Goal: Transaction & Acquisition: Book appointment/travel/reservation

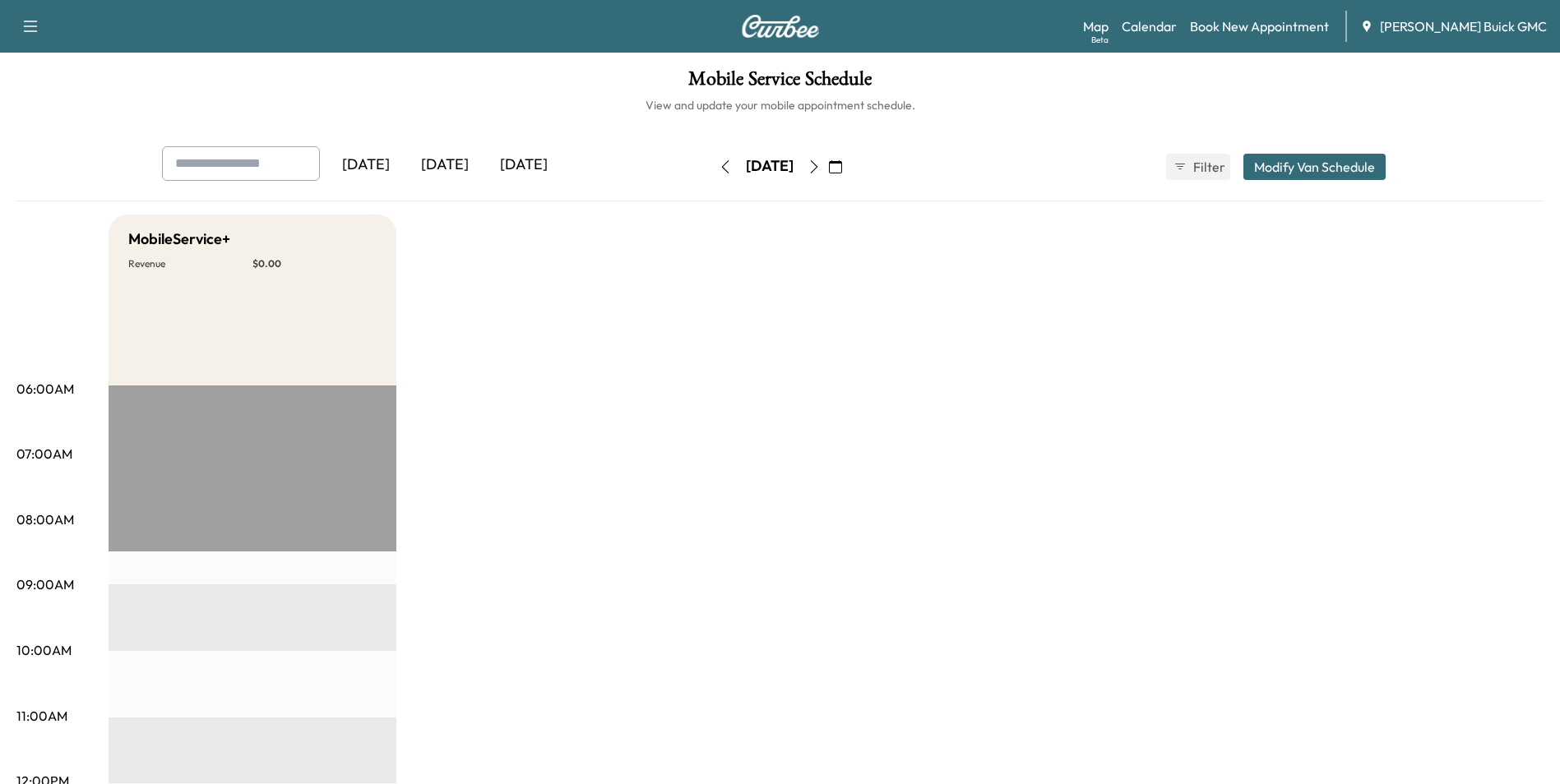
click at [1242, 22] on link "Book New Appointment" at bounding box center [1259, 27] width 139 height 20
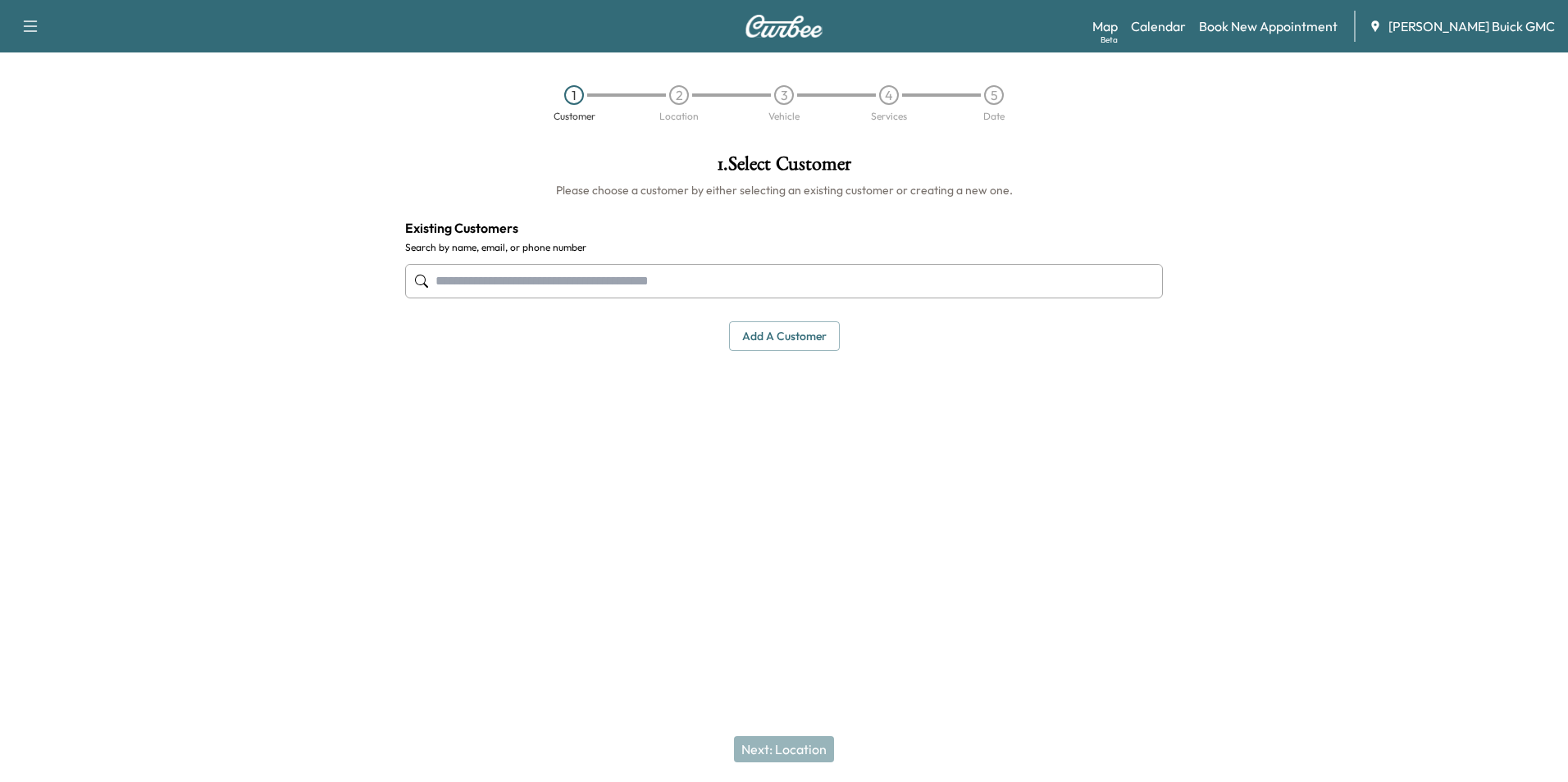
click at [758, 291] on input "text" at bounding box center [784, 281] width 758 height 34
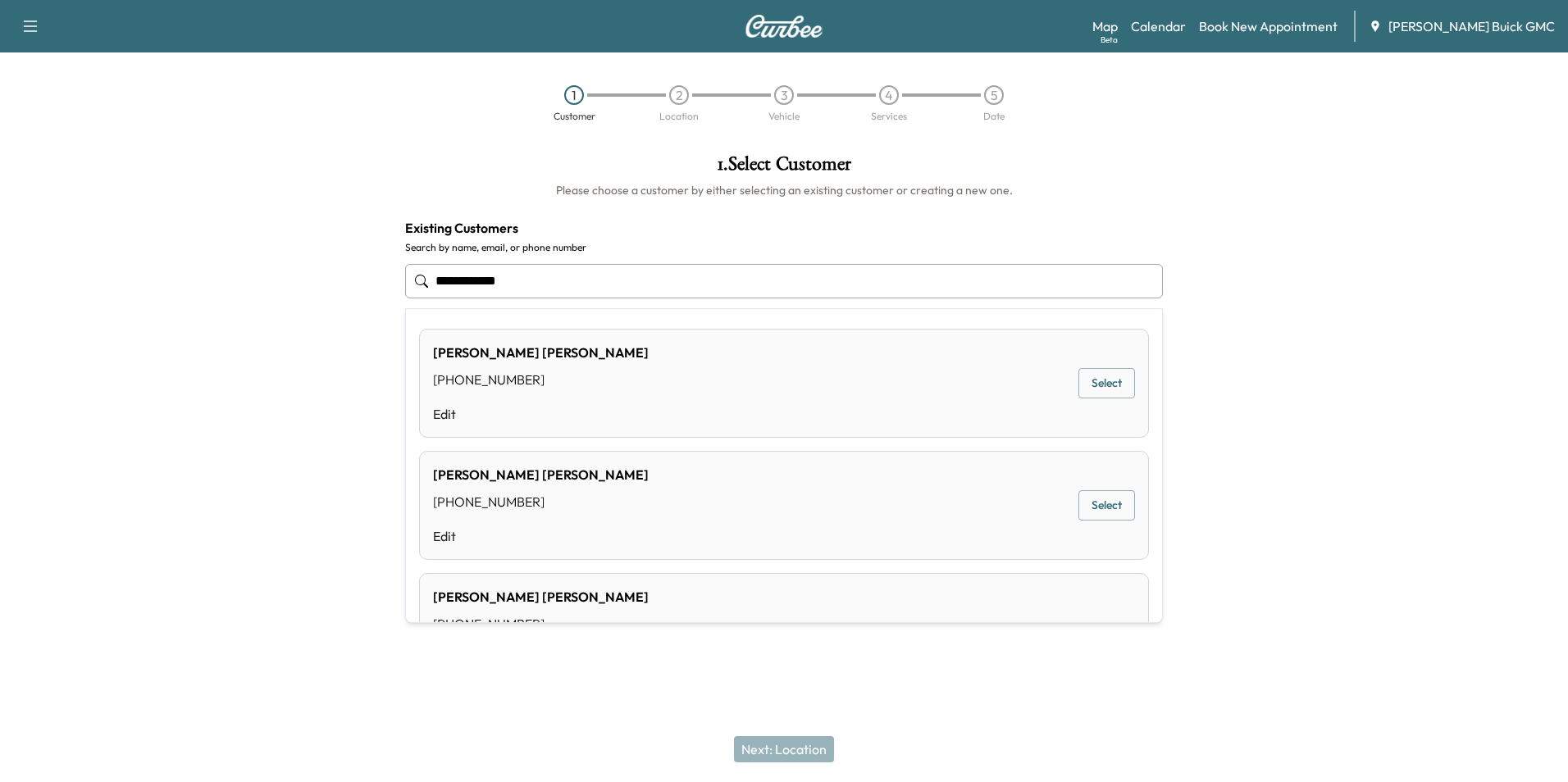
click at [435, 277] on input "**********" at bounding box center [784, 281] width 758 height 34
click at [574, 284] on input "**********" at bounding box center [784, 281] width 758 height 34
click at [560, 280] on input "**********" at bounding box center [784, 281] width 758 height 34
type input "*******"
click at [643, 219] on h4 "Existing Customers" at bounding box center [784, 228] width 758 height 20
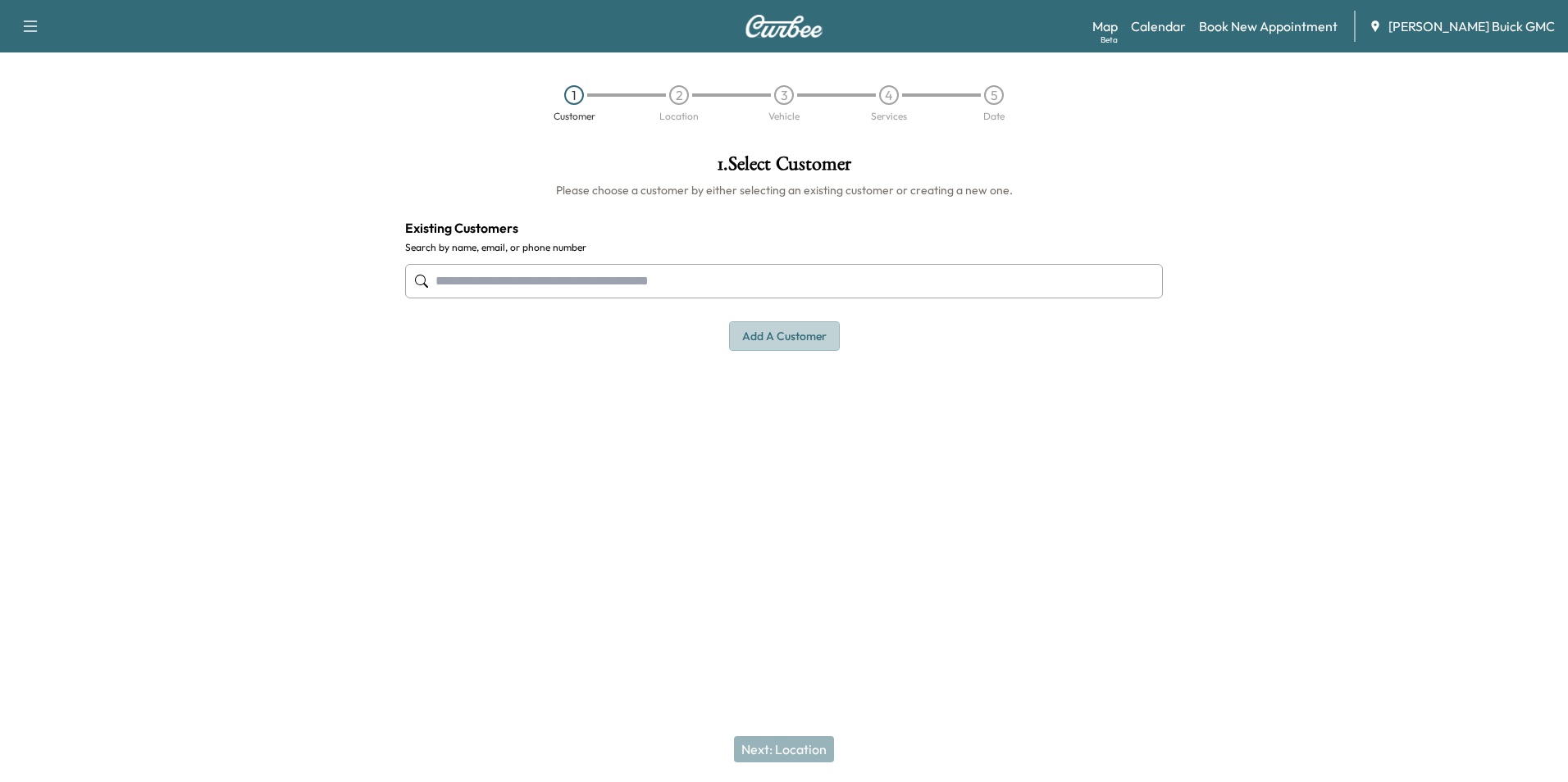
click at [780, 332] on button "Add a customer" at bounding box center [784, 337] width 111 height 30
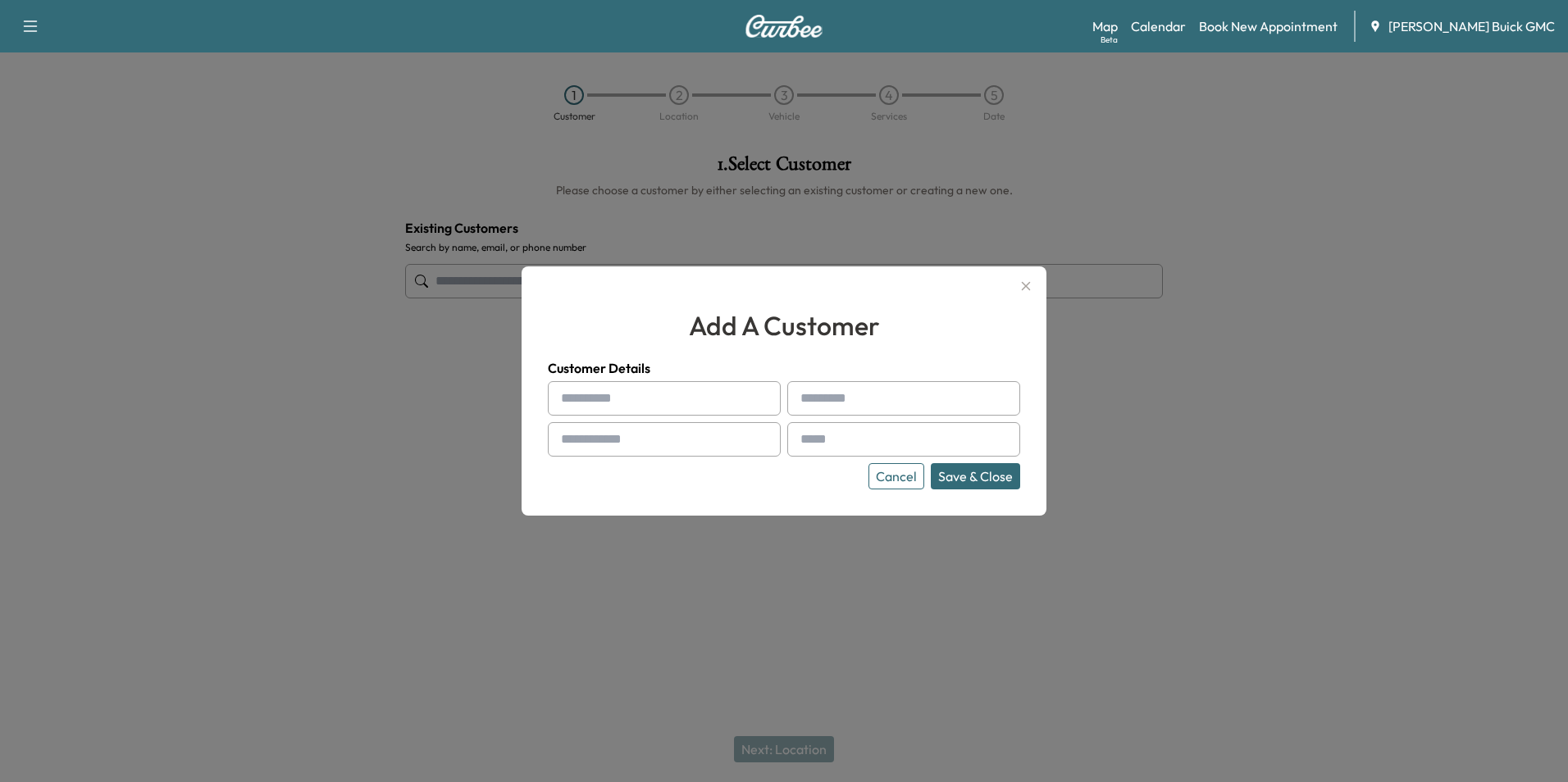
click at [653, 393] on input "text" at bounding box center [663, 398] width 233 height 34
type input "**********"
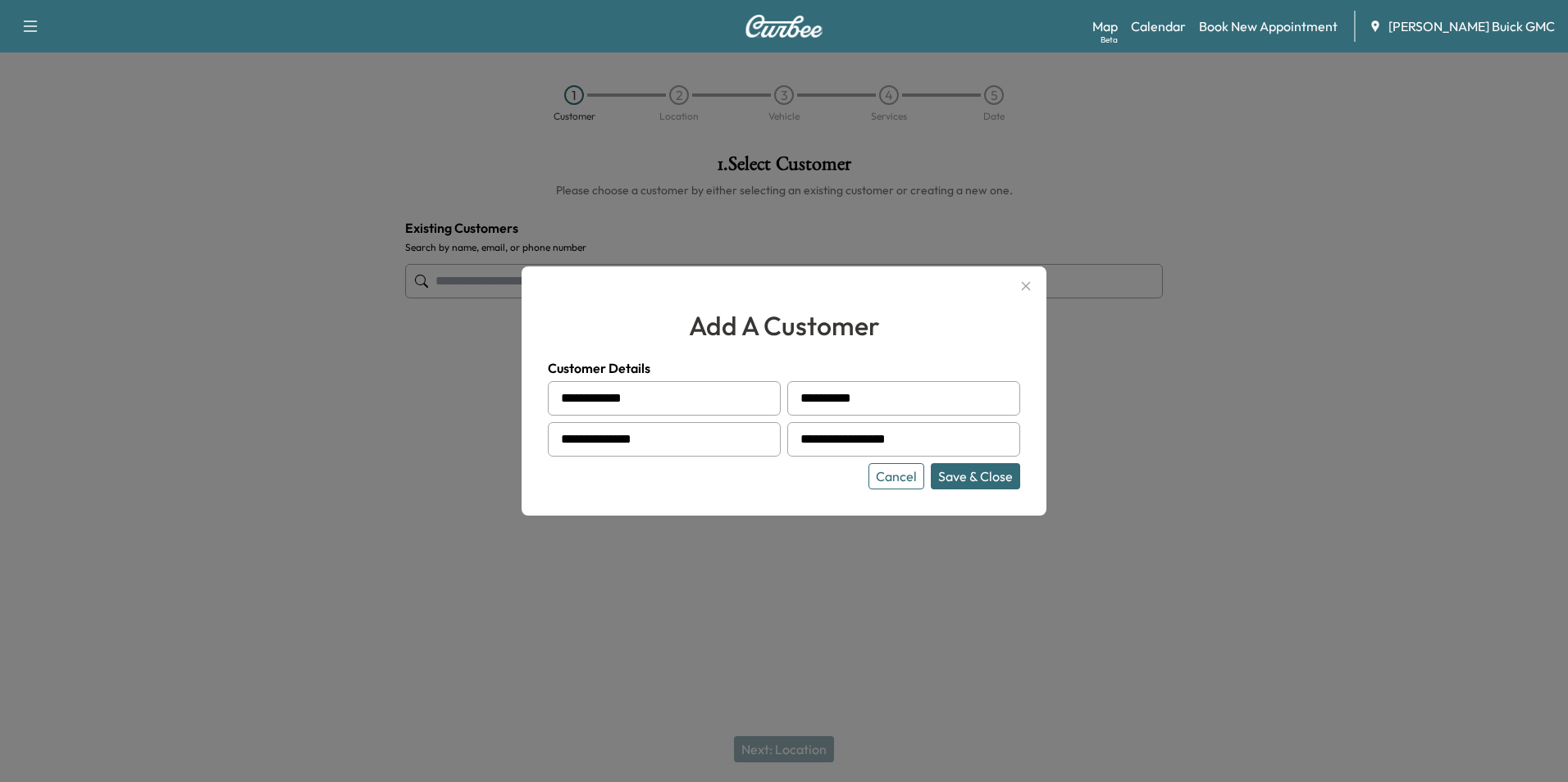
click at [974, 477] on button "Save & Close" at bounding box center [974, 476] width 89 height 26
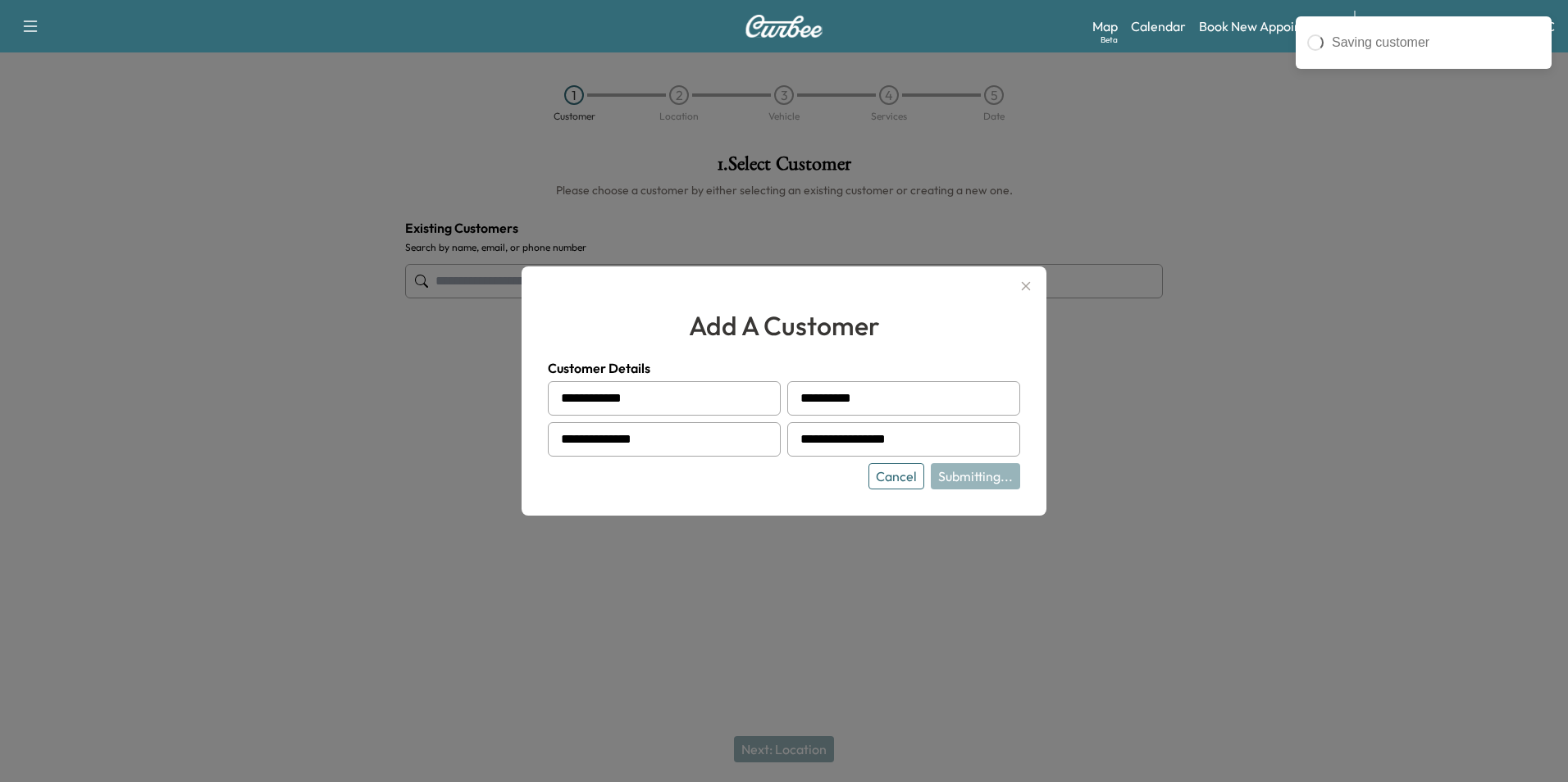
type input "**********"
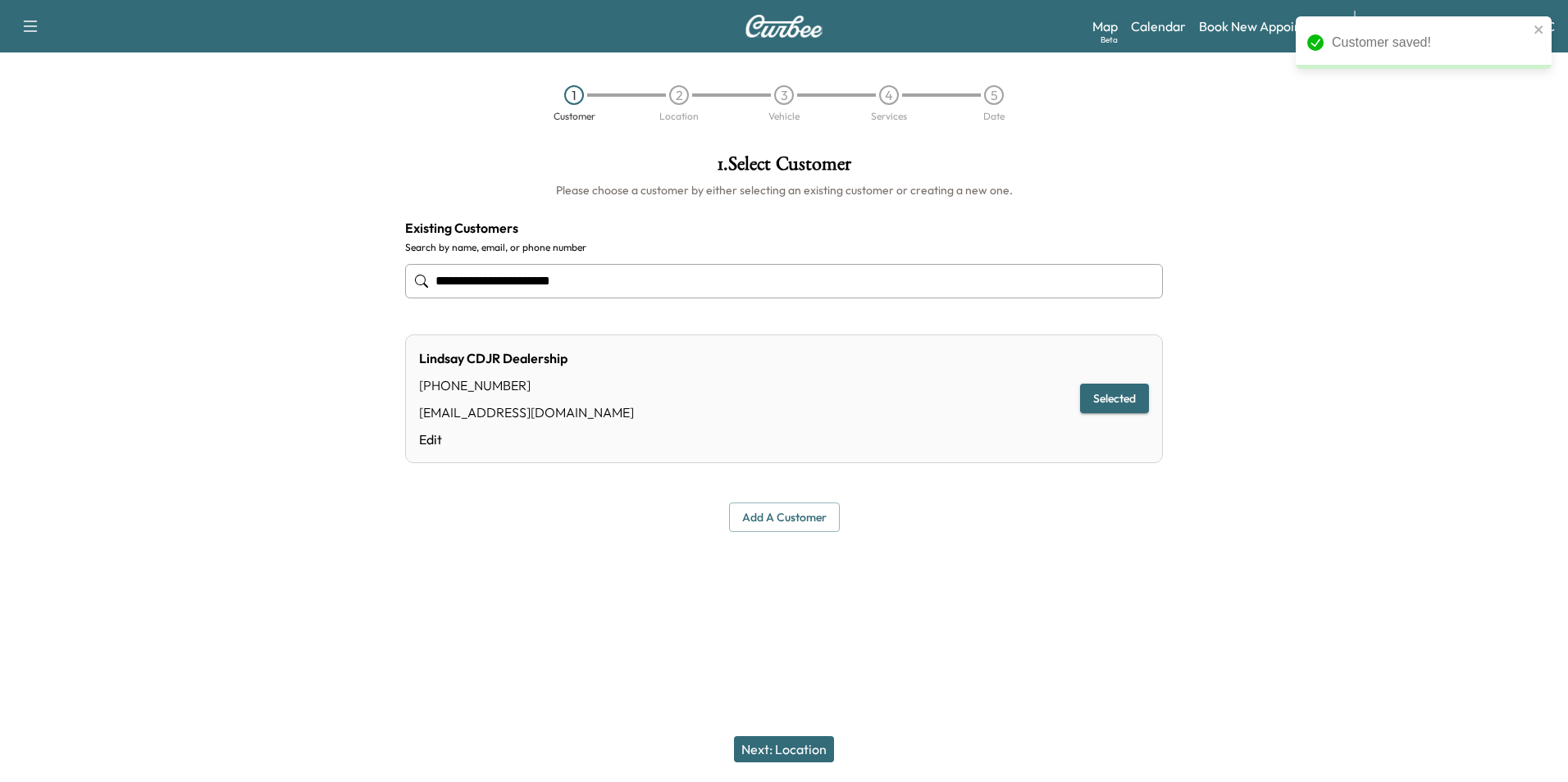
click at [1000, 555] on div at bounding box center [784, 571] width 1568 height 52
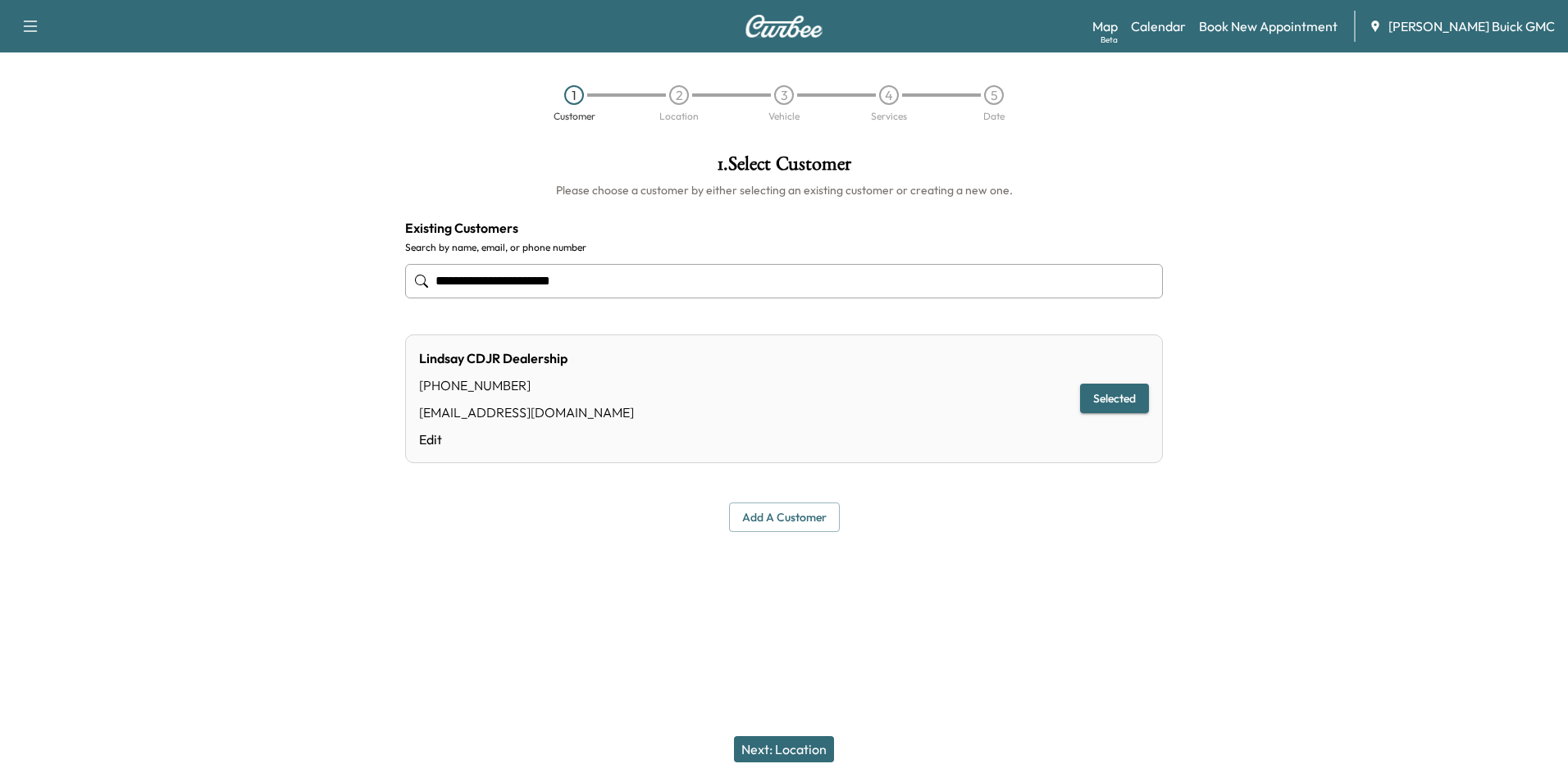
click at [793, 746] on button "Next: Location" at bounding box center [784, 749] width 100 height 26
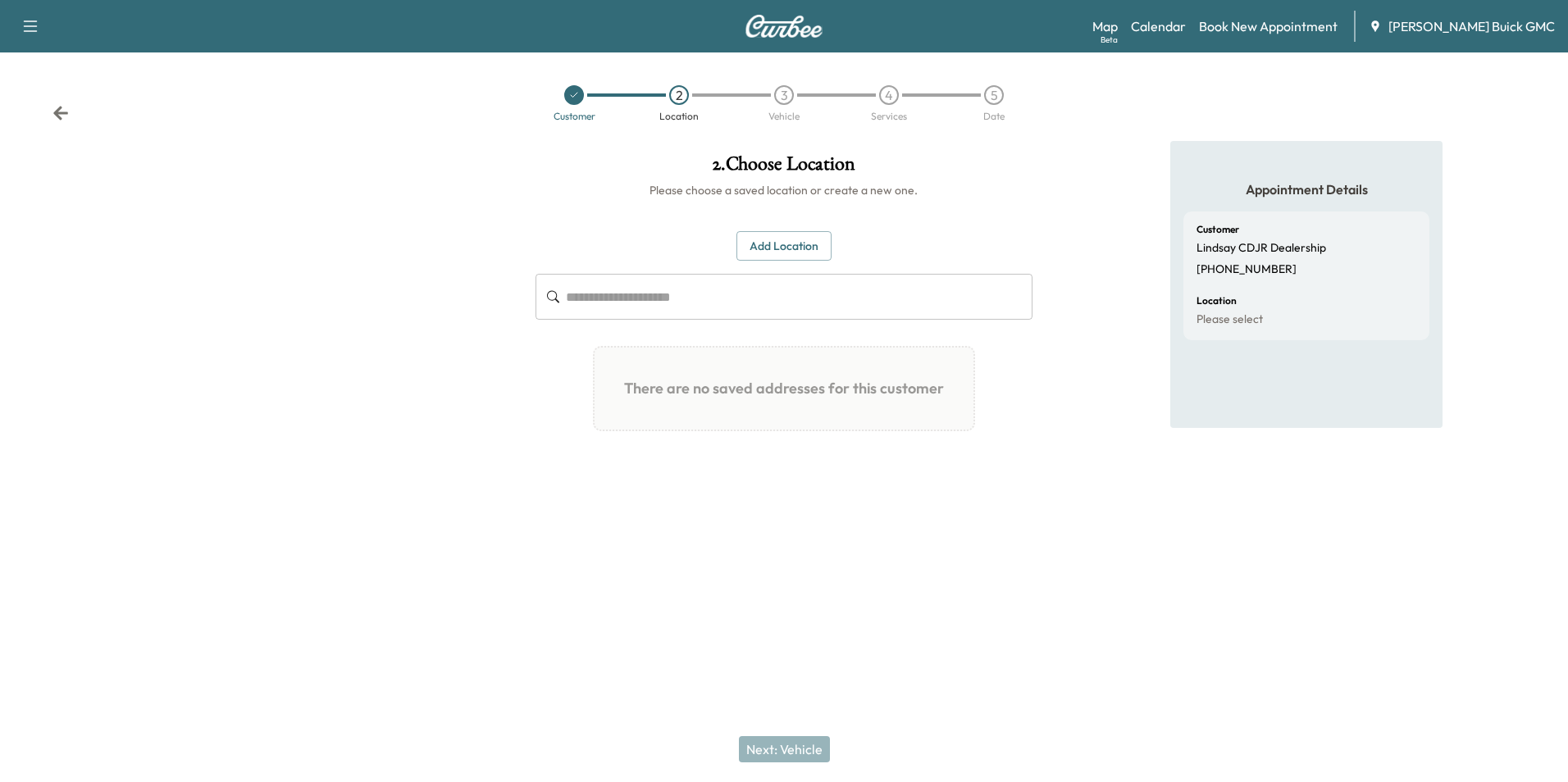
click at [799, 241] on button "Add Location" at bounding box center [783, 246] width 95 height 30
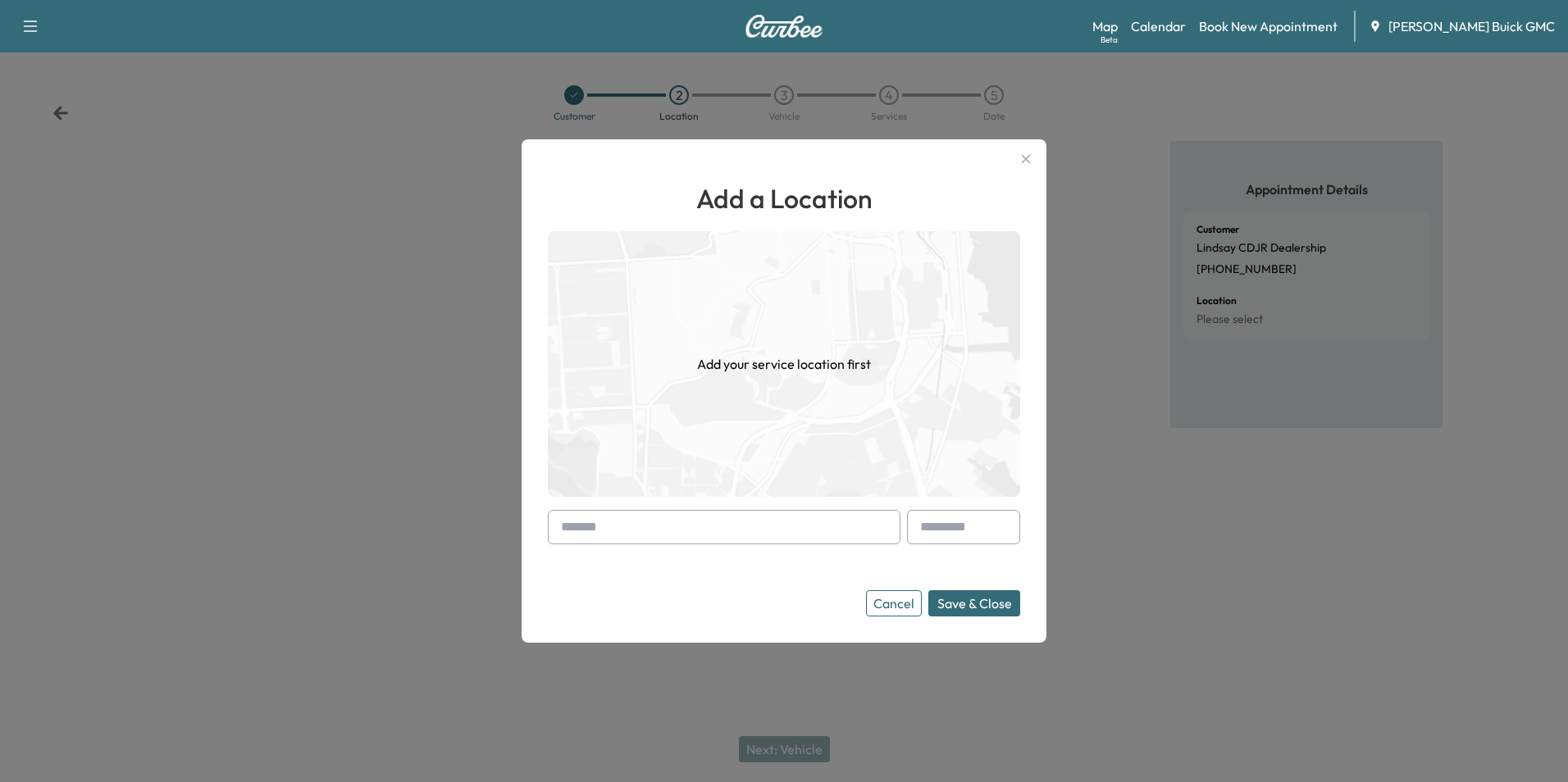
click at [725, 523] on input "text" at bounding box center [723, 527] width 352 height 34
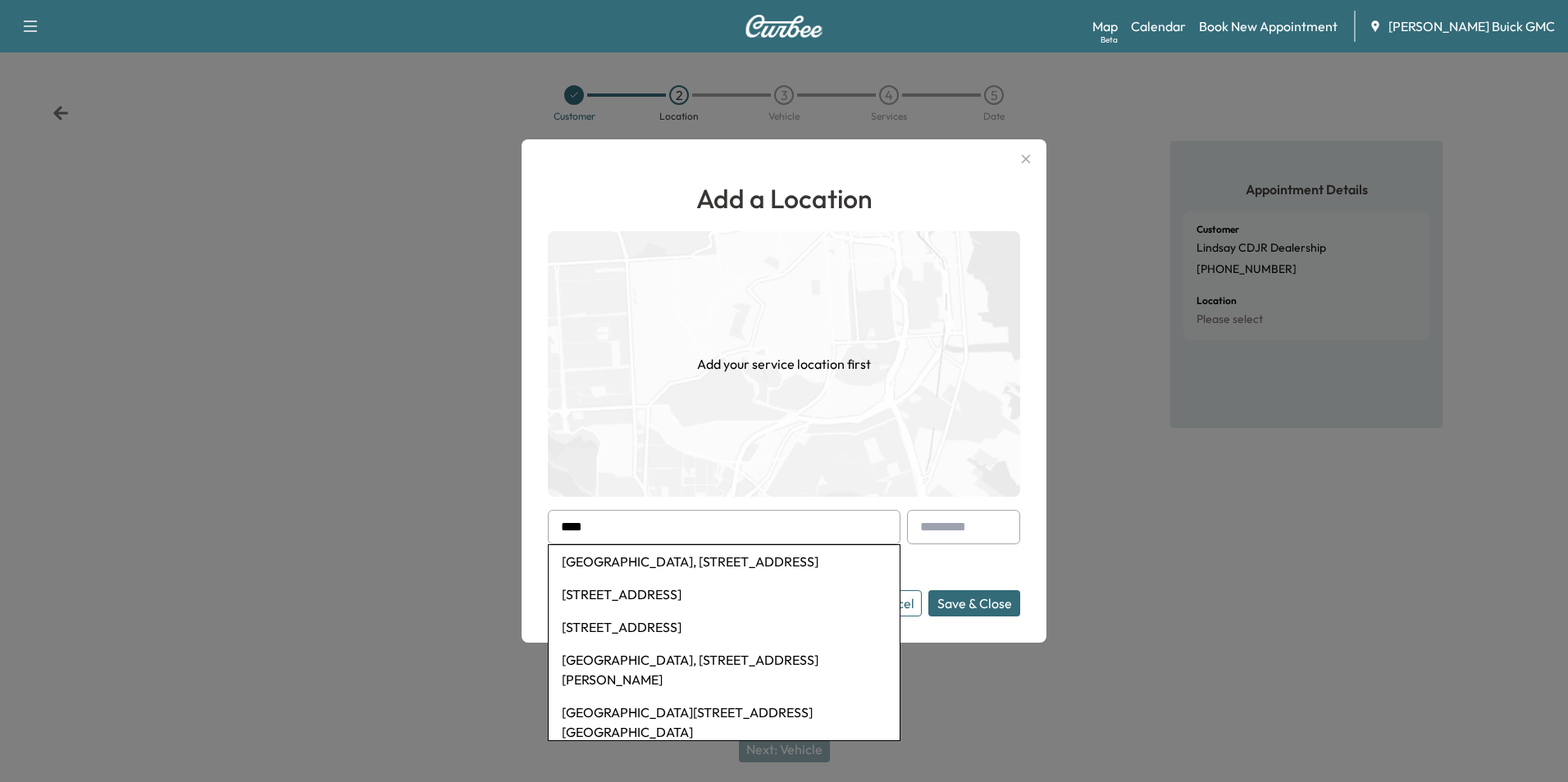
click at [703, 712] on li "[GEOGRAPHIC_DATA][STREET_ADDRESS][GEOGRAPHIC_DATA]" at bounding box center [724, 721] width 351 height 52
type input "**********"
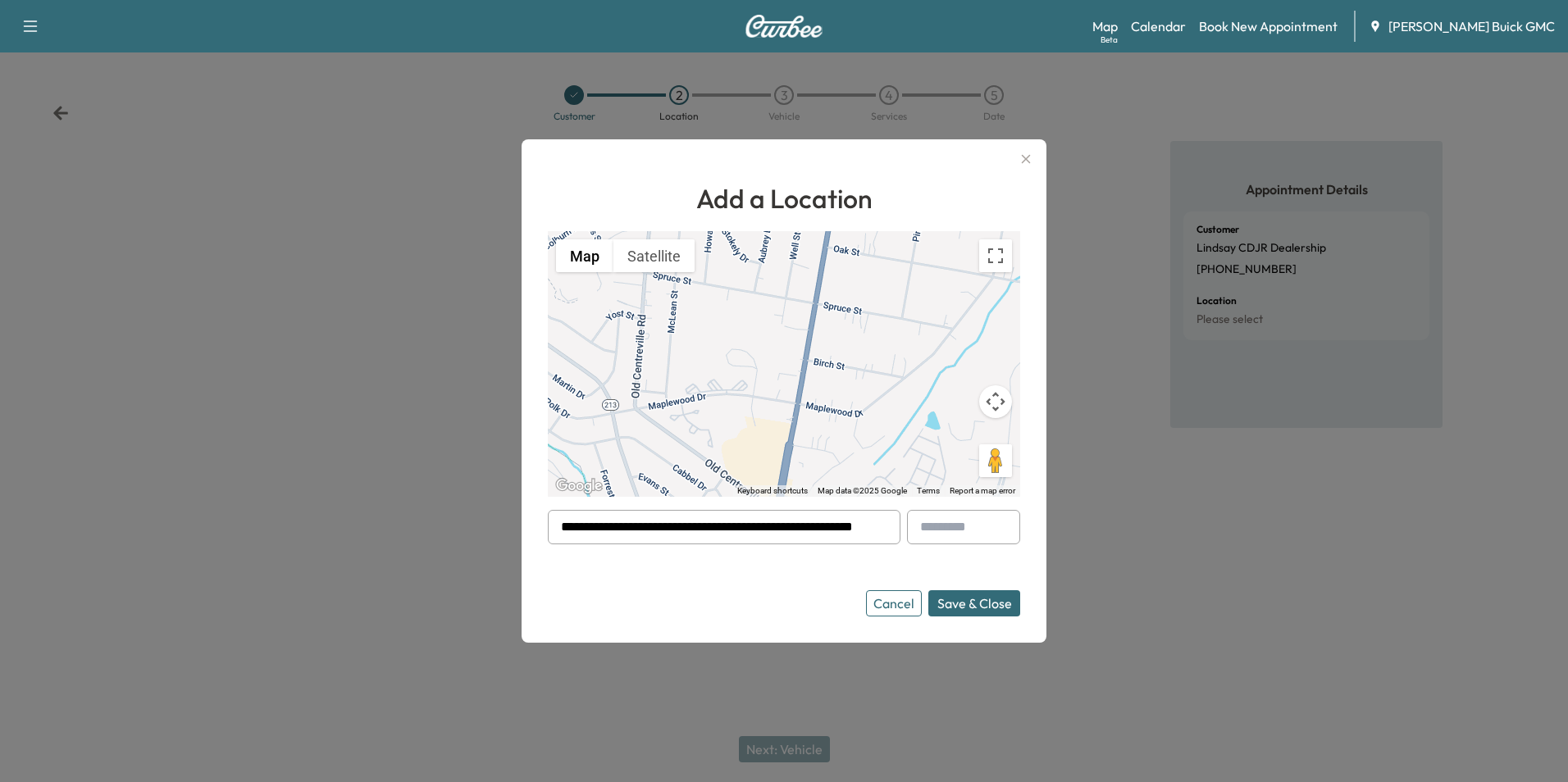
click at [766, 576] on form "**********" at bounding box center [783, 563] width 472 height 107
click at [979, 600] on button "Save & Close" at bounding box center [974, 603] width 92 height 26
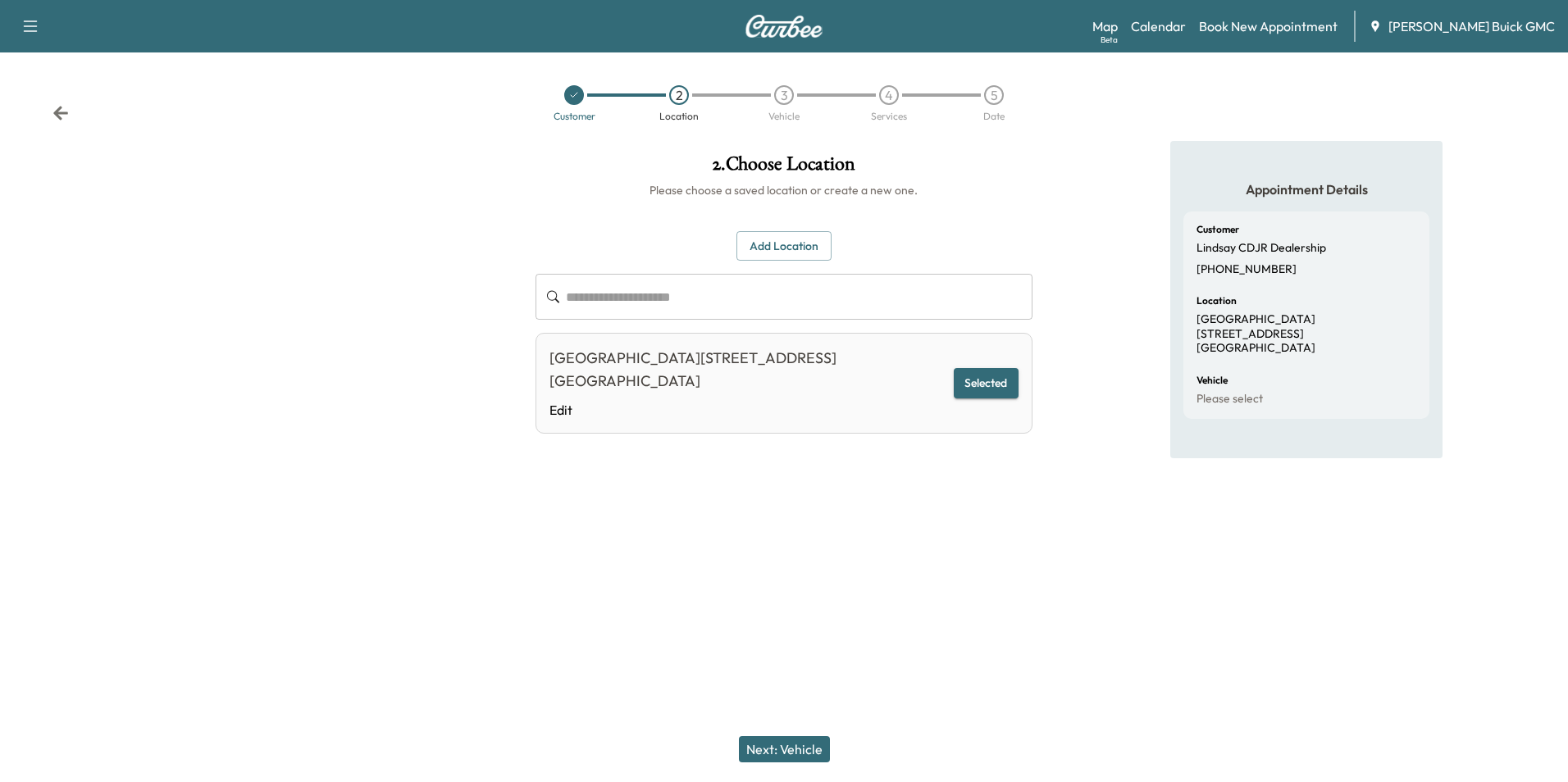
click at [788, 751] on button "Next: Vehicle" at bounding box center [784, 749] width 91 height 26
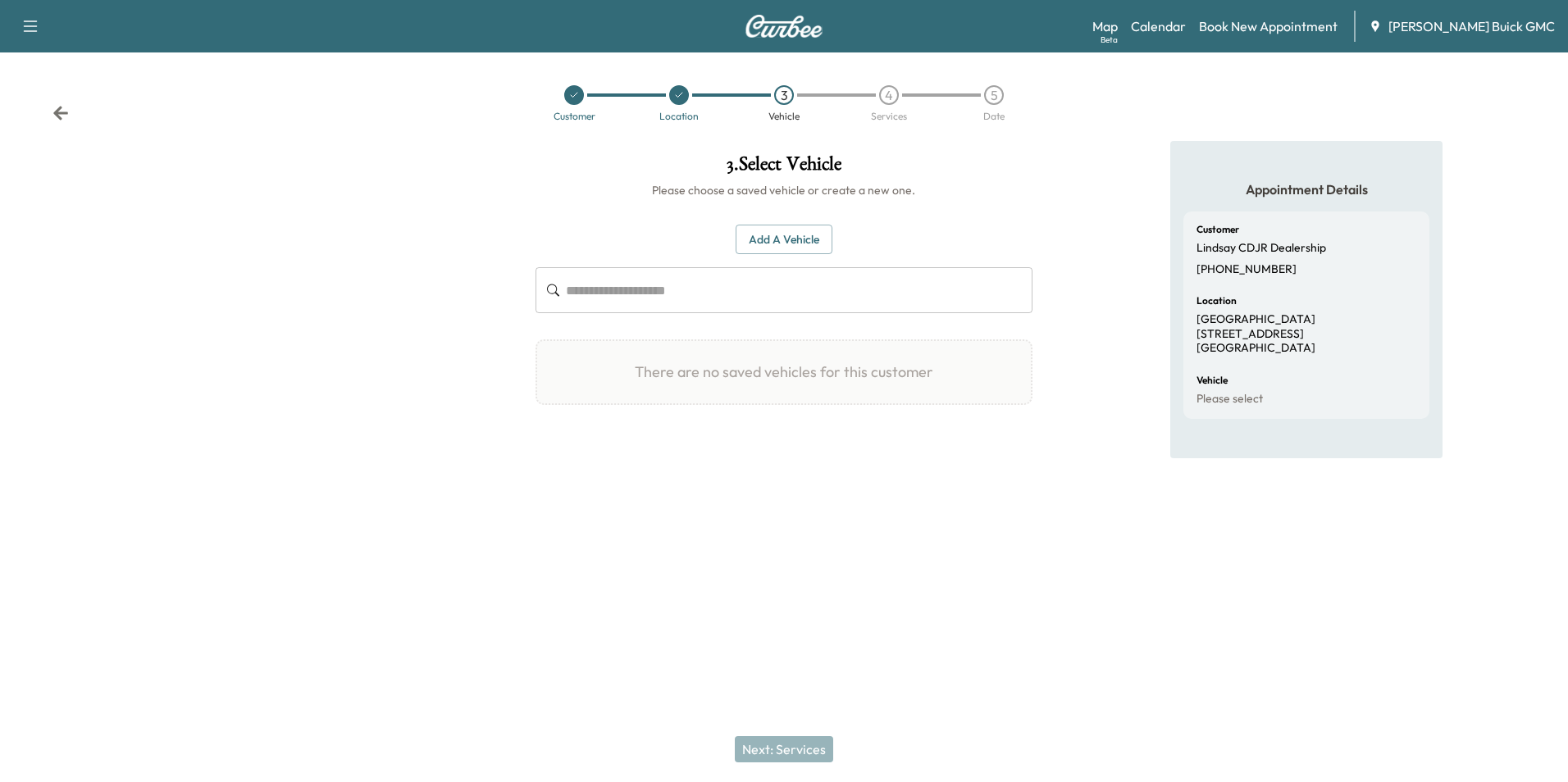
click at [785, 230] on button "Add a Vehicle" at bounding box center [784, 239] width 97 height 30
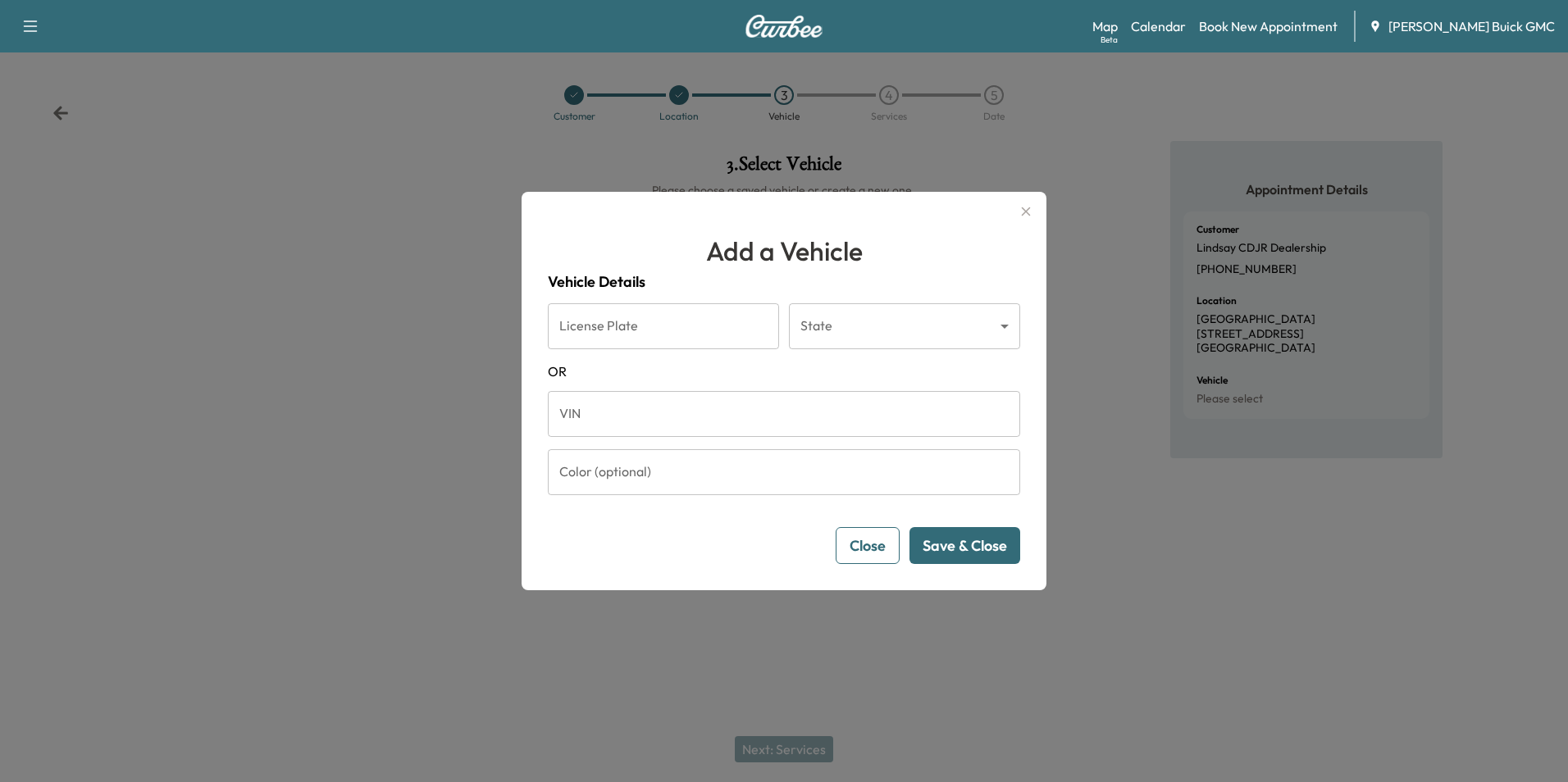
click at [676, 416] on input "VIN" at bounding box center [783, 414] width 472 height 46
type input "**********"
click at [972, 546] on button "Save & Close" at bounding box center [965, 546] width 111 height 37
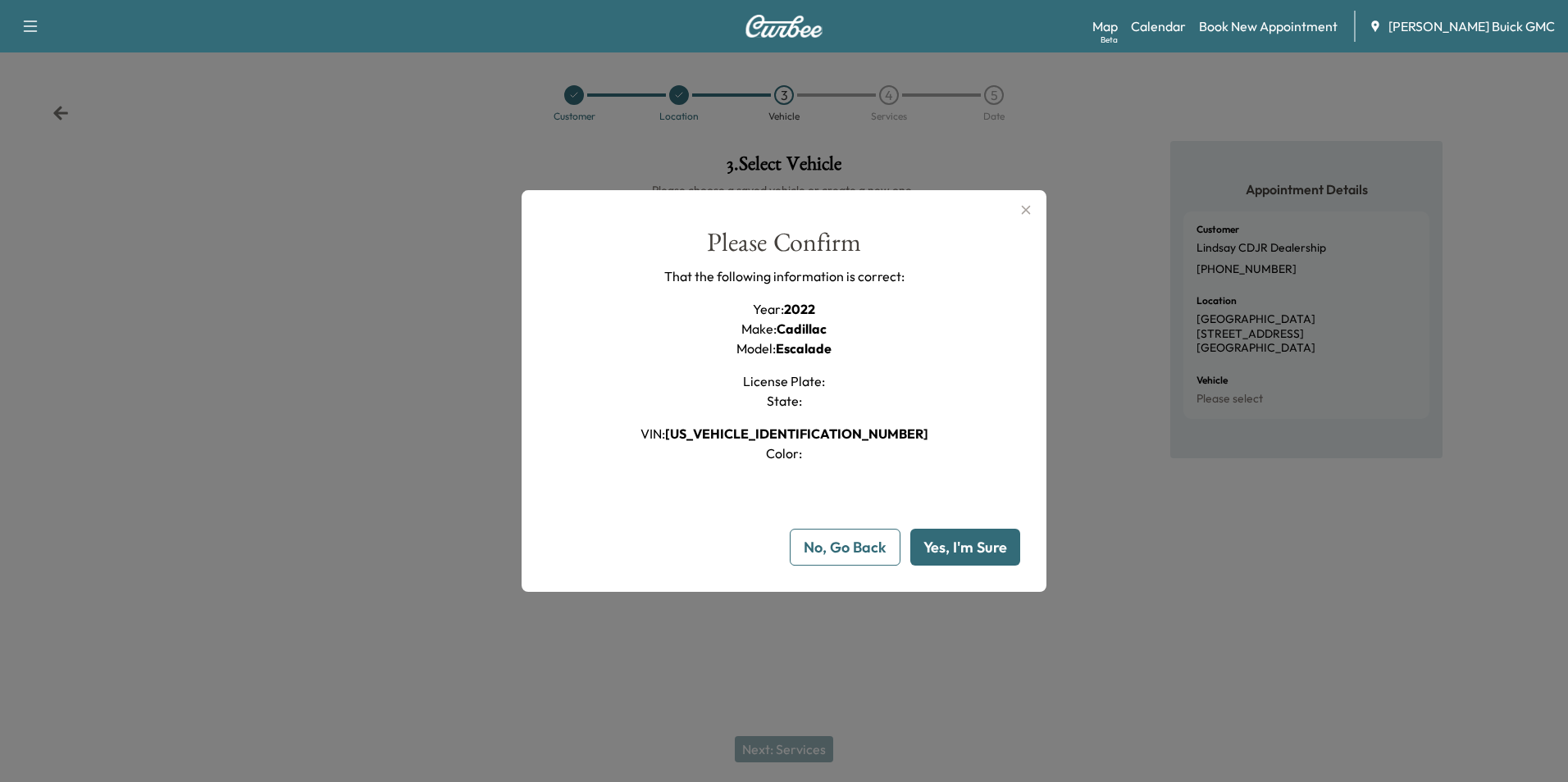
click at [972, 546] on button "Yes, I'm Sure" at bounding box center [965, 547] width 110 height 37
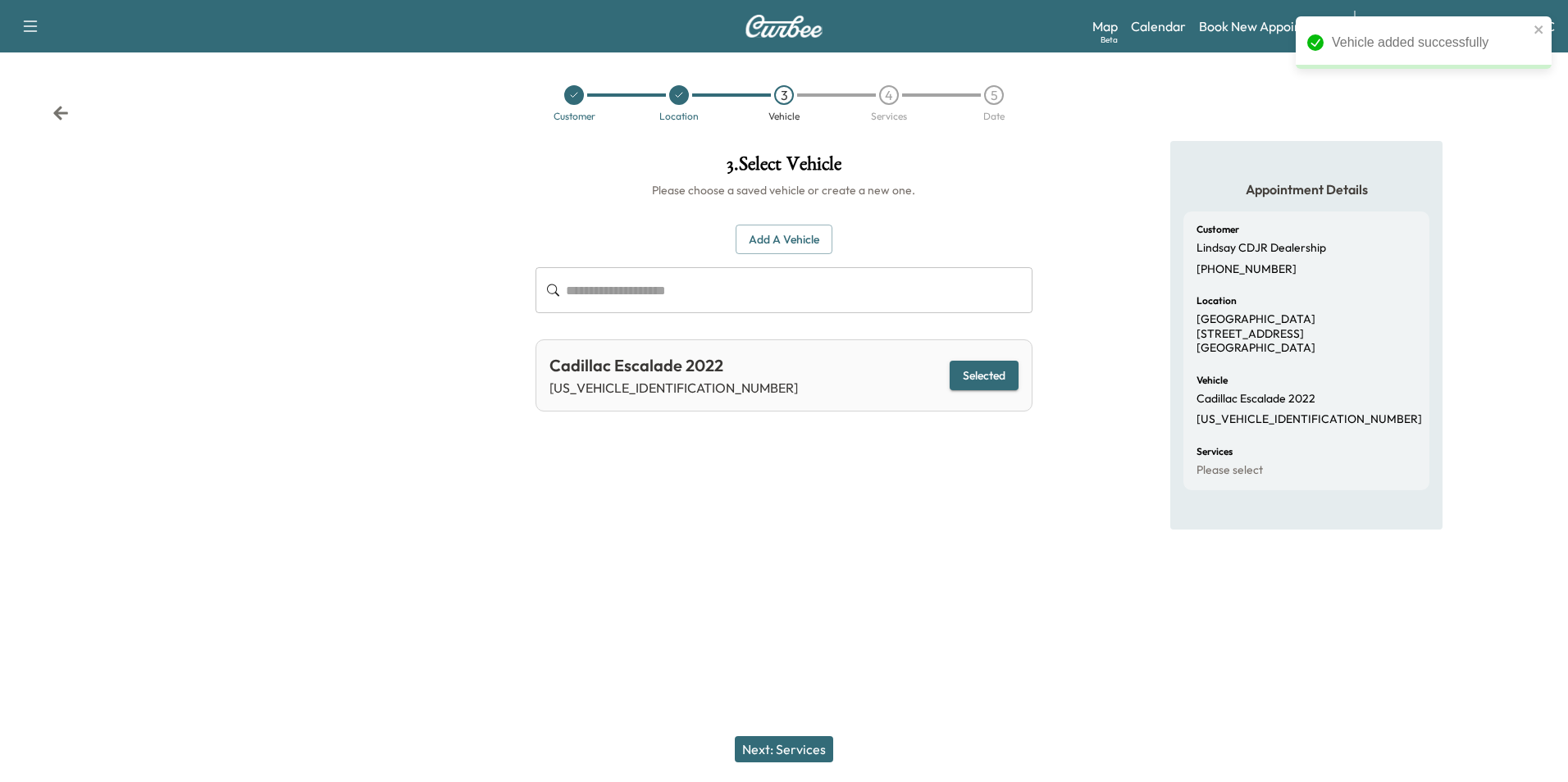
click at [785, 747] on button "Next: Services" at bounding box center [784, 749] width 98 height 26
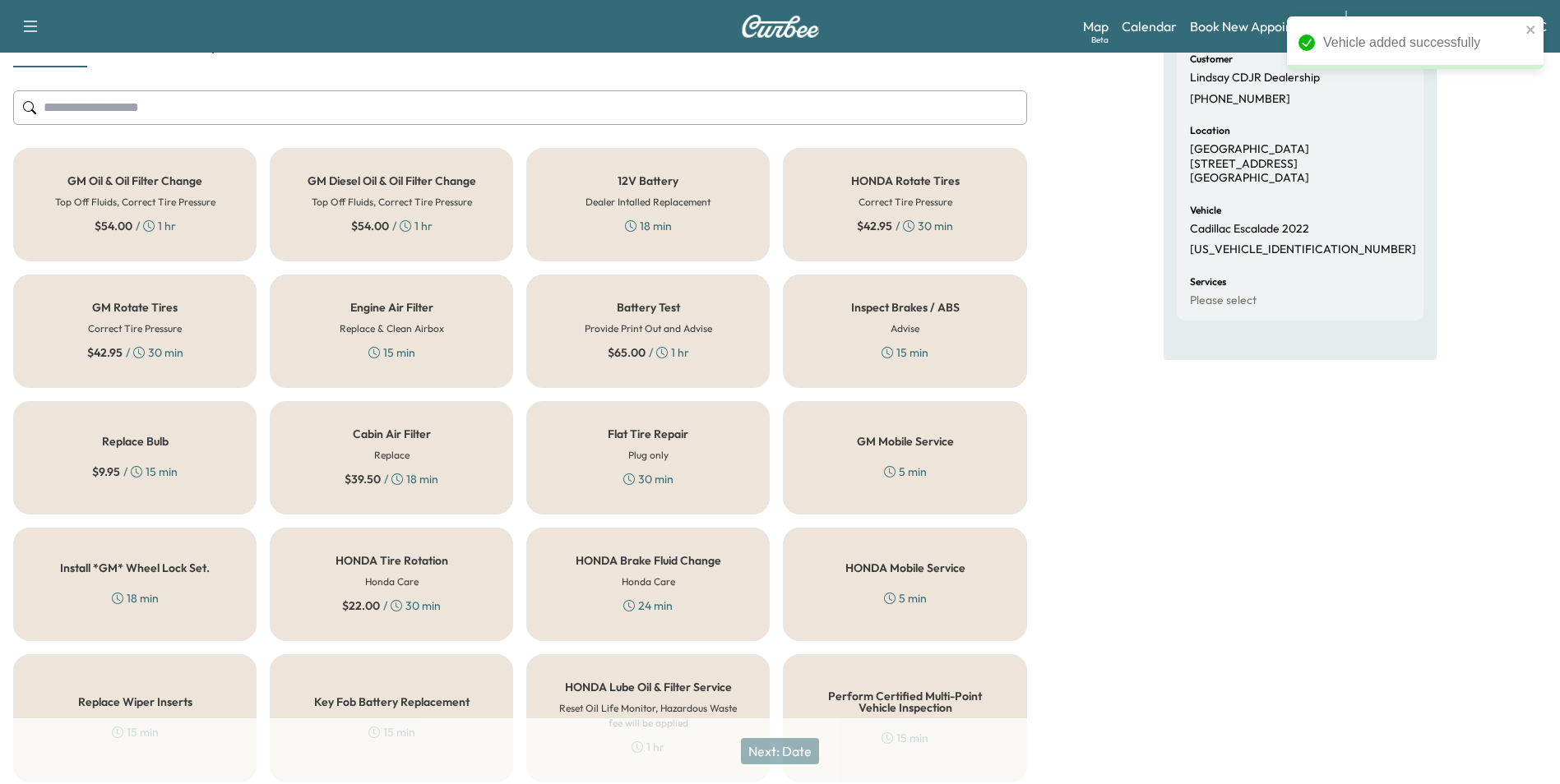
scroll to position [470, 0]
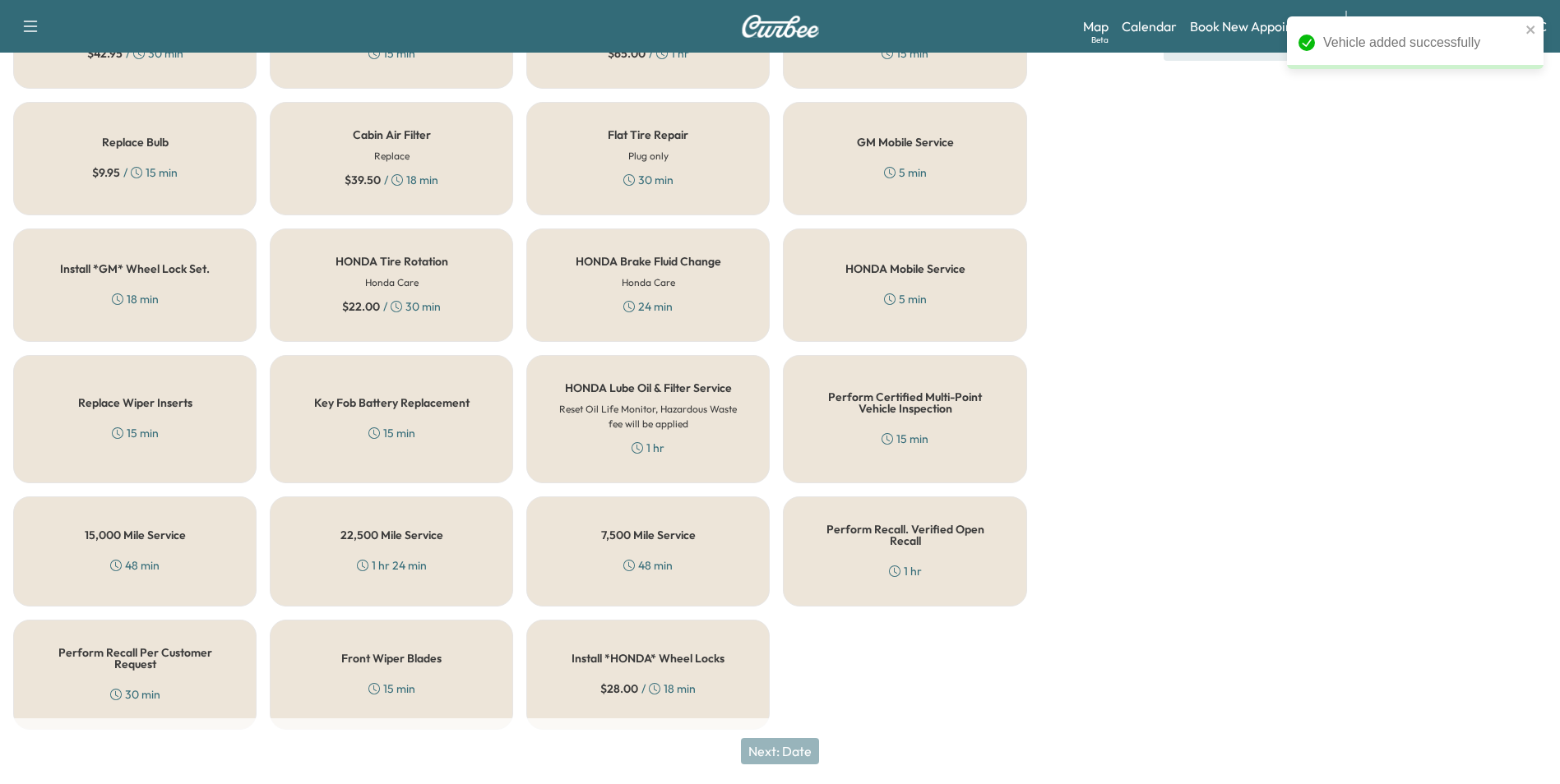
click at [162, 670] on div "Perform Recall Per Customer Request 30 min" at bounding box center [134, 675] width 243 height 110
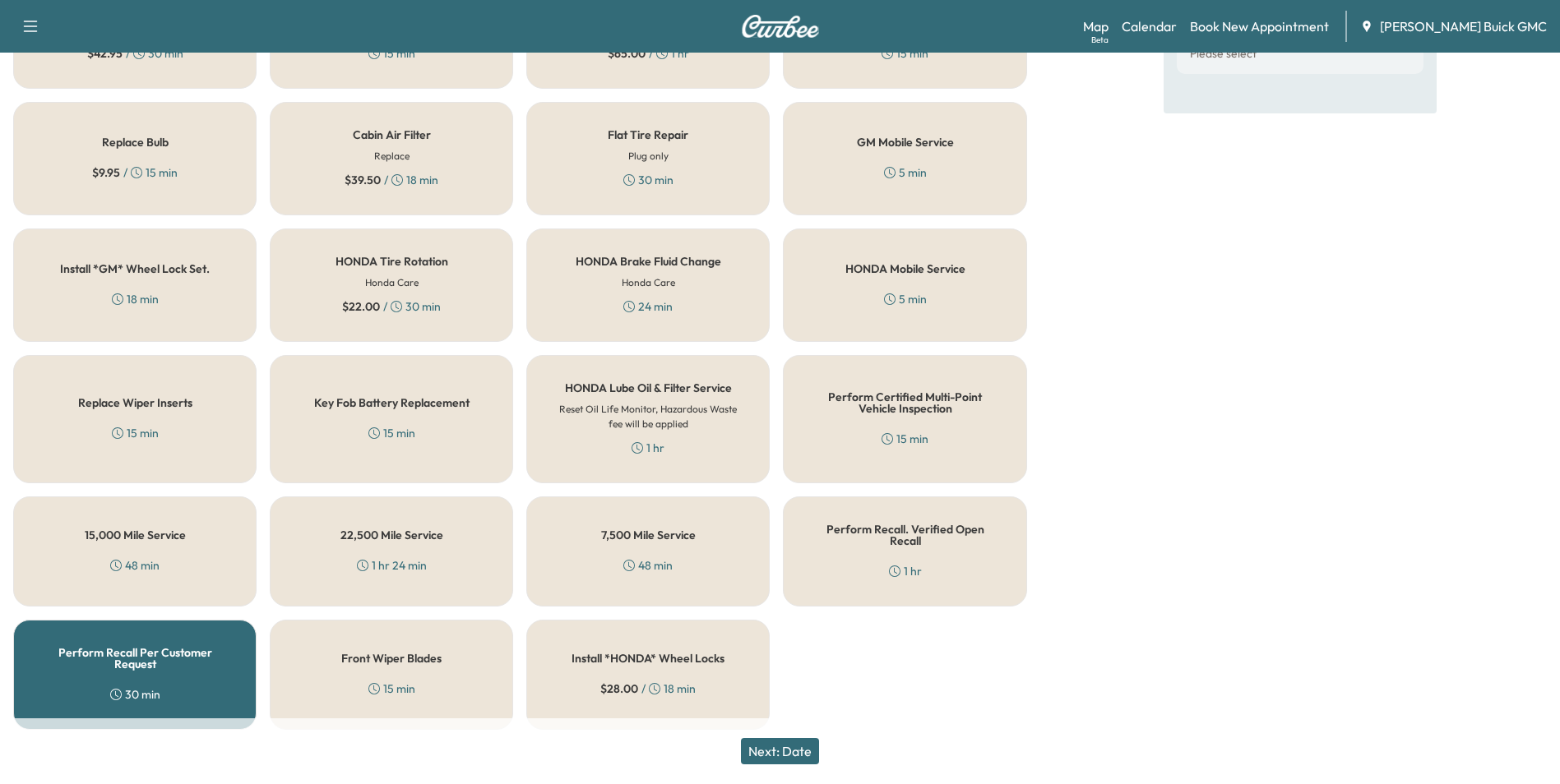
click at [798, 749] on button "Next: Date" at bounding box center [780, 751] width 78 height 27
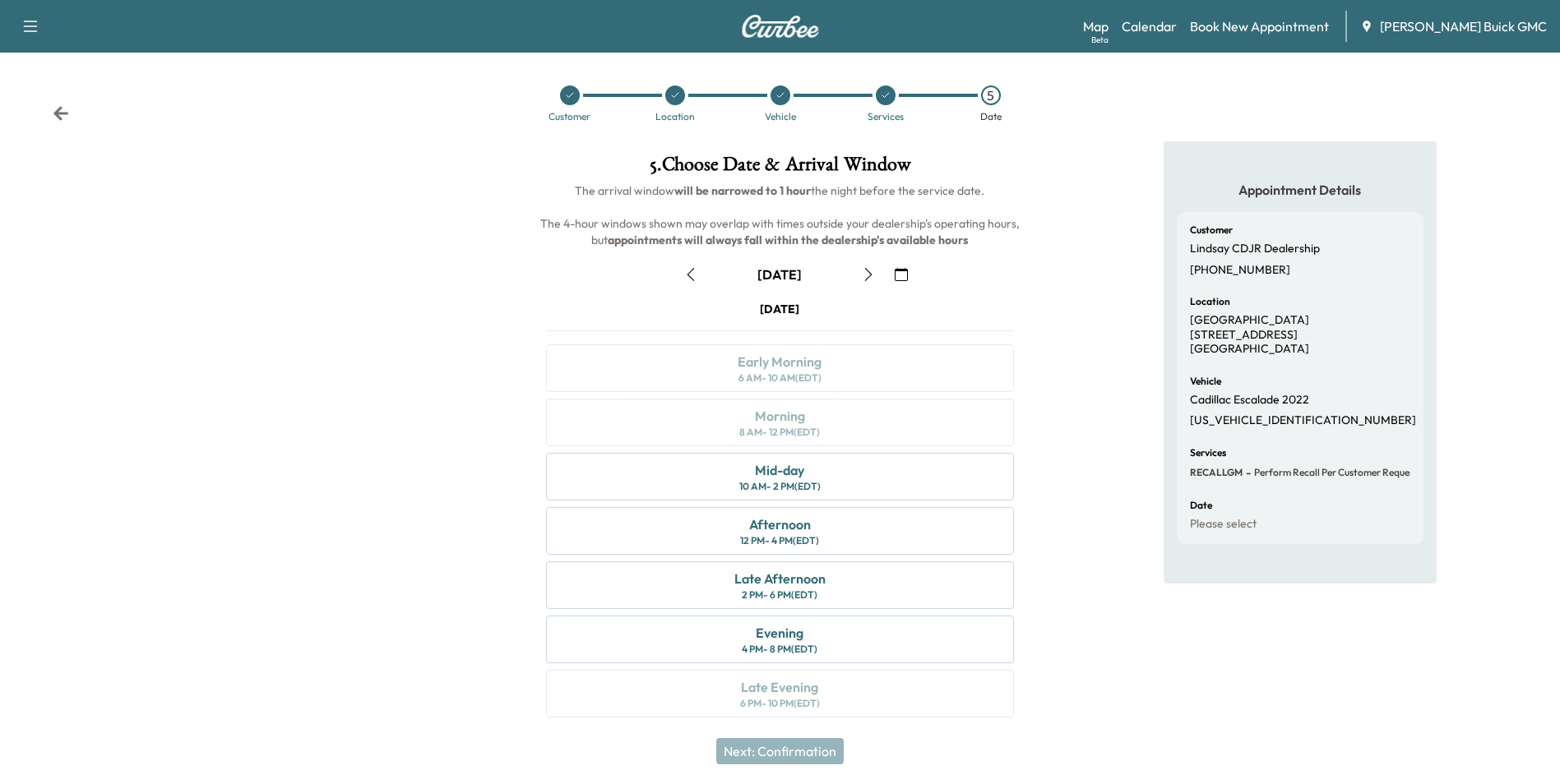
click at [903, 272] on icon "button" at bounding box center [901, 273] width 13 height 13
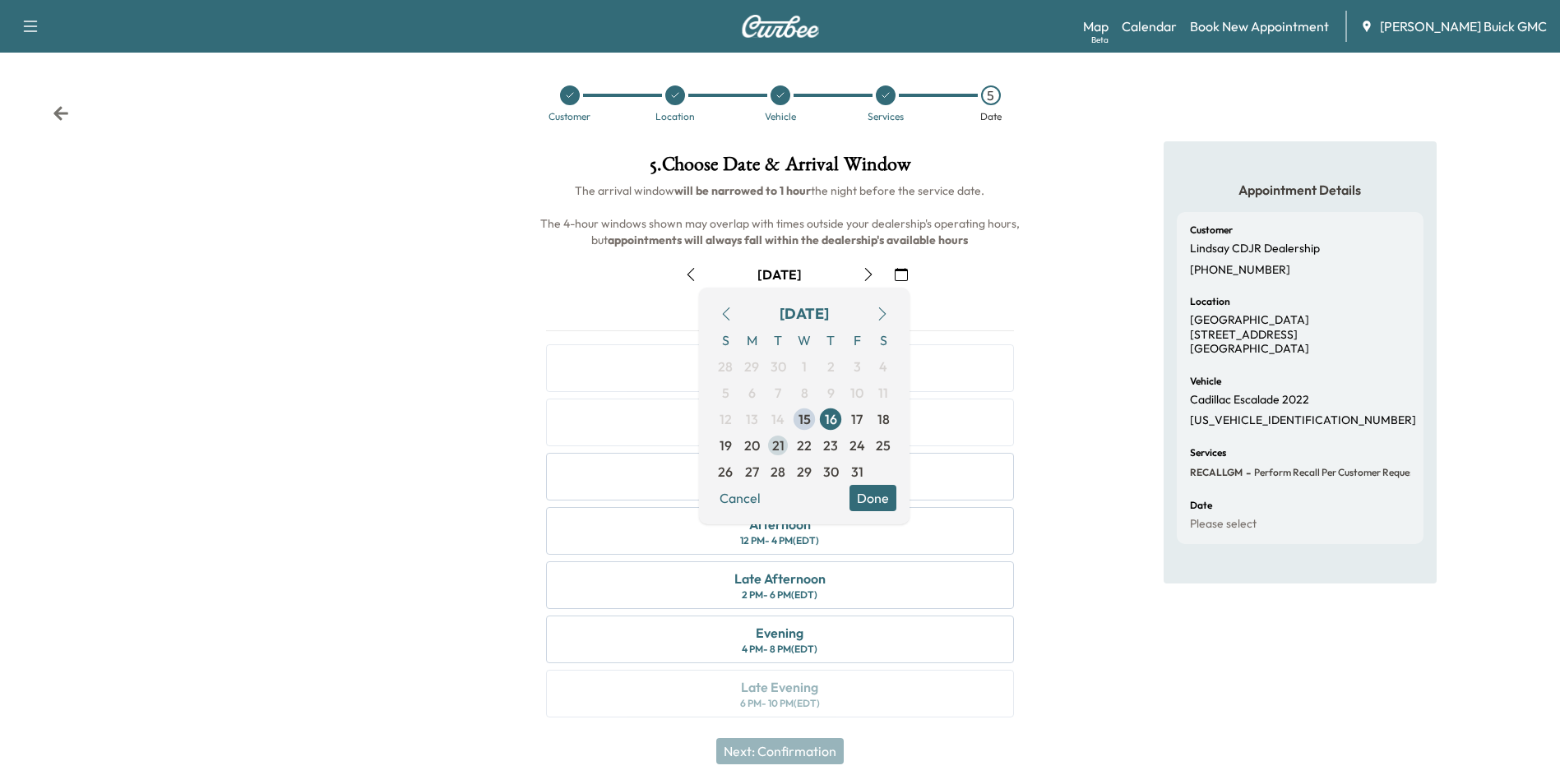
click at [776, 443] on span "21" at bounding box center [779, 446] width 13 height 20
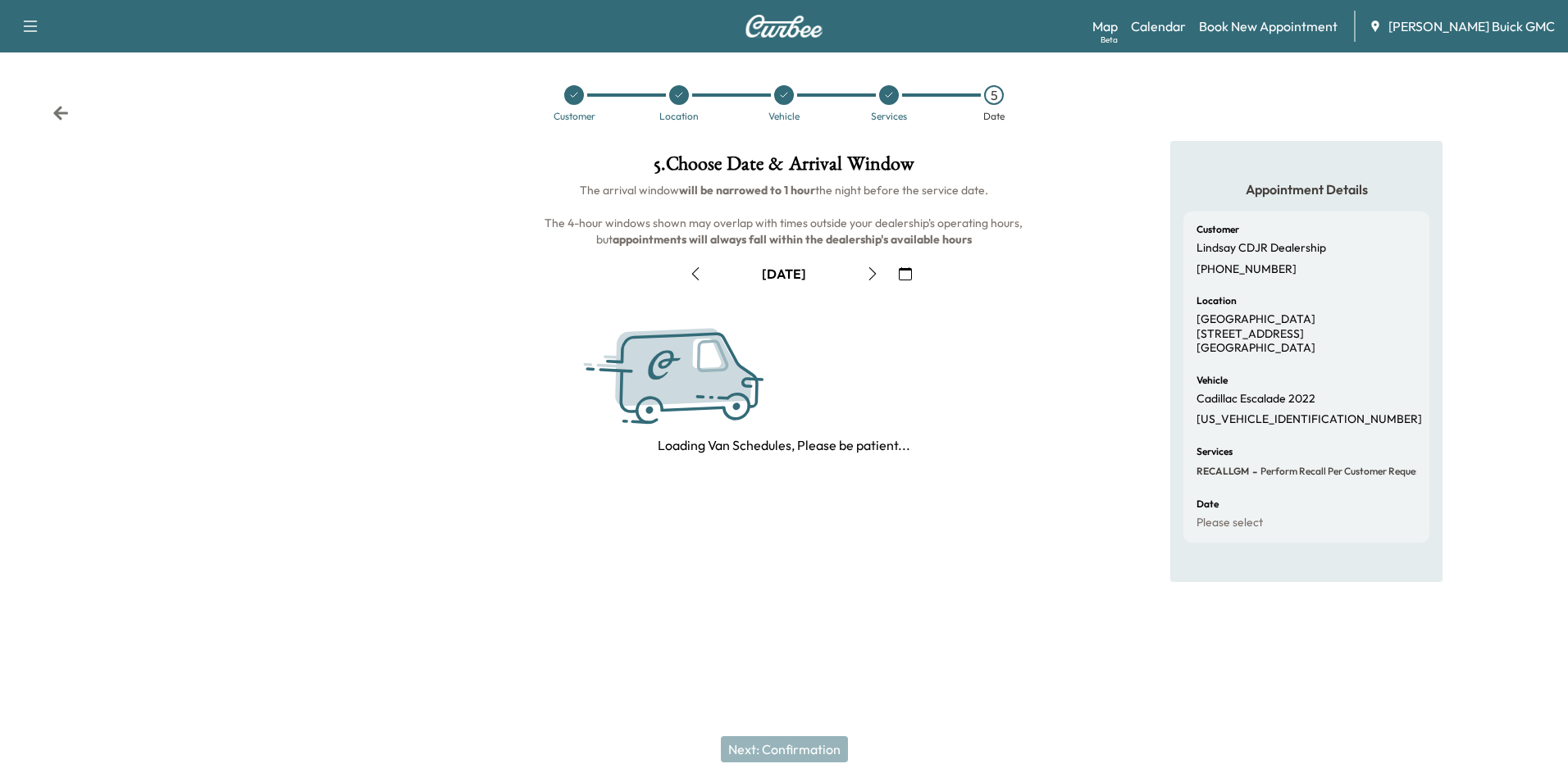
click at [1075, 354] on div "Appointment Details Customer Lindsay CDJR Dealership [PHONE_NUMBER] Location [G…" at bounding box center [1306, 362] width 522 height 442
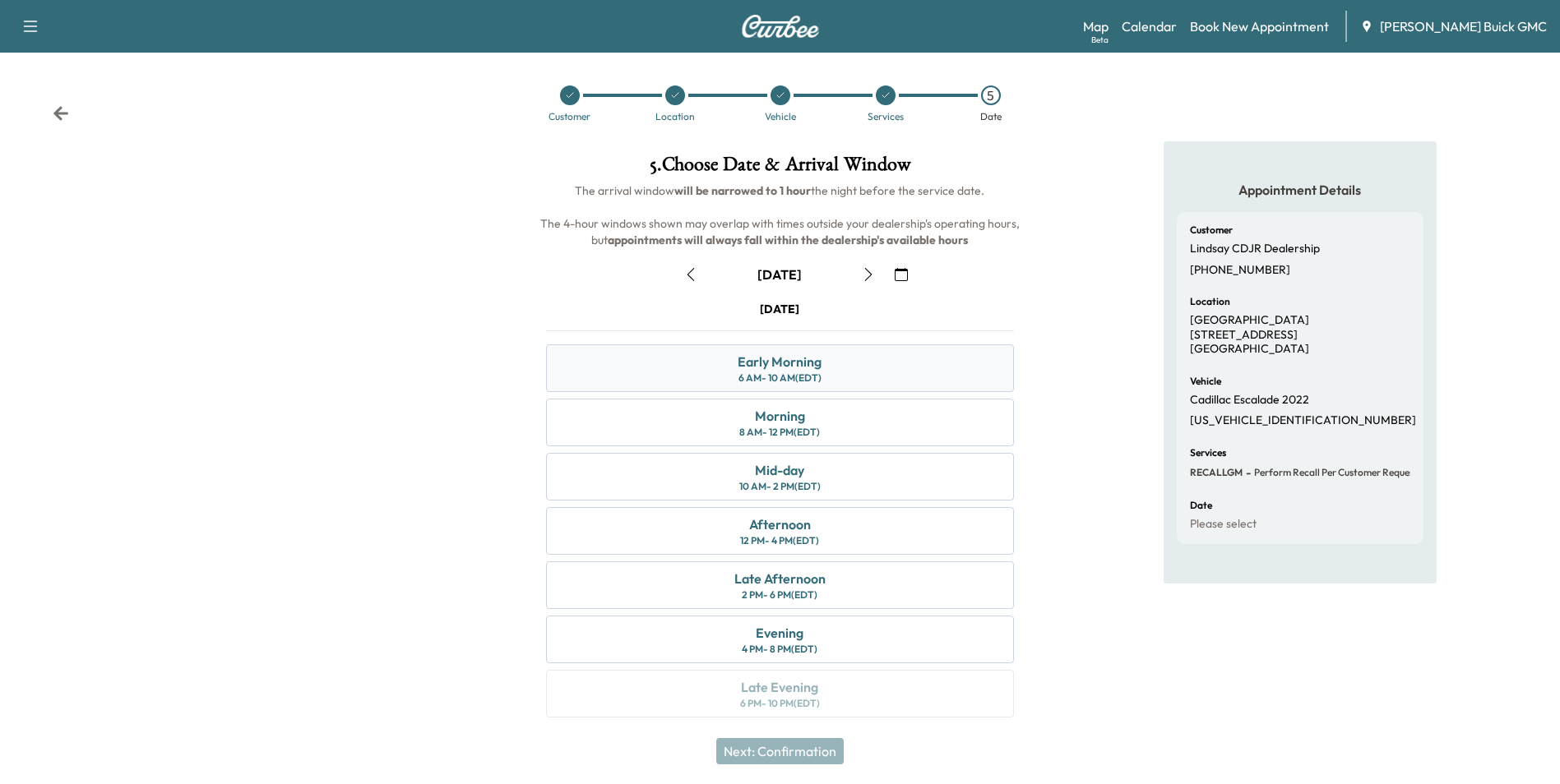
click at [852, 356] on div "Early Morning 6 AM - 10 AM (EDT)" at bounding box center [780, 368] width 468 height 47
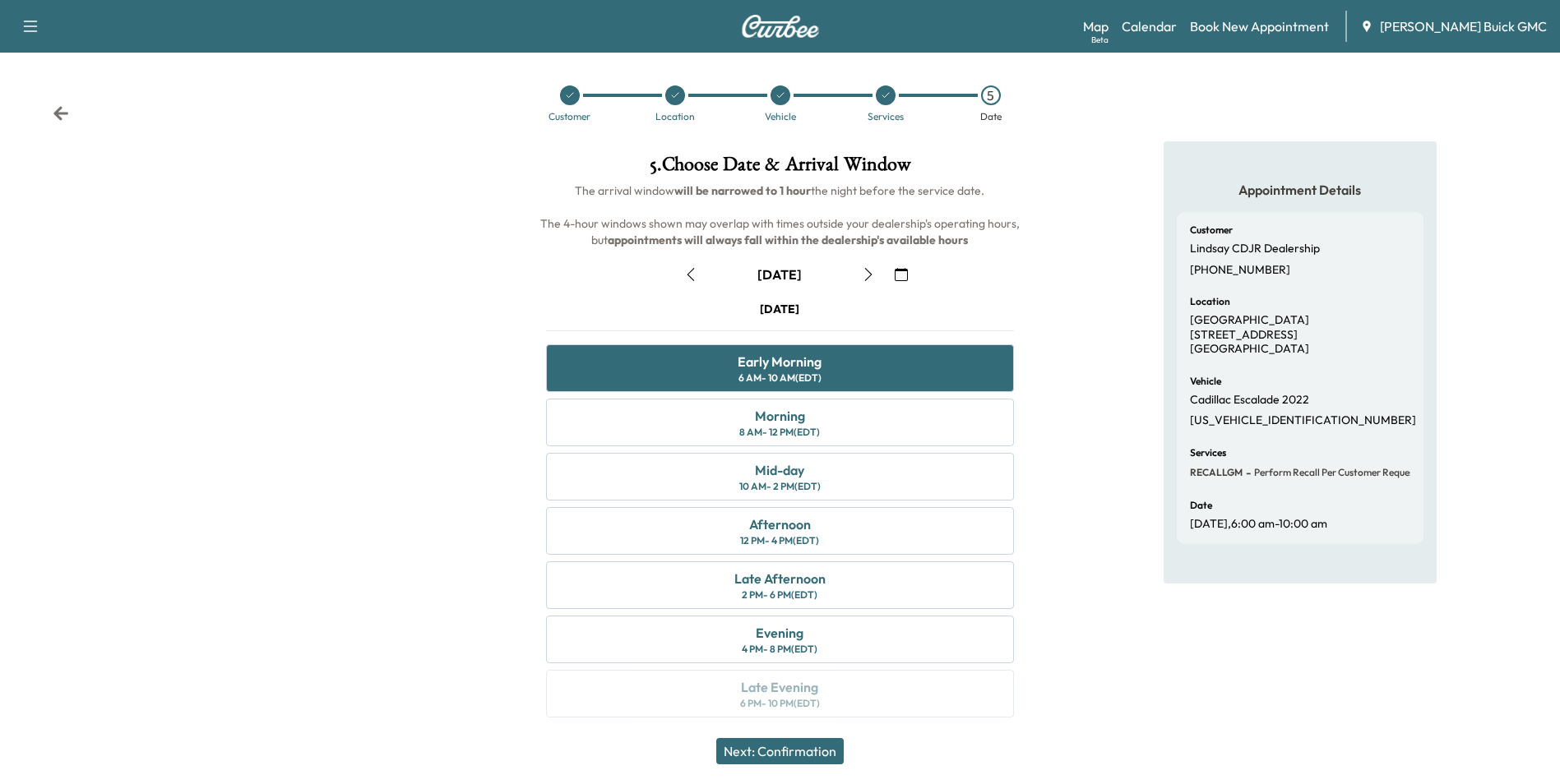
click at [800, 749] on button "Next: Confirmation" at bounding box center [780, 751] width 128 height 27
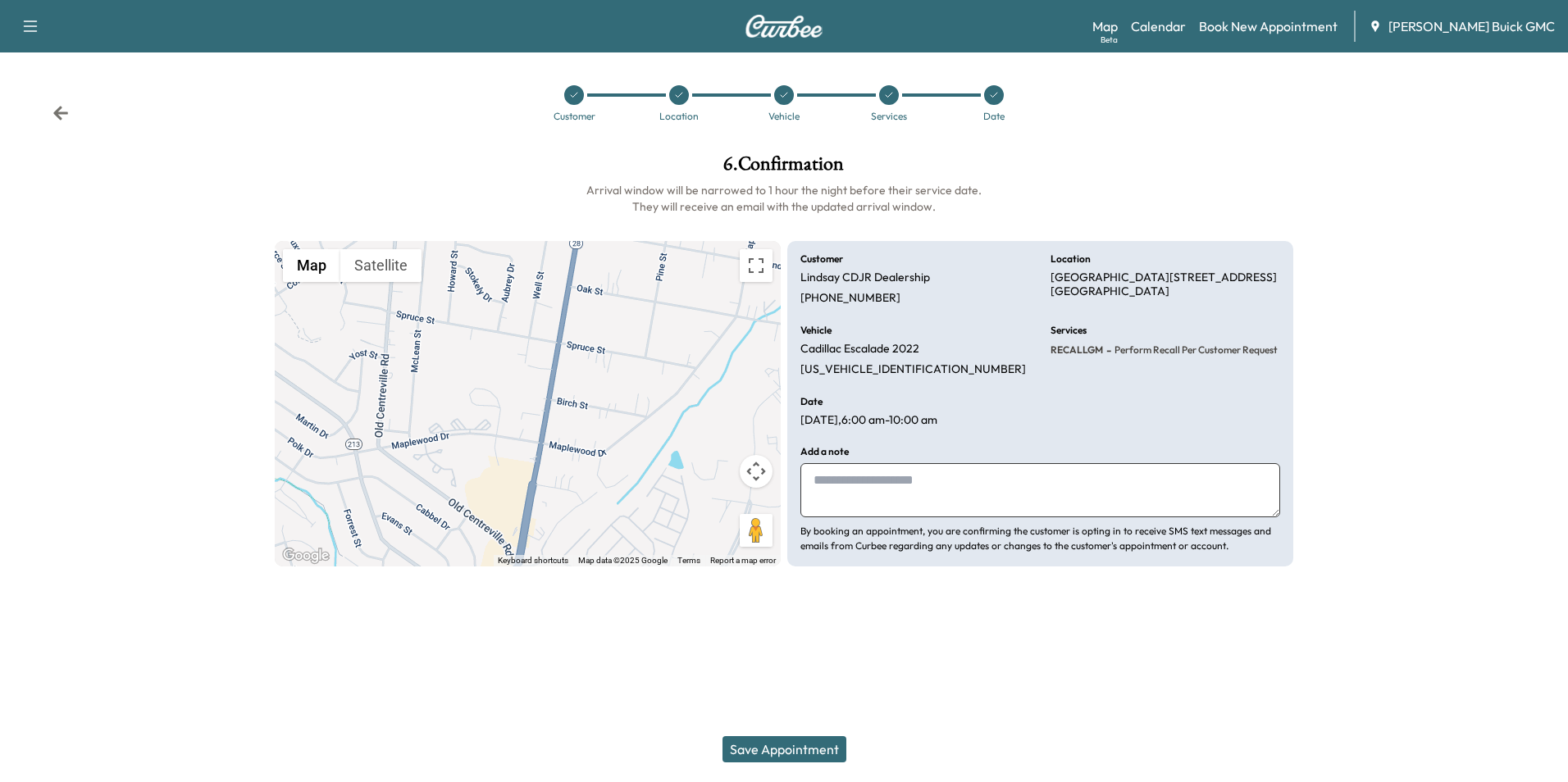
click at [924, 501] on textarea at bounding box center [1040, 490] width 480 height 54
type textarea "*"
type textarea "**********"
click at [977, 632] on div at bounding box center [784, 605] width 1568 height 52
click at [973, 631] on div at bounding box center [784, 605] width 1568 height 52
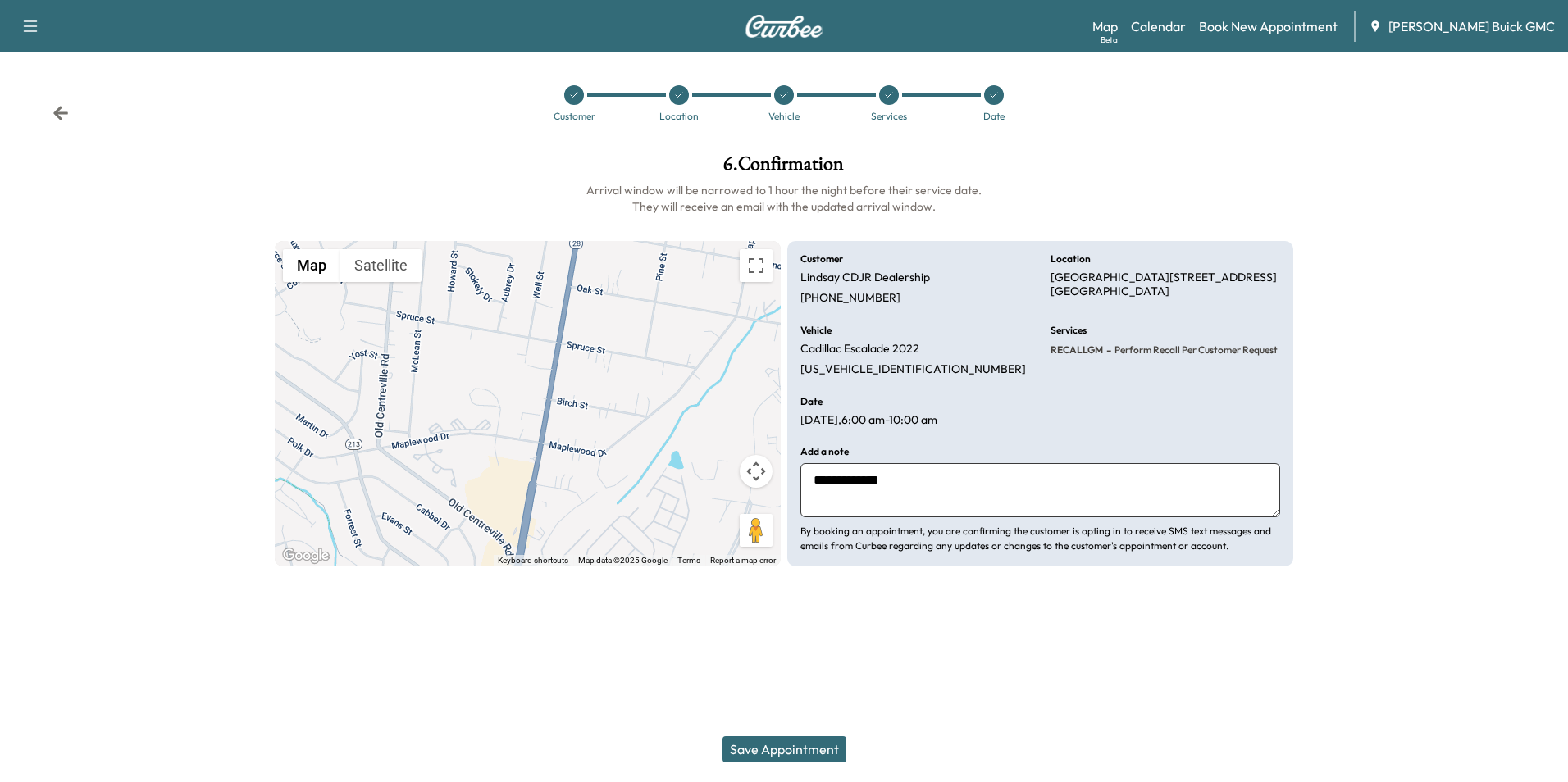
click at [806, 744] on button "Save Appointment" at bounding box center [784, 749] width 124 height 26
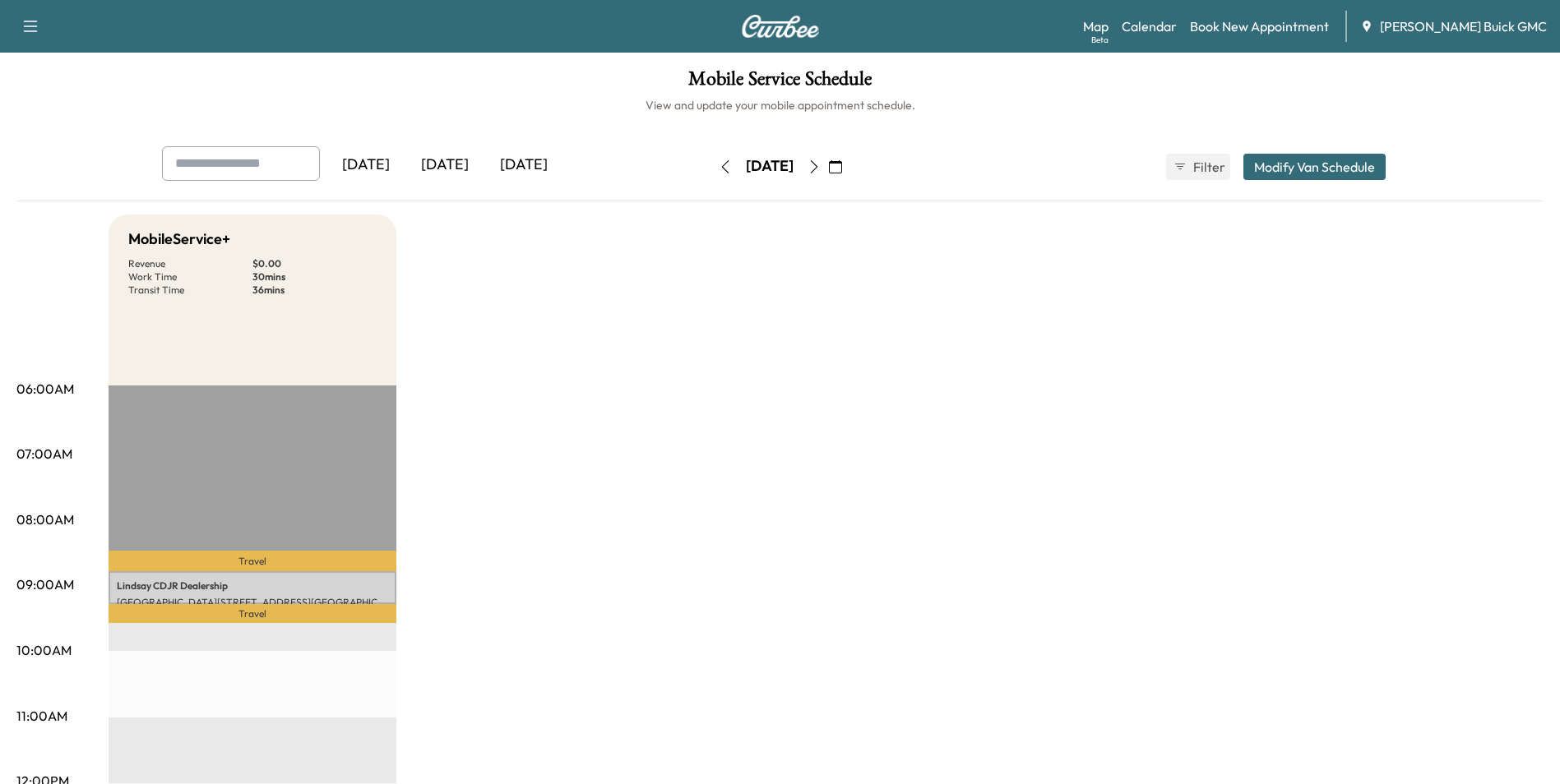
click at [1274, 23] on link "Book New Appointment" at bounding box center [1259, 27] width 139 height 20
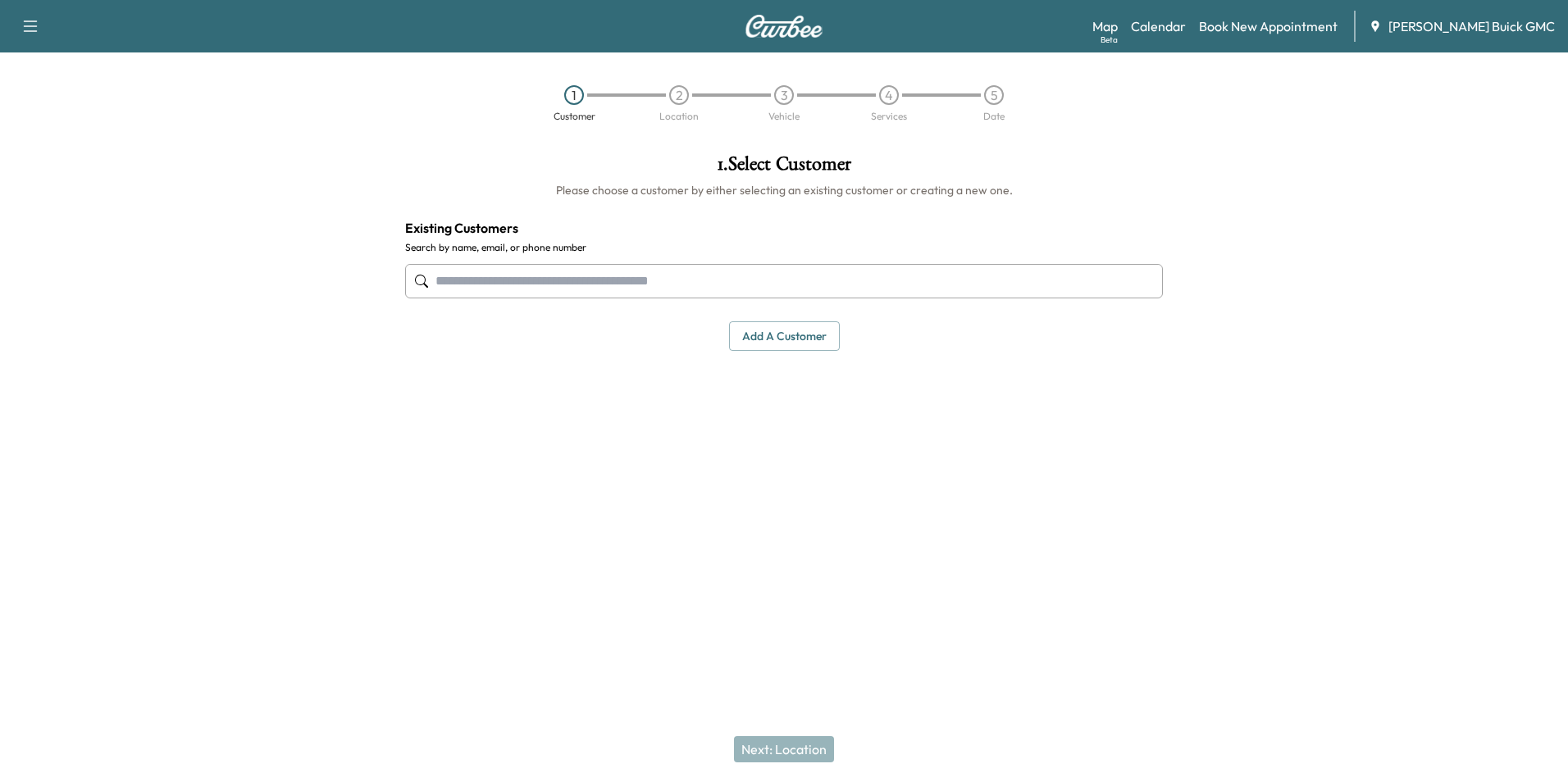
click at [616, 277] on input "text" at bounding box center [784, 281] width 758 height 34
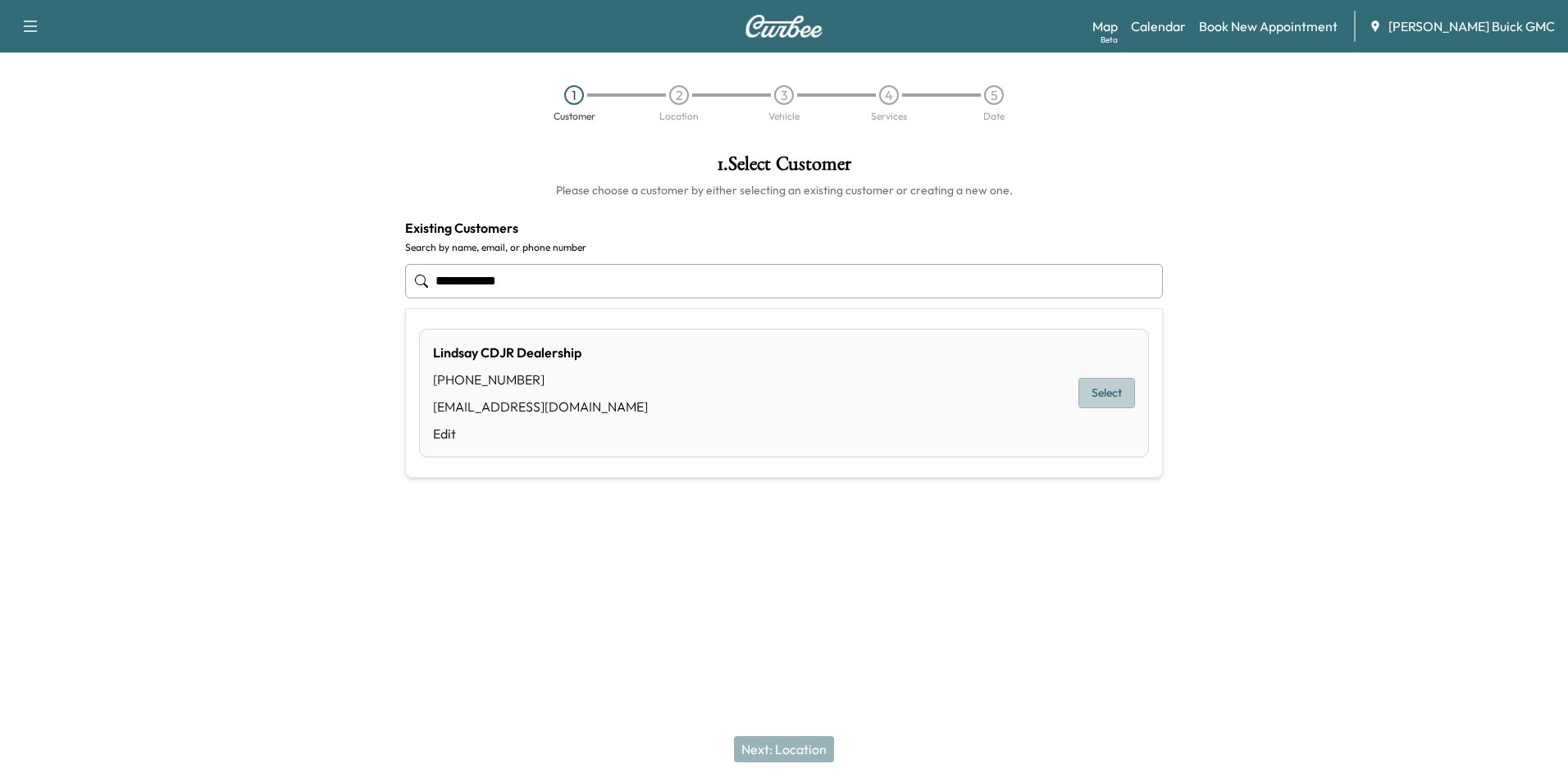
click at [1093, 391] on button "Select" at bounding box center [1107, 392] width 57 height 30
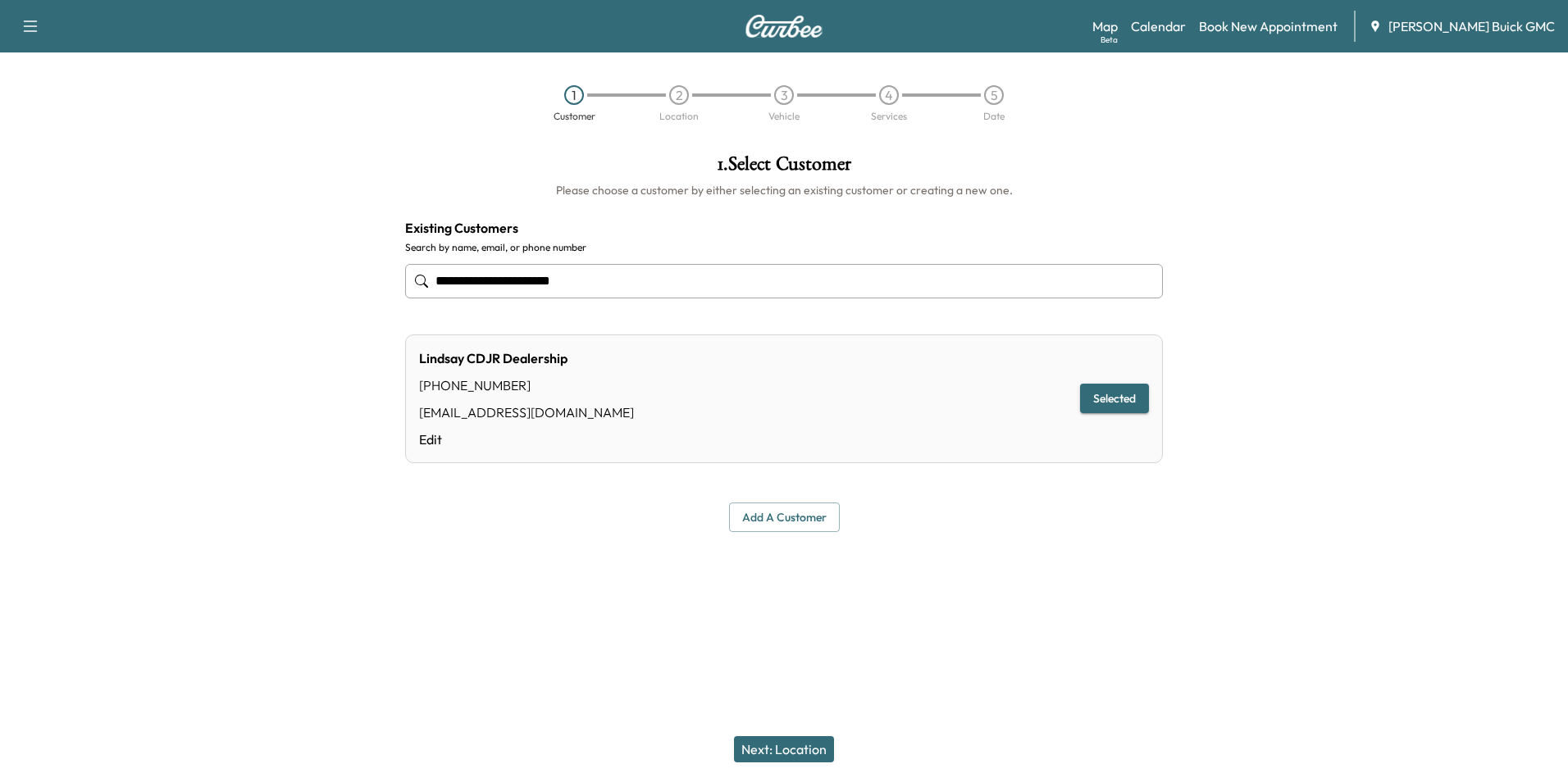
type input "**********"
click at [796, 747] on button "Next: Location" at bounding box center [784, 749] width 100 height 26
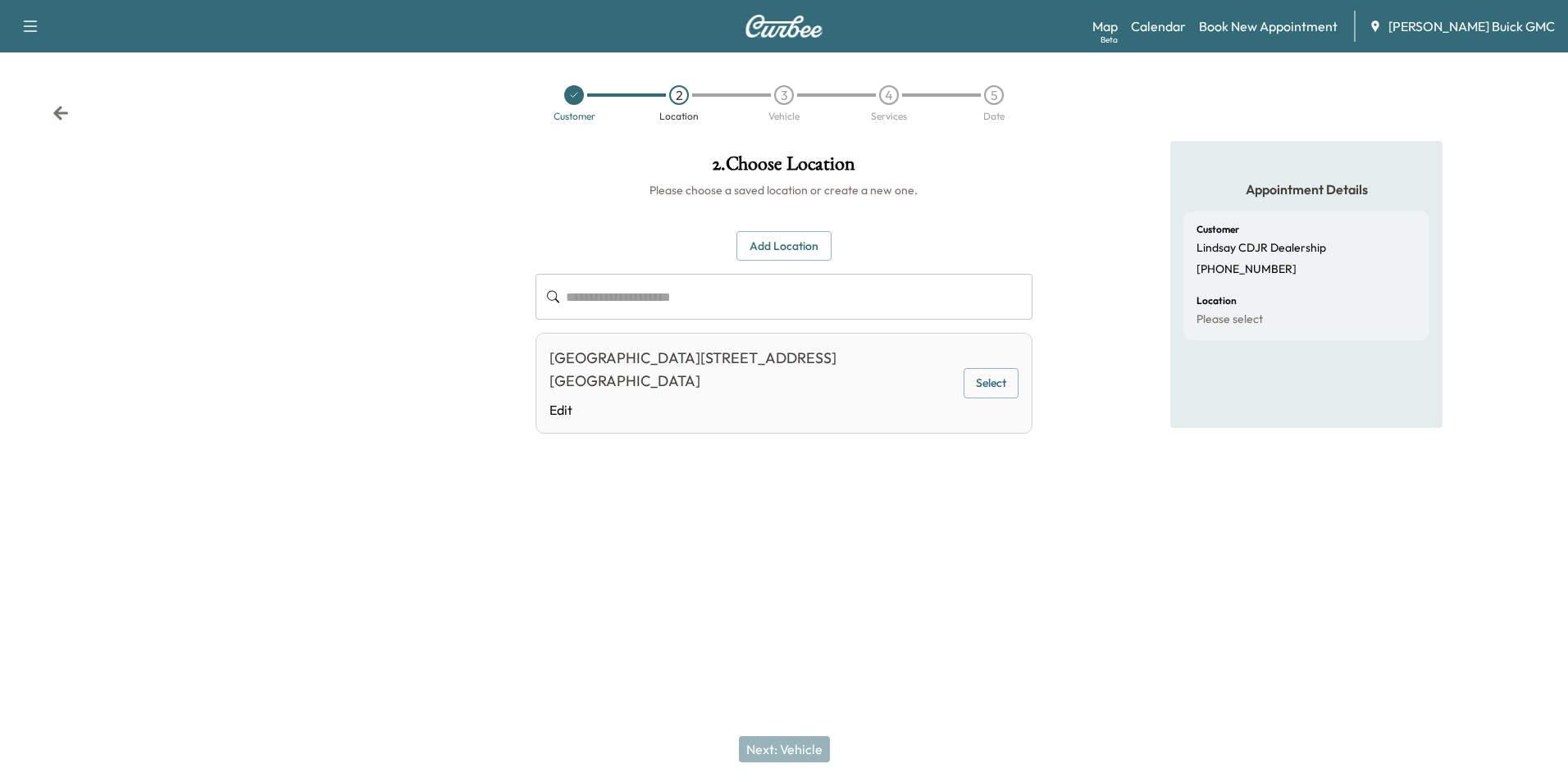
click at [977, 369] on button "Select" at bounding box center [990, 383] width 54 height 30
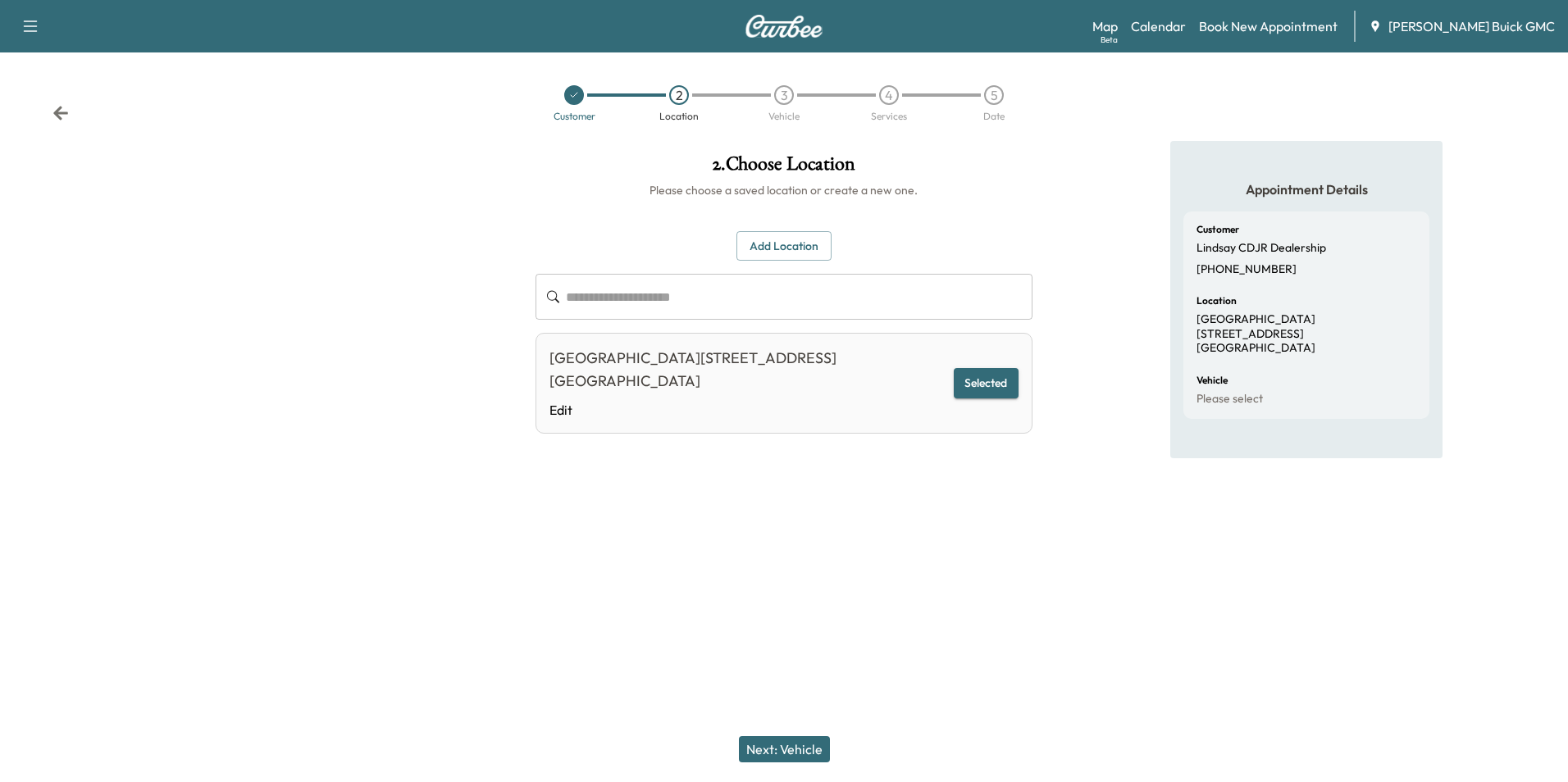
click at [787, 744] on button "Next: Vehicle" at bounding box center [784, 749] width 91 height 26
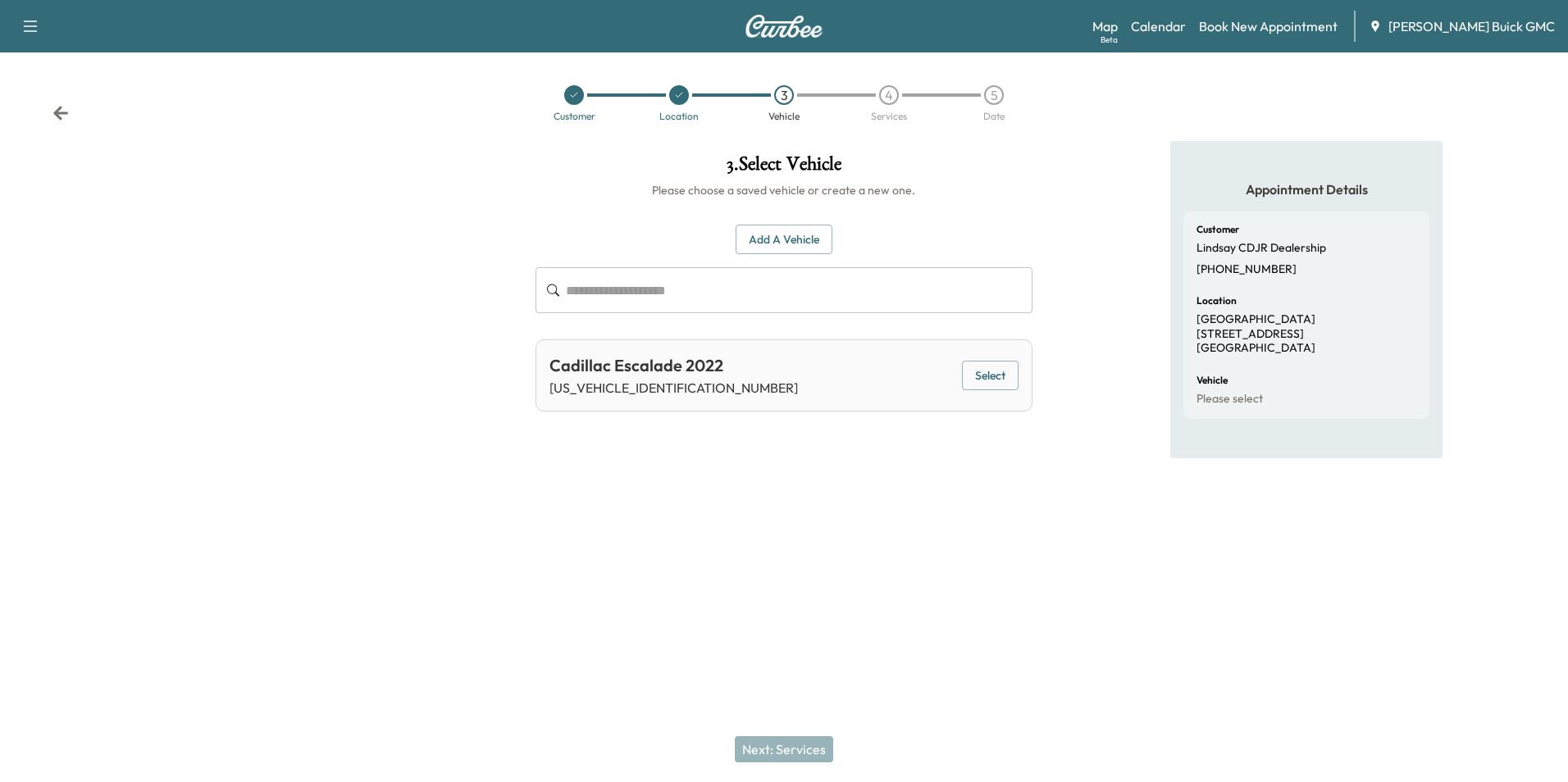
click at [783, 237] on button "Add a Vehicle" at bounding box center [784, 239] width 97 height 30
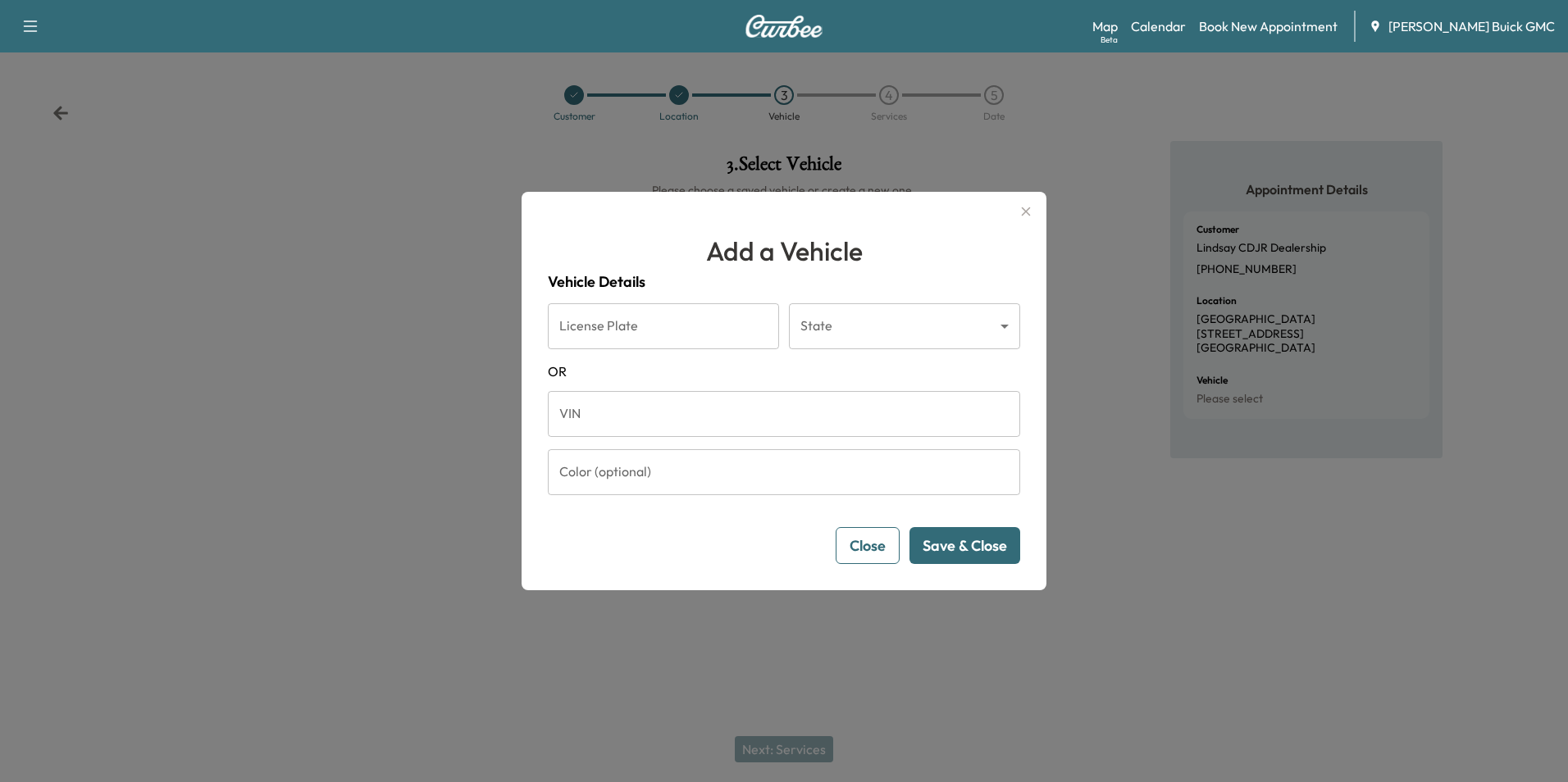
click at [645, 414] on input "VIN" at bounding box center [783, 414] width 472 height 46
type input "**********"
click at [936, 544] on button "Save & Close" at bounding box center [965, 546] width 111 height 37
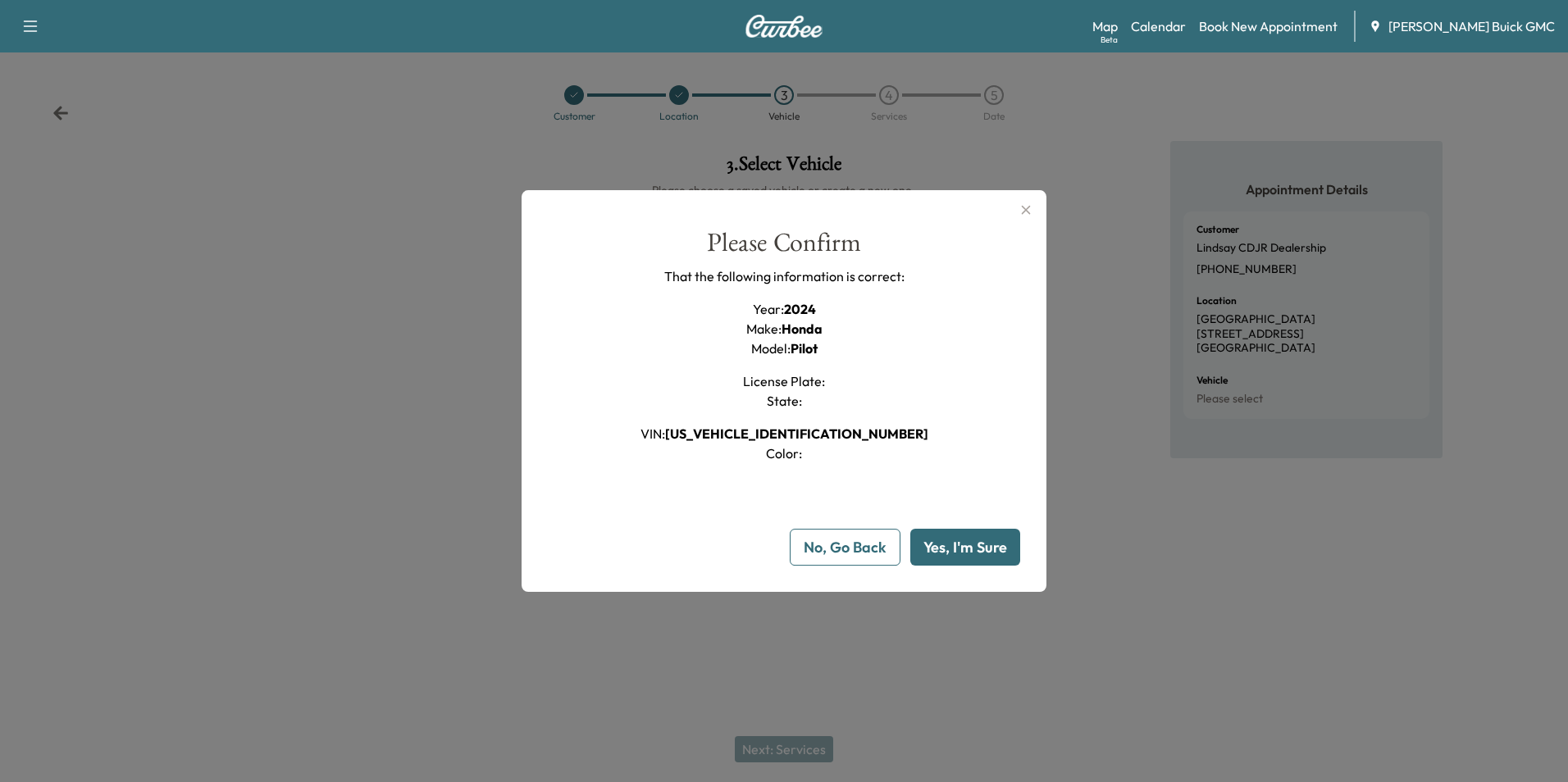
click at [937, 544] on button "Yes, I'm Sure" at bounding box center [965, 547] width 110 height 37
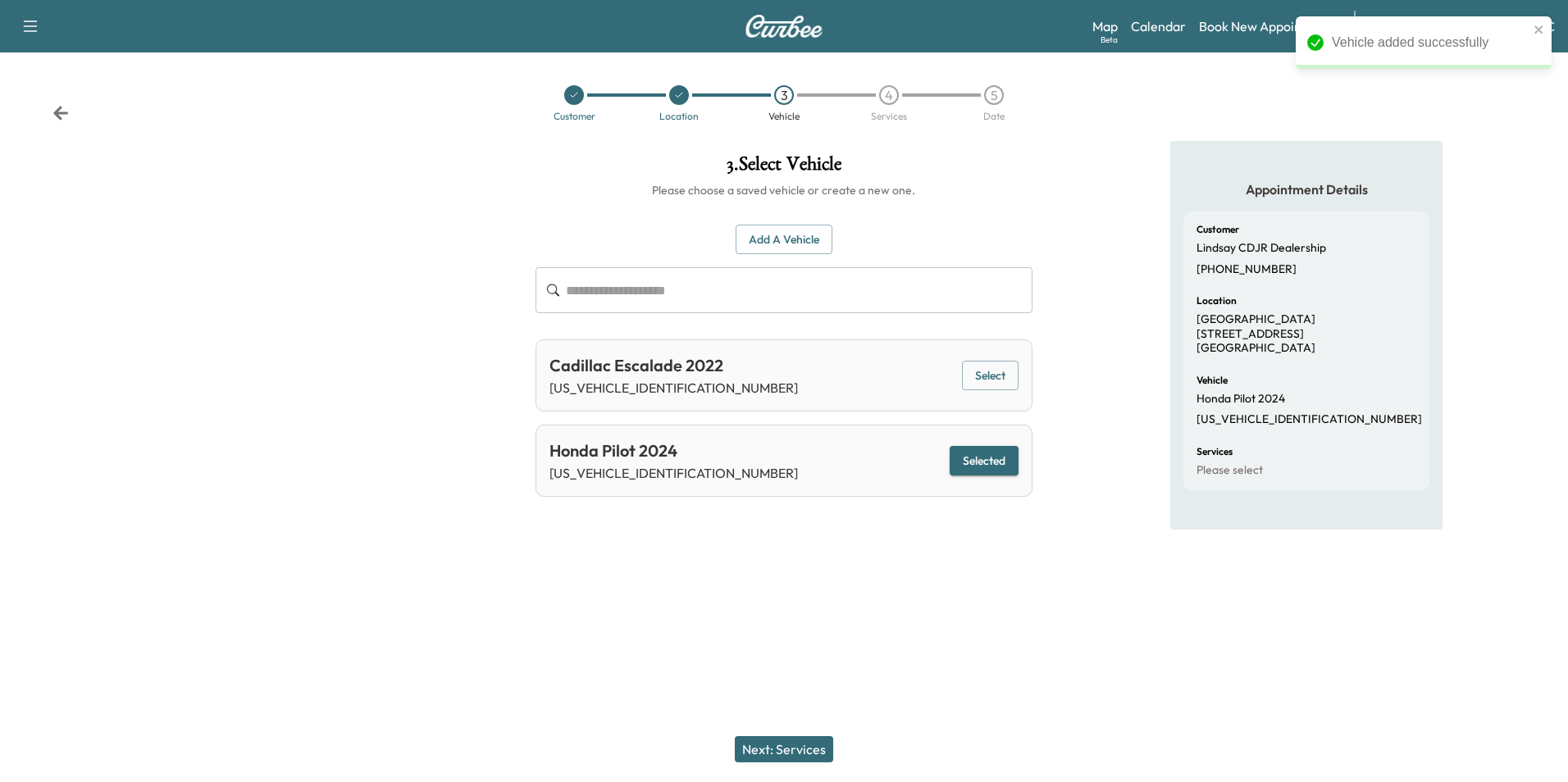
click at [807, 746] on button "Next: Services" at bounding box center [784, 749] width 98 height 26
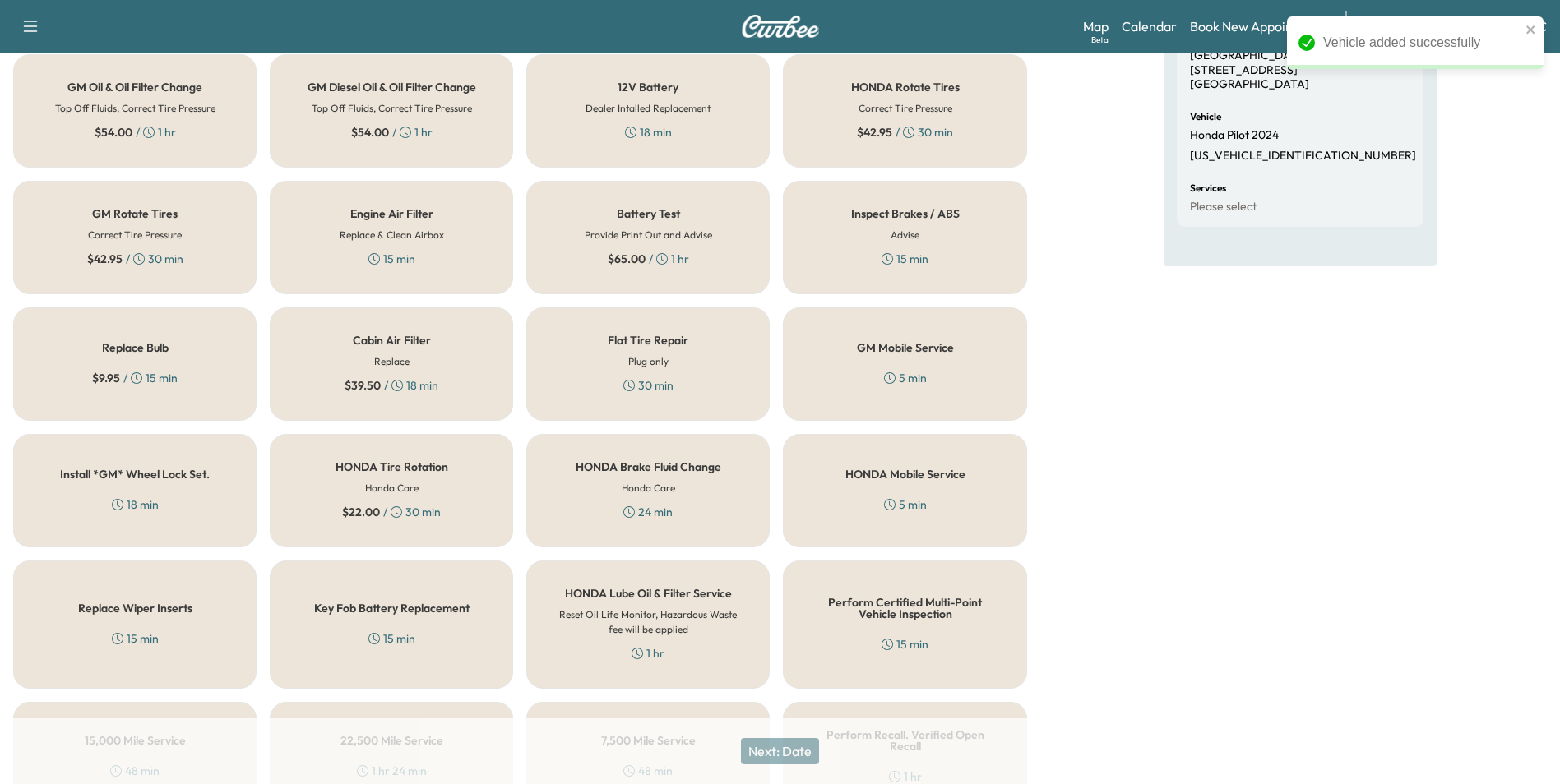
scroll to position [470, 0]
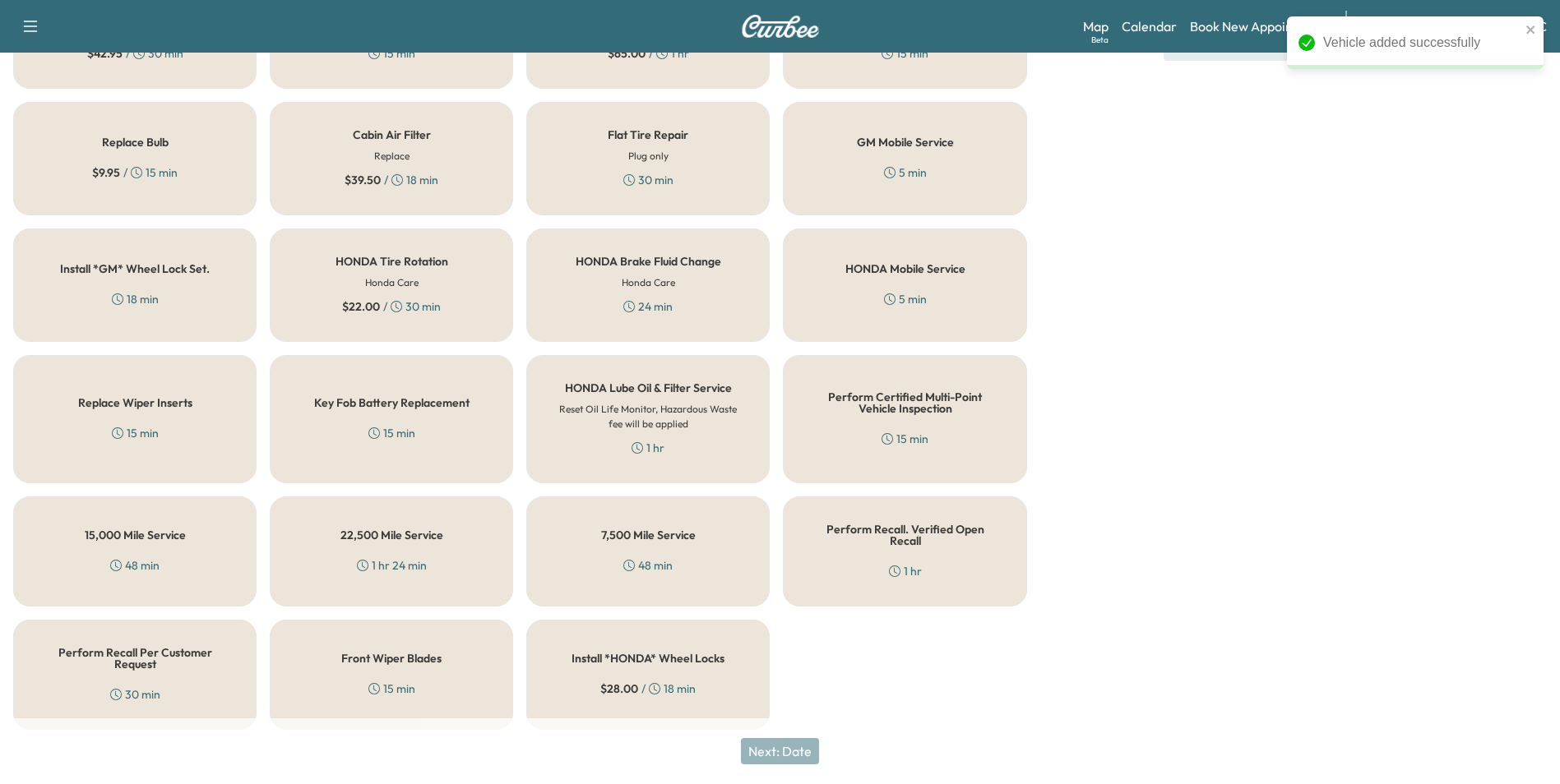
click at [173, 658] on div "Perform Recall Per Customer Request 30 min" at bounding box center [134, 675] width 243 height 110
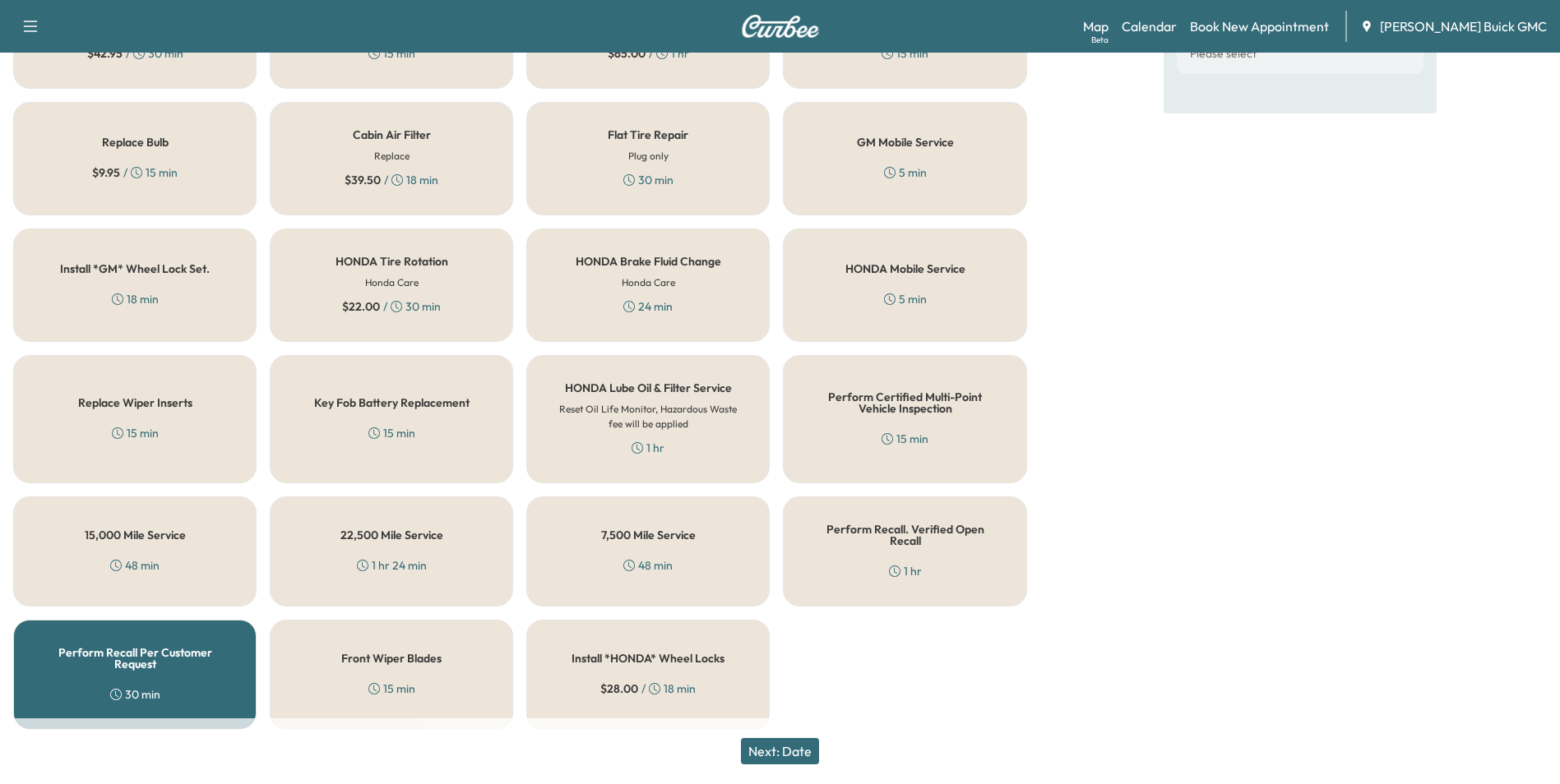
click at [808, 752] on button "Next: Date" at bounding box center [780, 751] width 78 height 27
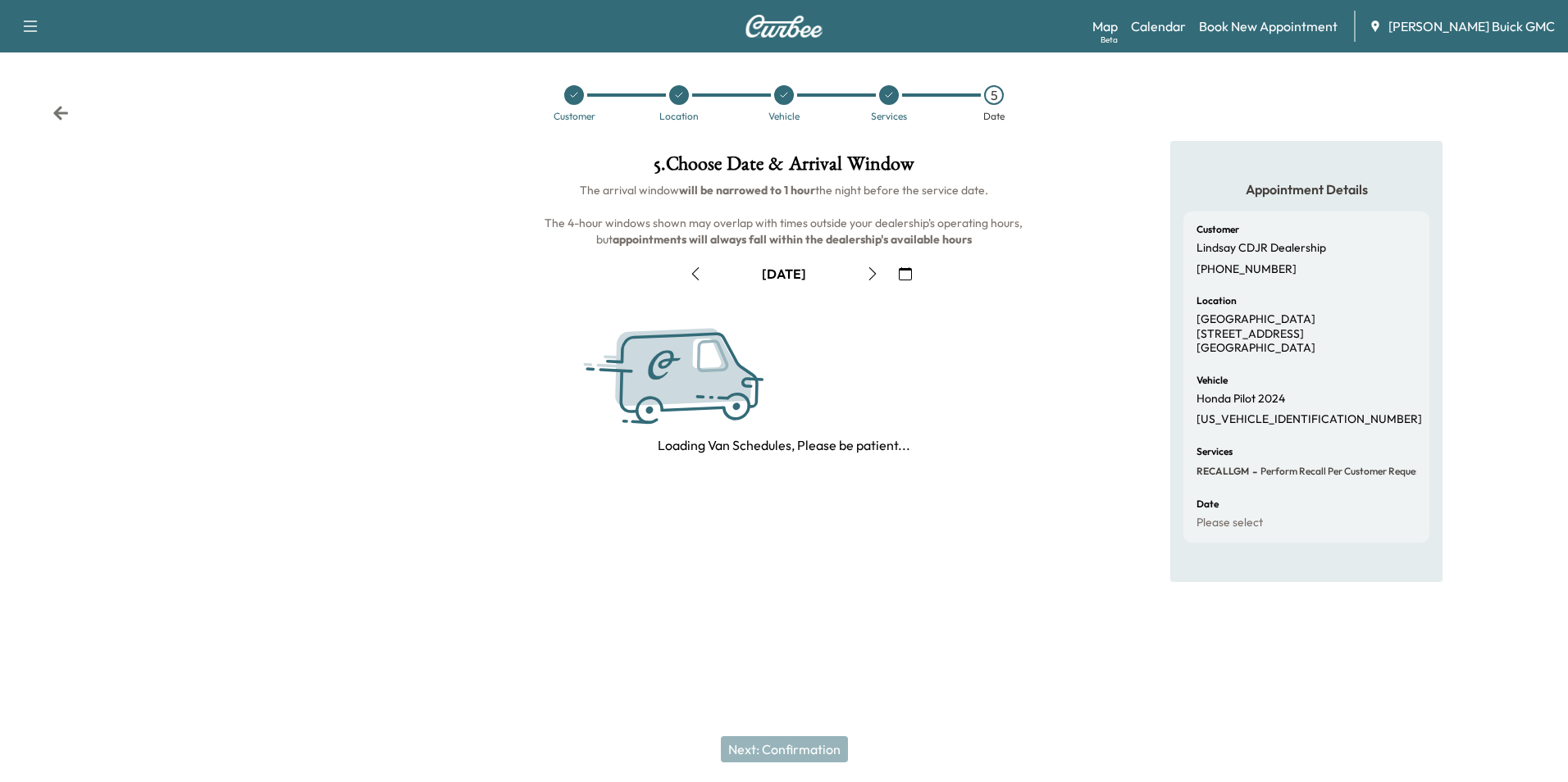
click at [905, 271] on icon "button" at bounding box center [905, 273] width 13 height 13
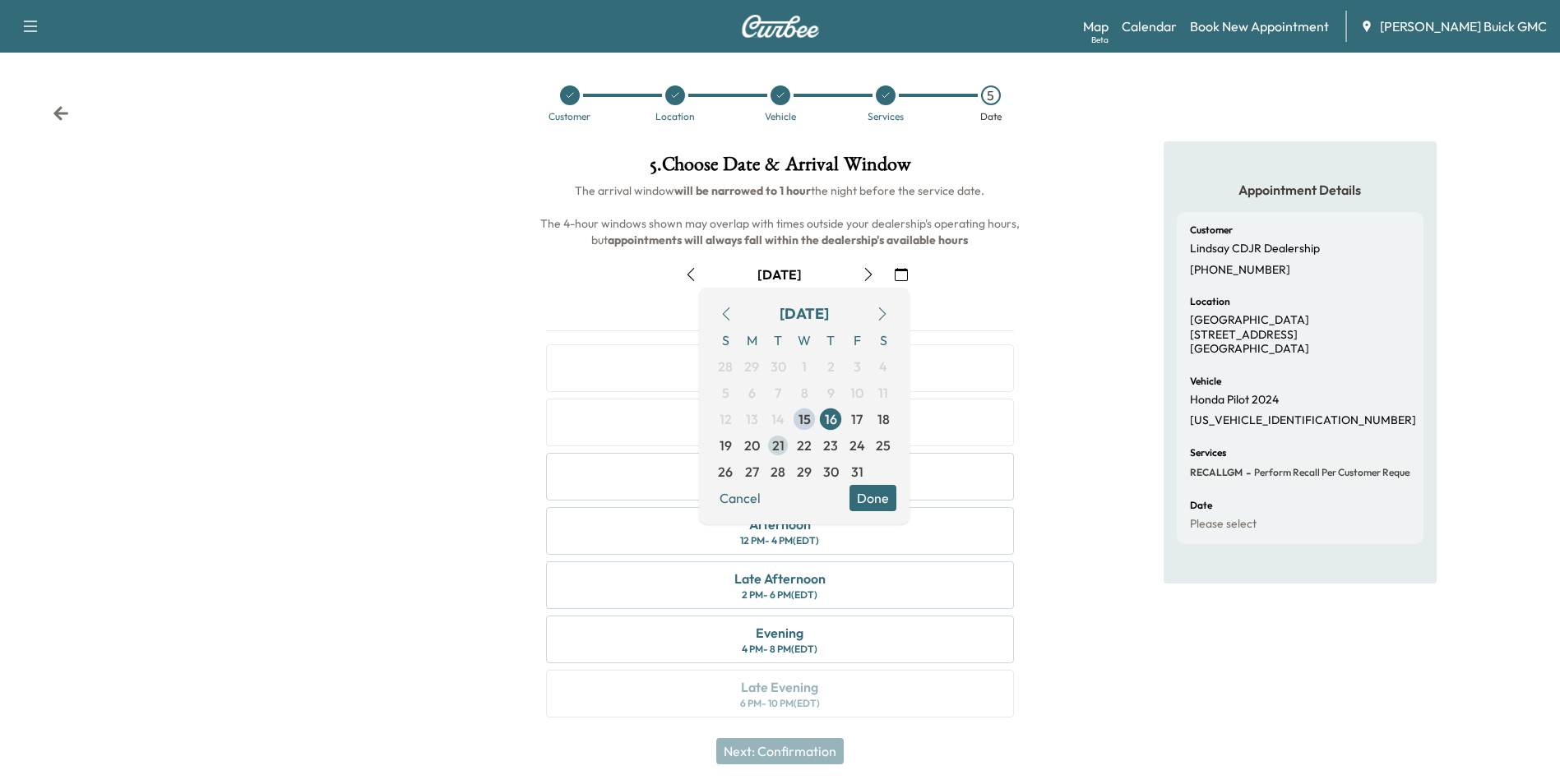
click at [779, 446] on span "21" at bounding box center [779, 446] width 13 height 20
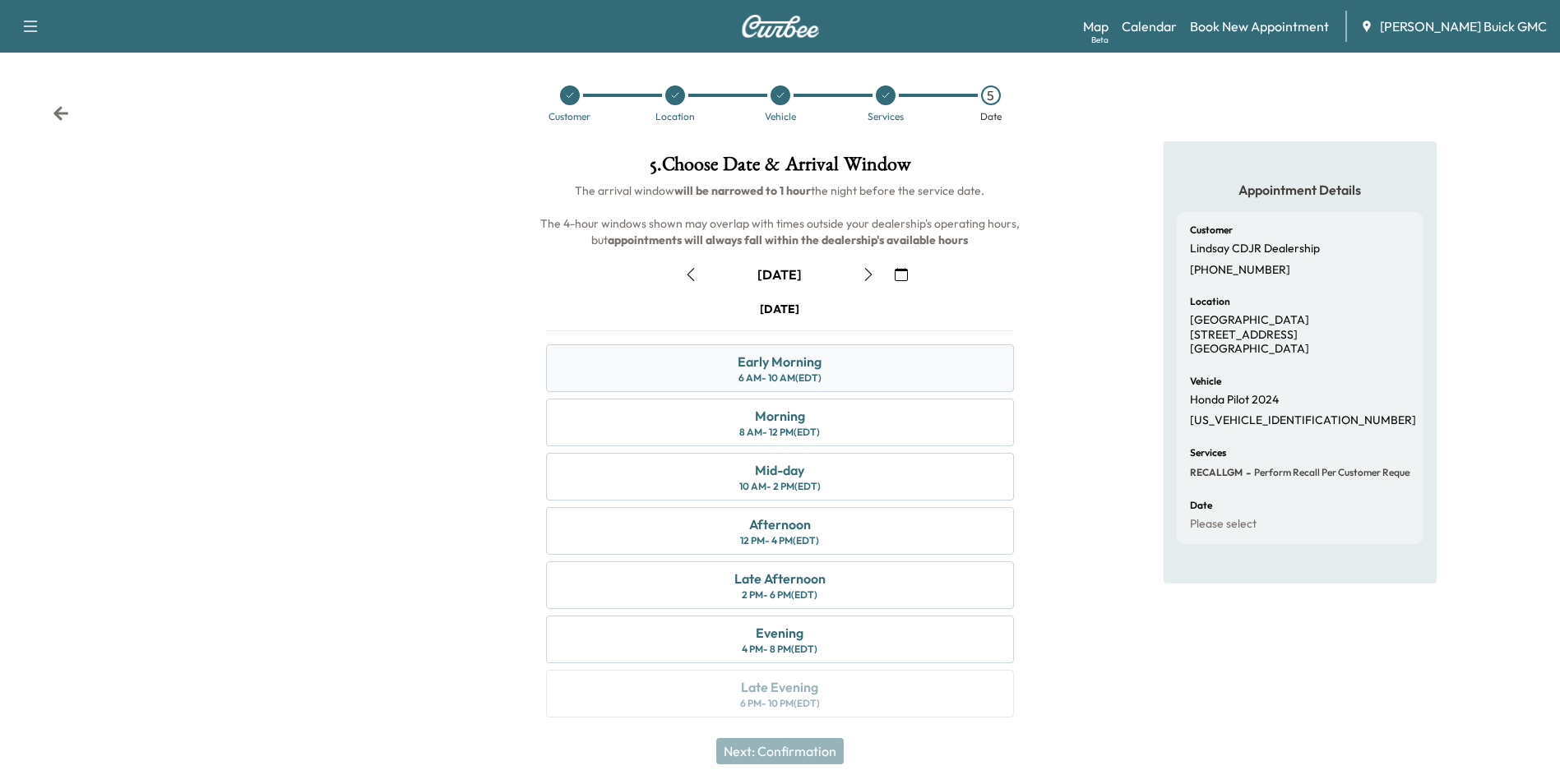
click at [858, 369] on div "Early Morning 6 AM - 10 AM (EDT)" at bounding box center [780, 368] width 468 height 47
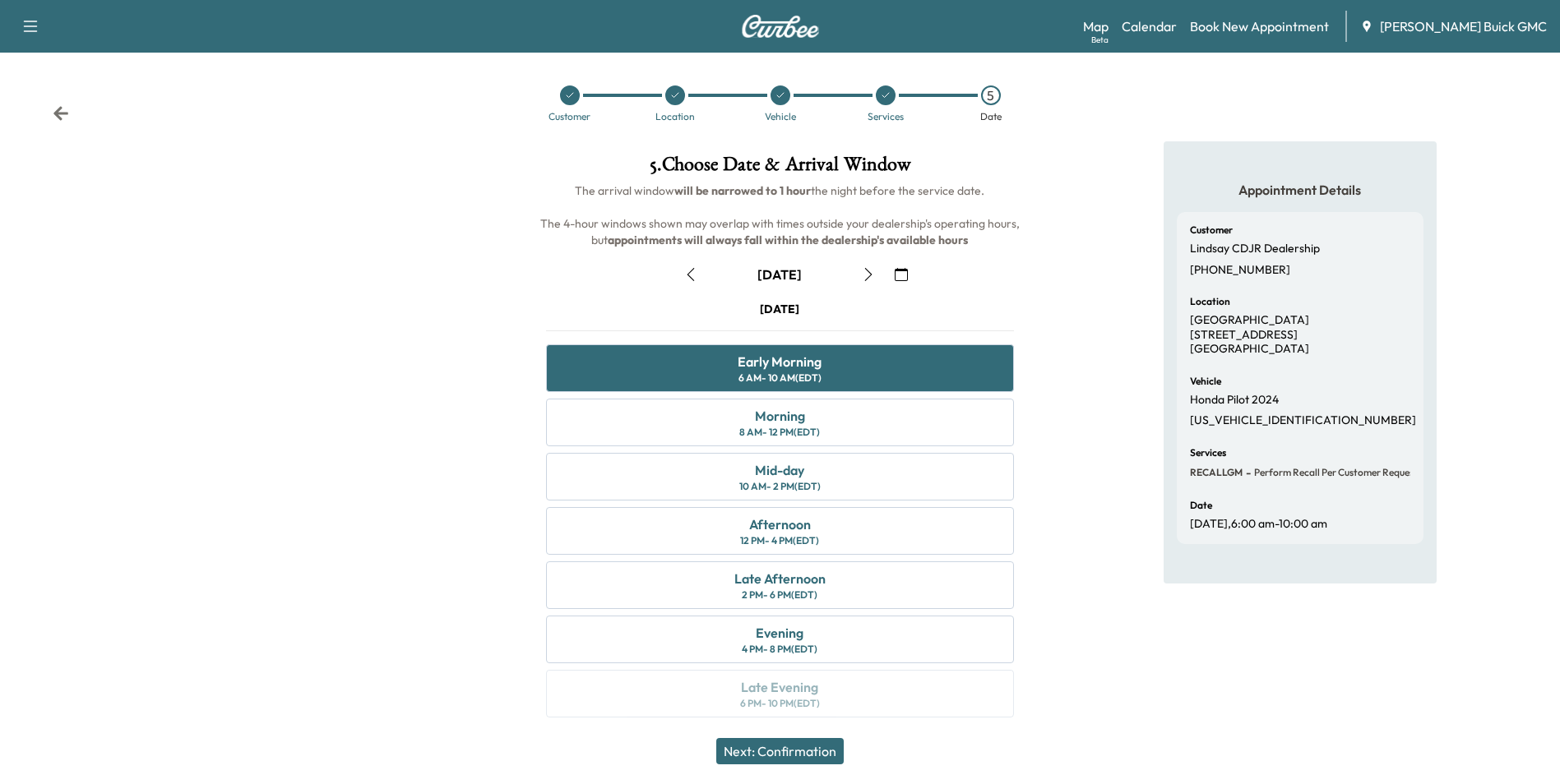
click at [829, 754] on button "Next: Confirmation" at bounding box center [780, 751] width 128 height 27
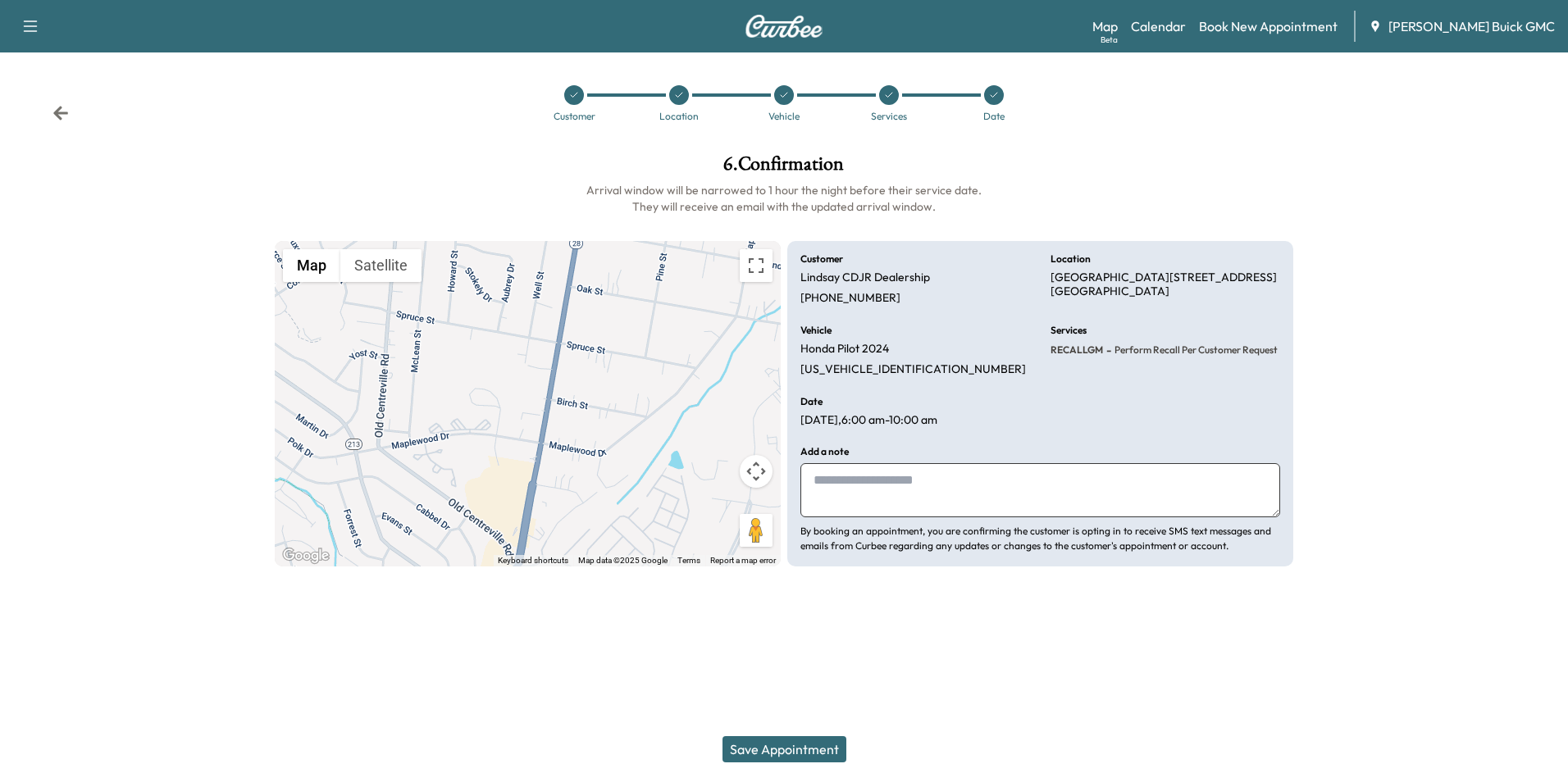
click at [925, 484] on textarea at bounding box center [1040, 490] width 480 height 54
type textarea "**********"
click at [809, 743] on button "Save Appointment" at bounding box center [784, 749] width 124 height 26
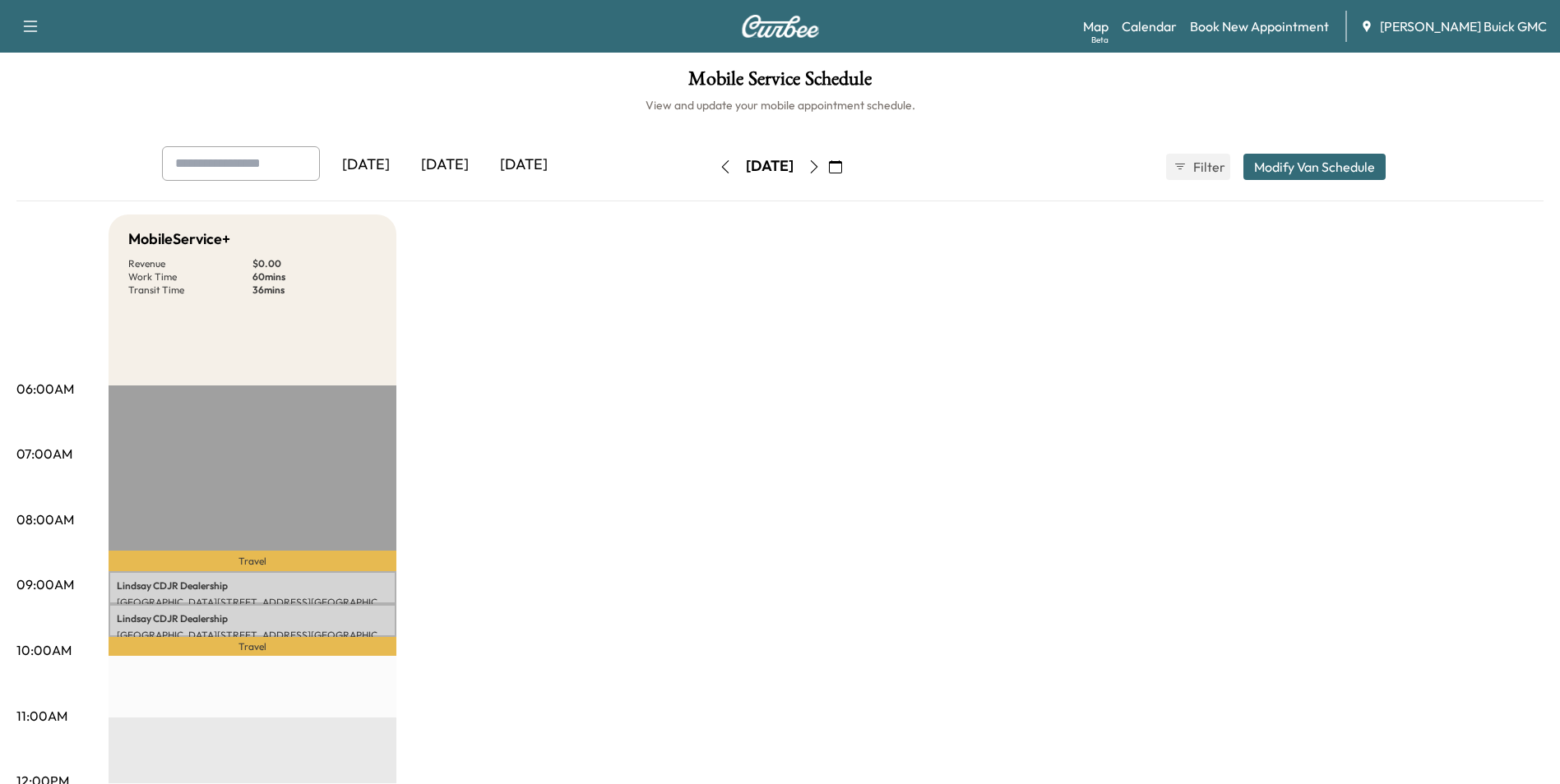
drag, startPoint x: 840, startPoint y: 401, endPoint x: 854, endPoint y: 411, distance: 17.2
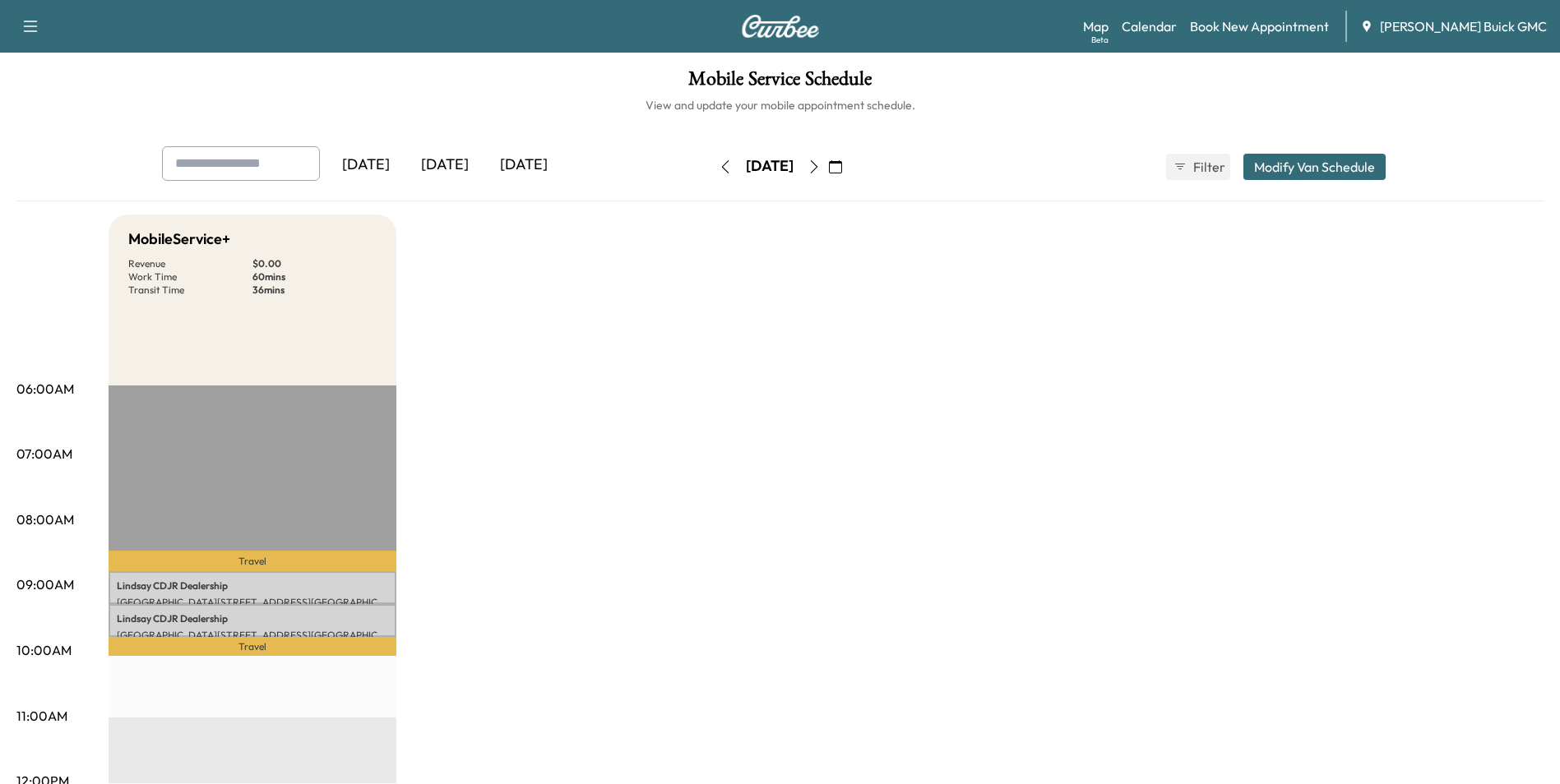
click at [1287, 23] on link "Book New Appointment" at bounding box center [1259, 27] width 139 height 20
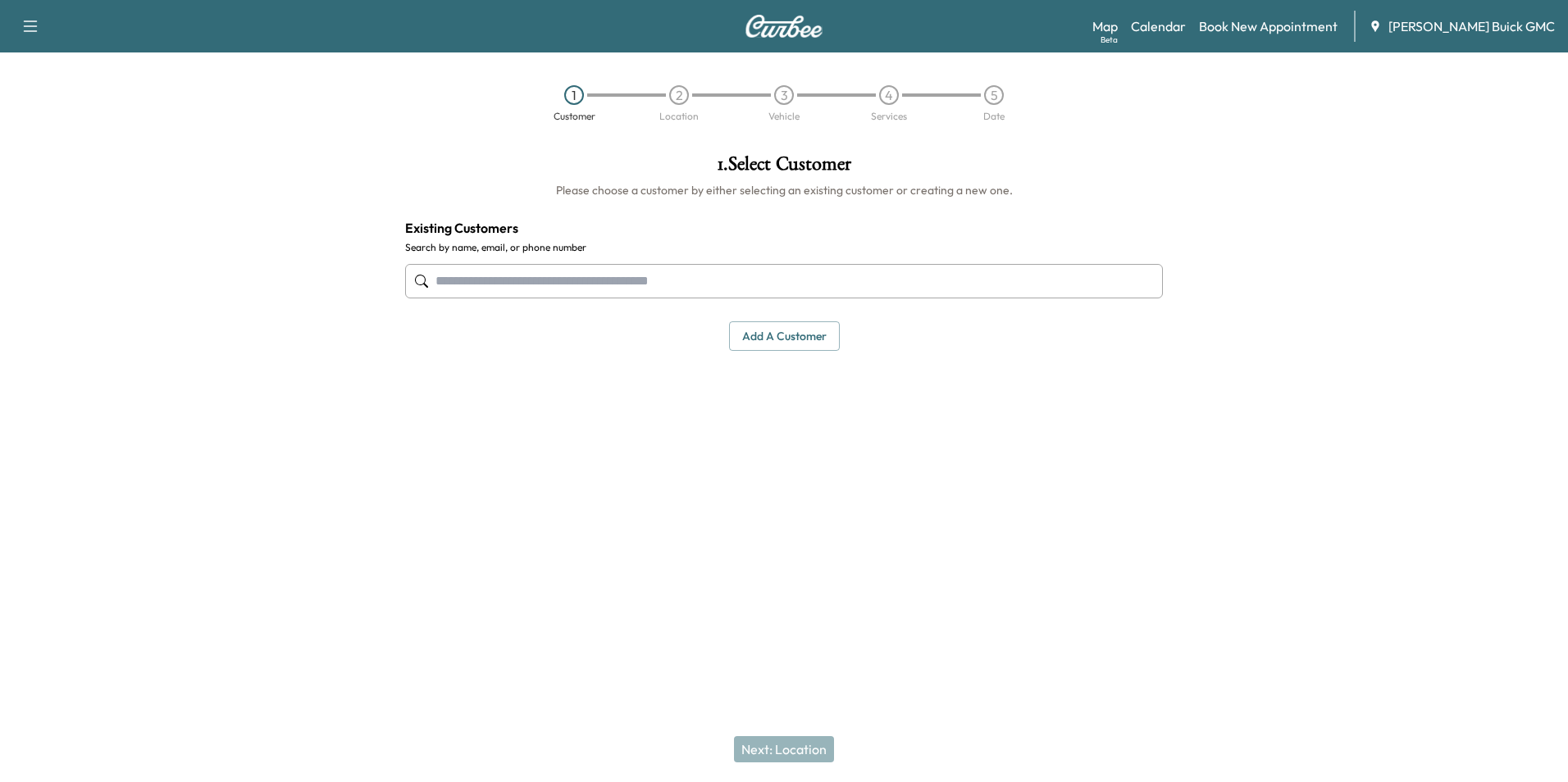
click at [636, 281] on input "text" at bounding box center [784, 281] width 758 height 34
click at [772, 337] on button "Add a customer" at bounding box center [784, 337] width 111 height 30
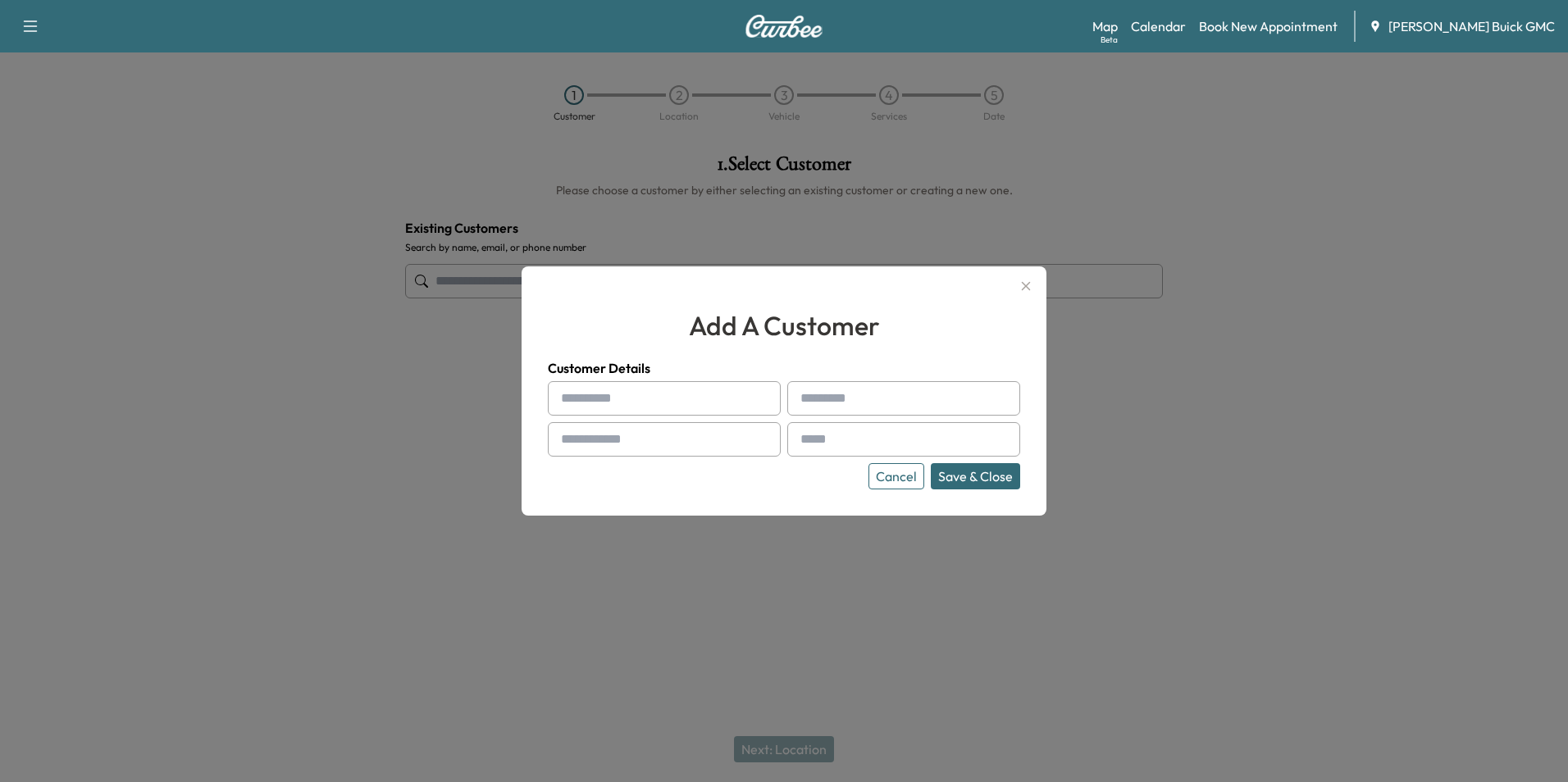
click at [680, 392] on input "text" at bounding box center [663, 398] width 233 height 34
type input "**********"
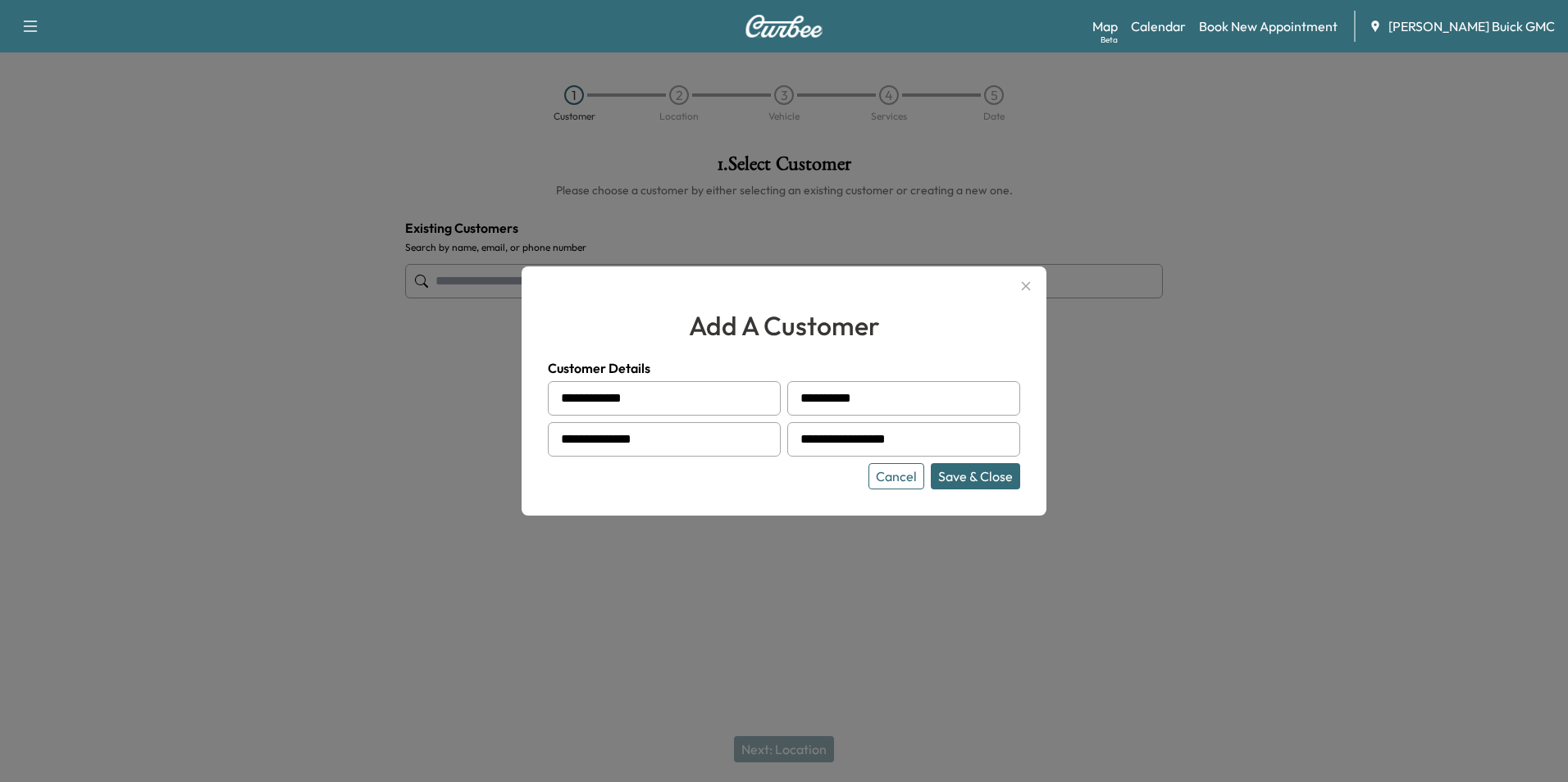
click at [989, 472] on button "Save & Close" at bounding box center [974, 476] width 89 height 26
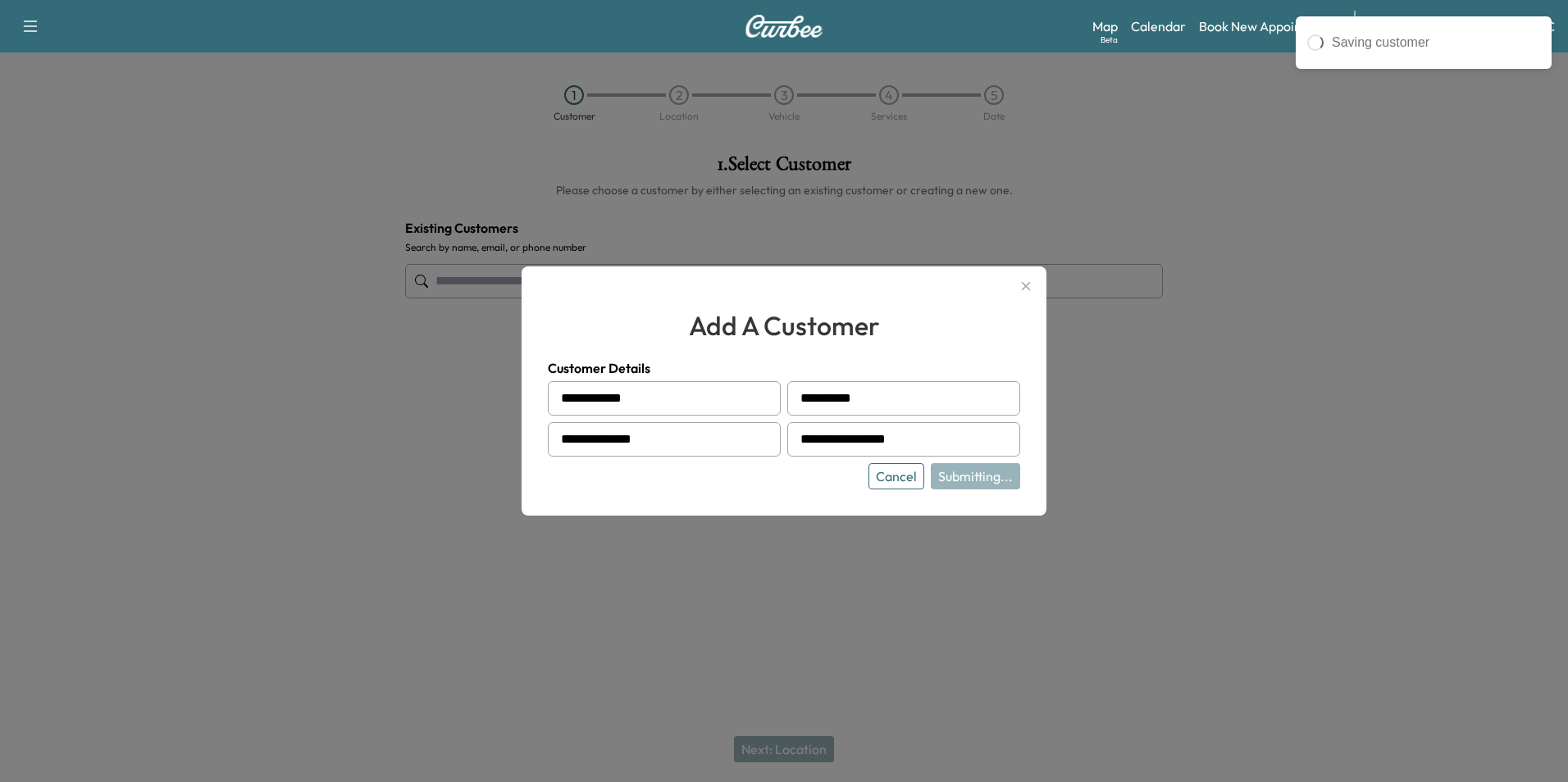
type input "**********"
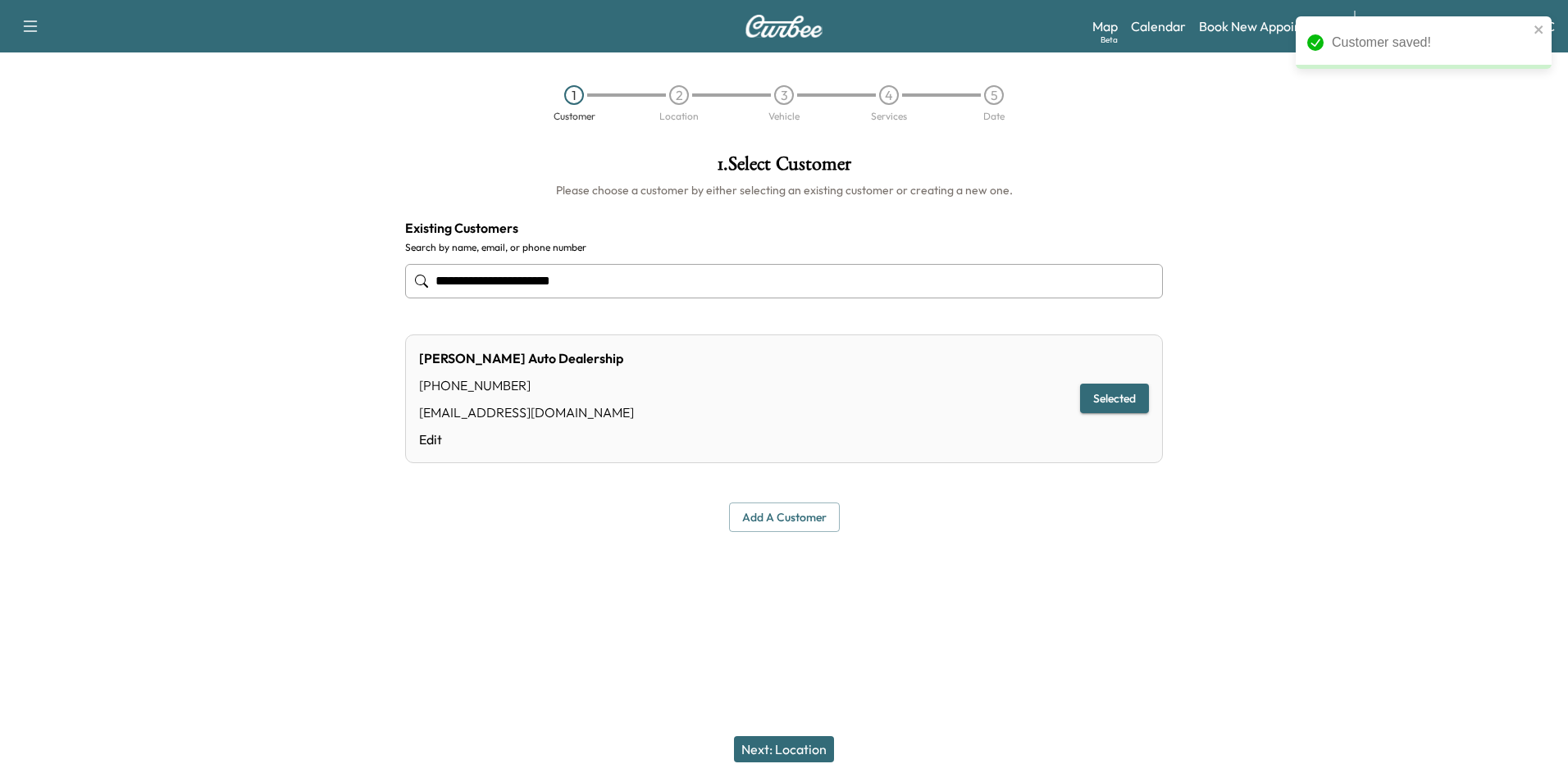
click at [796, 748] on button "Next: Location" at bounding box center [784, 749] width 100 height 26
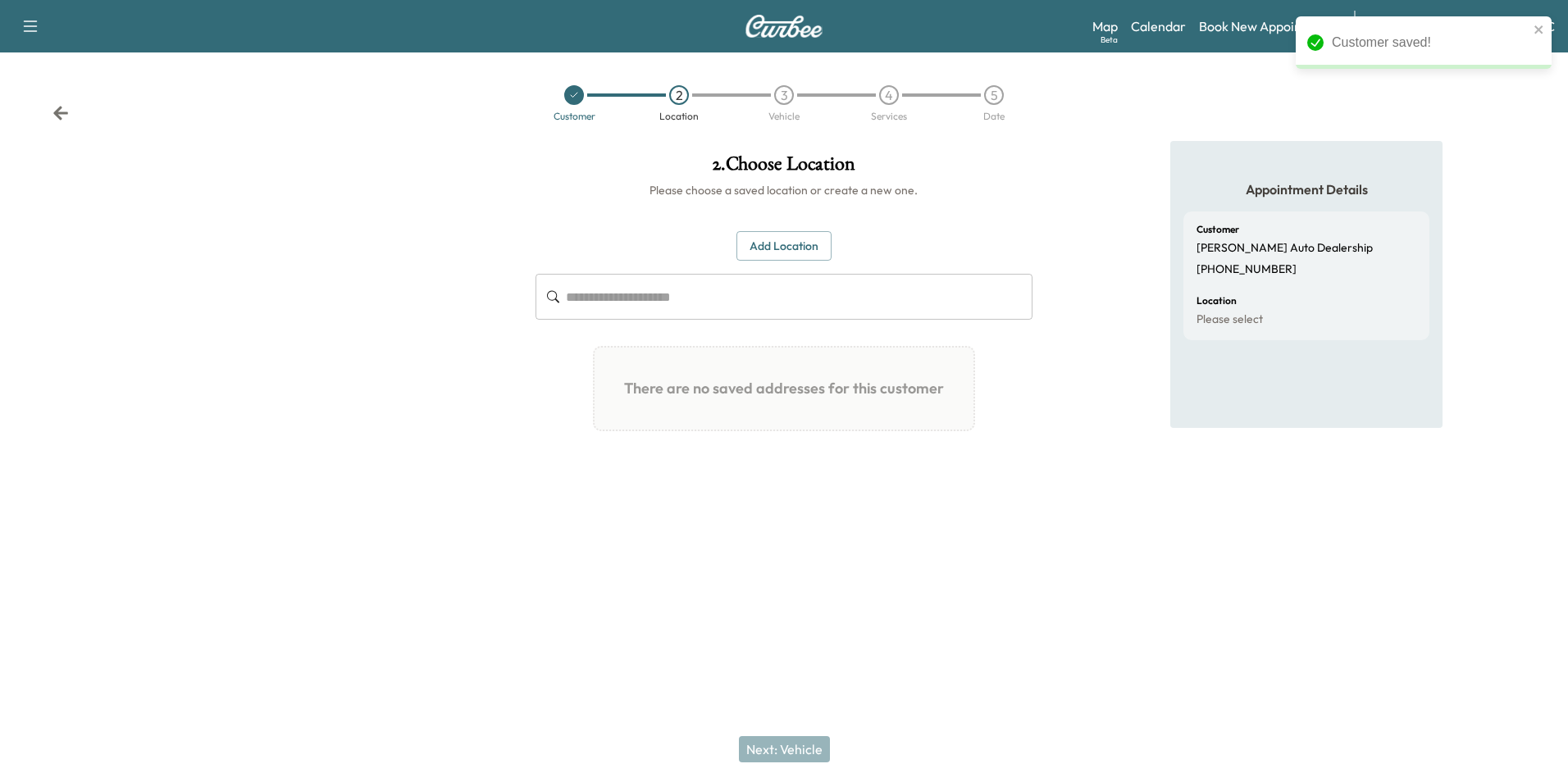
click at [784, 244] on button "Add Location" at bounding box center [783, 246] width 95 height 30
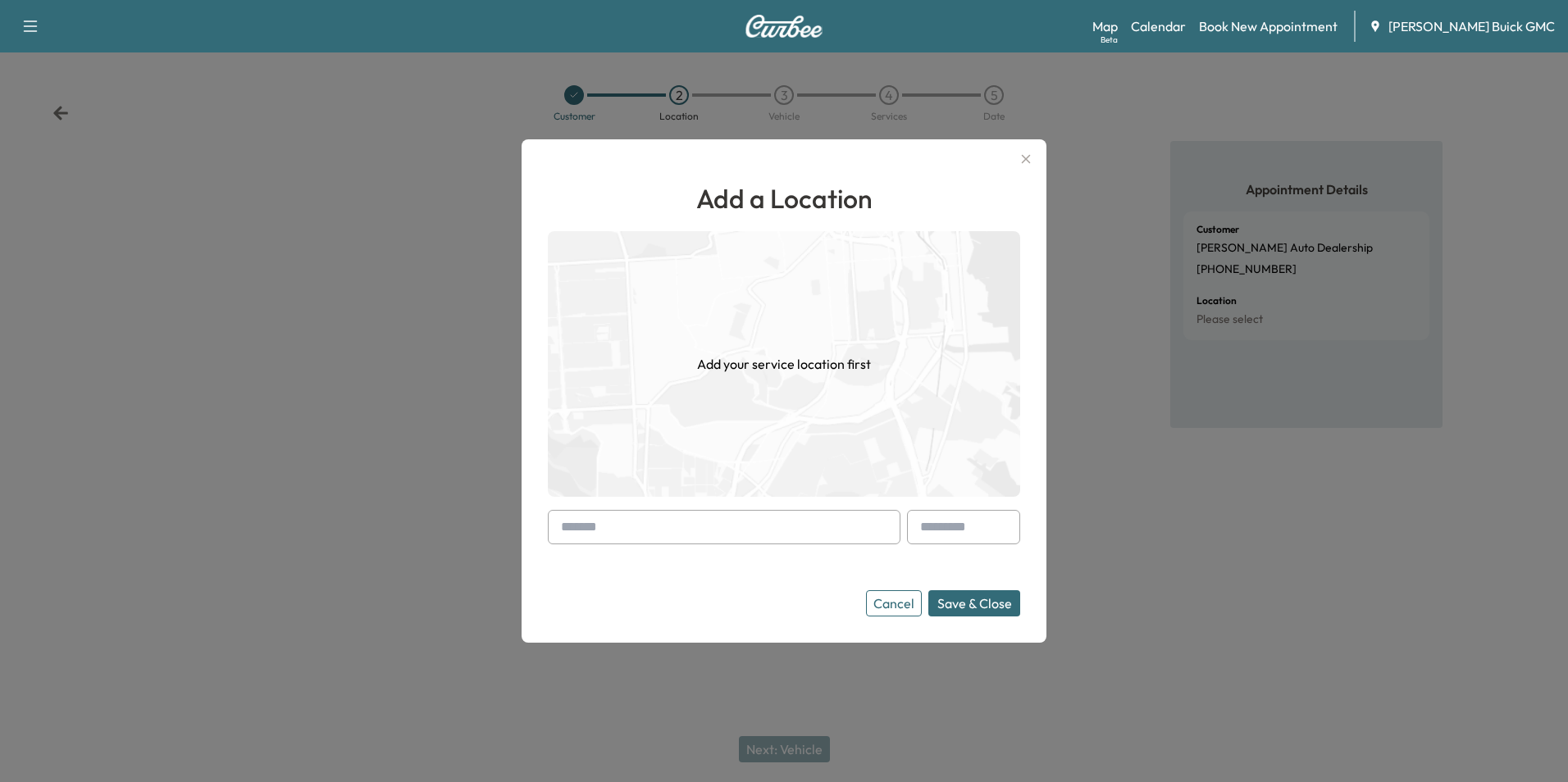
click at [781, 516] on input "text" at bounding box center [723, 527] width 352 height 34
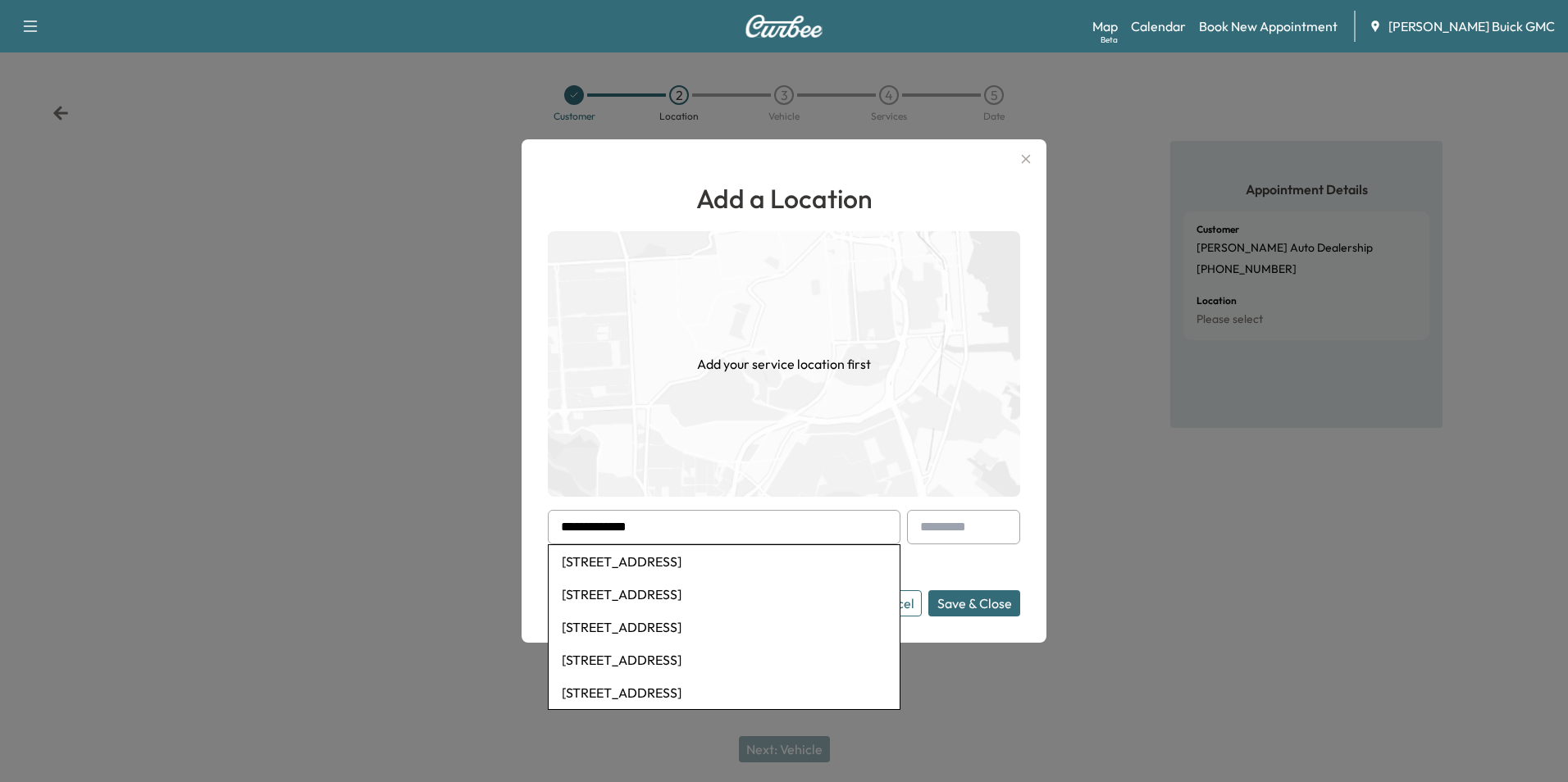
click at [694, 625] on li "[STREET_ADDRESS]" at bounding box center [724, 627] width 351 height 32
type input "**********"
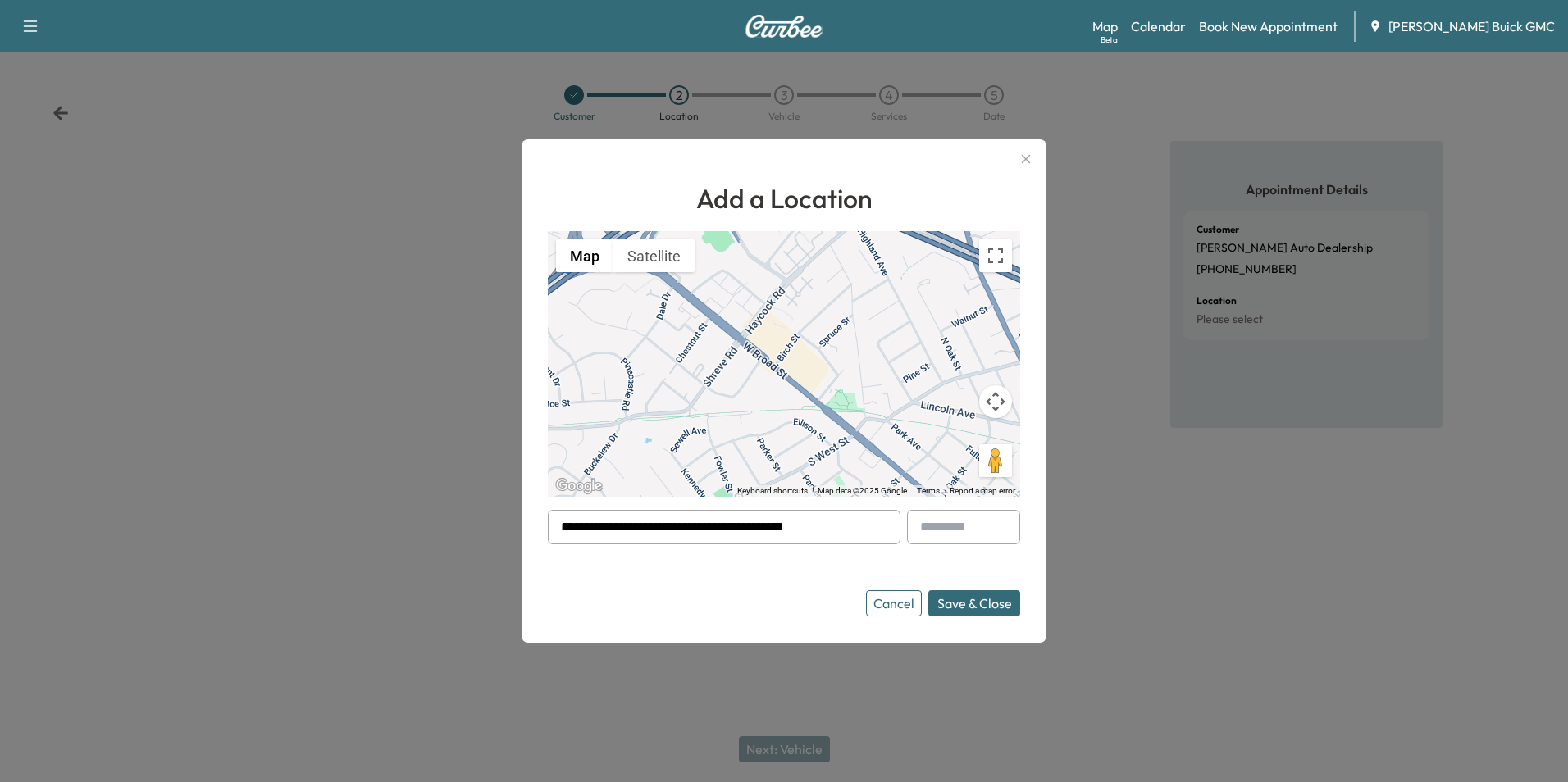
click at [715, 577] on form "**********" at bounding box center [783, 563] width 472 height 107
click at [966, 598] on button "Save & Close" at bounding box center [974, 603] width 92 height 26
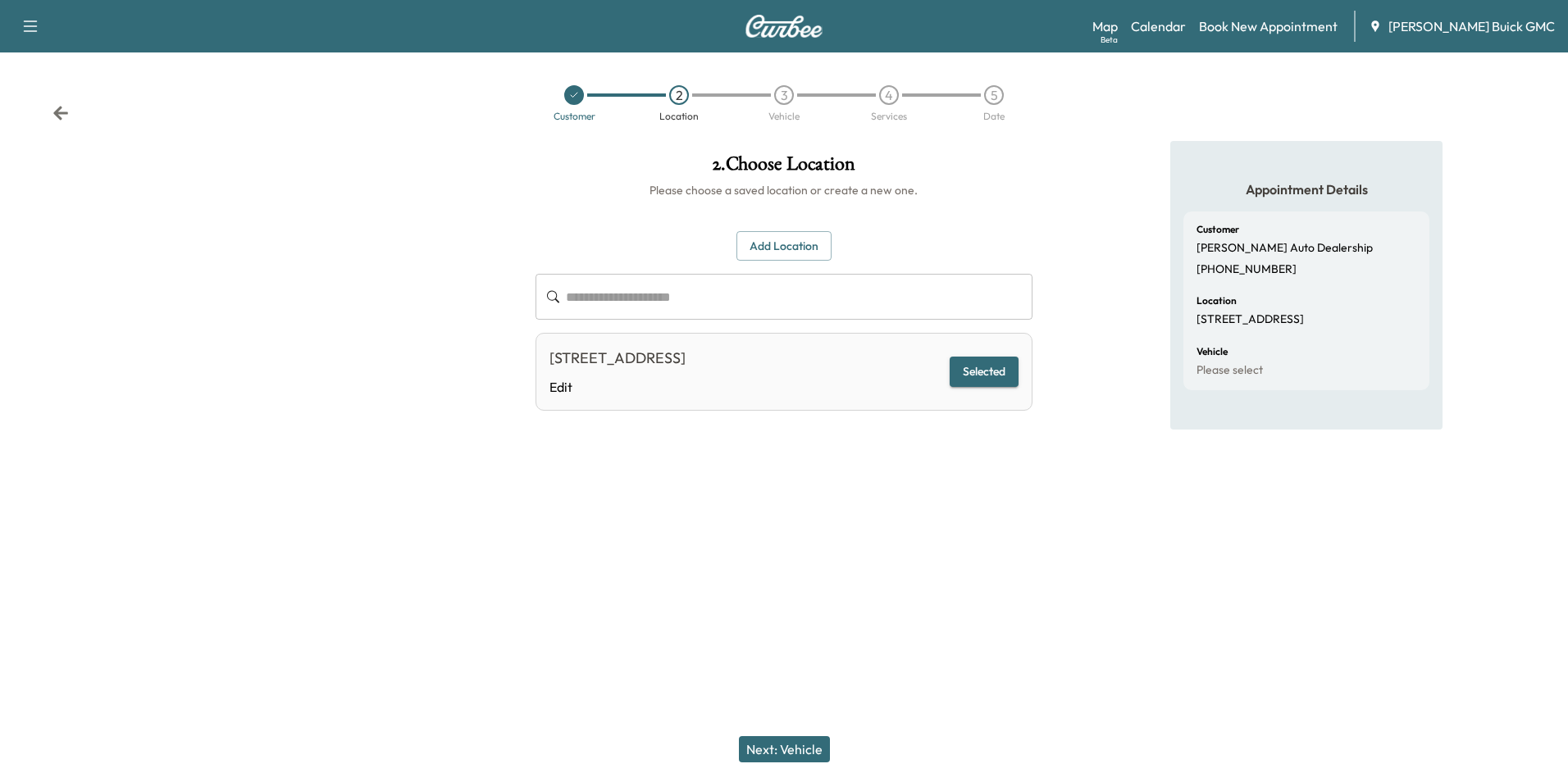
click at [937, 481] on div "**********" at bounding box center [783, 337] width 522 height 391
click at [797, 748] on button "Next: Vehicle" at bounding box center [784, 749] width 91 height 26
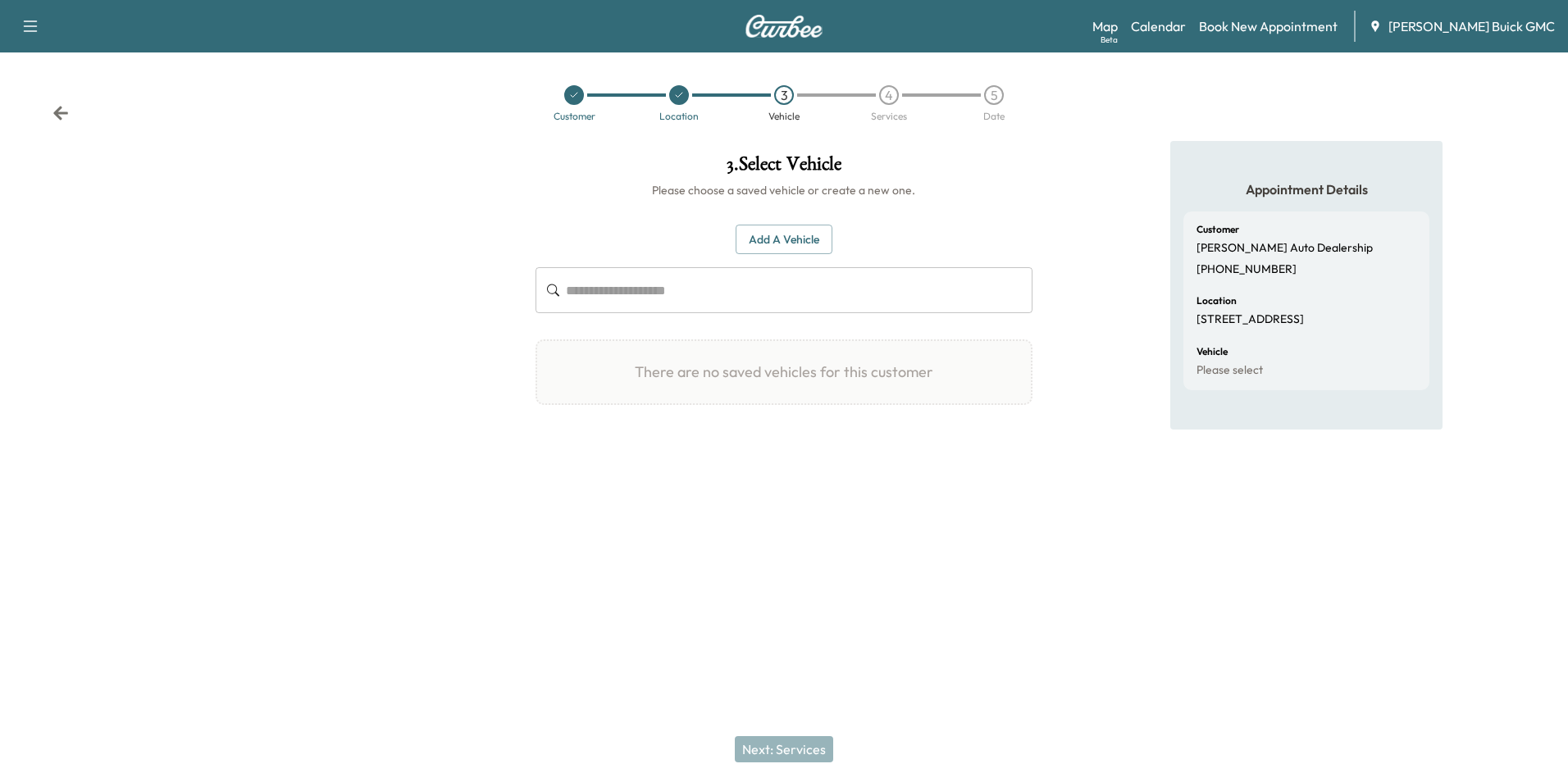
click at [785, 236] on button "Add a Vehicle" at bounding box center [784, 239] width 97 height 30
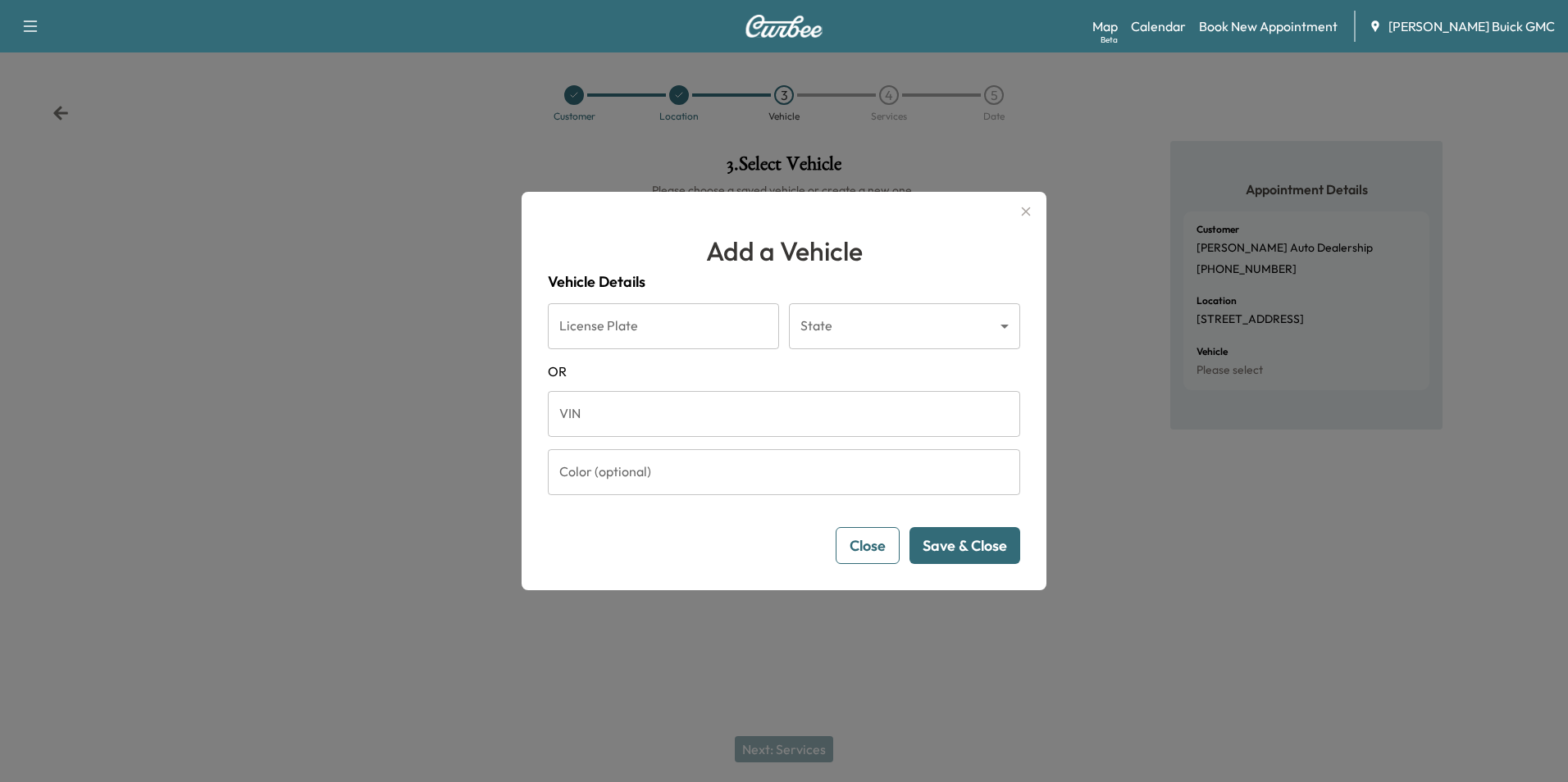
drag, startPoint x: 699, startPoint y: 423, endPoint x: 710, endPoint y: 411, distance: 16.3
click at [702, 423] on input "VIN" at bounding box center [783, 414] width 472 height 46
type input "**********"
click at [960, 546] on button "Save & Close" at bounding box center [965, 546] width 111 height 37
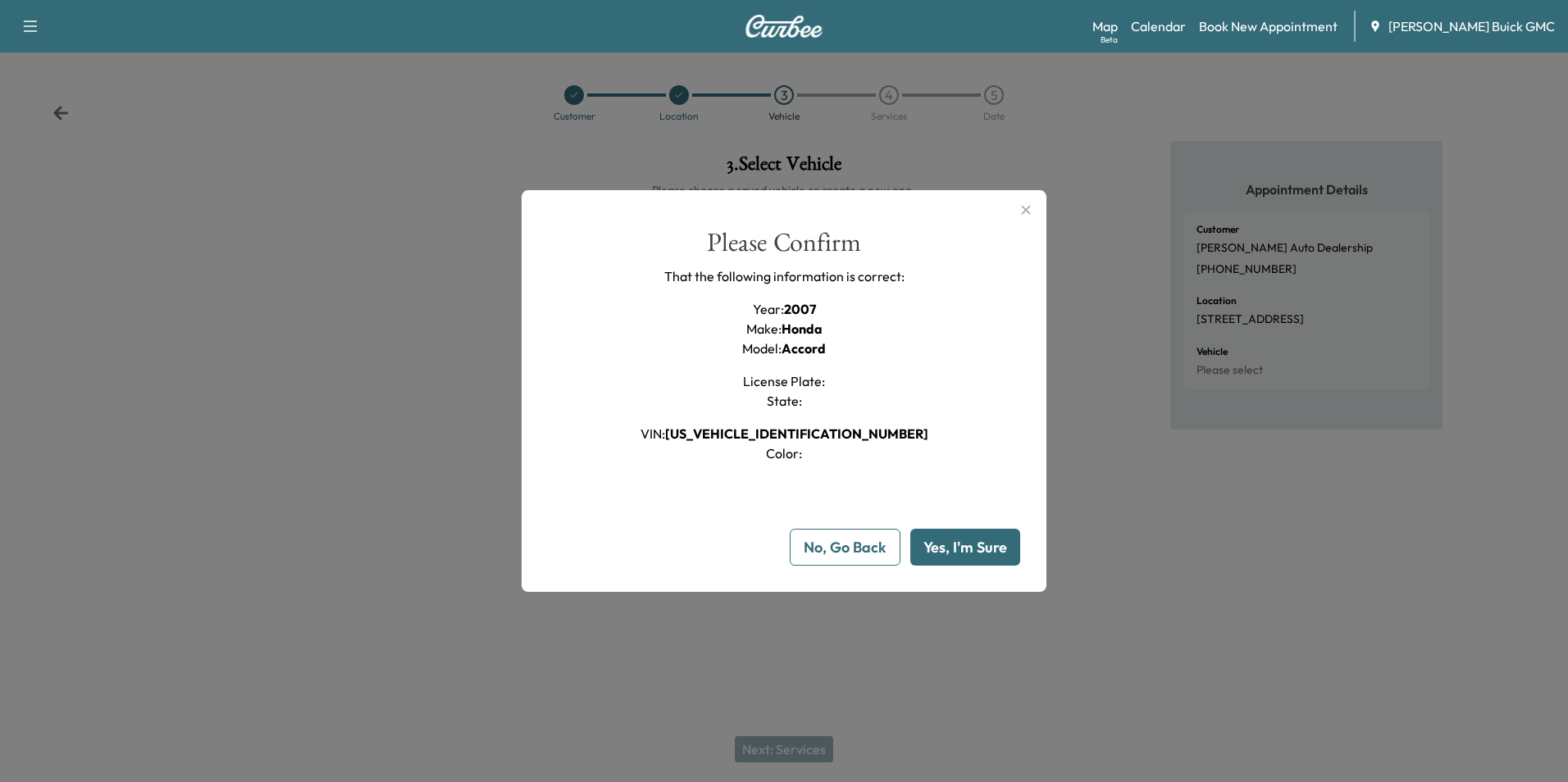
click at [960, 546] on button "Yes, I'm Sure" at bounding box center [965, 547] width 110 height 37
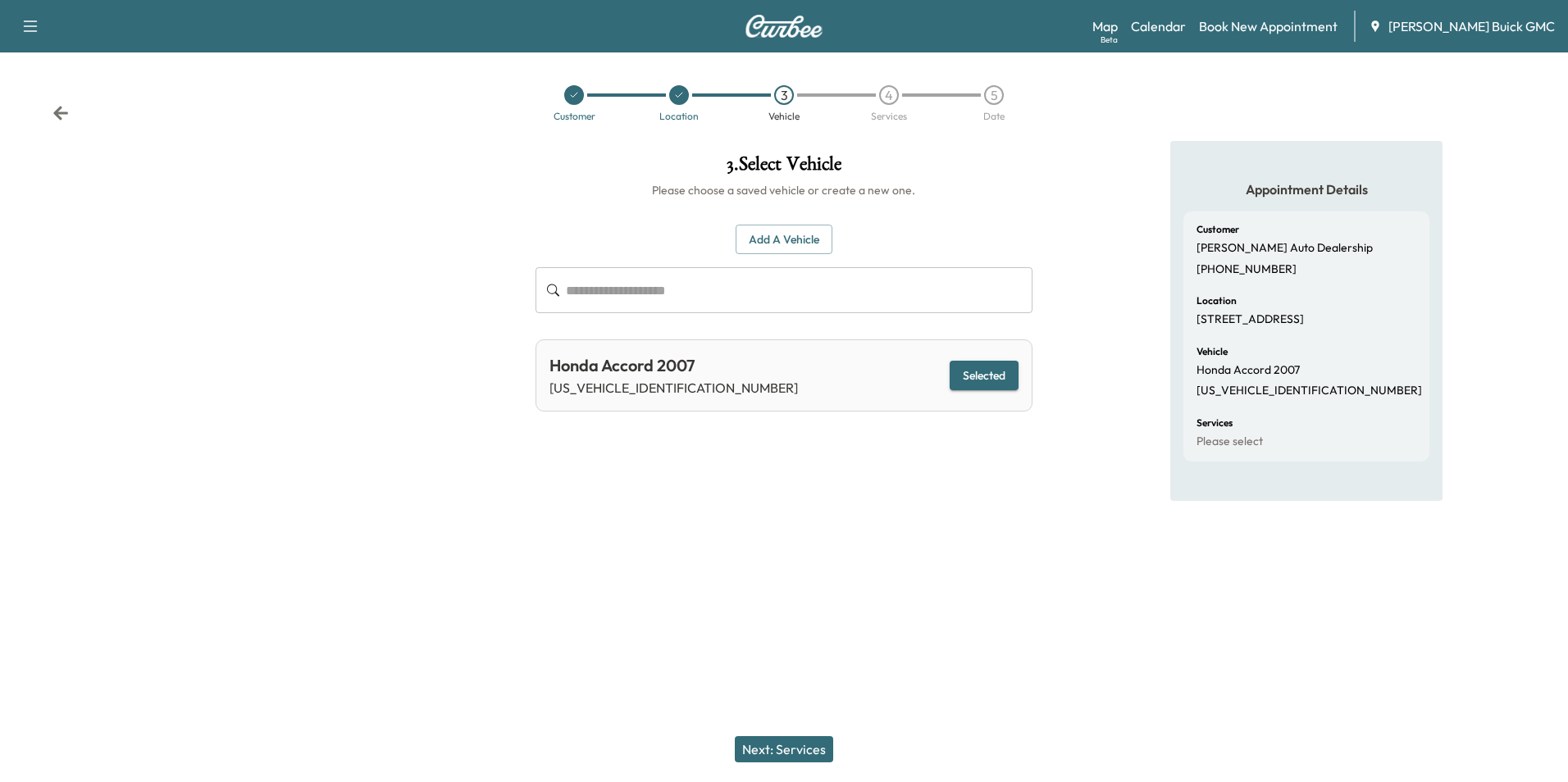
click at [791, 748] on button "Next: Services" at bounding box center [784, 749] width 98 height 26
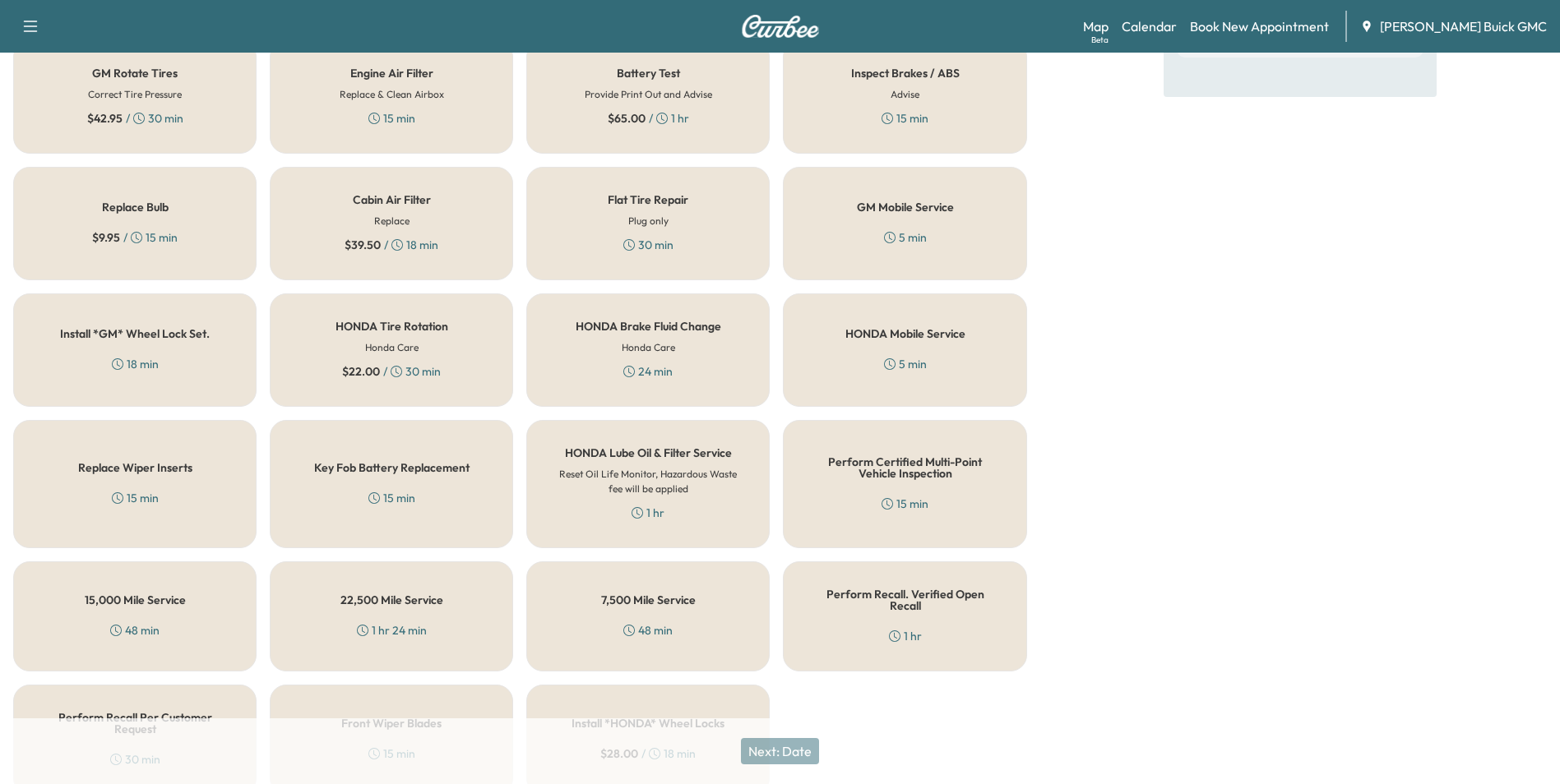
scroll to position [470, 0]
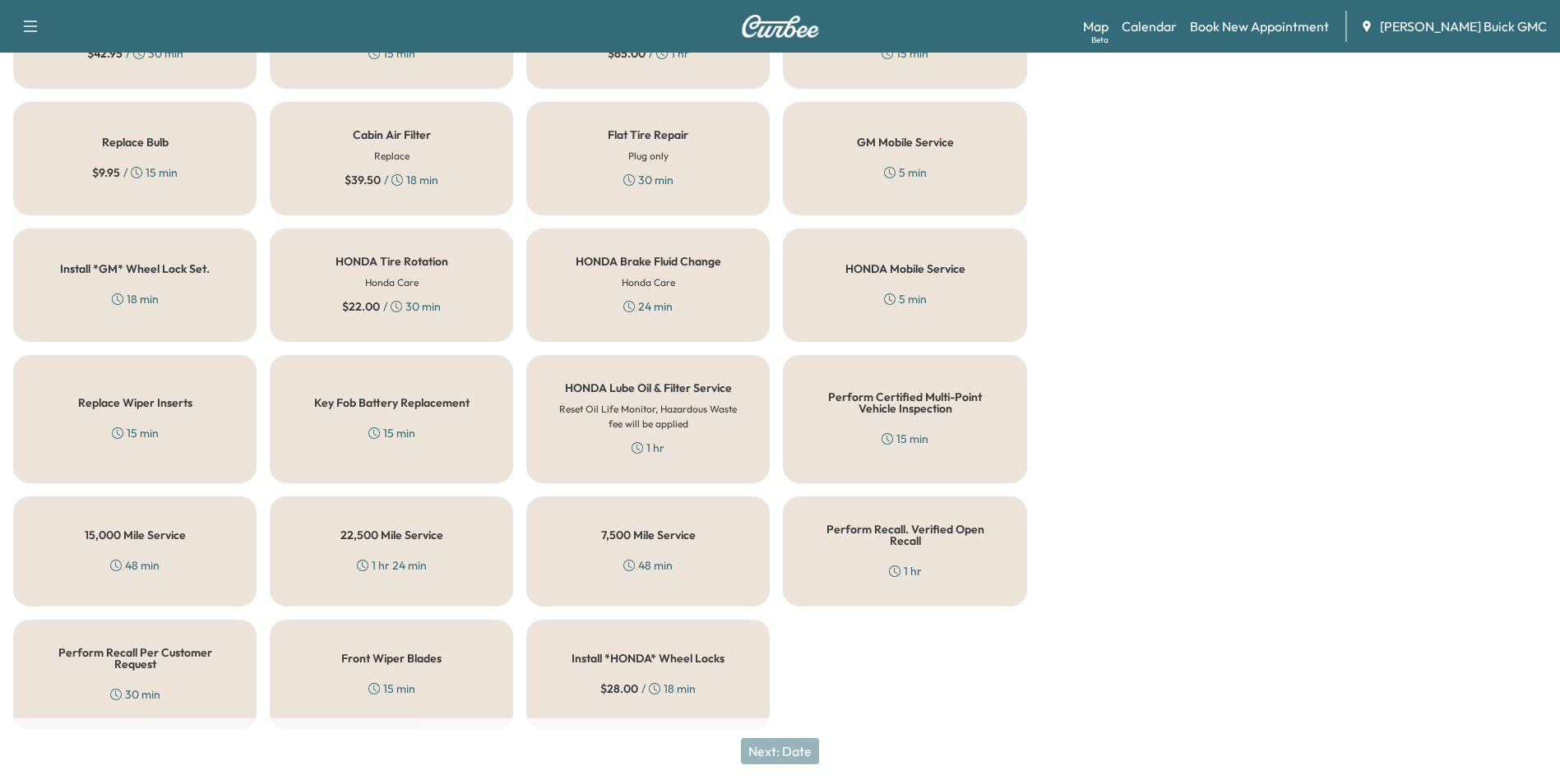
click at [115, 657] on h5 "Perform Recall Per Customer Request" at bounding box center [135, 658] width 189 height 23
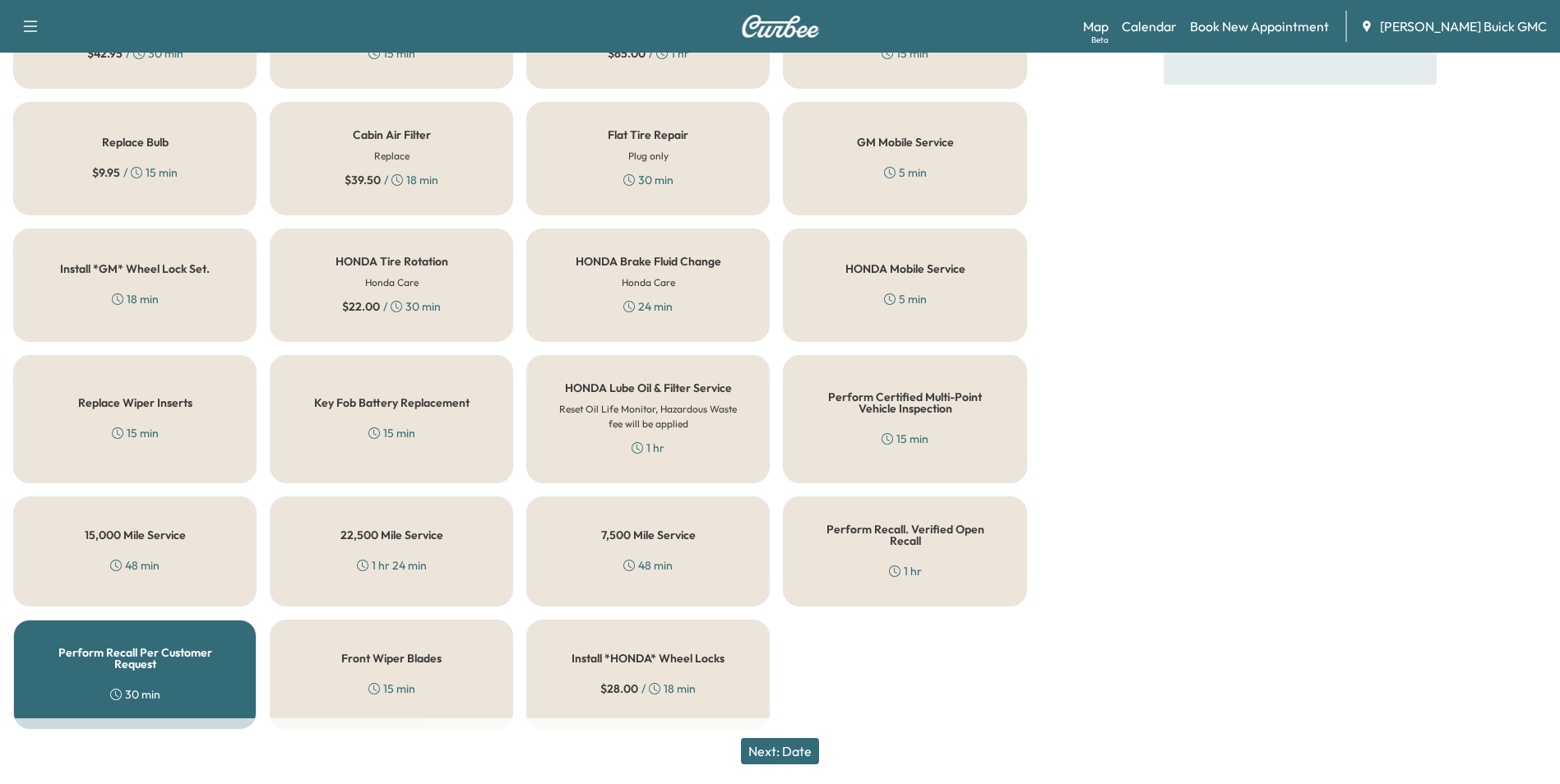
click at [795, 752] on button "Next: Date" at bounding box center [780, 751] width 78 height 27
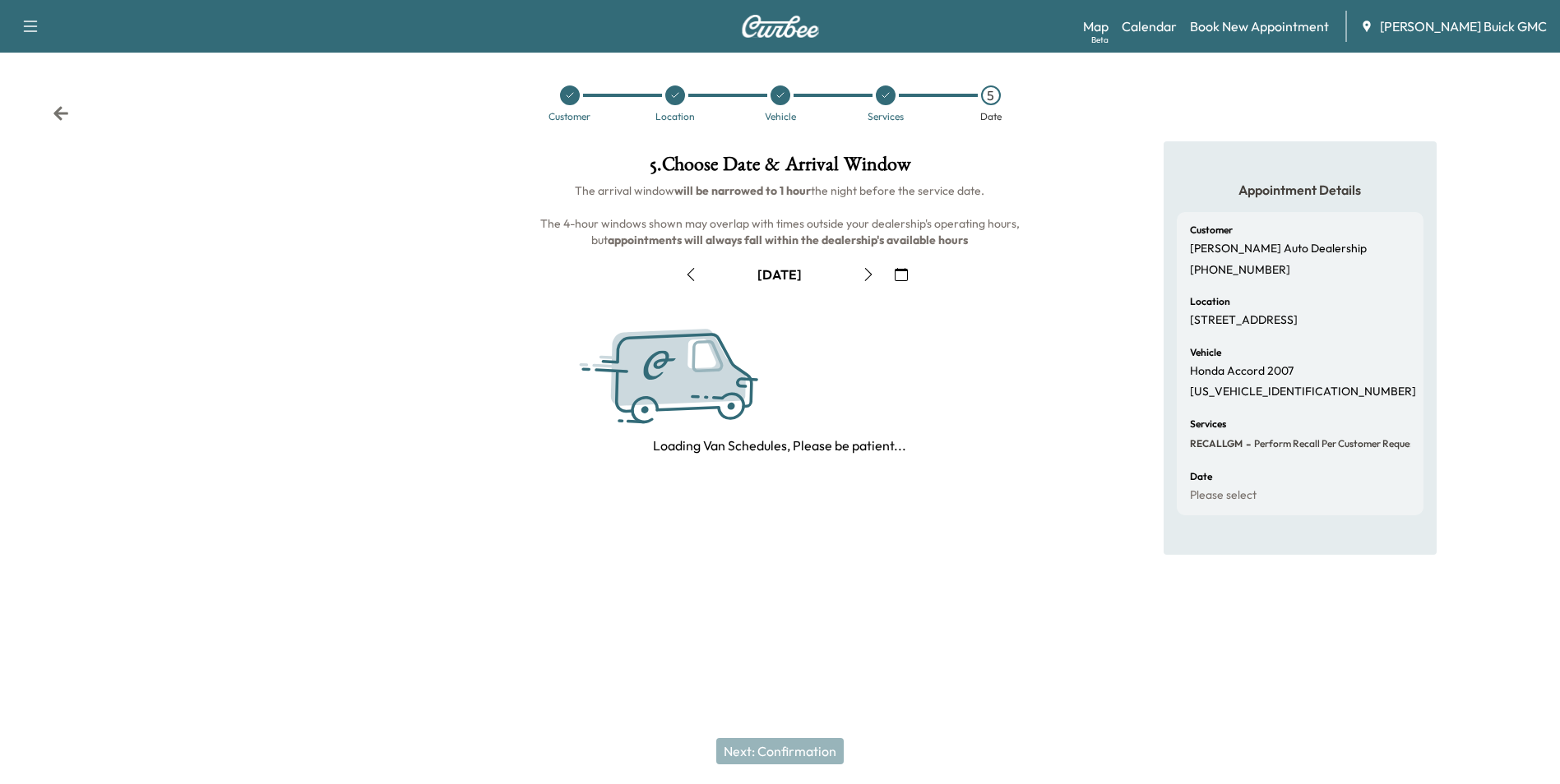
scroll to position [0, 0]
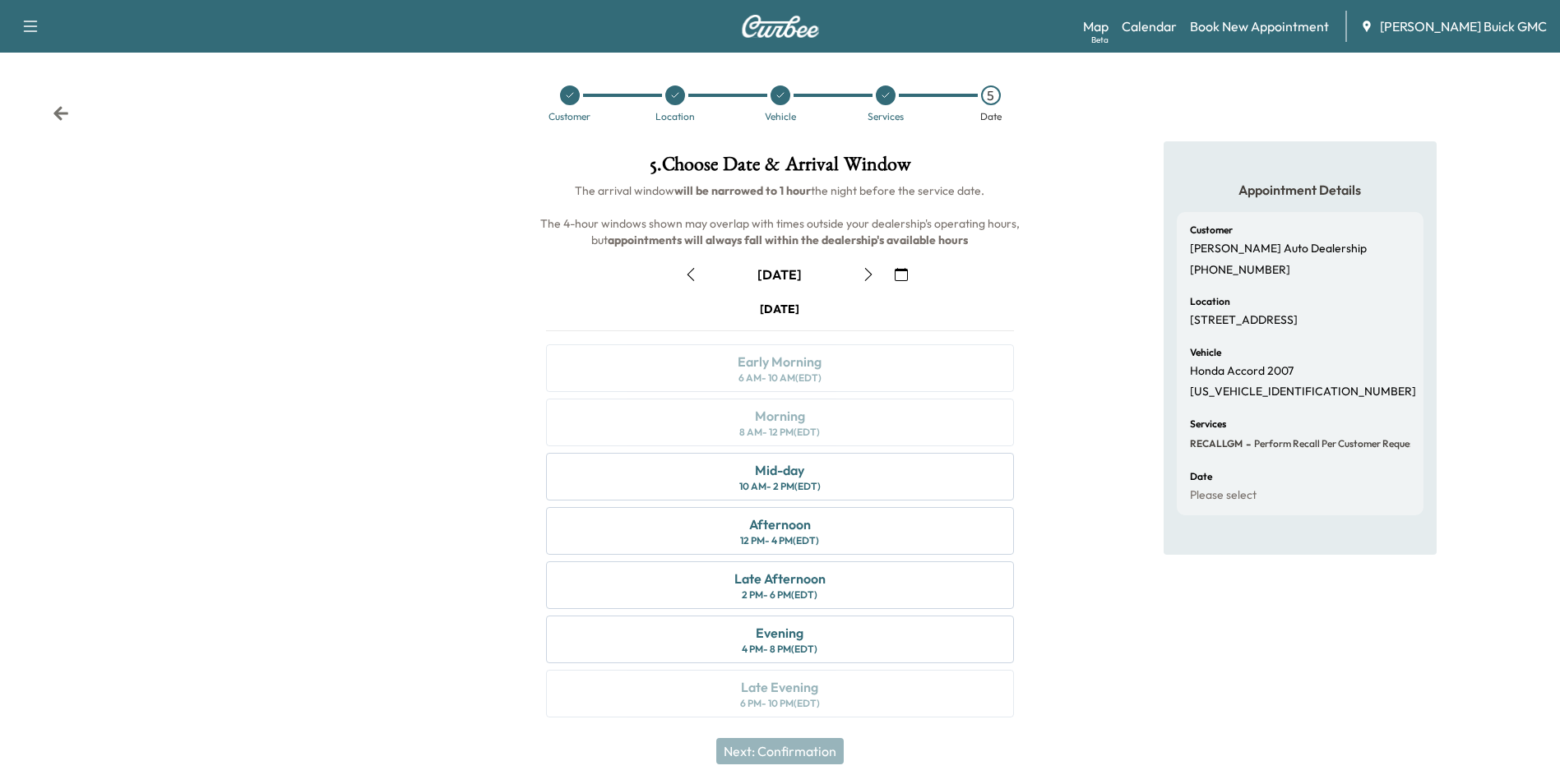
click at [901, 272] on icon "button" at bounding box center [901, 273] width 13 height 13
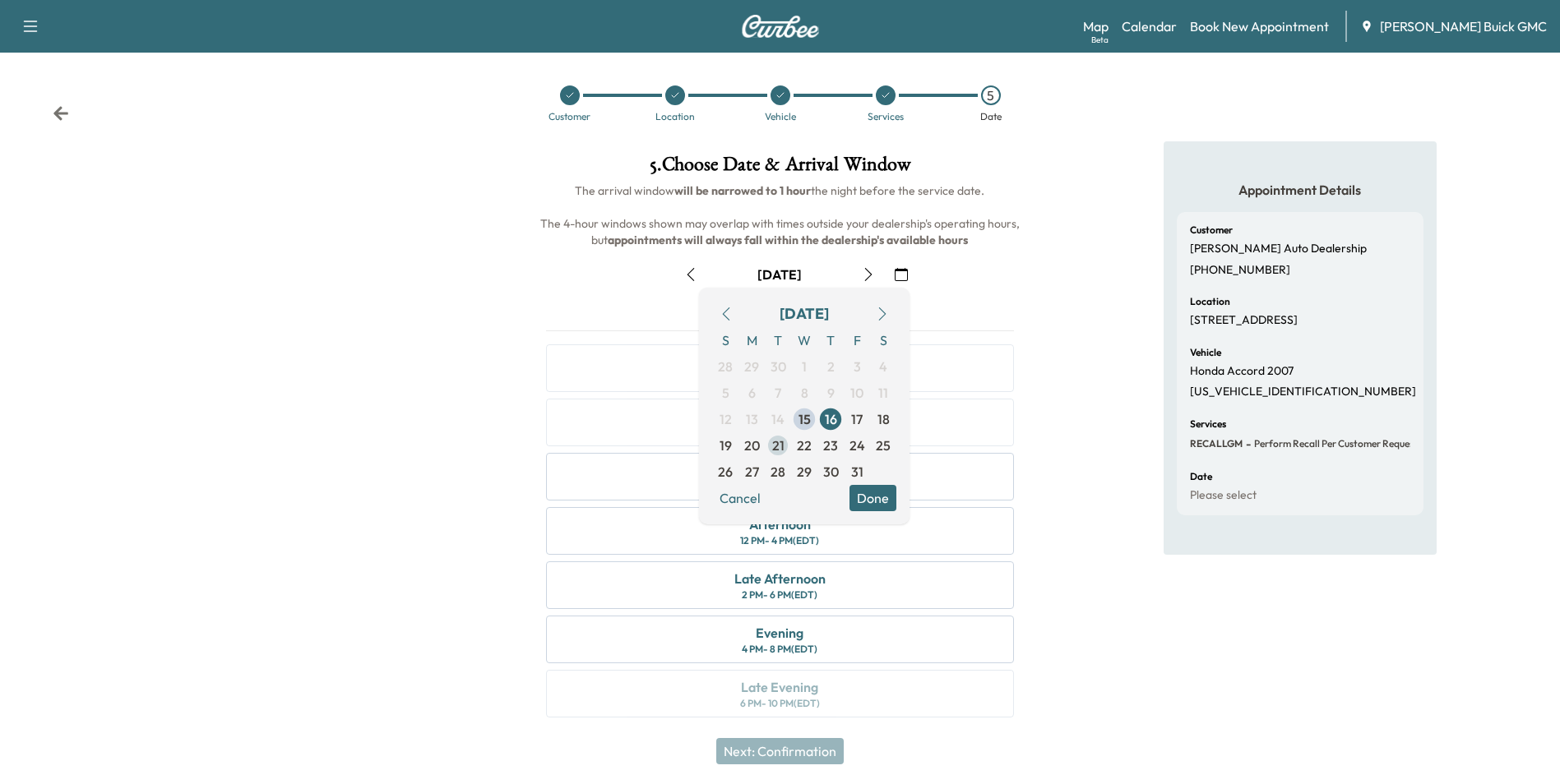
click at [778, 445] on span "21" at bounding box center [779, 446] width 13 height 20
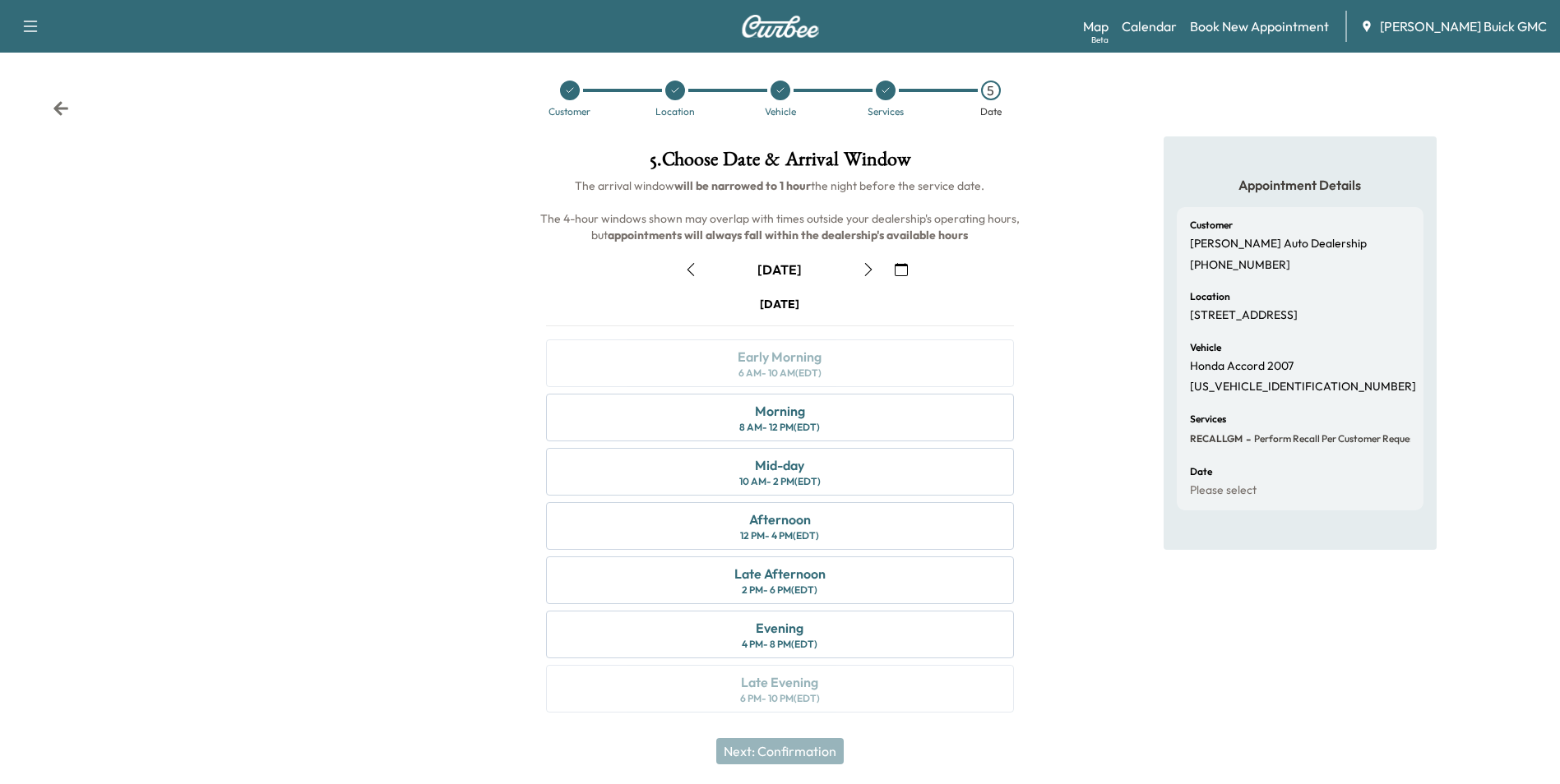
scroll to position [6, 0]
click at [872, 413] on div "Morning 8 AM - 12 PM (EDT)" at bounding box center [780, 416] width 468 height 47
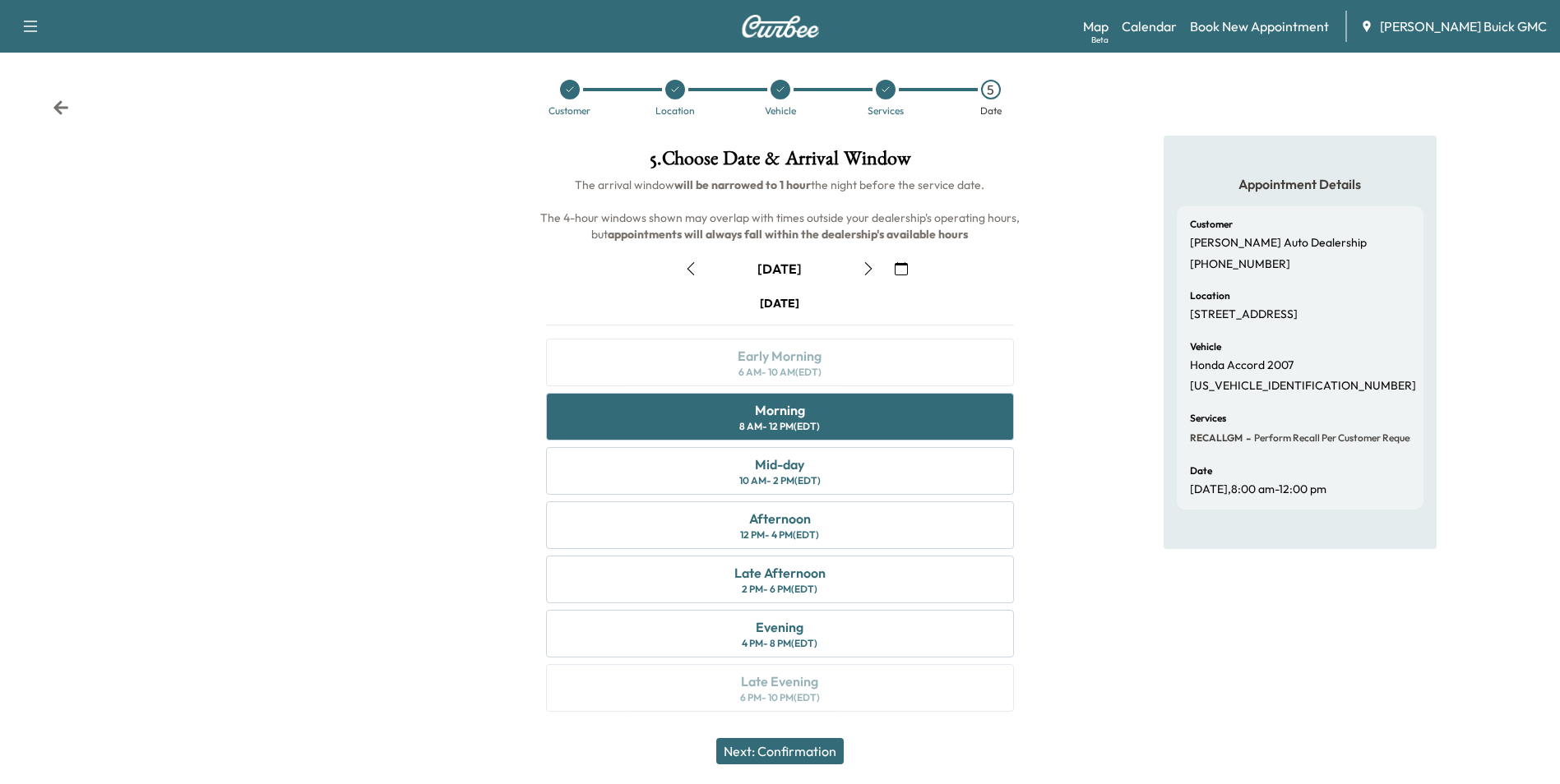
click at [806, 748] on button "Next: Confirmation" at bounding box center [780, 751] width 128 height 27
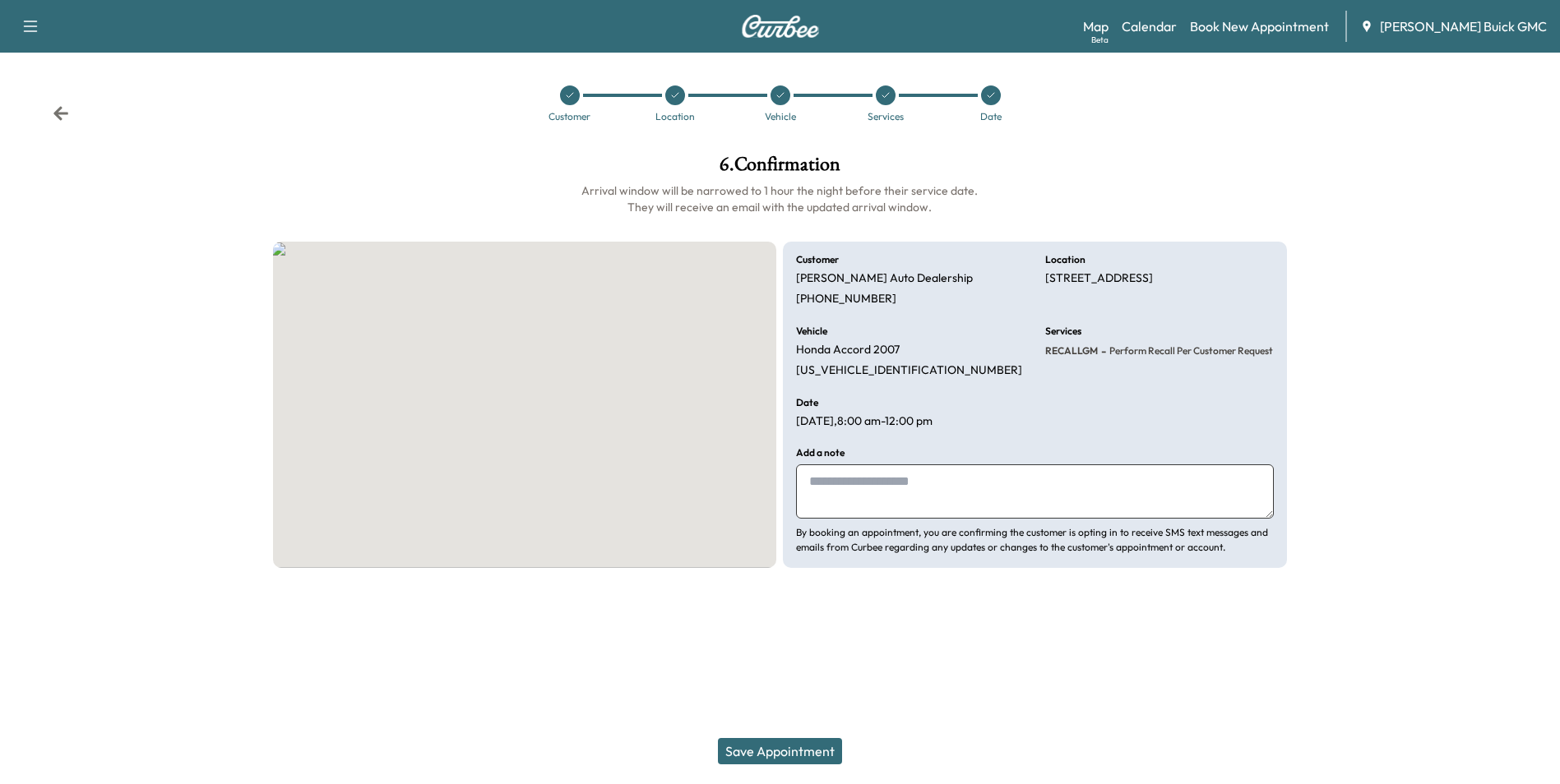
scroll to position [0, 0]
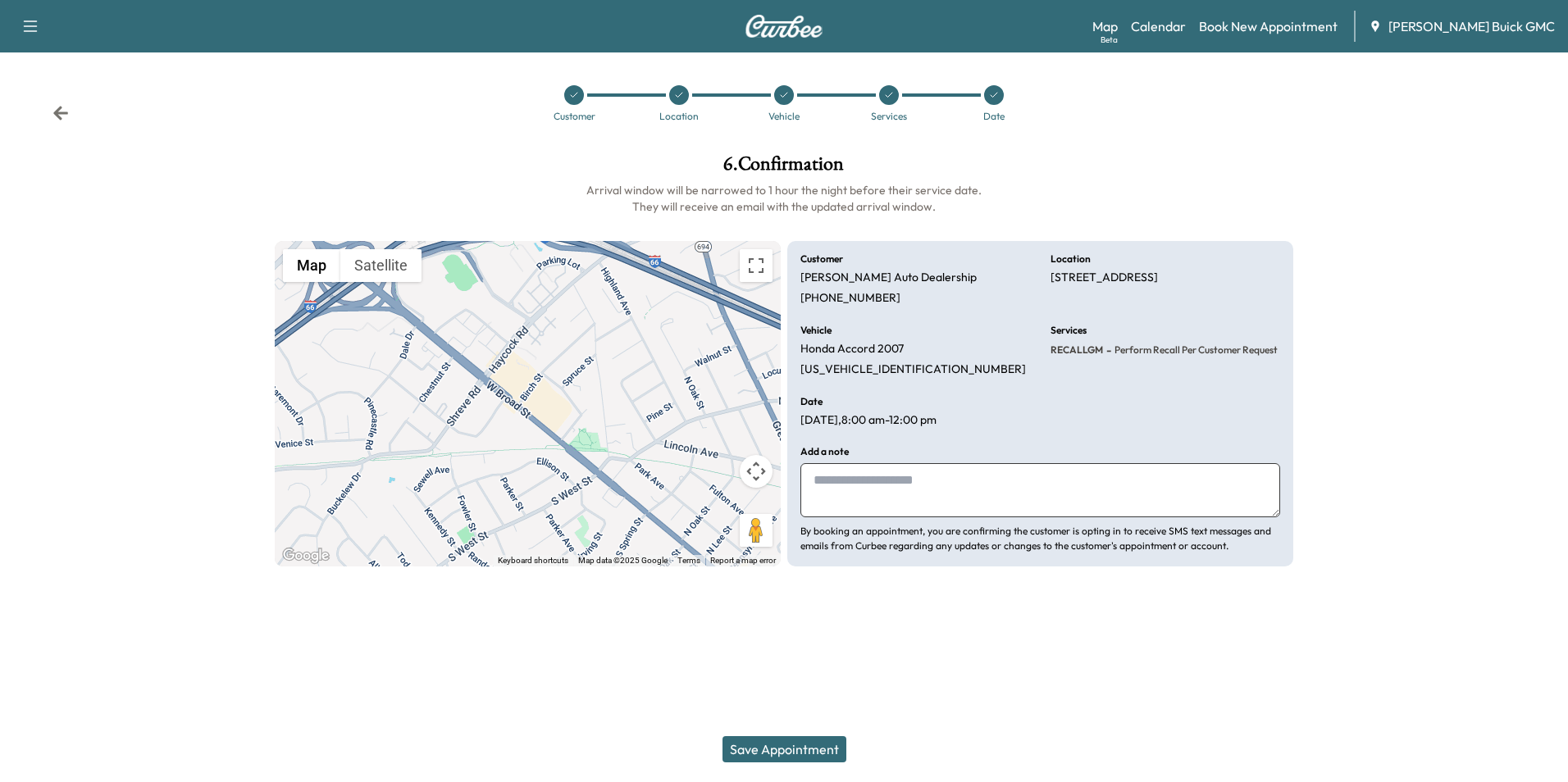
click at [906, 498] on textarea at bounding box center [1040, 490] width 480 height 54
type textarea "**********"
click at [782, 749] on button "Save Appointment" at bounding box center [784, 749] width 124 height 26
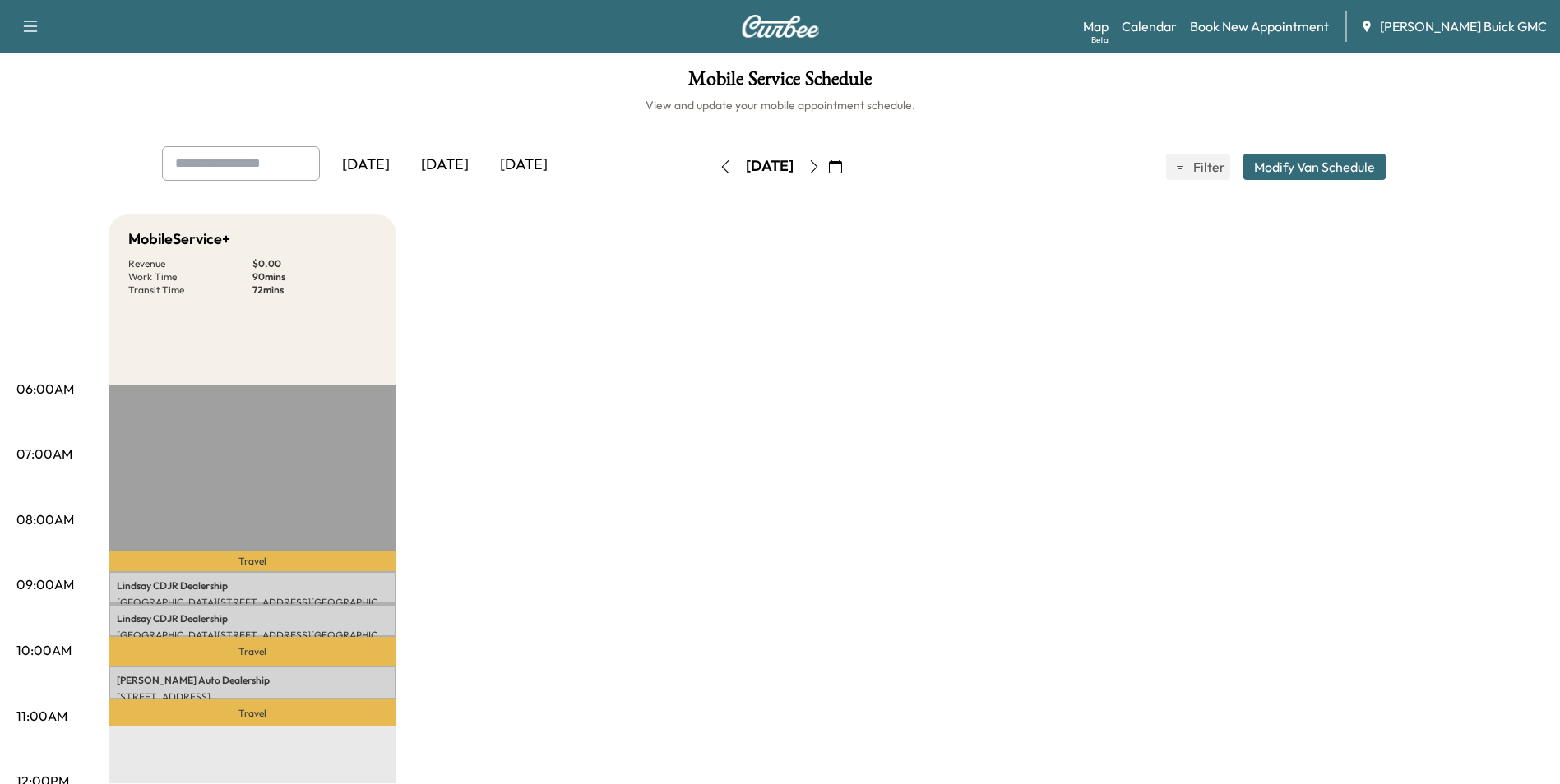
drag, startPoint x: 792, startPoint y: 651, endPoint x: 797, endPoint y: 643, distance: 9.4
click at [1288, 25] on link "Book New Appointment" at bounding box center [1259, 27] width 139 height 20
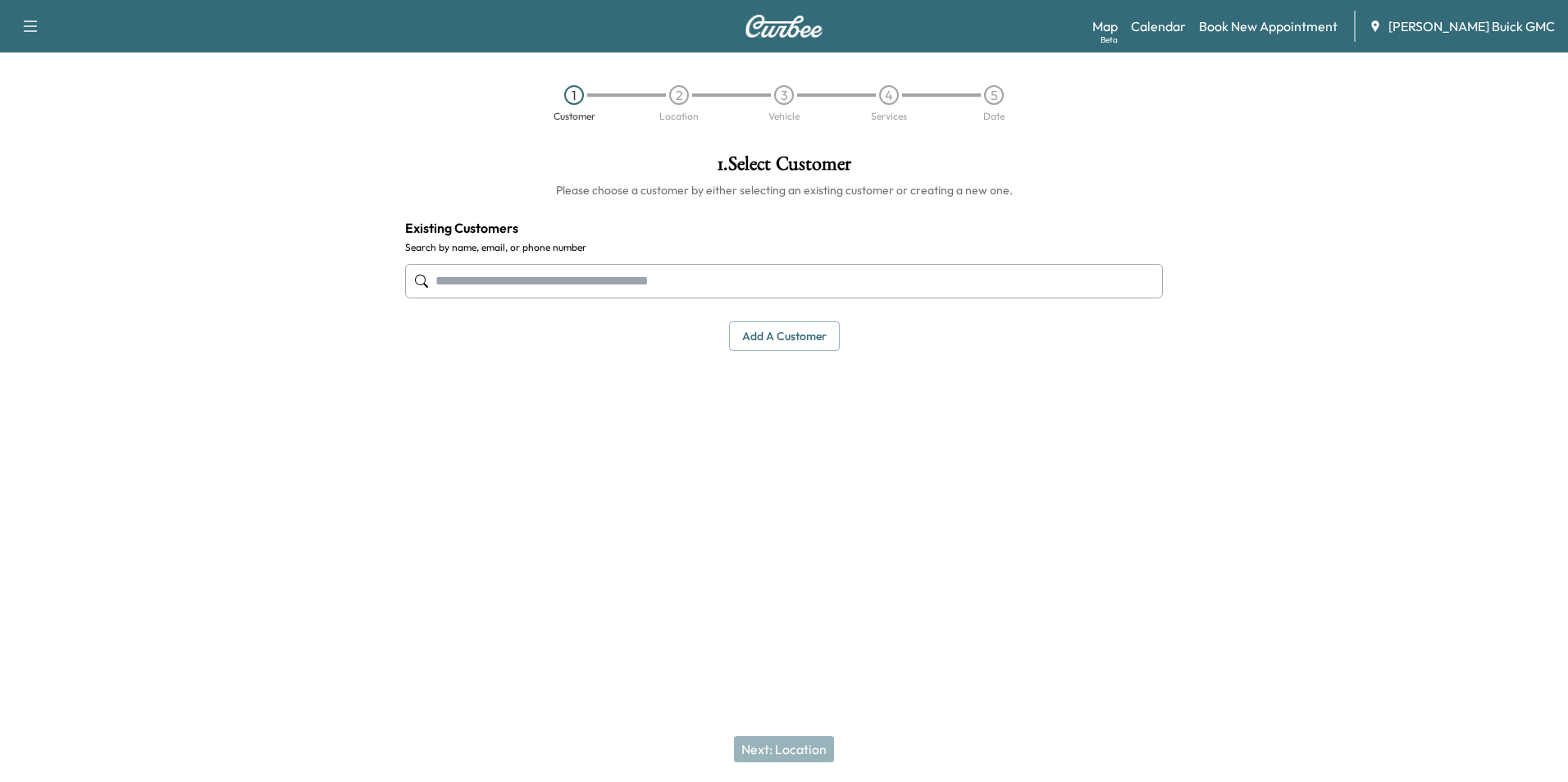
click at [729, 287] on input "text" at bounding box center [784, 281] width 758 height 34
type input "***"
click at [983, 549] on div at bounding box center [784, 557] width 1568 height 52
click at [669, 273] on input "text" at bounding box center [784, 281] width 758 height 34
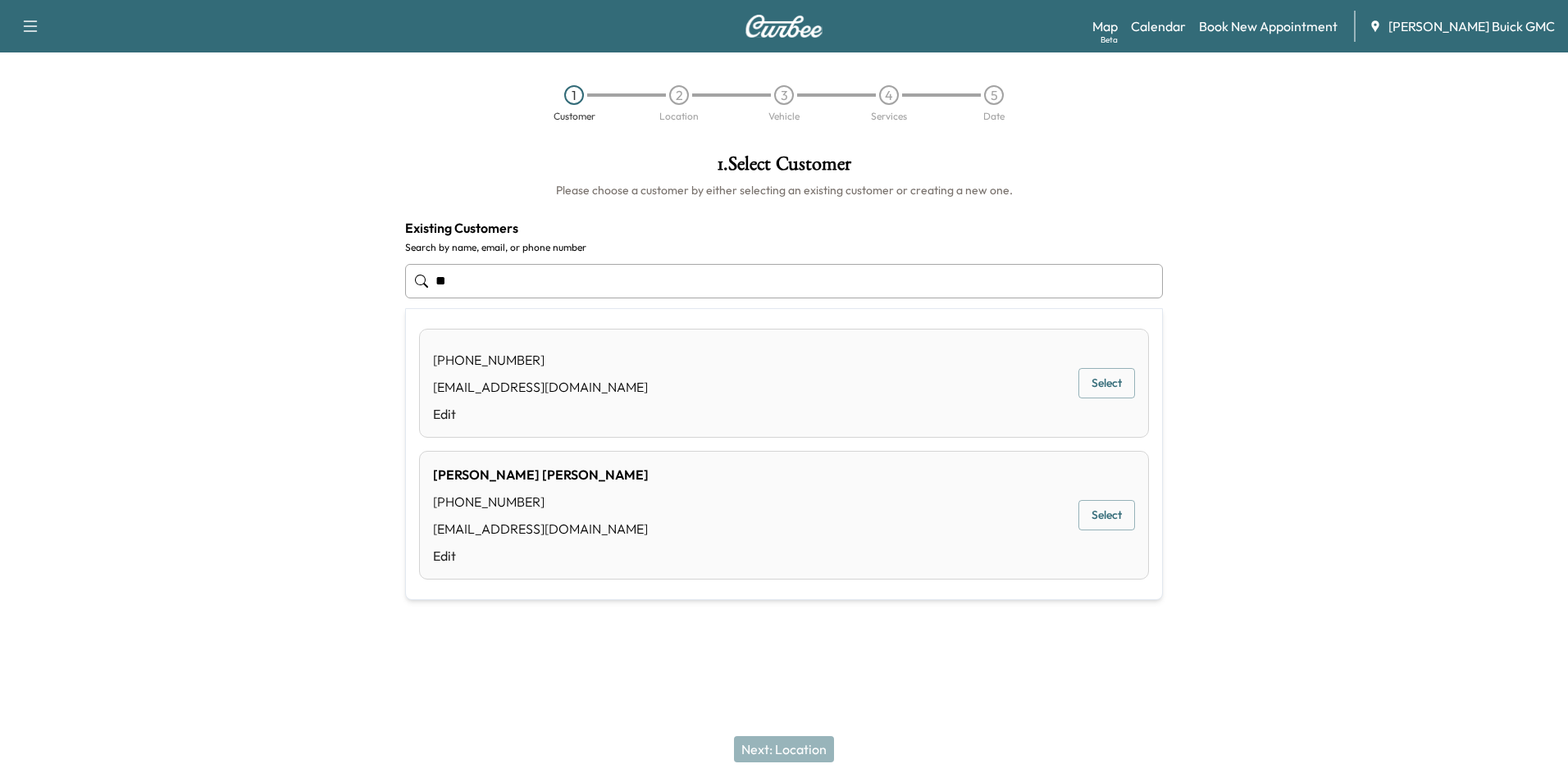
type input "*"
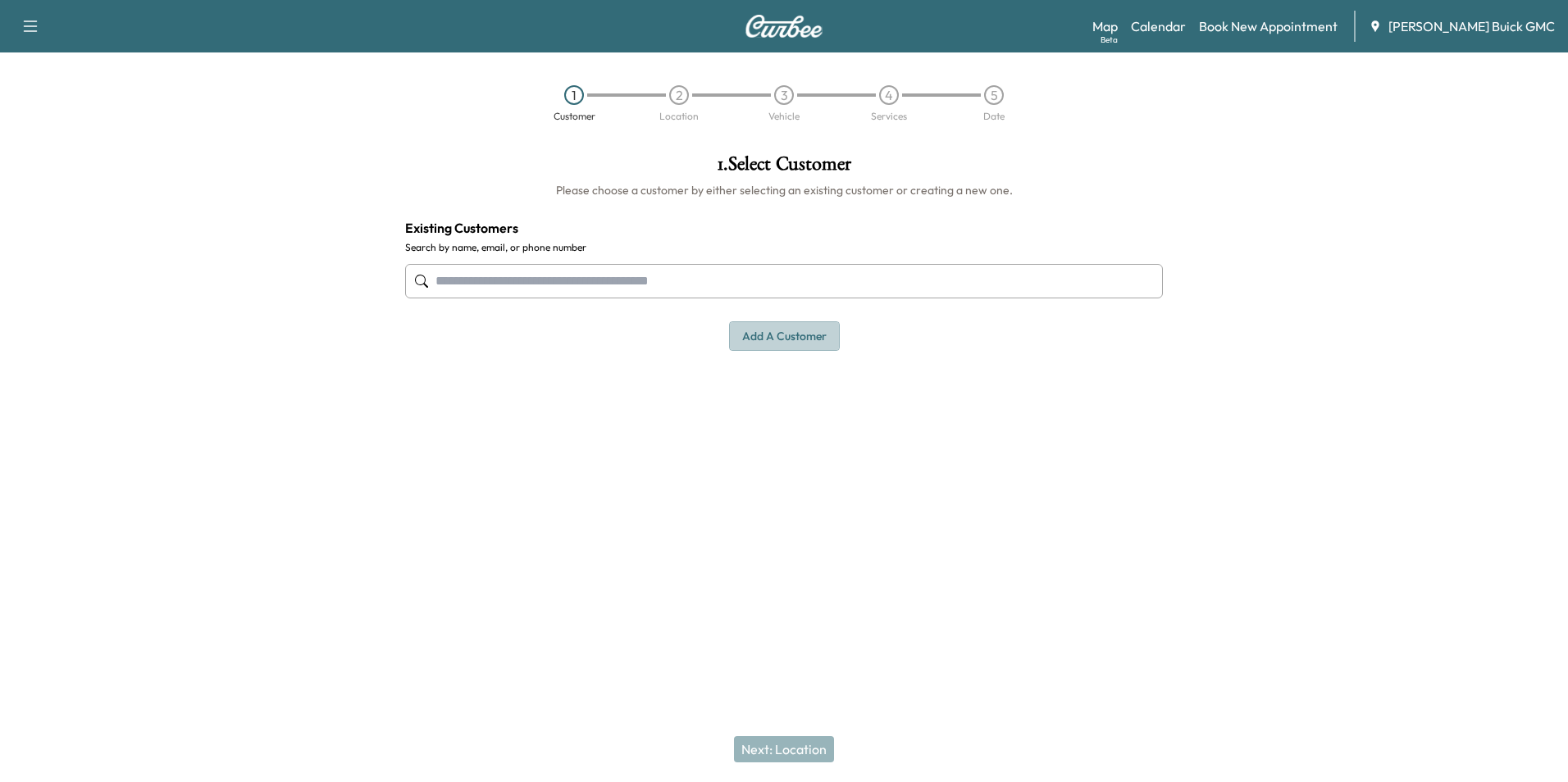
click at [764, 332] on button "Add a customer" at bounding box center [784, 337] width 111 height 30
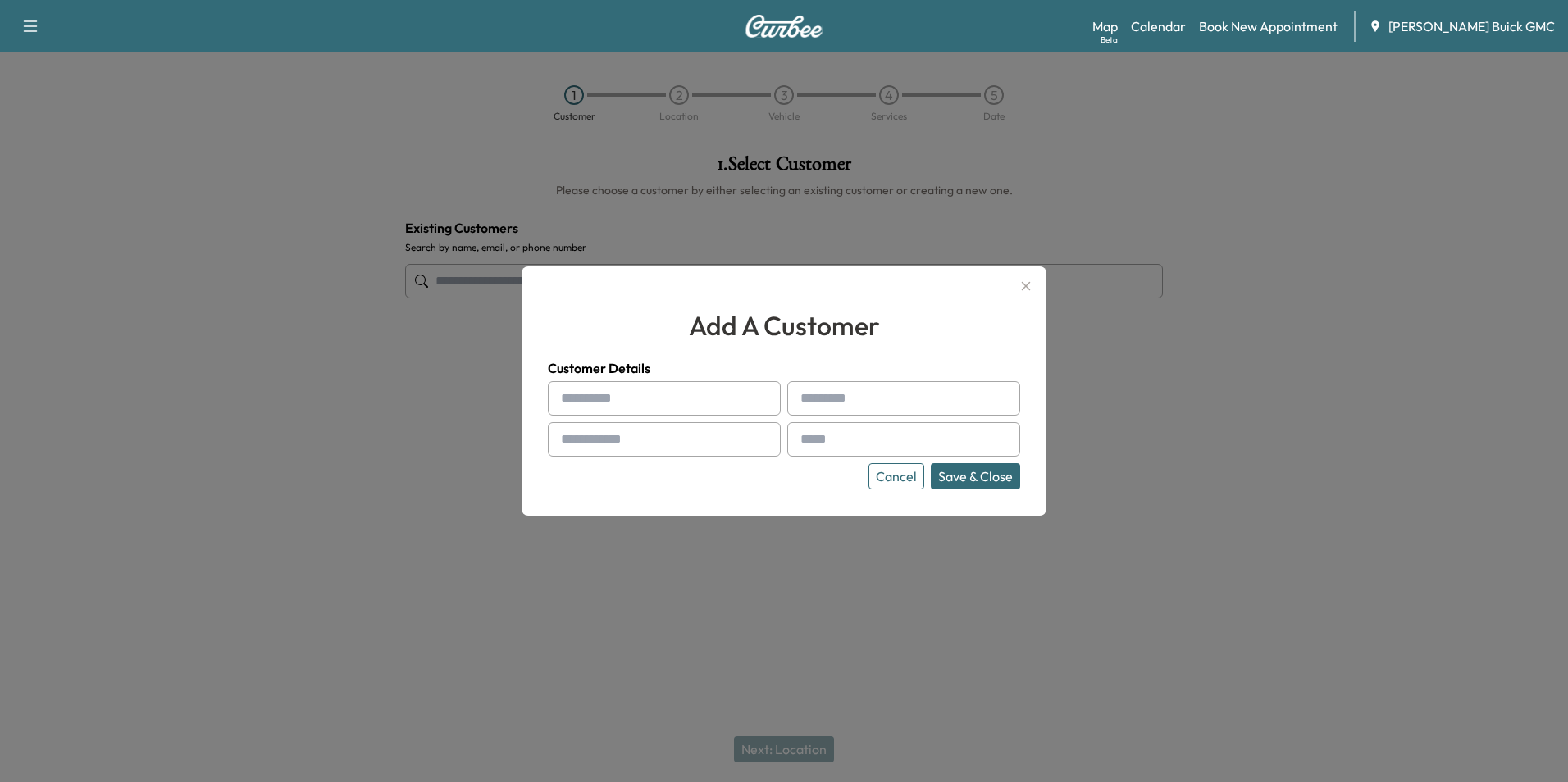
click at [630, 397] on input "text" at bounding box center [663, 398] width 233 height 34
type input "**********"
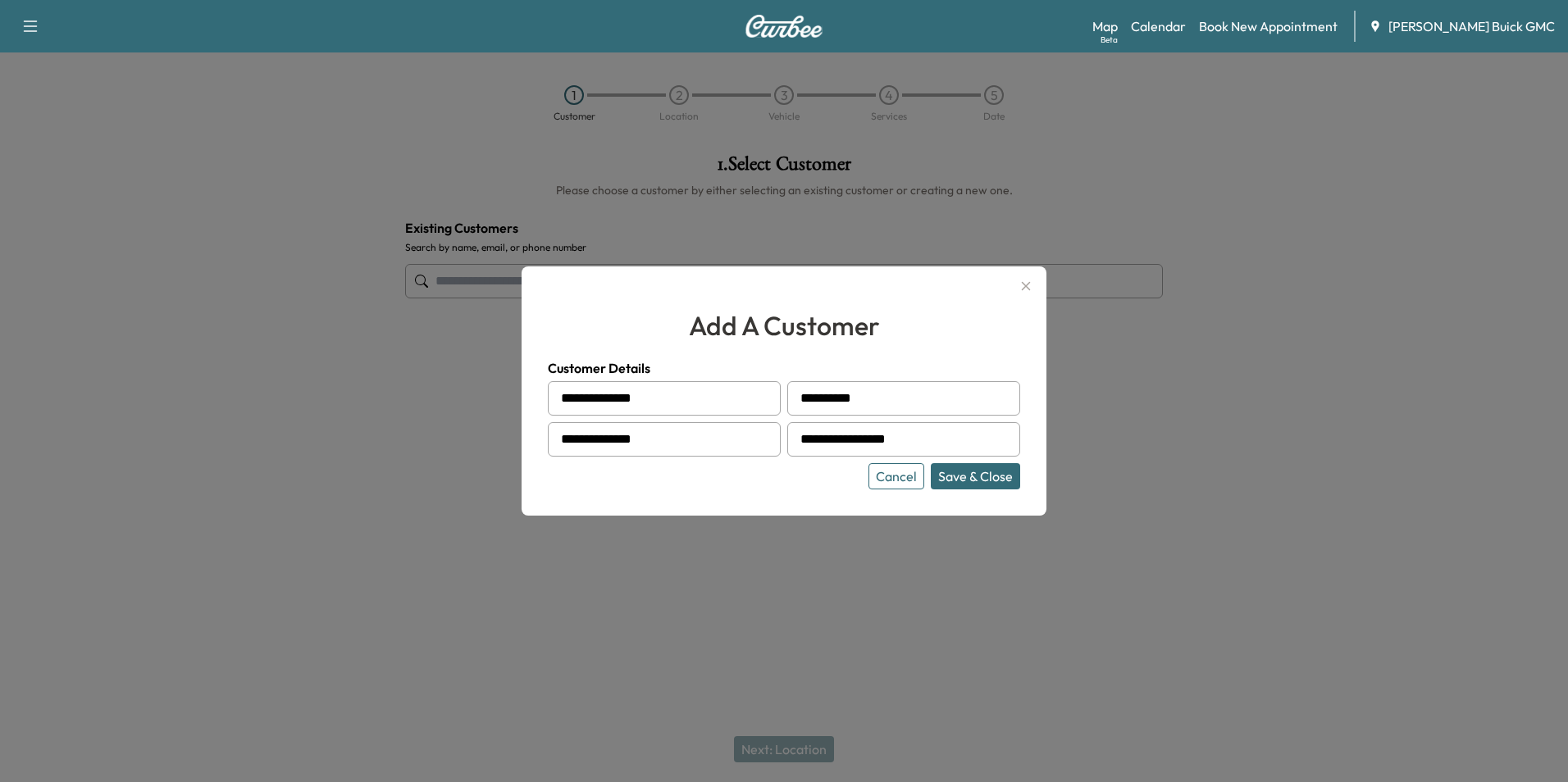
click at [947, 471] on button "Save & Close" at bounding box center [974, 476] width 89 height 26
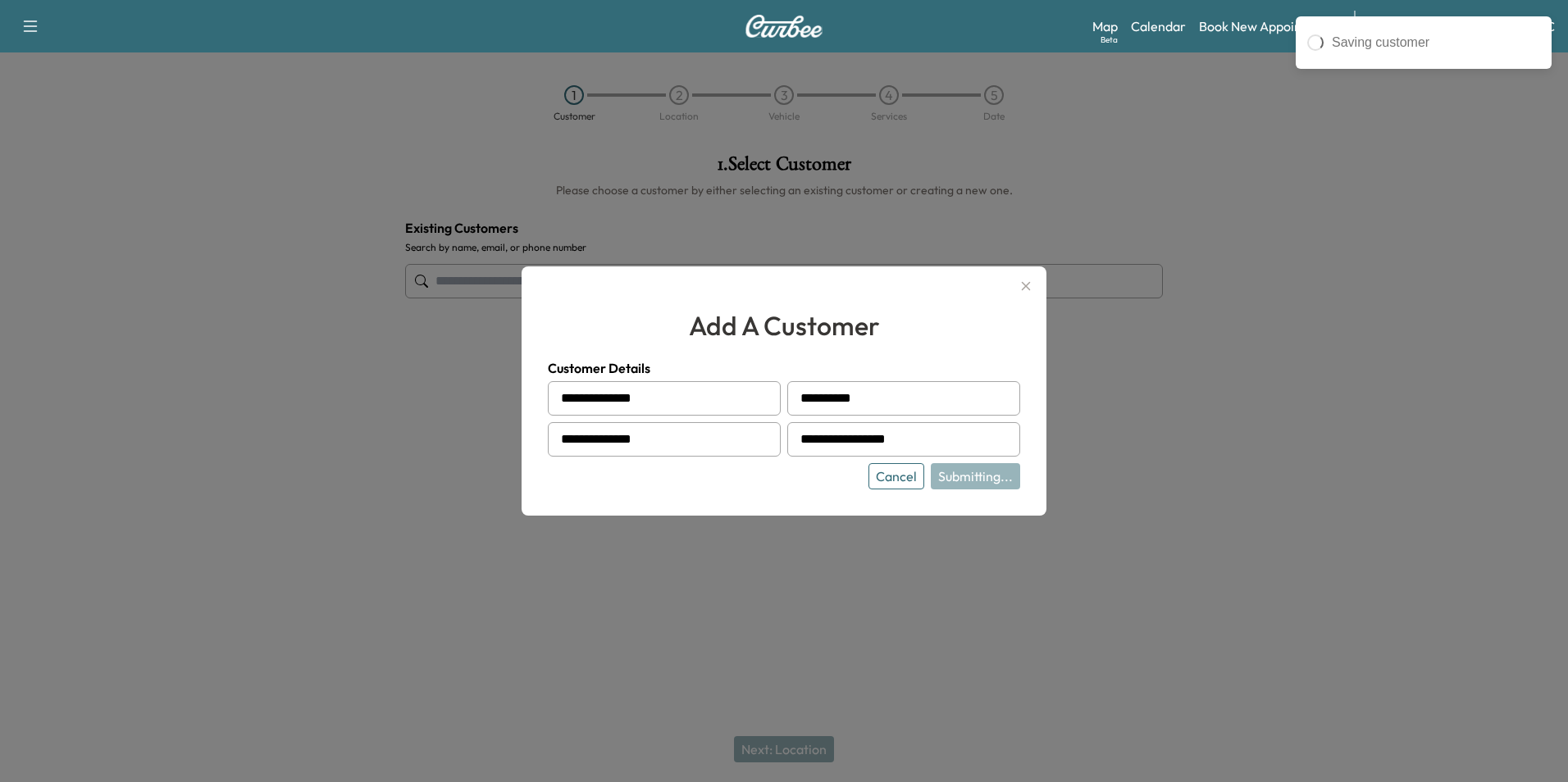
type input "**********"
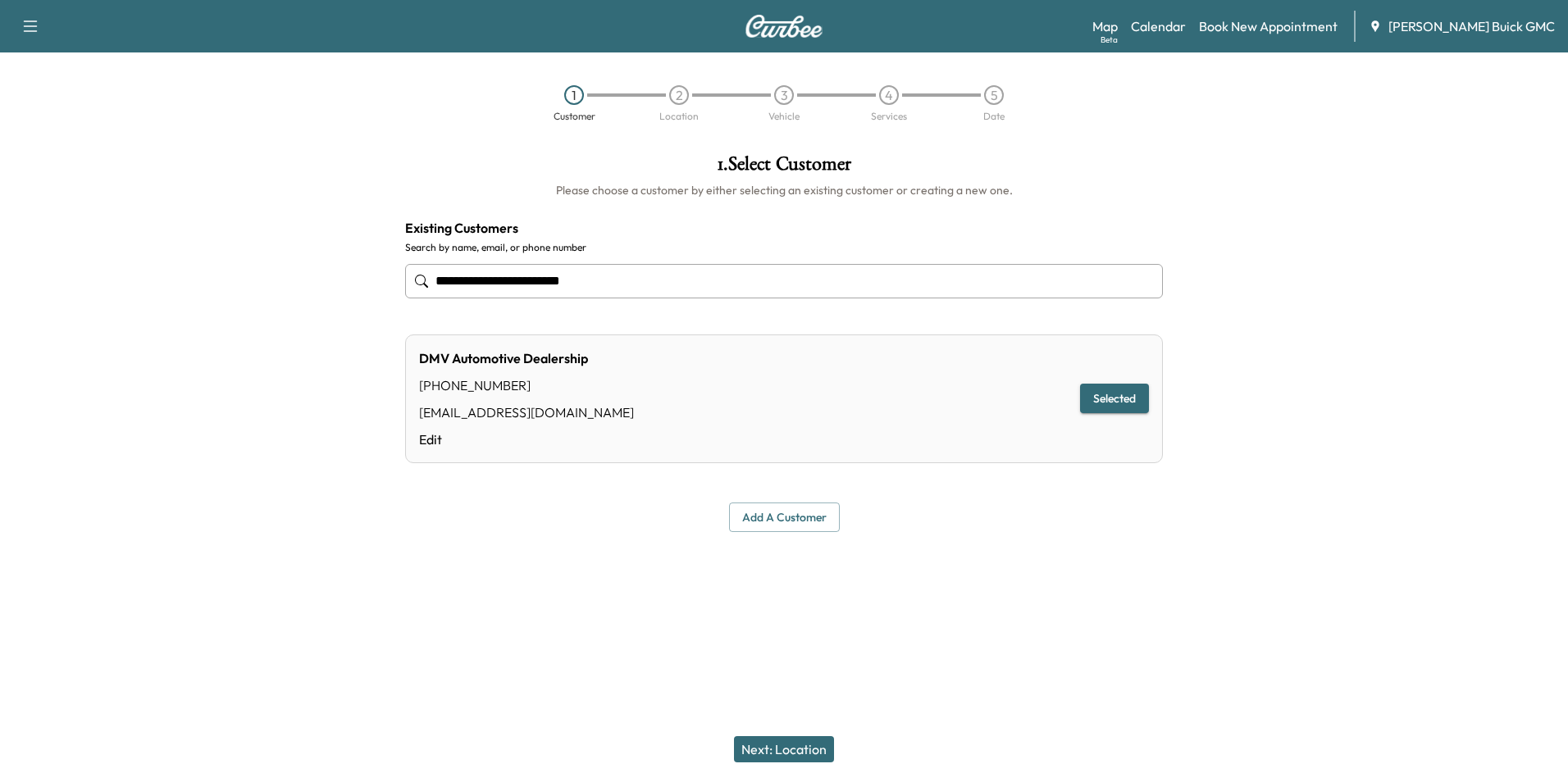
click at [790, 748] on button "Next: Location" at bounding box center [784, 749] width 100 height 26
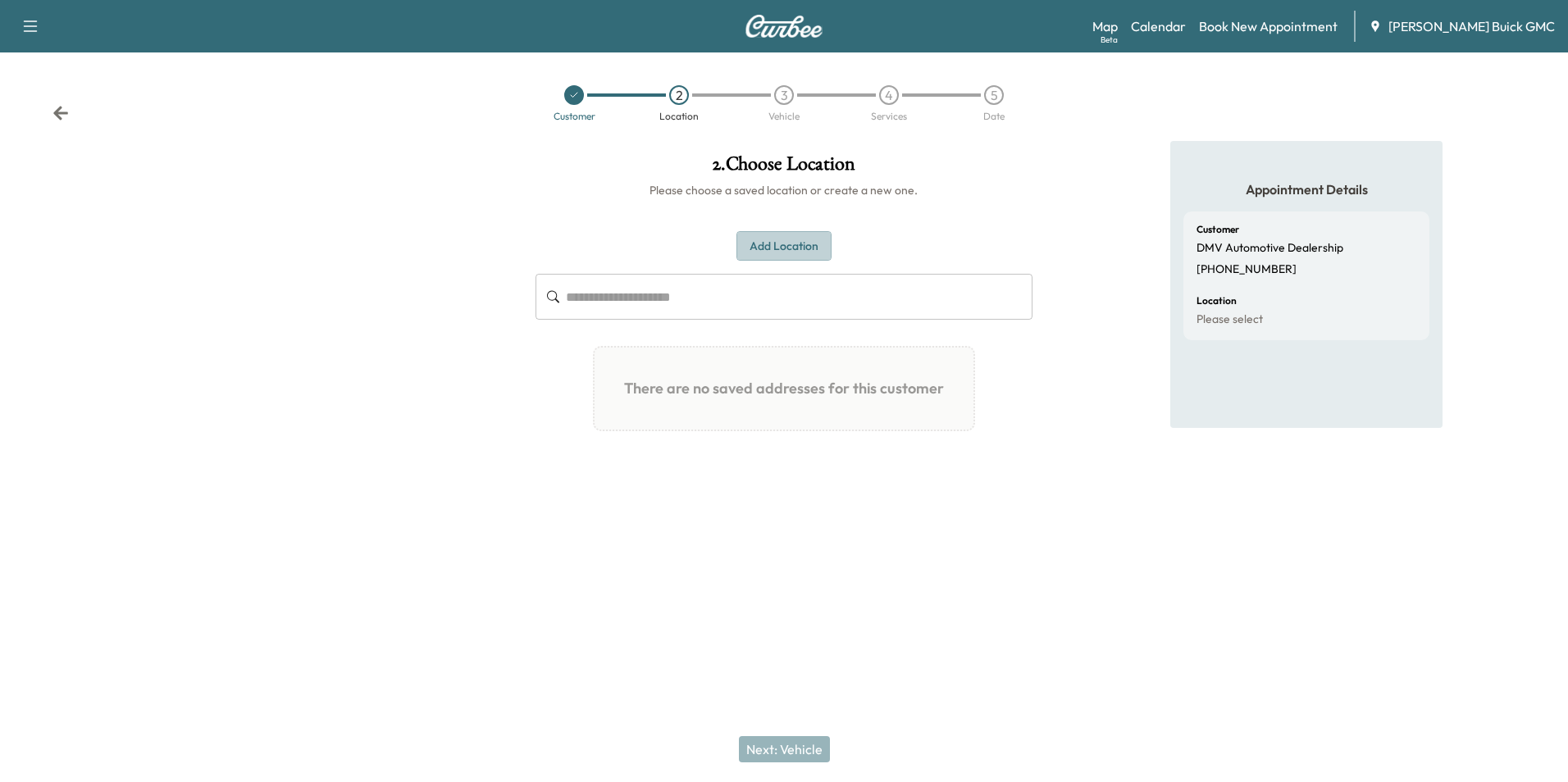
click at [805, 243] on button "Add Location" at bounding box center [783, 246] width 95 height 30
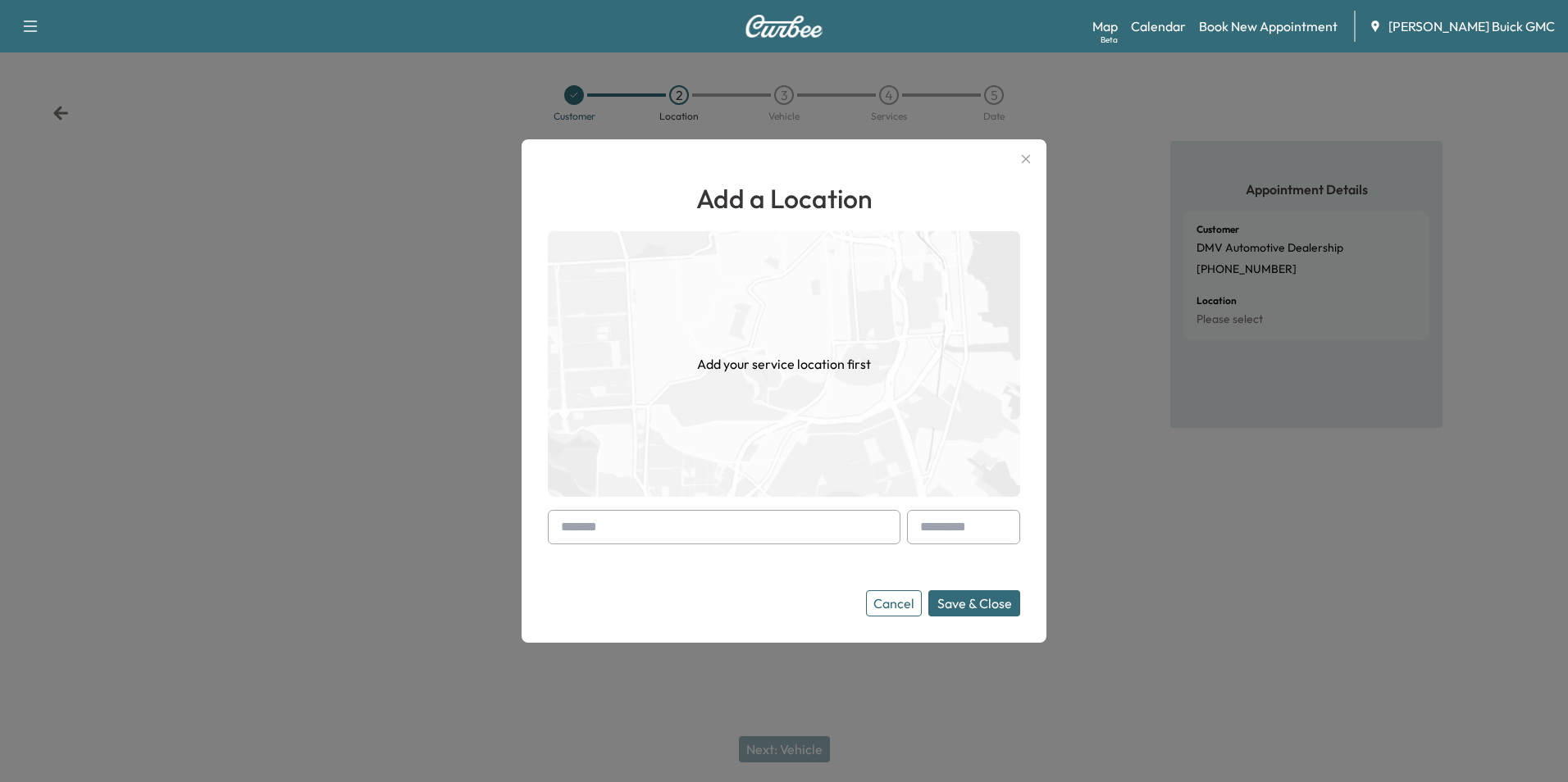
click at [691, 526] on input "text" at bounding box center [723, 527] width 352 height 34
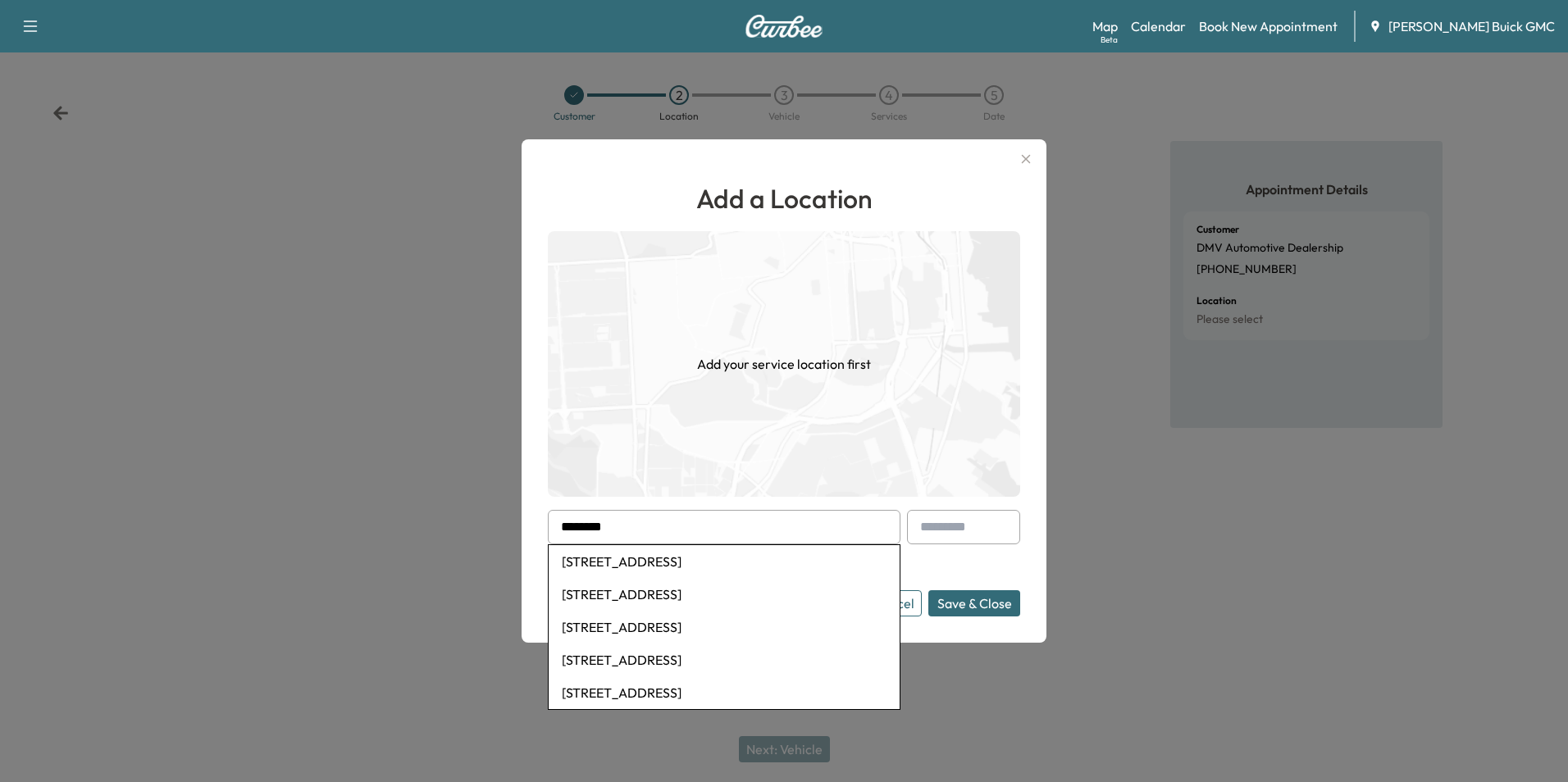
click at [682, 558] on li "[STREET_ADDRESS]" at bounding box center [724, 561] width 351 height 32
type input "**********"
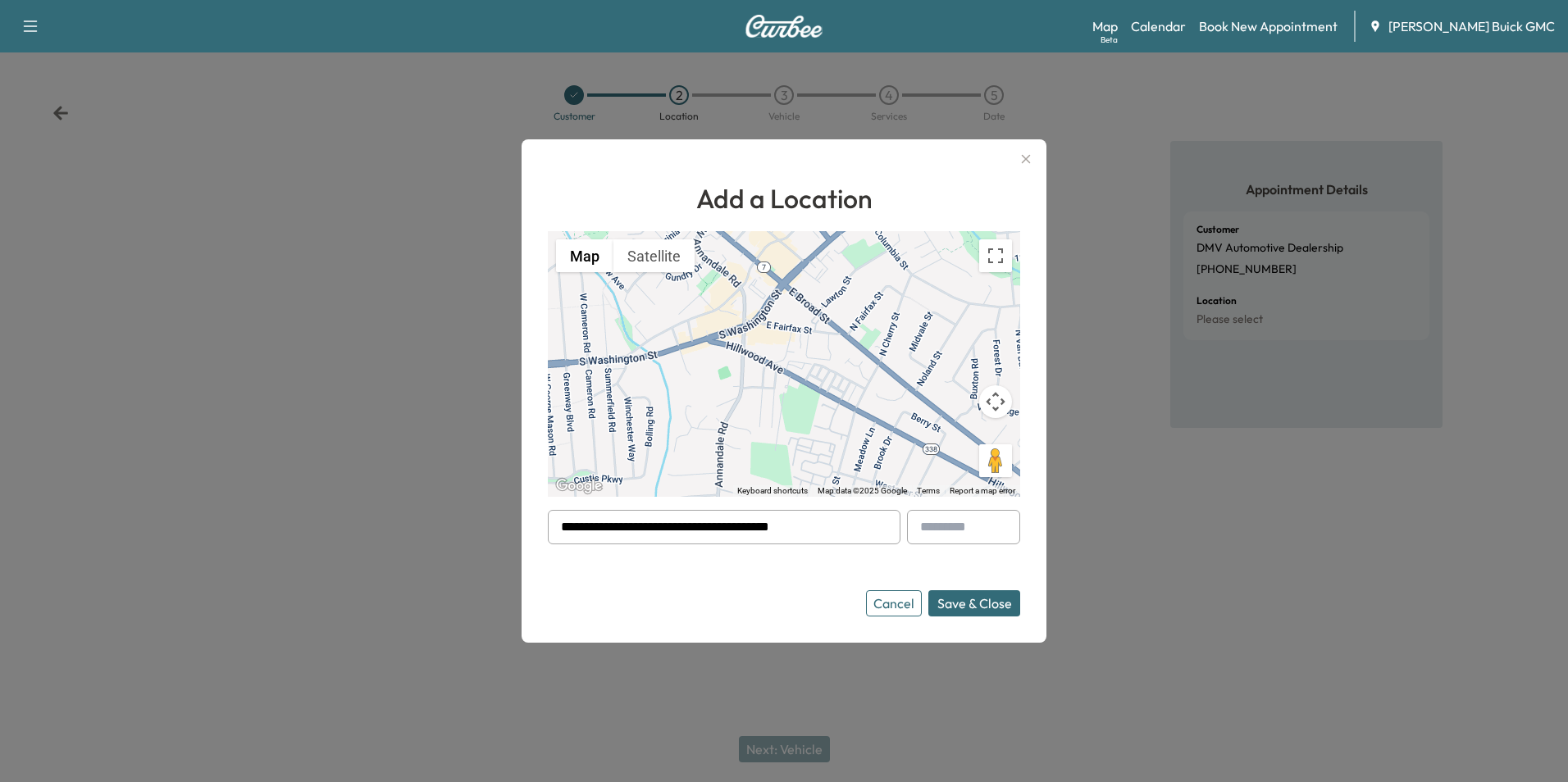
click at [989, 600] on button "Save & Close" at bounding box center [974, 603] width 92 height 26
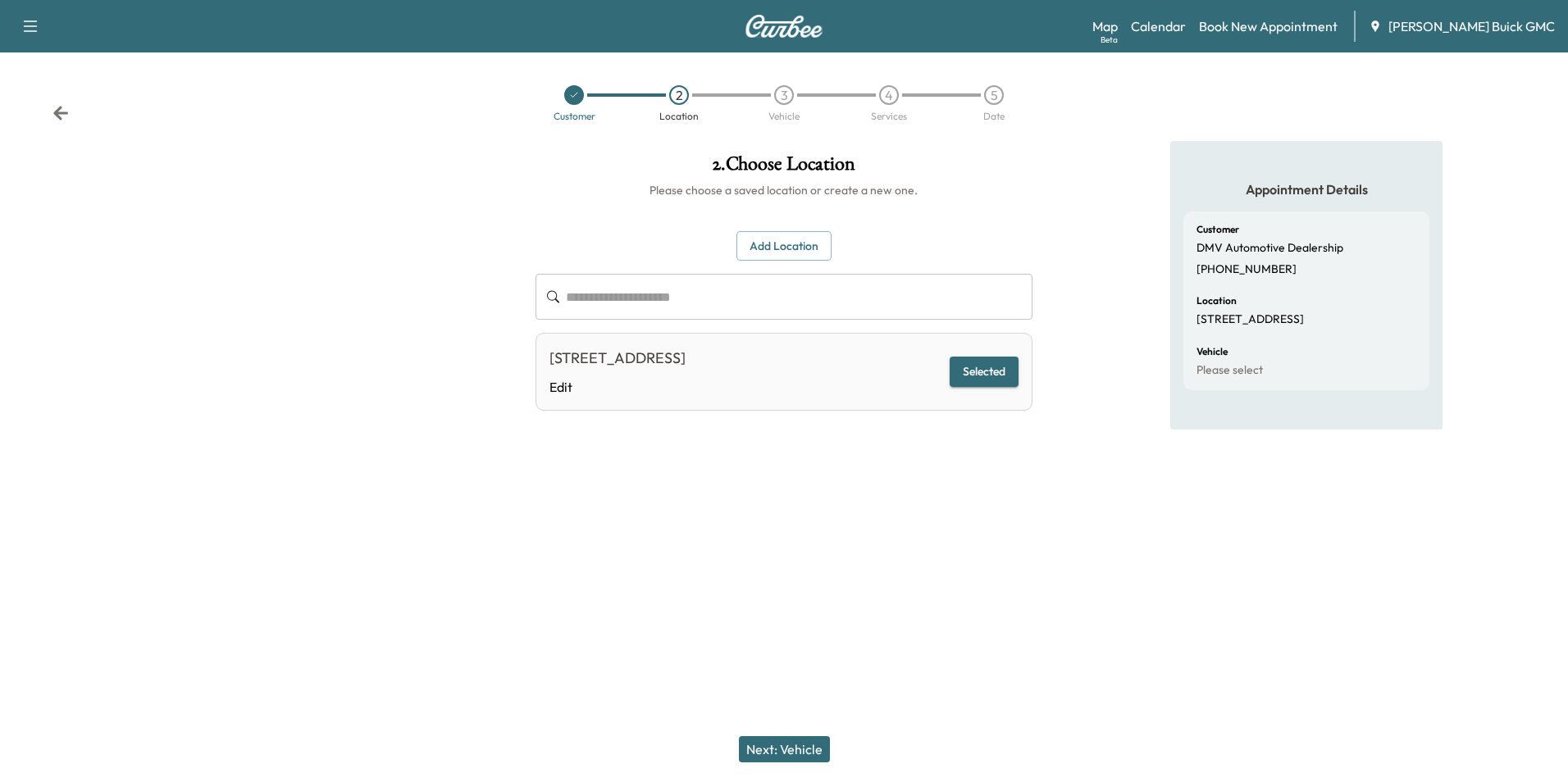
click at [1046, 531] on div "Appointment Details Customer DMV Automotive Dealership [PHONE_NUMBER] Location …" at bounding box center [1306, 337] width 522 height 391
click at [778, 749] on button "Next: Vehicle" at bounding box center [784, 749] width 91 height 26
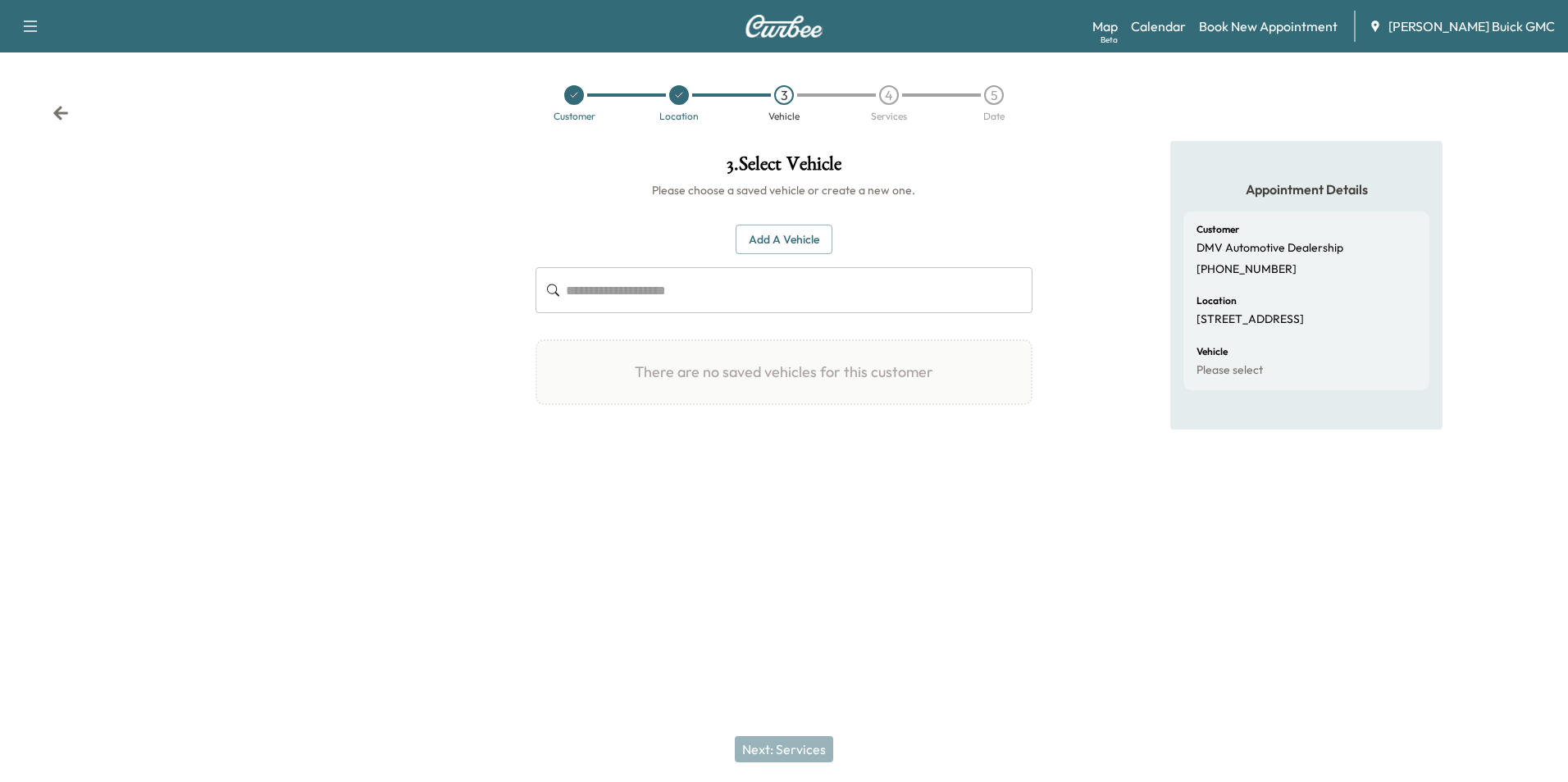
click at [782, 233] on button "Add a Vehicle" at bounding box center [784, 239] width 97 height 30
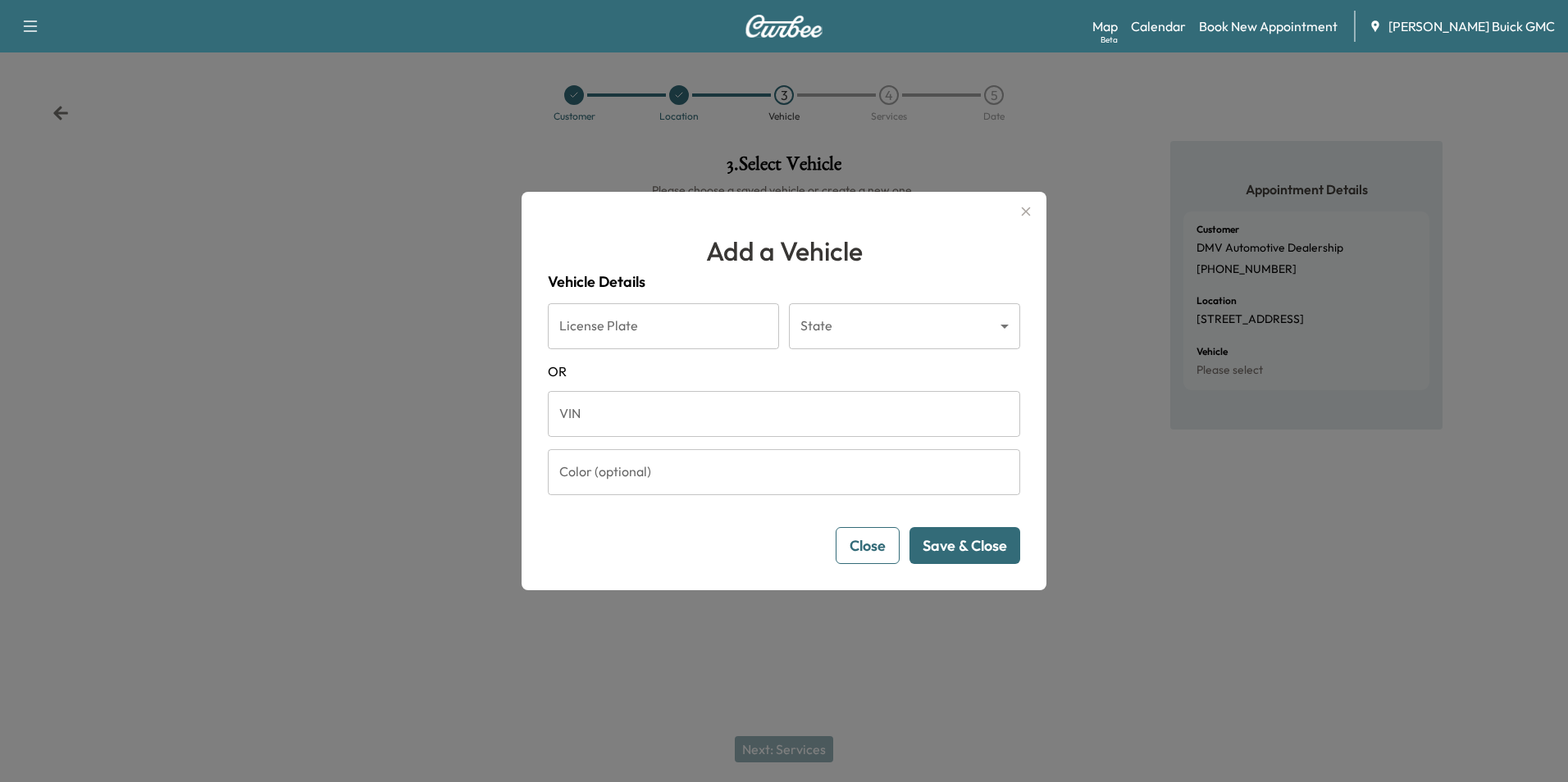
click at [695, 411] on input "VIN" at bounding box center [783, 414] width 472 height 46
type input "**********"
click at [938, 541] on button "Save & Close" at bounding box center [965, 546] width 111 height 37
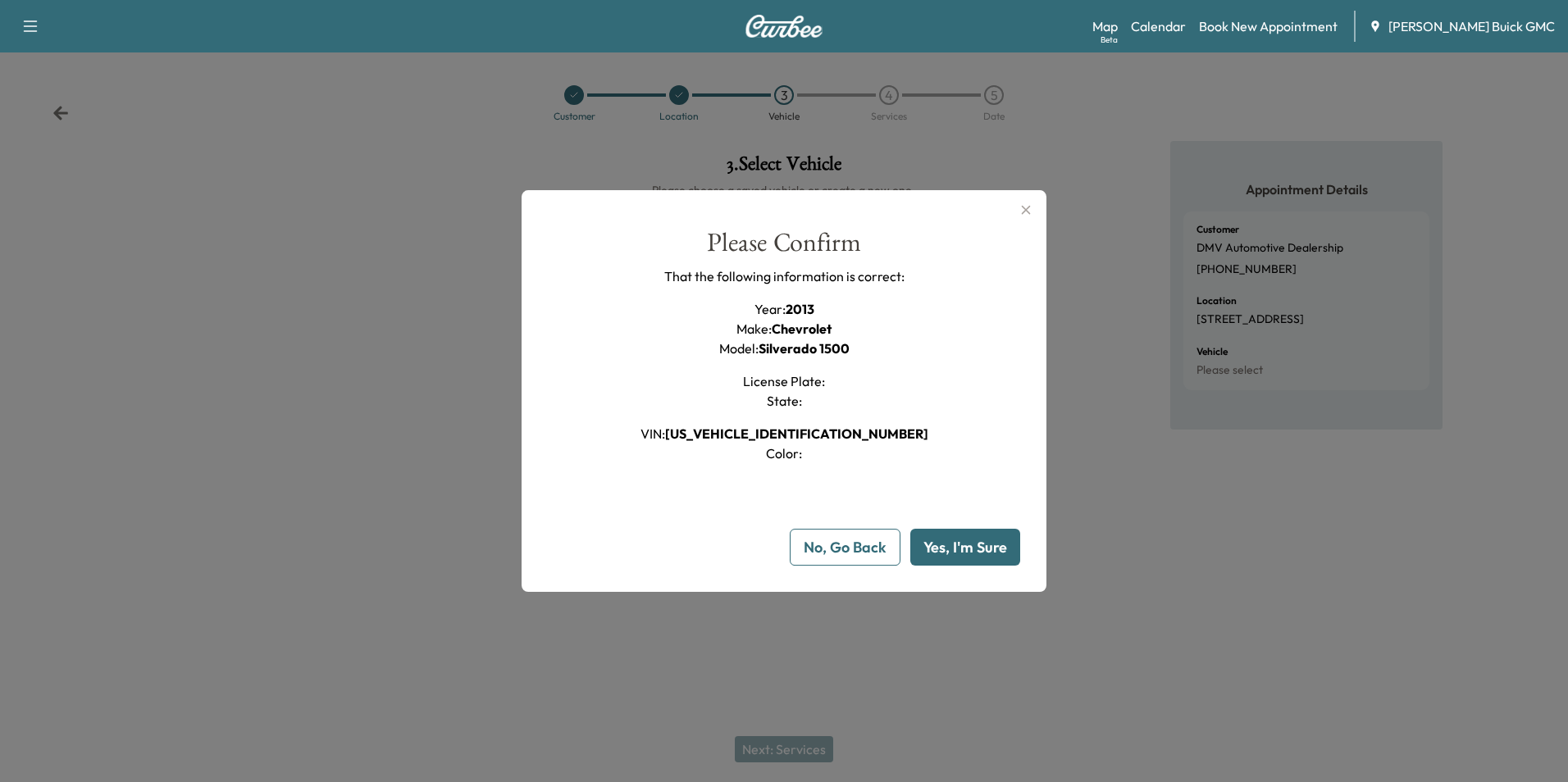
click at [950, 546] on button "Yes, I'm Sure" at bounding box center [965, 547] width 110 height 37
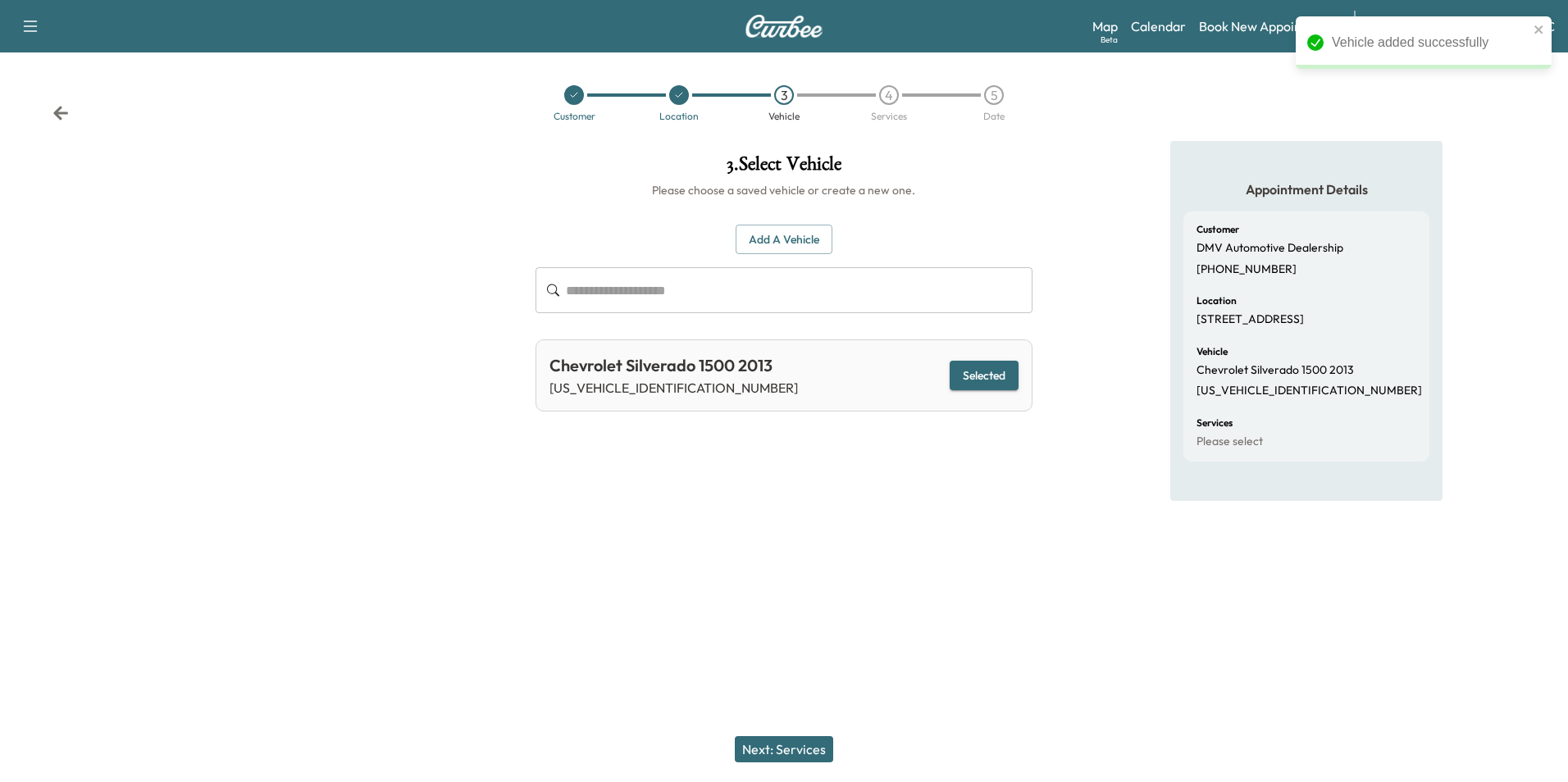
click at [807, 750] on button "Next: Services" at bounding box center [784, 749] width 98 height 26
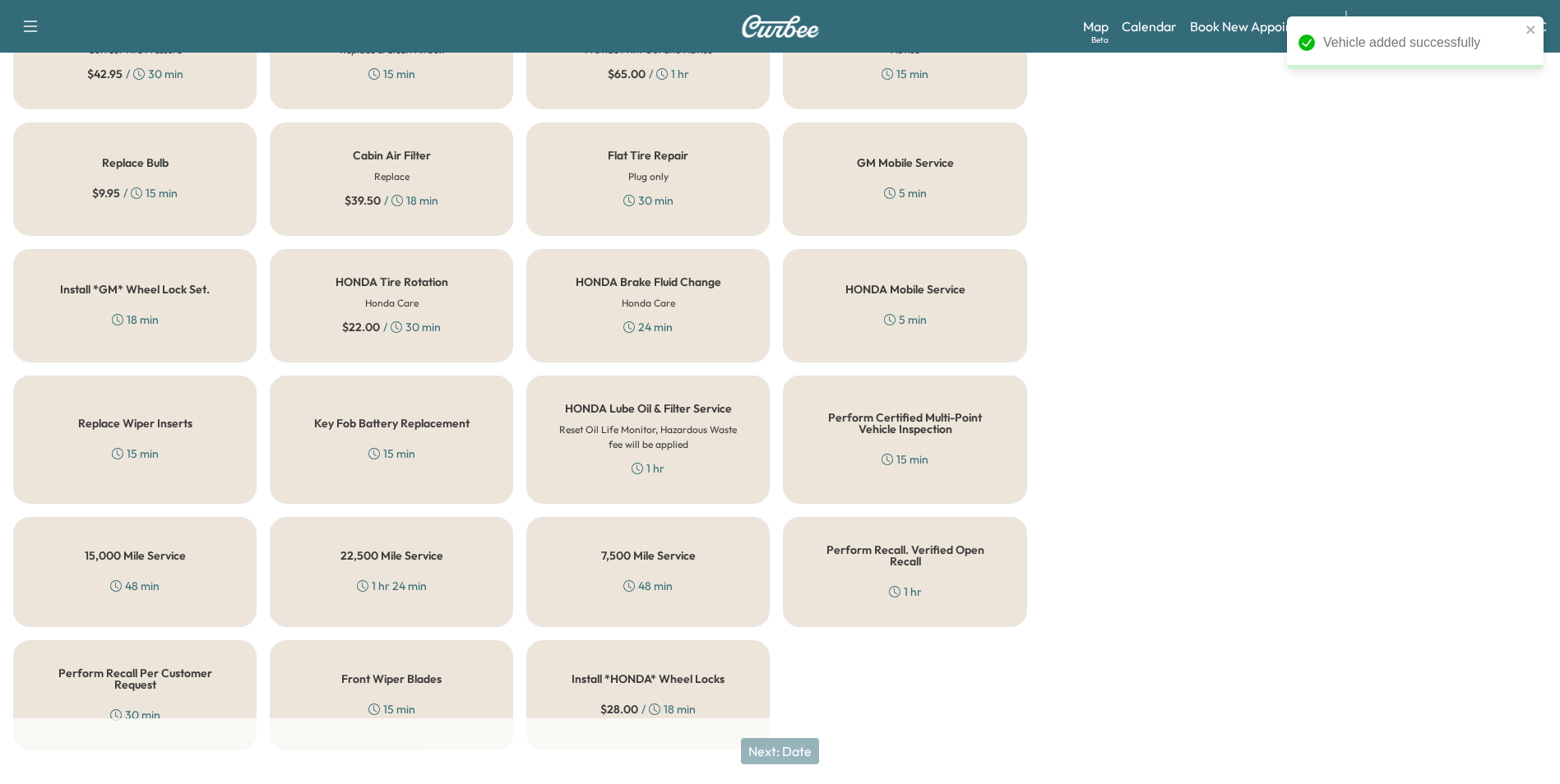
scroll to position [470, 0]
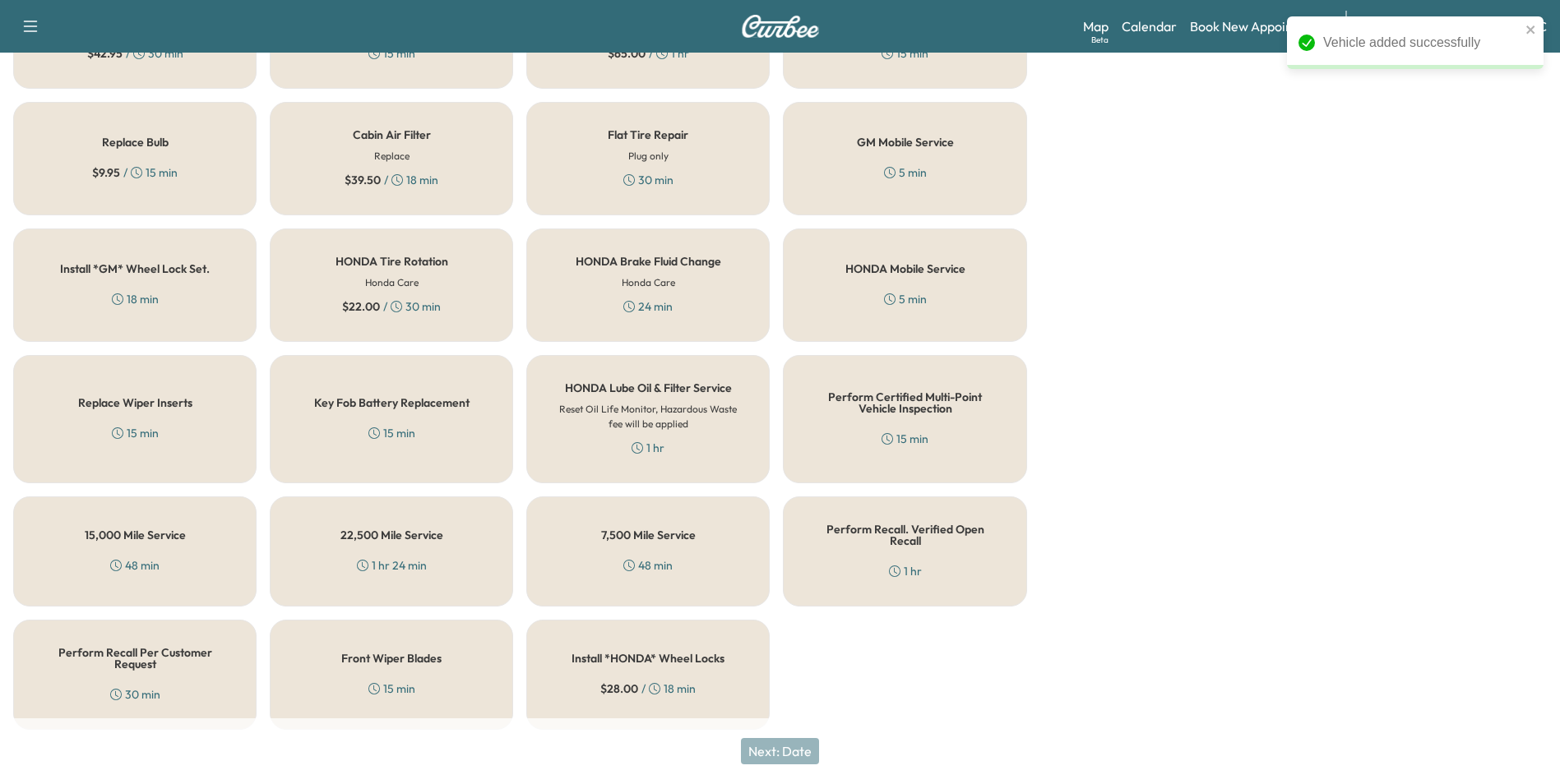
click at [167, 647] on h5 "Perform Recall Per Customer Request" at bounding box center [135, 658] width 189 height 23
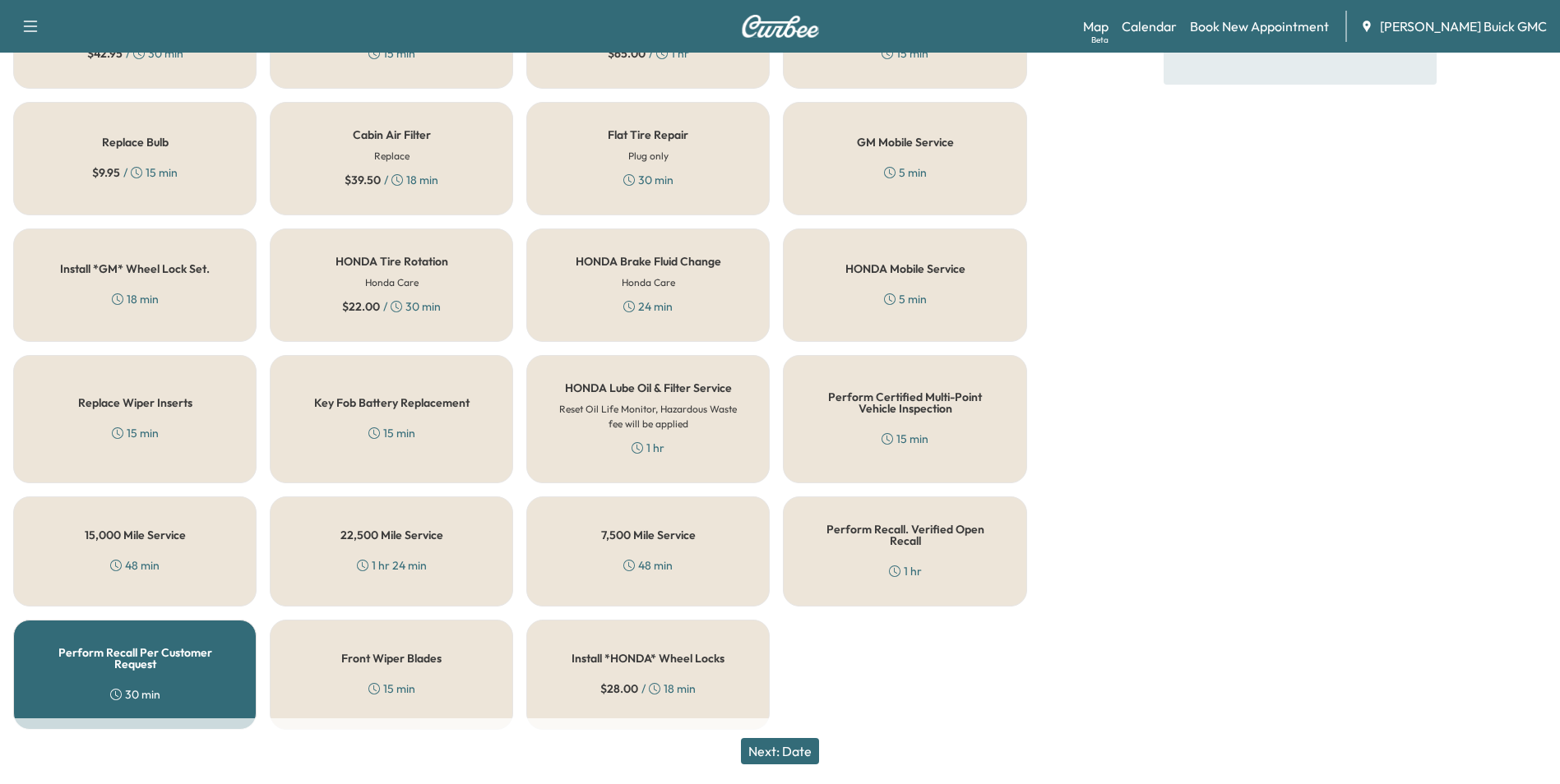
click at [783, 744] on button "Next: Date" at bounding box center [780, 751] width 78 height 27
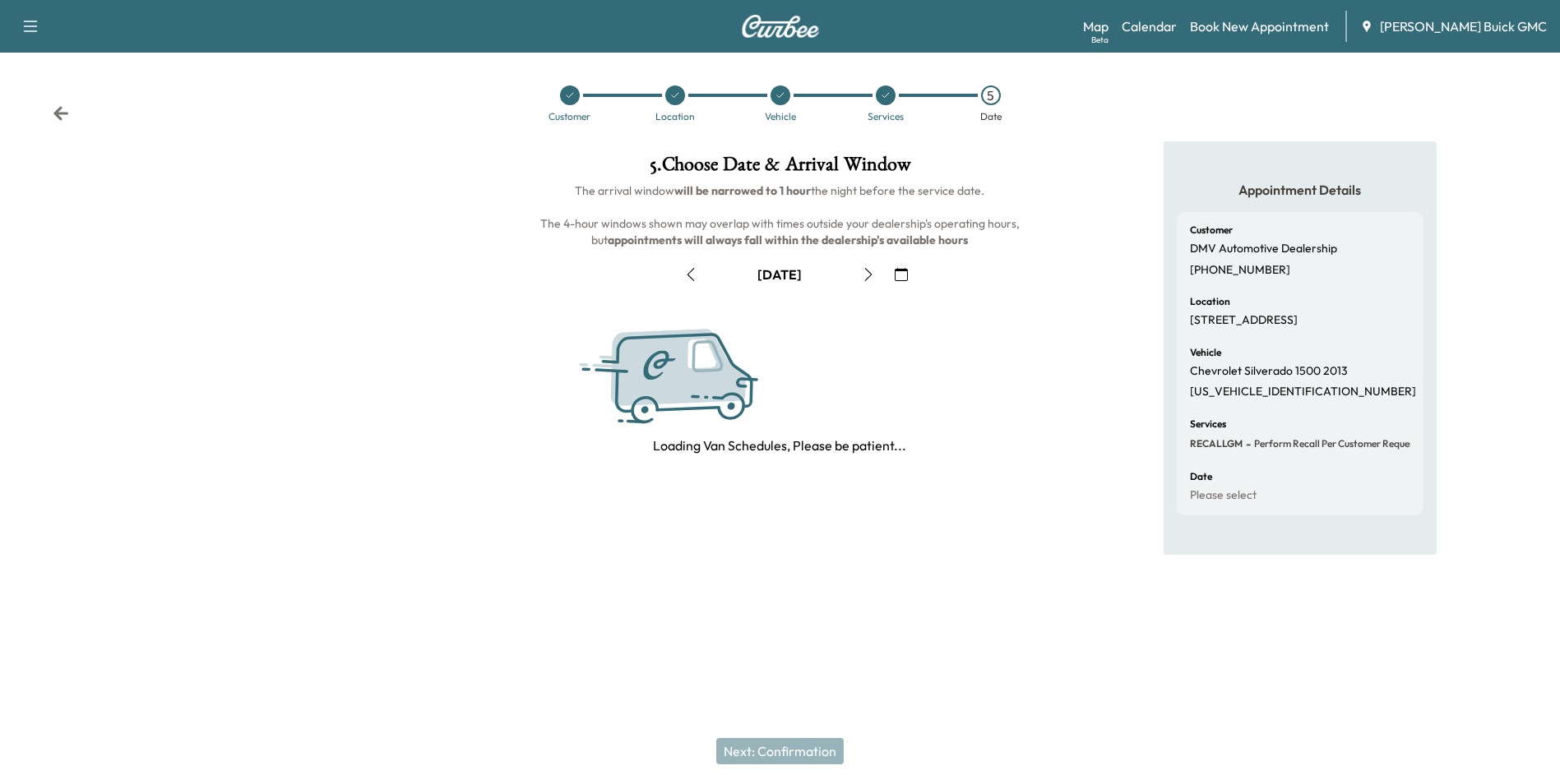
scroll to position [0, 0]
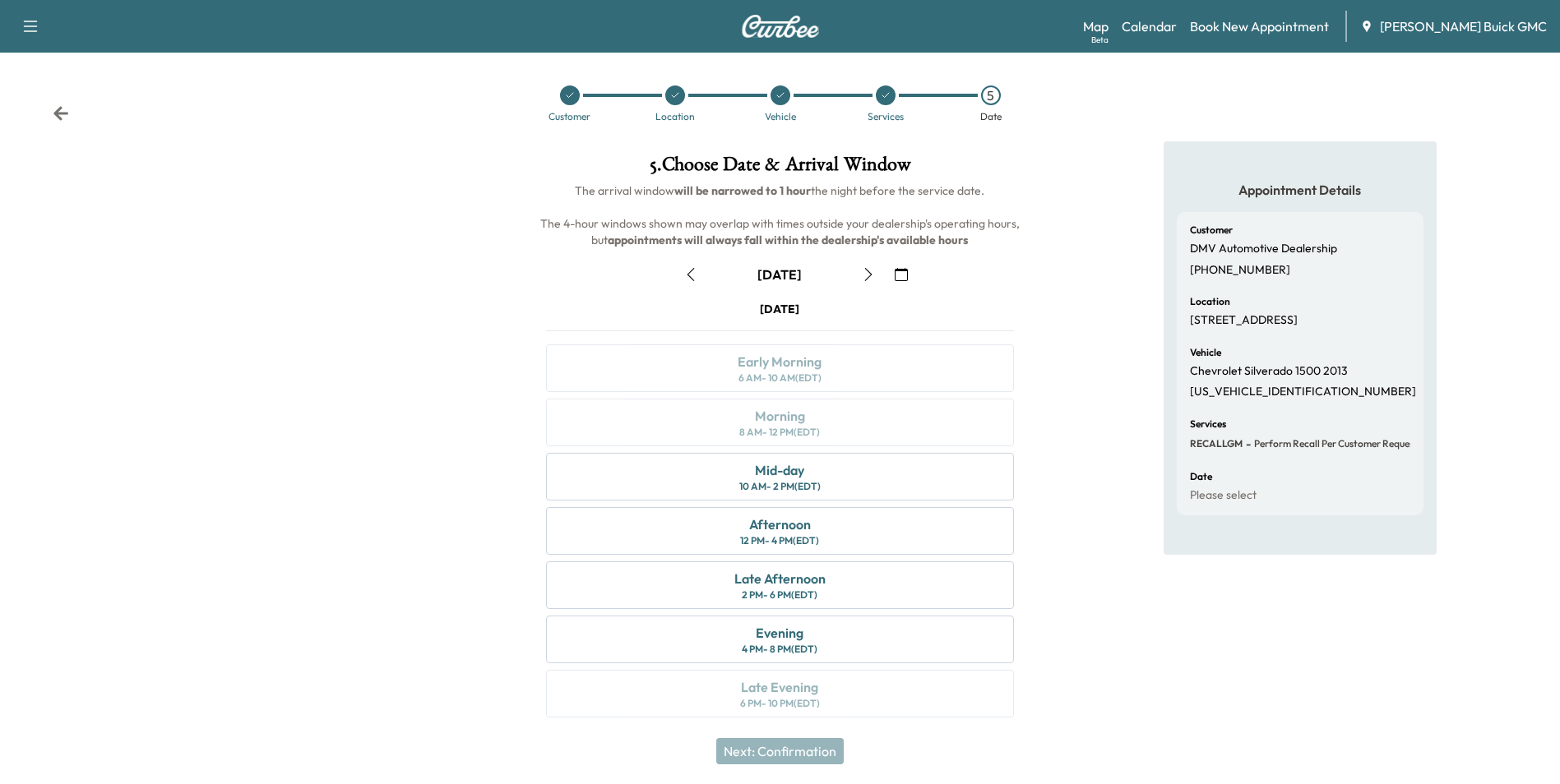
click at [905, 272] on icon "button" at bounding box center [901, 273] width 13 height 13
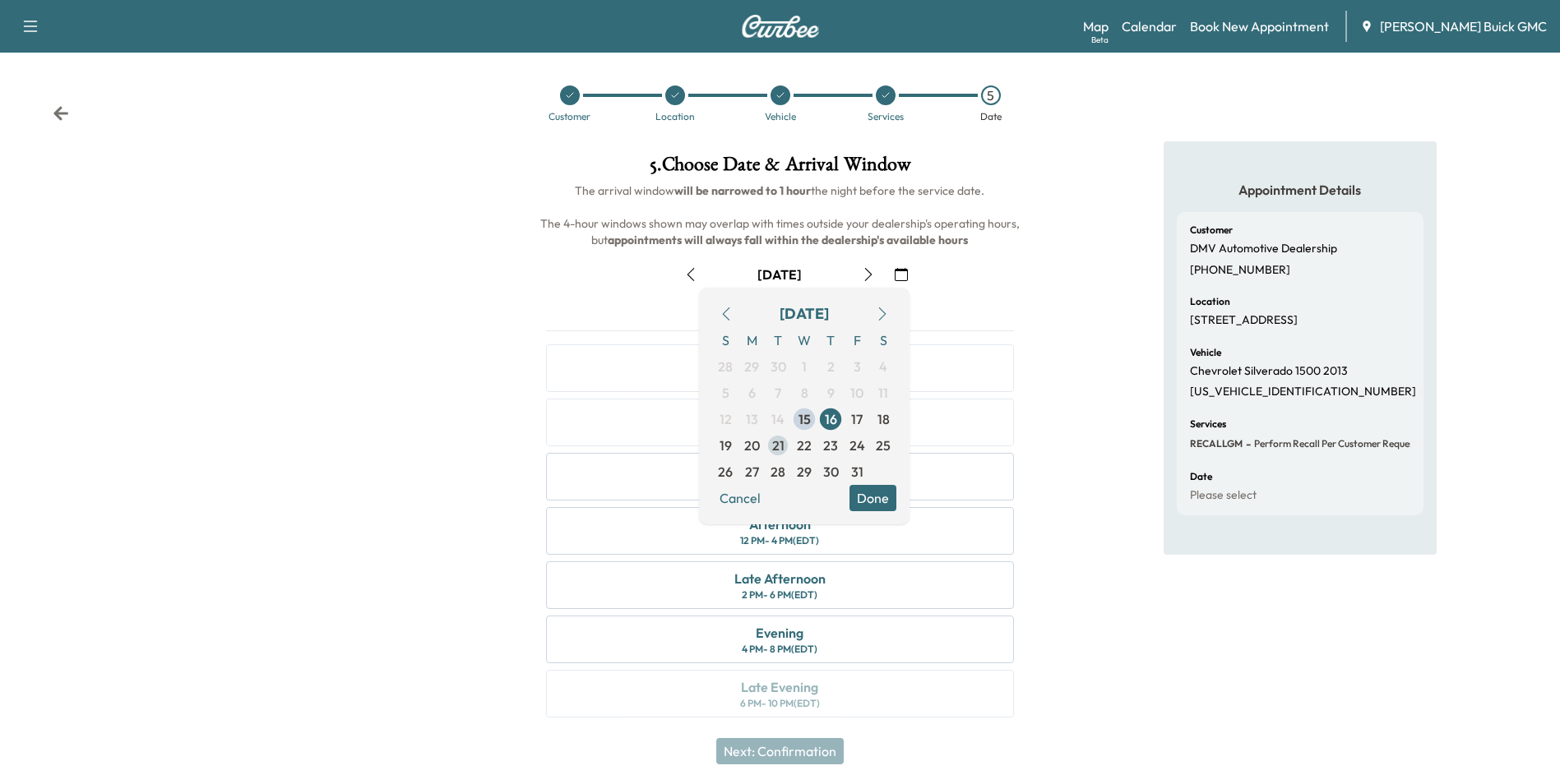
click at [779, 446] on span "21" at bounding box center [779, 446] width 13 height 20
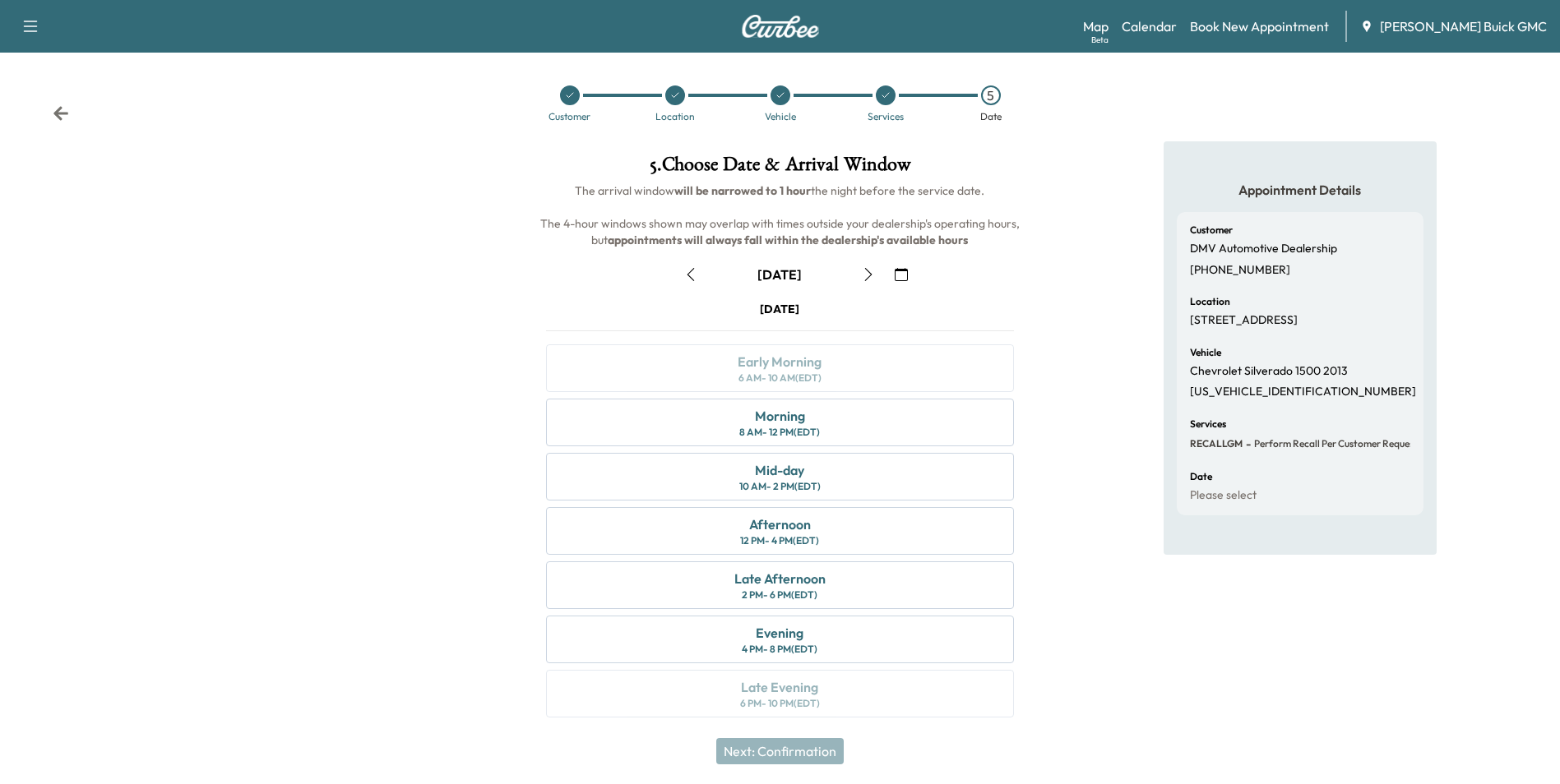
scroll to position [6, 0]
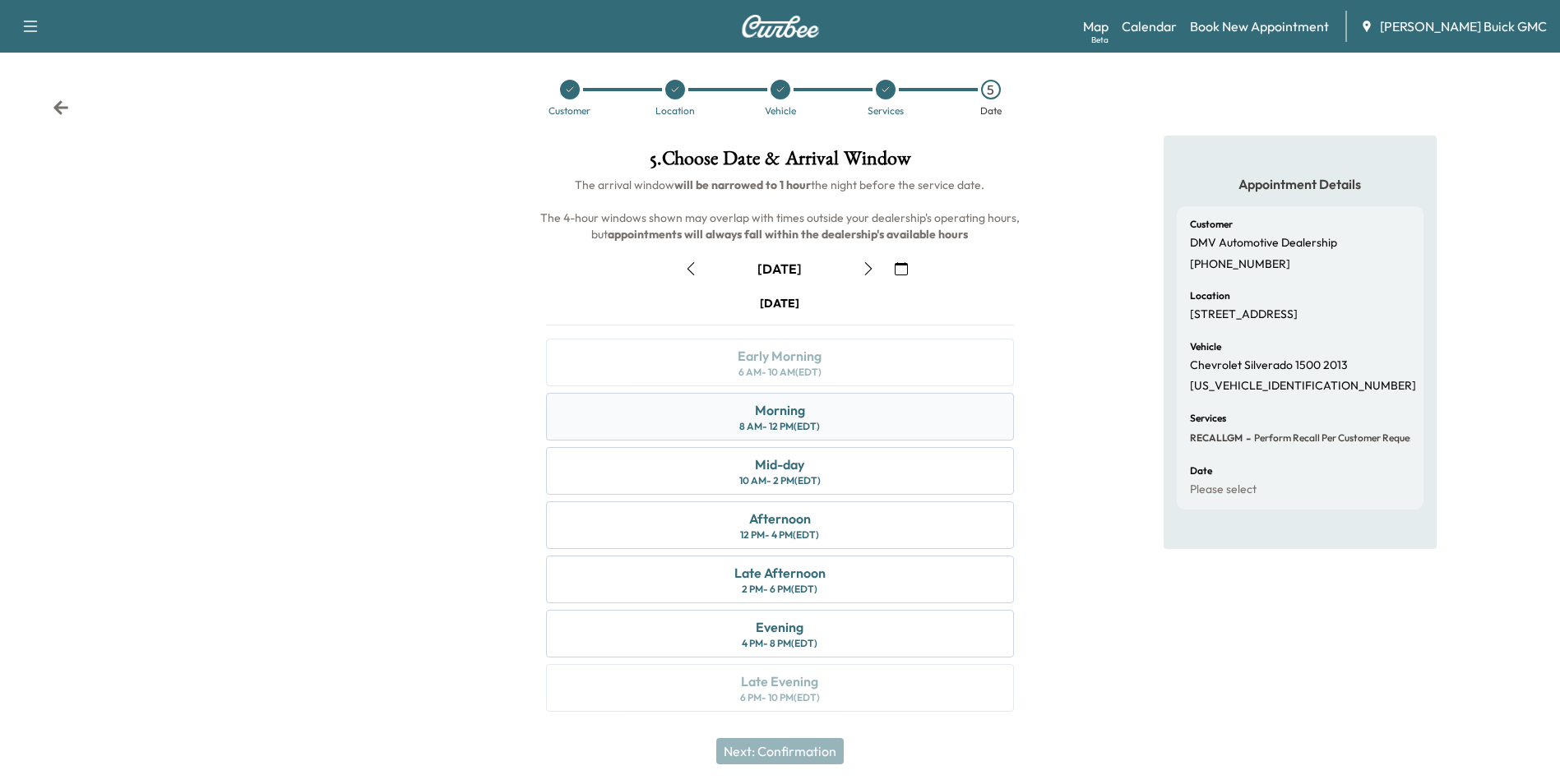
click at [811, 406] on div "Morning 8 AM - 12 PM (EDT)" at bounding box center [780, 416] width 468 height 47
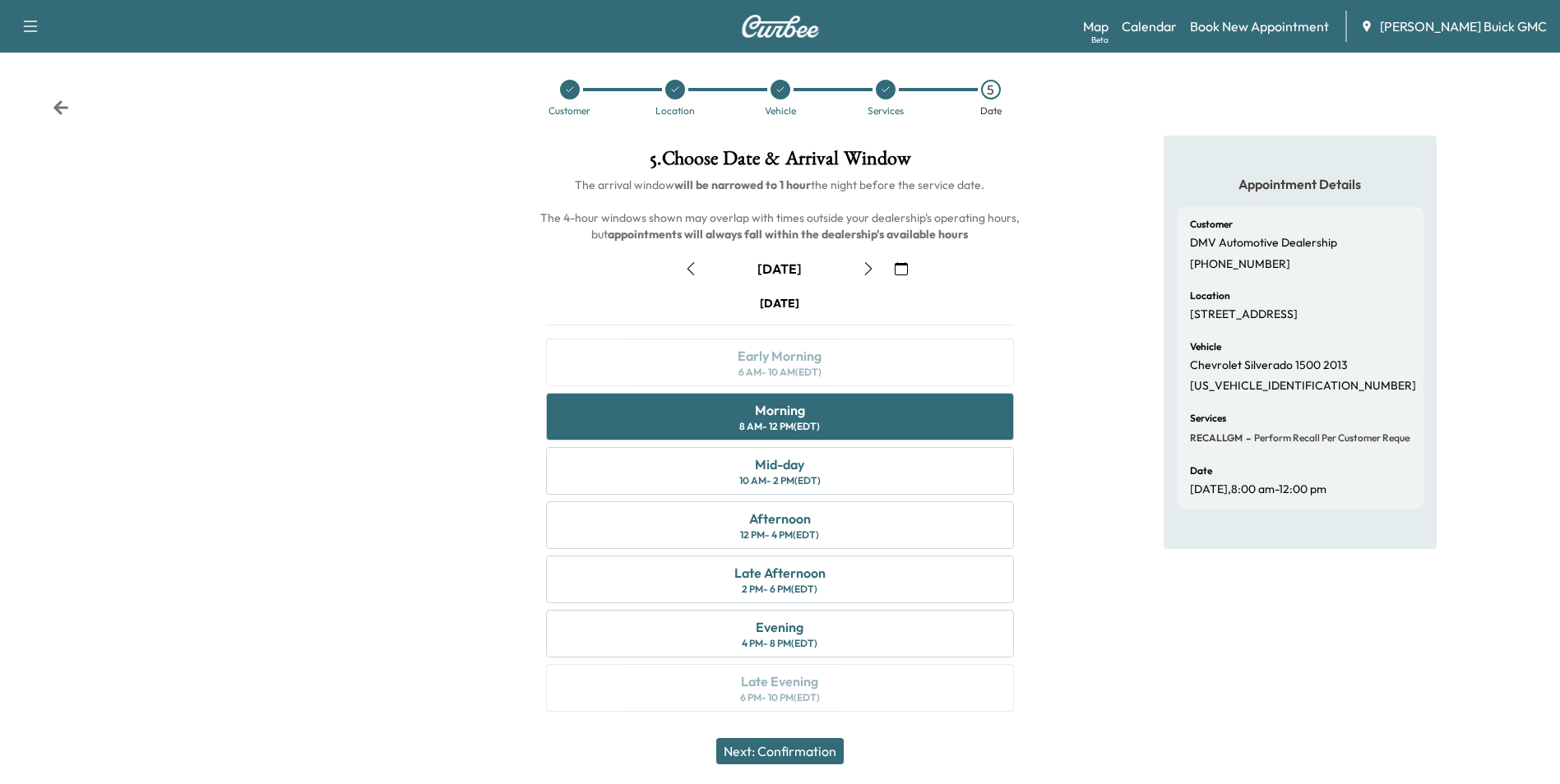
click at [803, 748] on button "Next: Confirmation" at bounding box center [780, 751] width 128 height 27
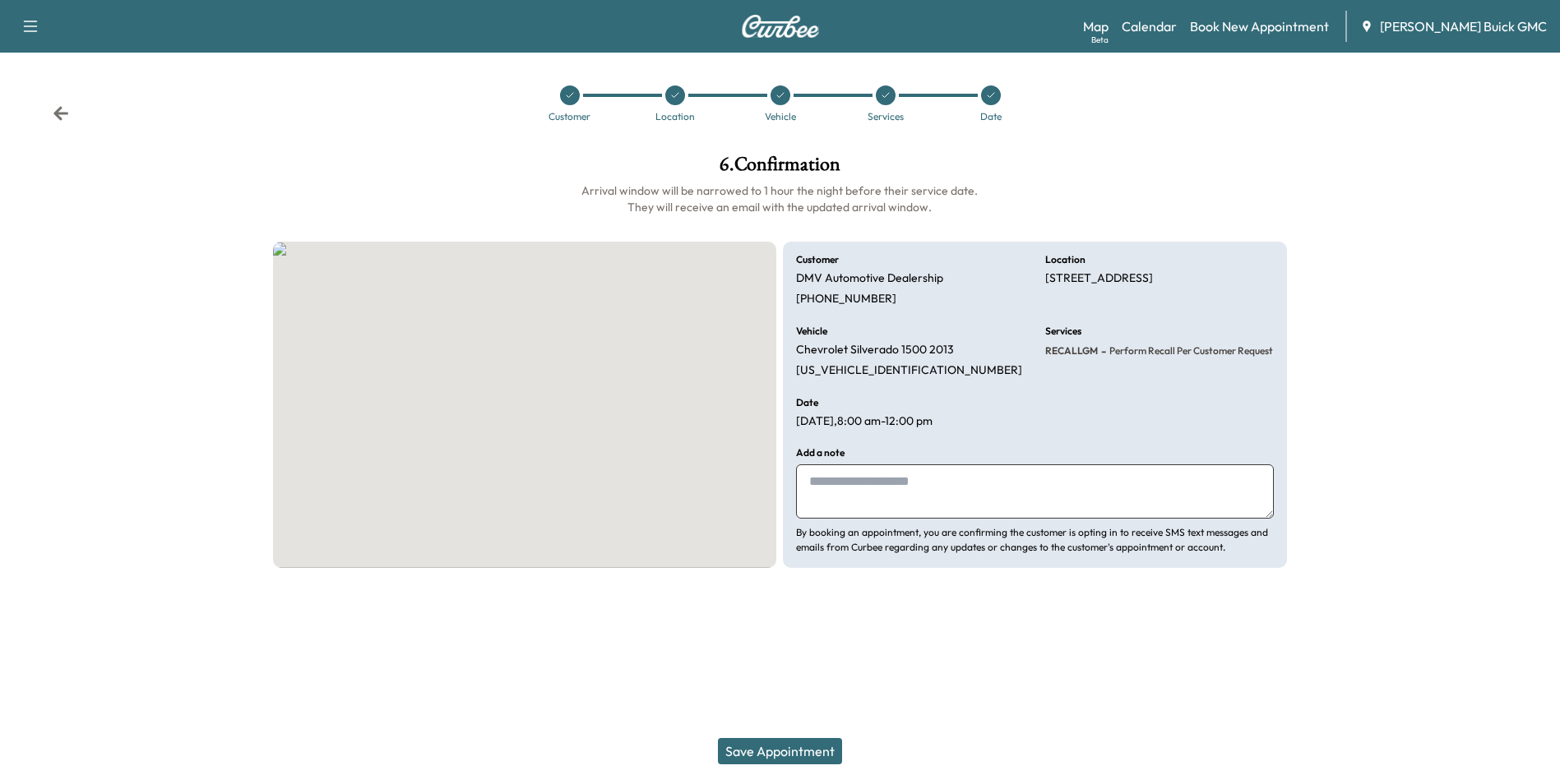
scroll to position [0, 0]
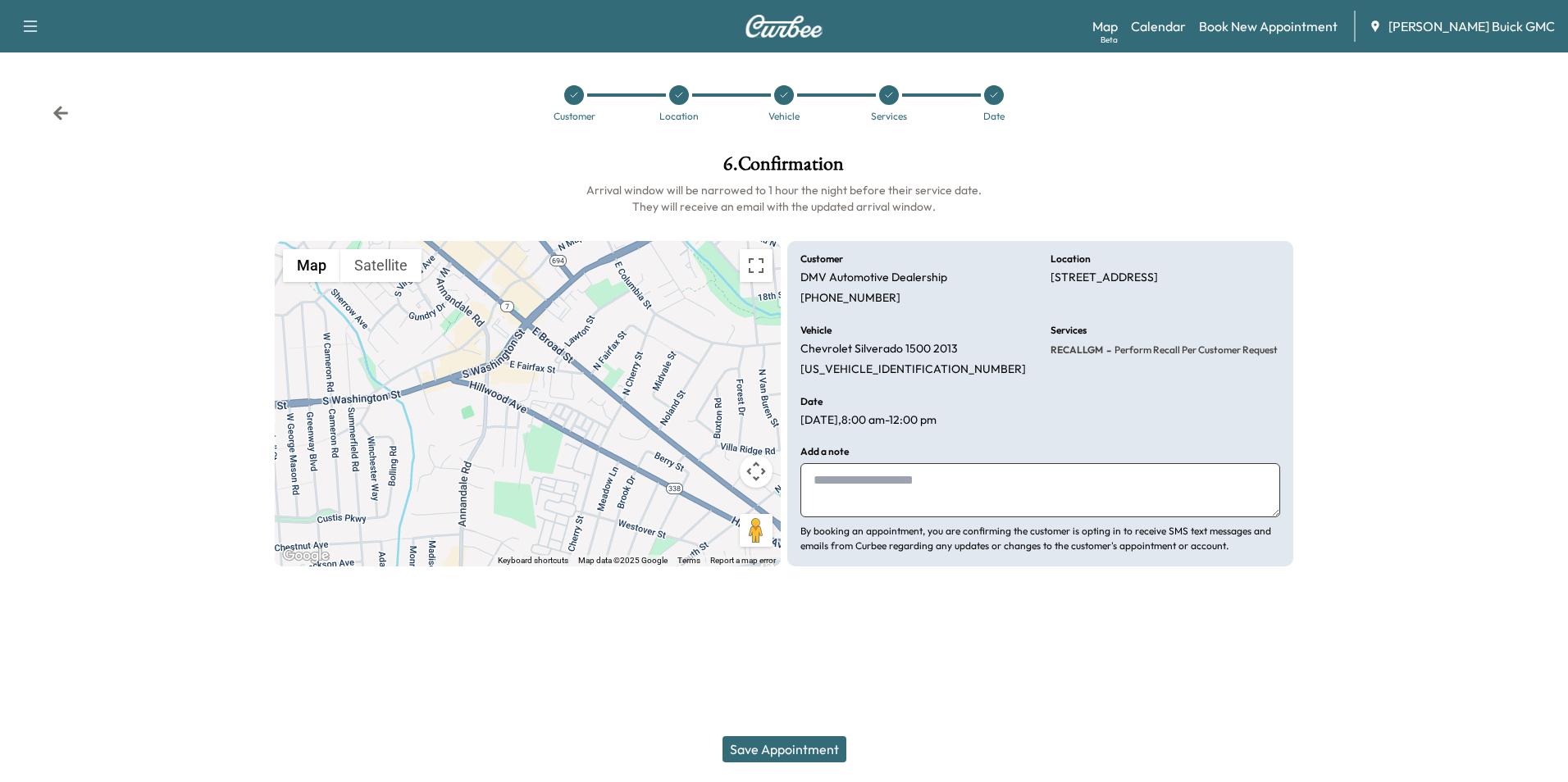
click at [898, 486] on textarea at bounding box center [1040, 490] width 480 height 54
type textarea "**********"
click at [799, 747] on button "Save Appointment" at bounding box center [784, 749] width 124 height 26
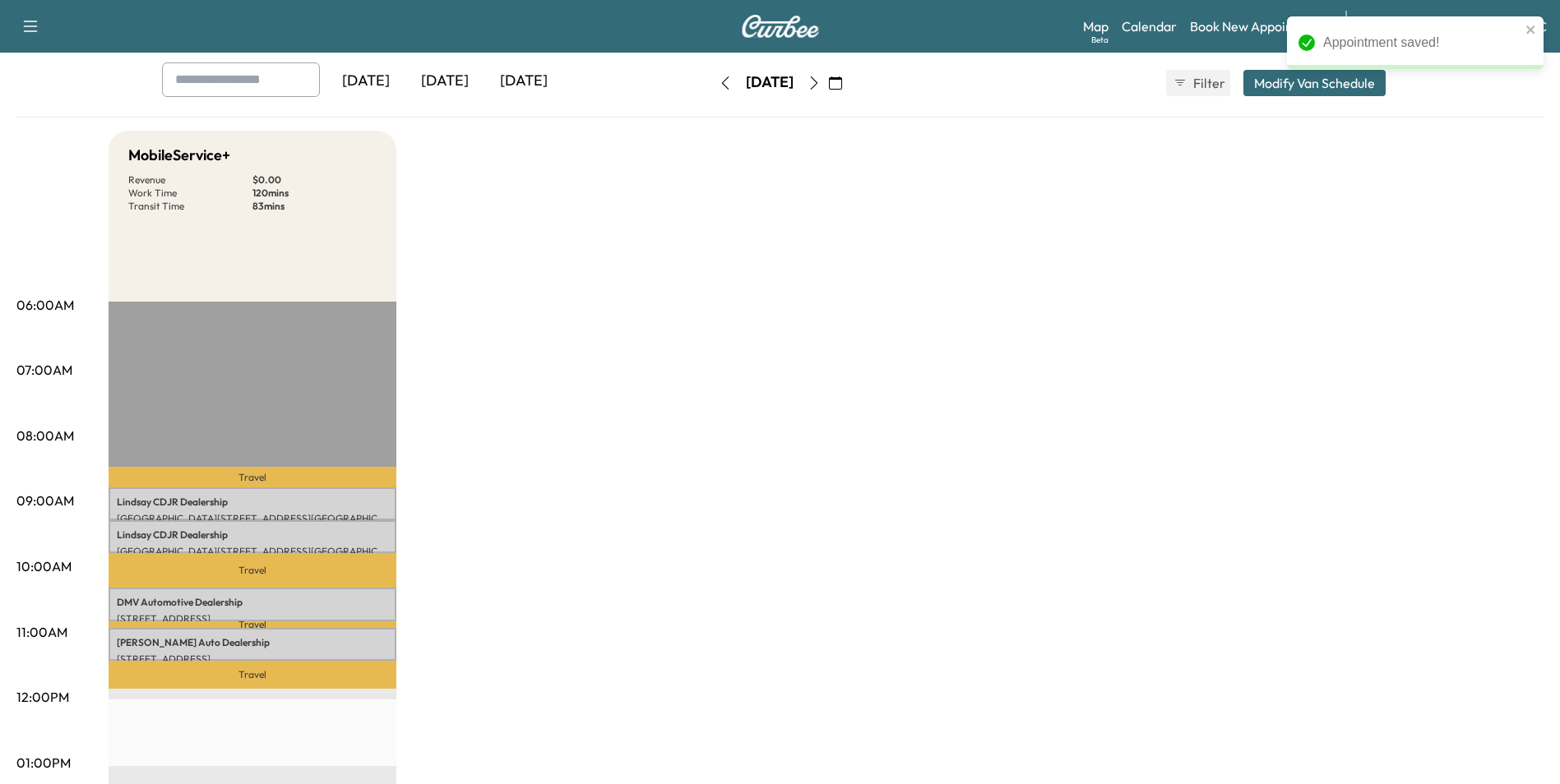
scroll to position [164, 0]
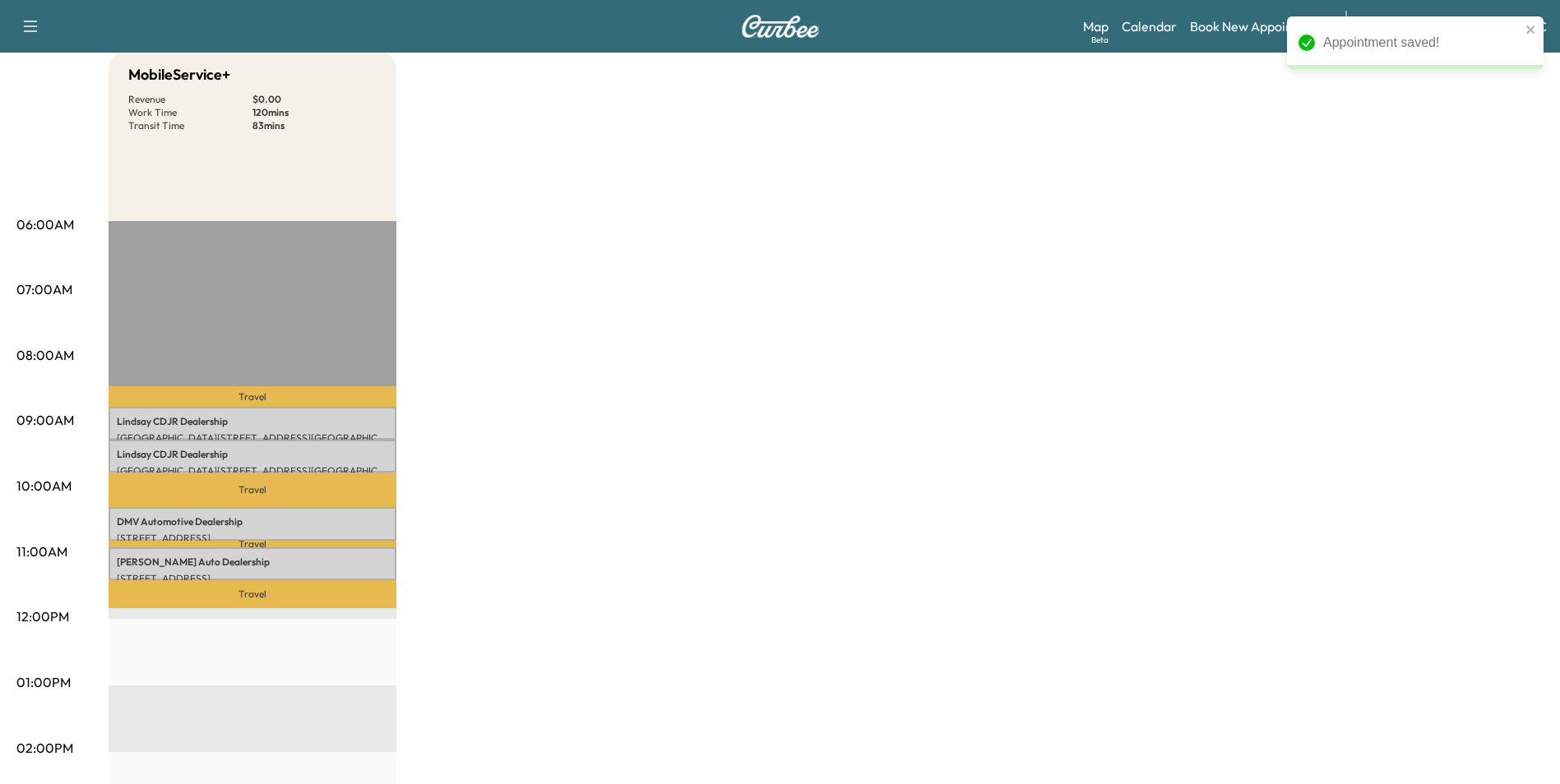
click at [849, 339] on div "MobileService+ Revenue $ 0.00 Work Time 120 mins Transit Time 83 mins Travel Li…" at bounding box center [826, 666] width 1435 height 1233
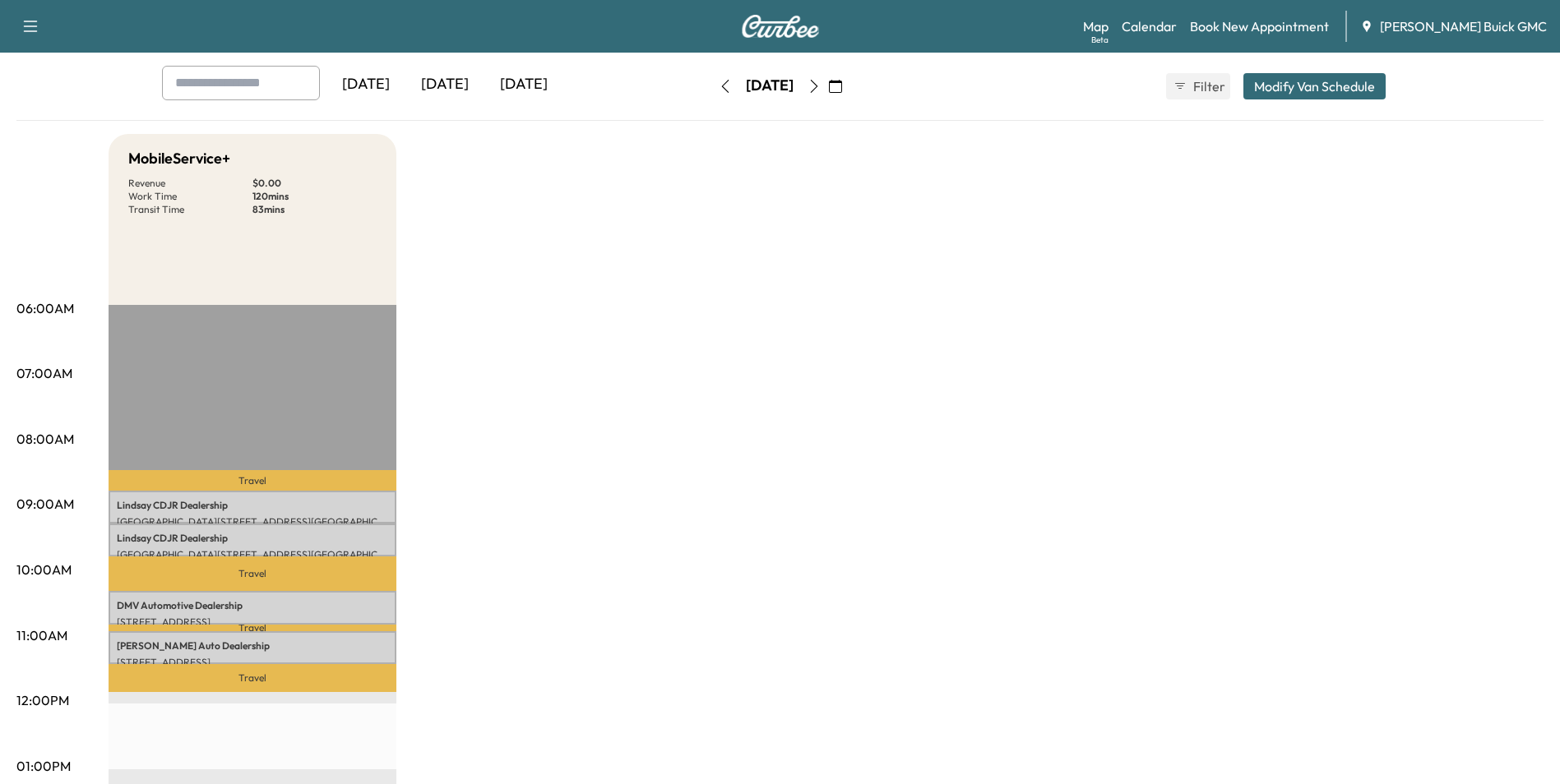
scroll to position [0, 0]
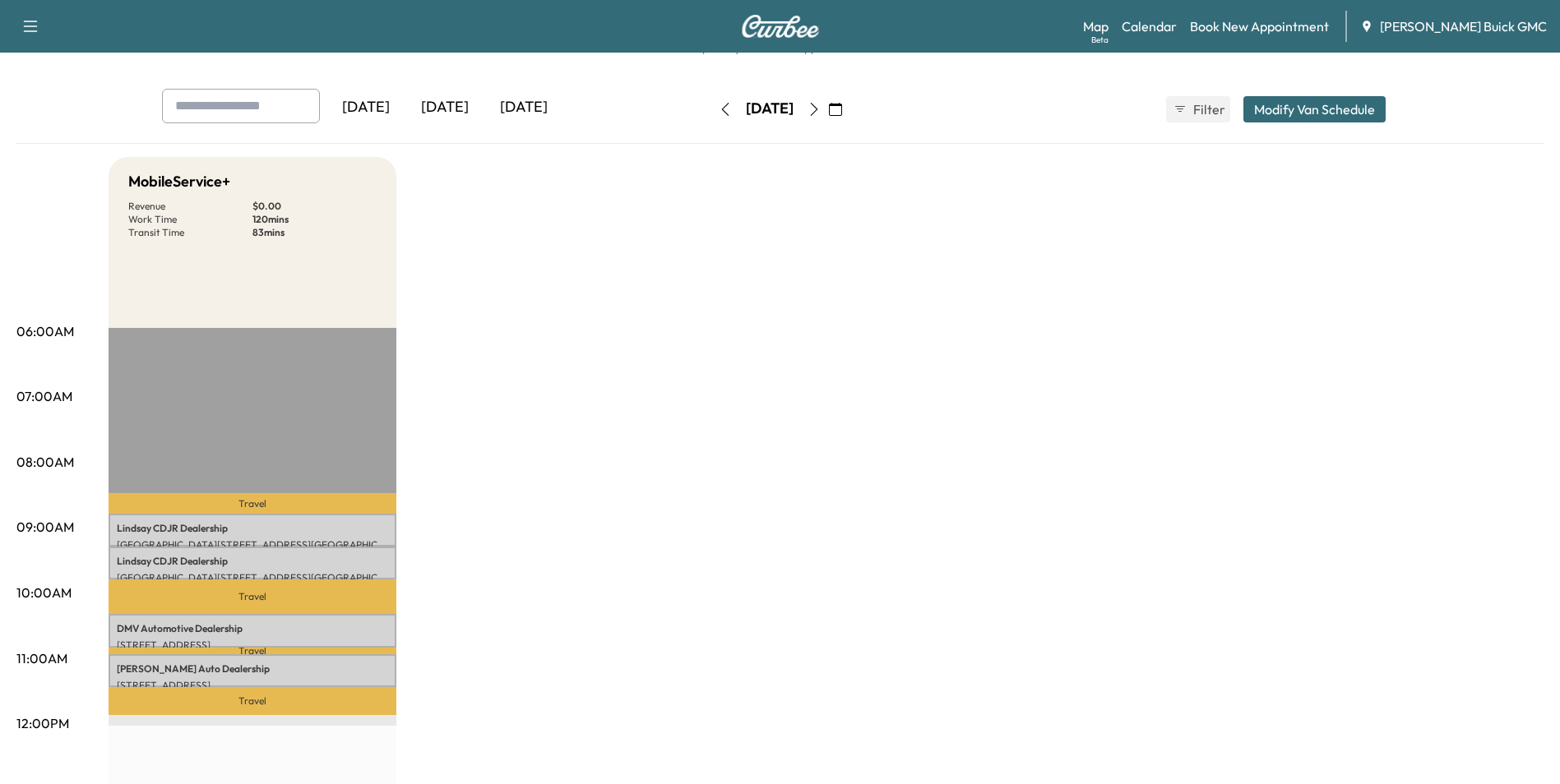
scroll to position [83, 0]
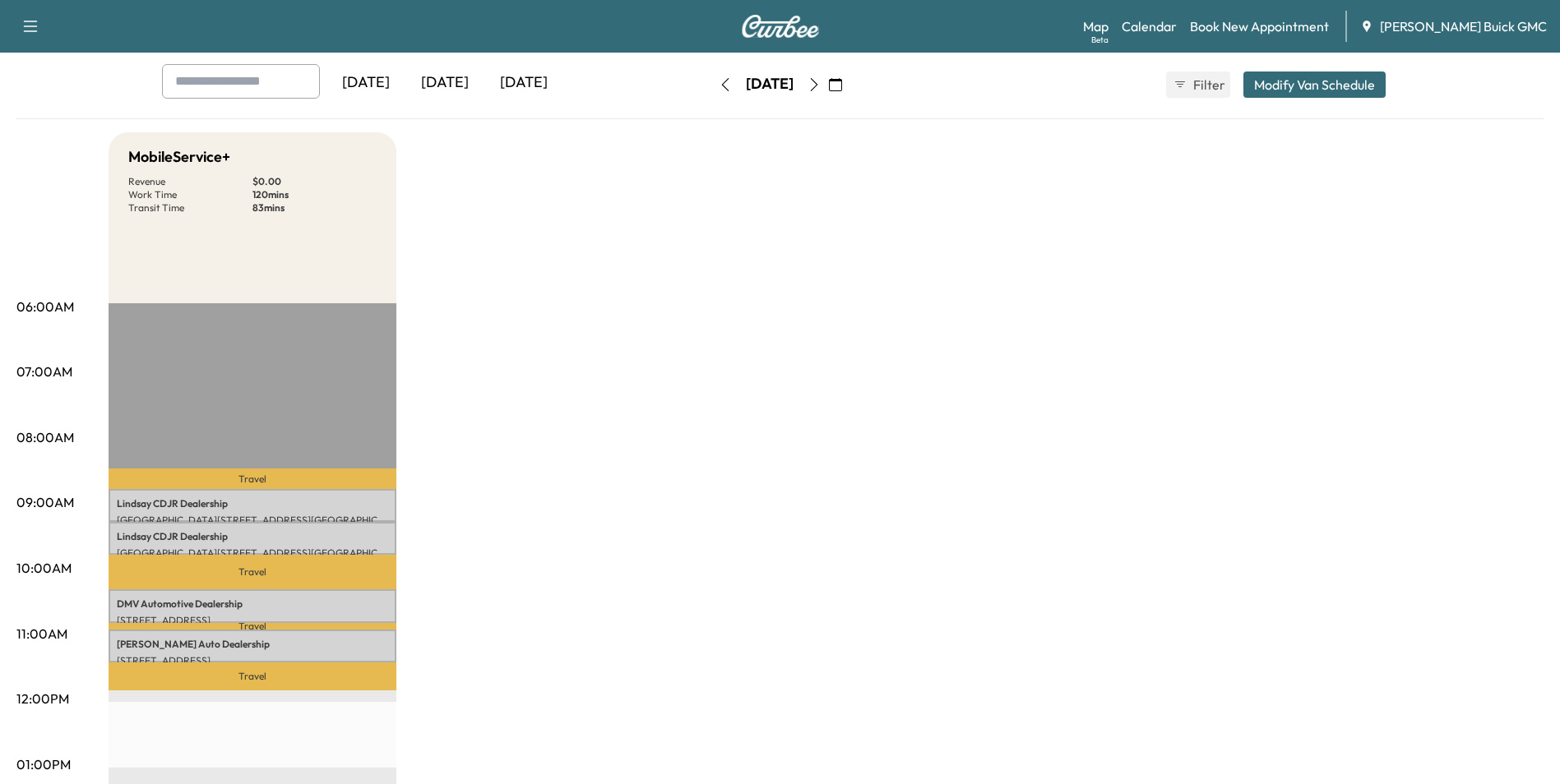
click at [548, 403] on div "MobileService+ Revenue $ 0.00 Work Time 120 mins Transit Time 83 mins Travel Li…" at bounding box center [826, 749] width 1435 height 1233
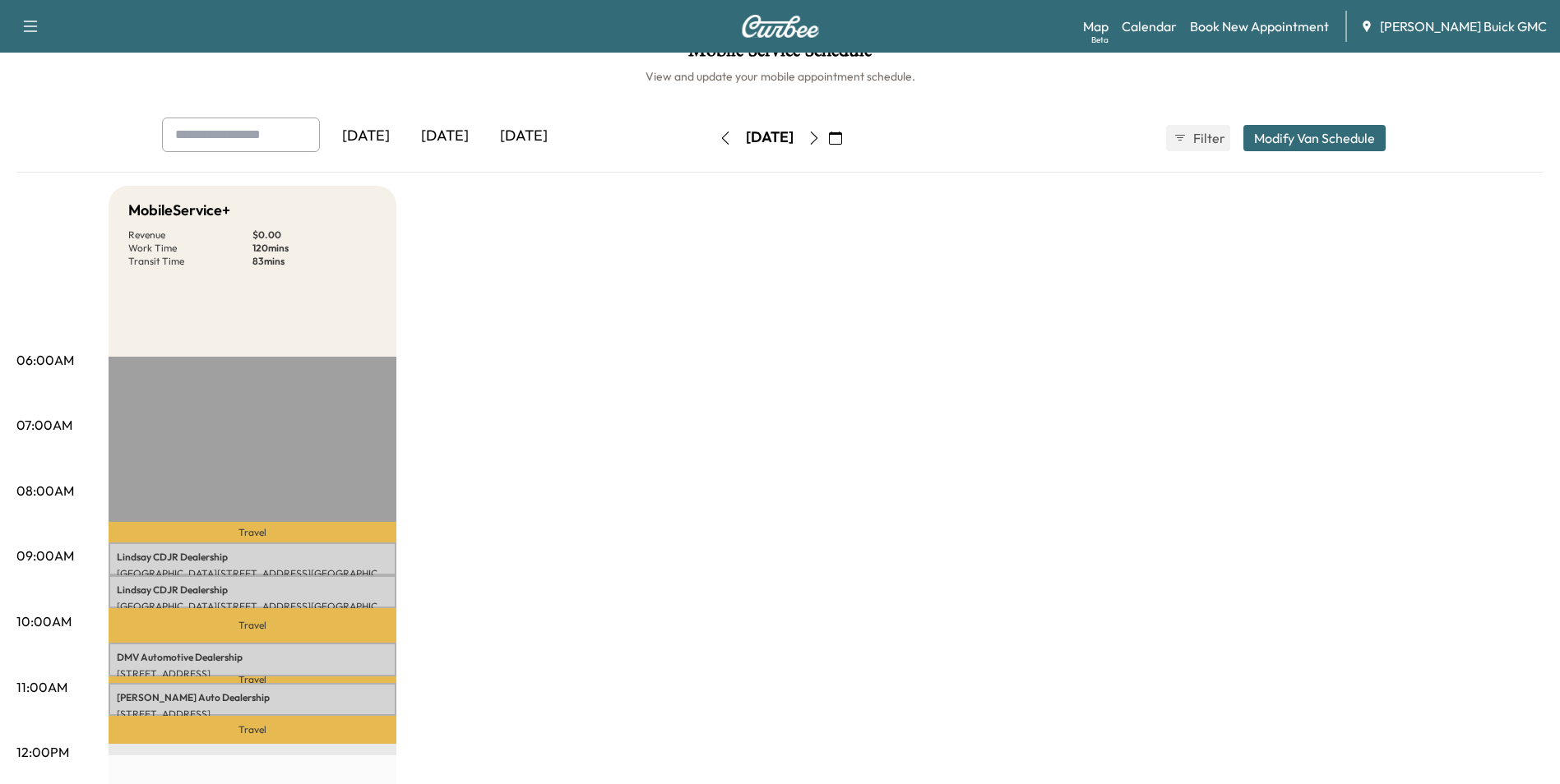
scroll to position [0, 0]
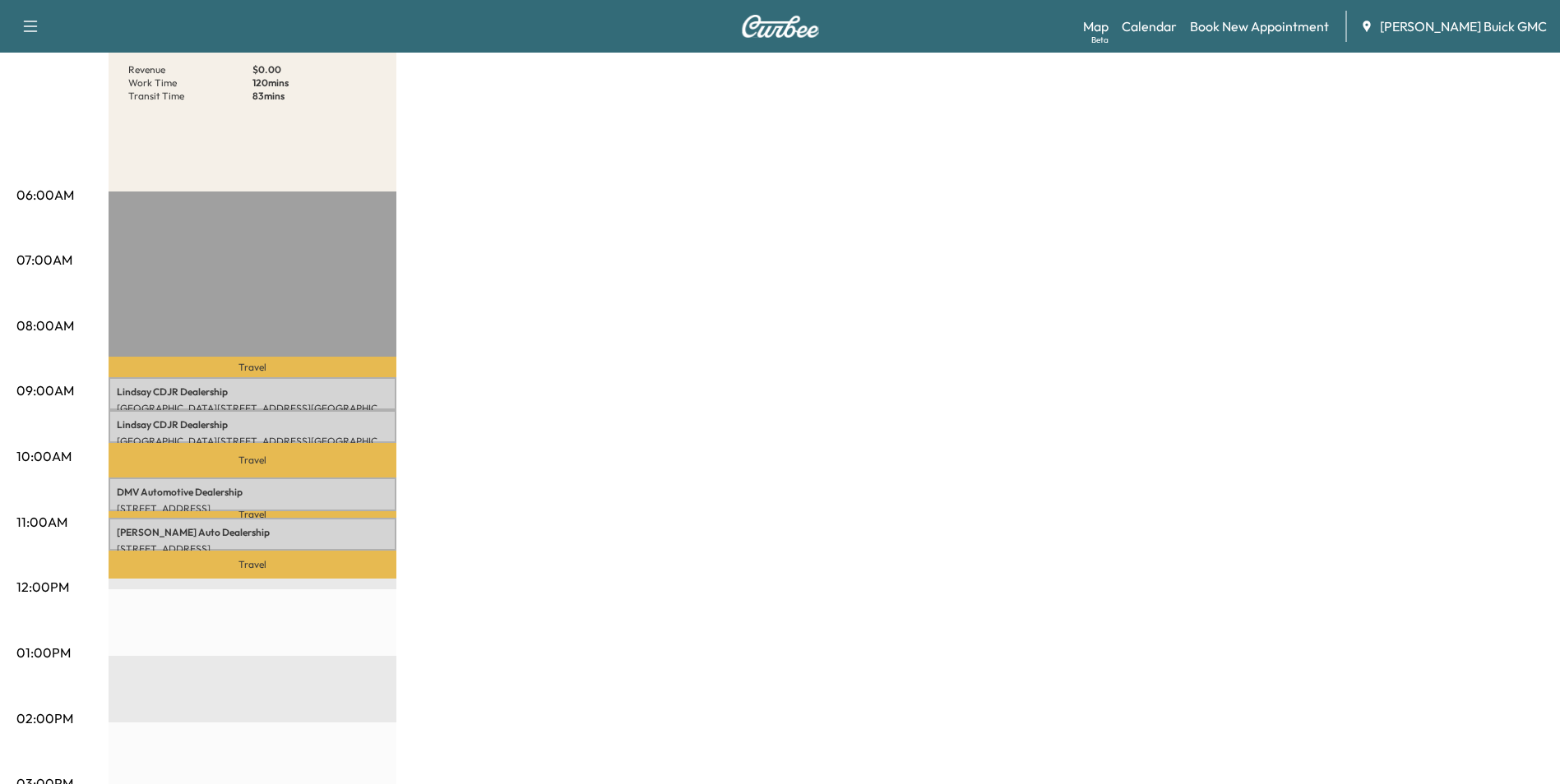
scroll to position [164, 0]
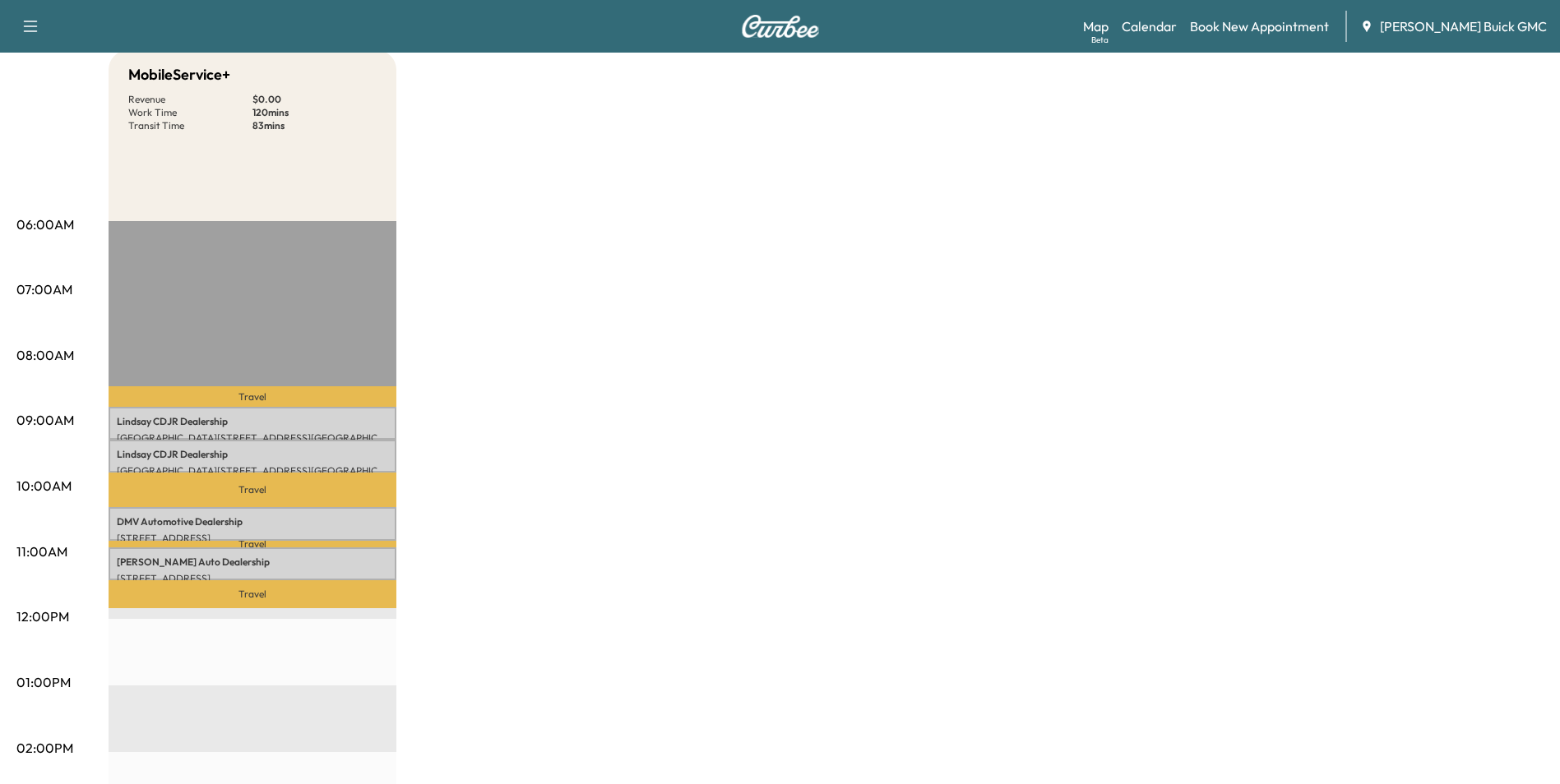
click at [915, 303] on div "MobileService+ Revenue $ 0.00 Work Time 120 mins Transit Time 83 mins Travel Li…" at bounding box center [826, 666] width 1435 height 1233
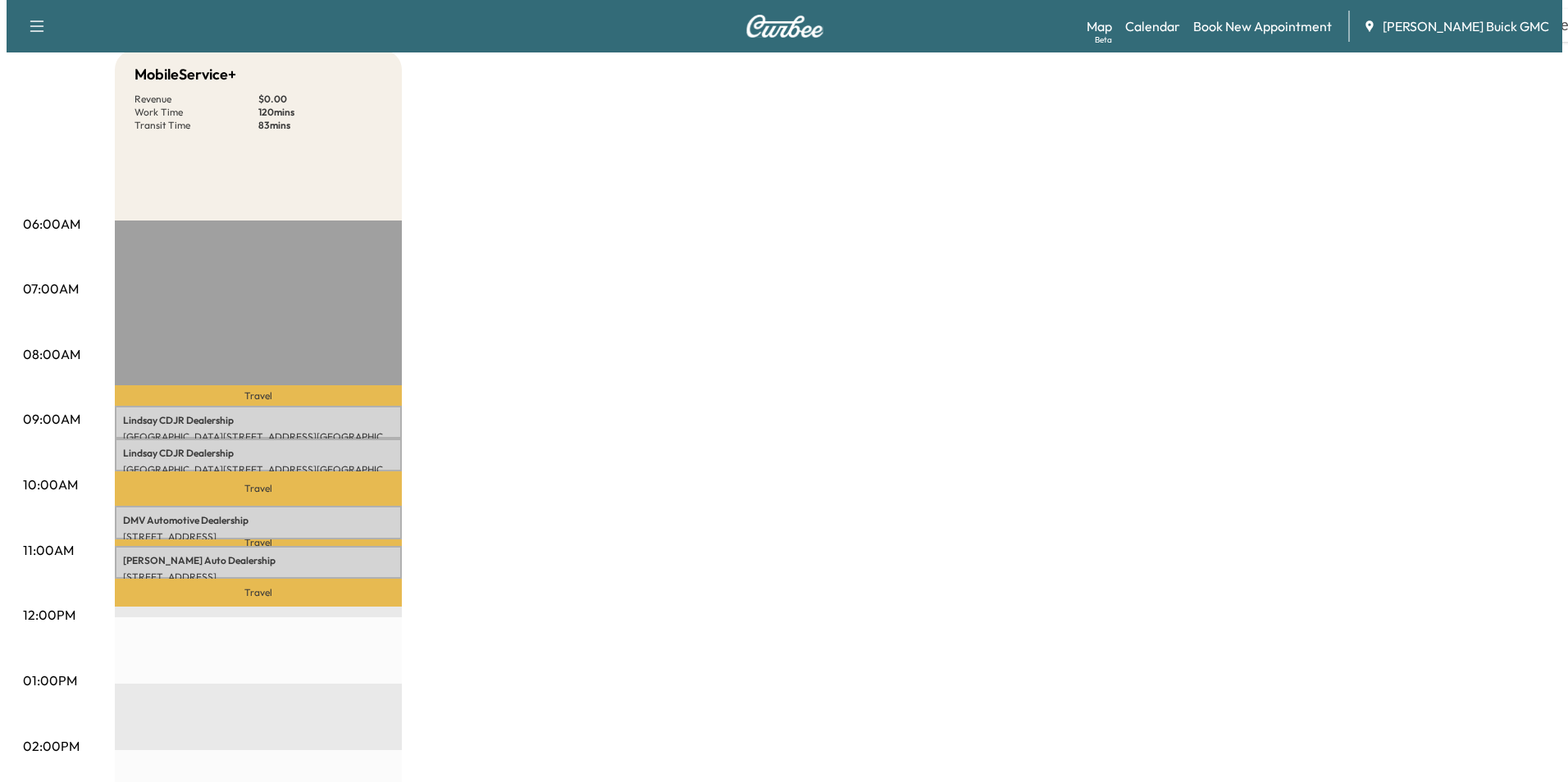
scroll to position [0, 0]
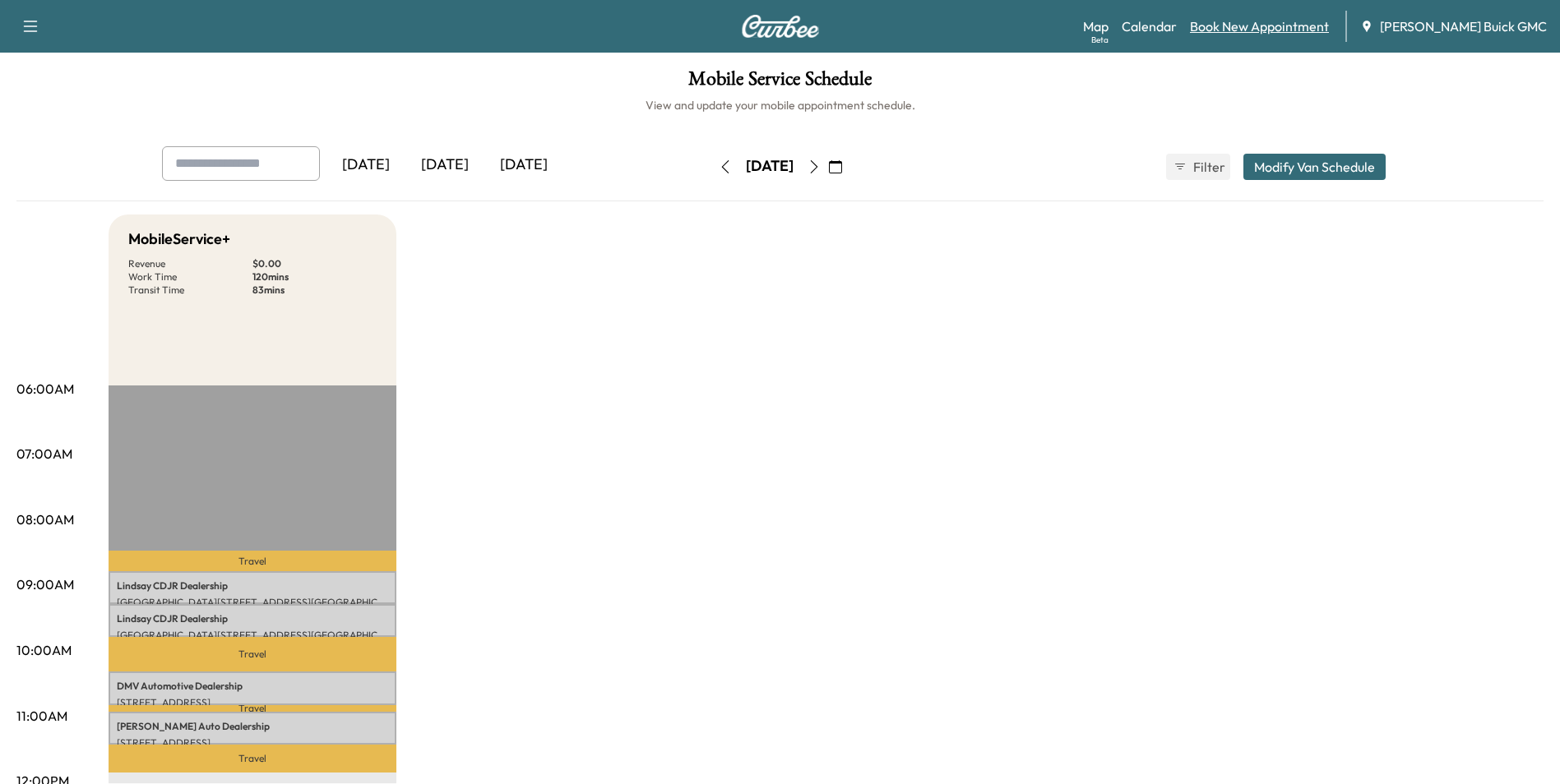
click at [1288, 25] on link "Book New Appointment" at bounding box center [1259, 27] width 139 height 20
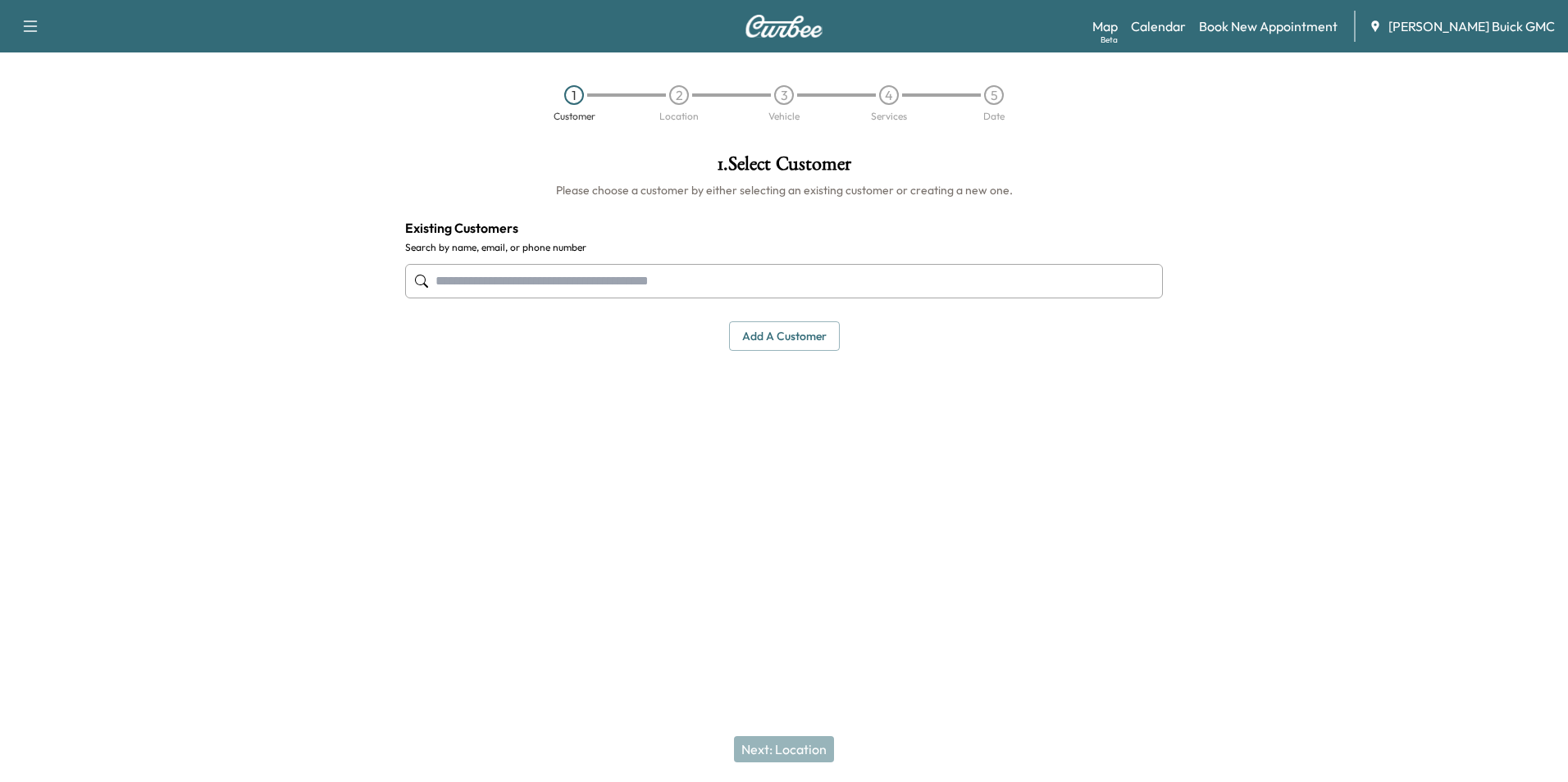
click at [676, 267] on input "text" at bounding box center [784, 281] width 758 height 34
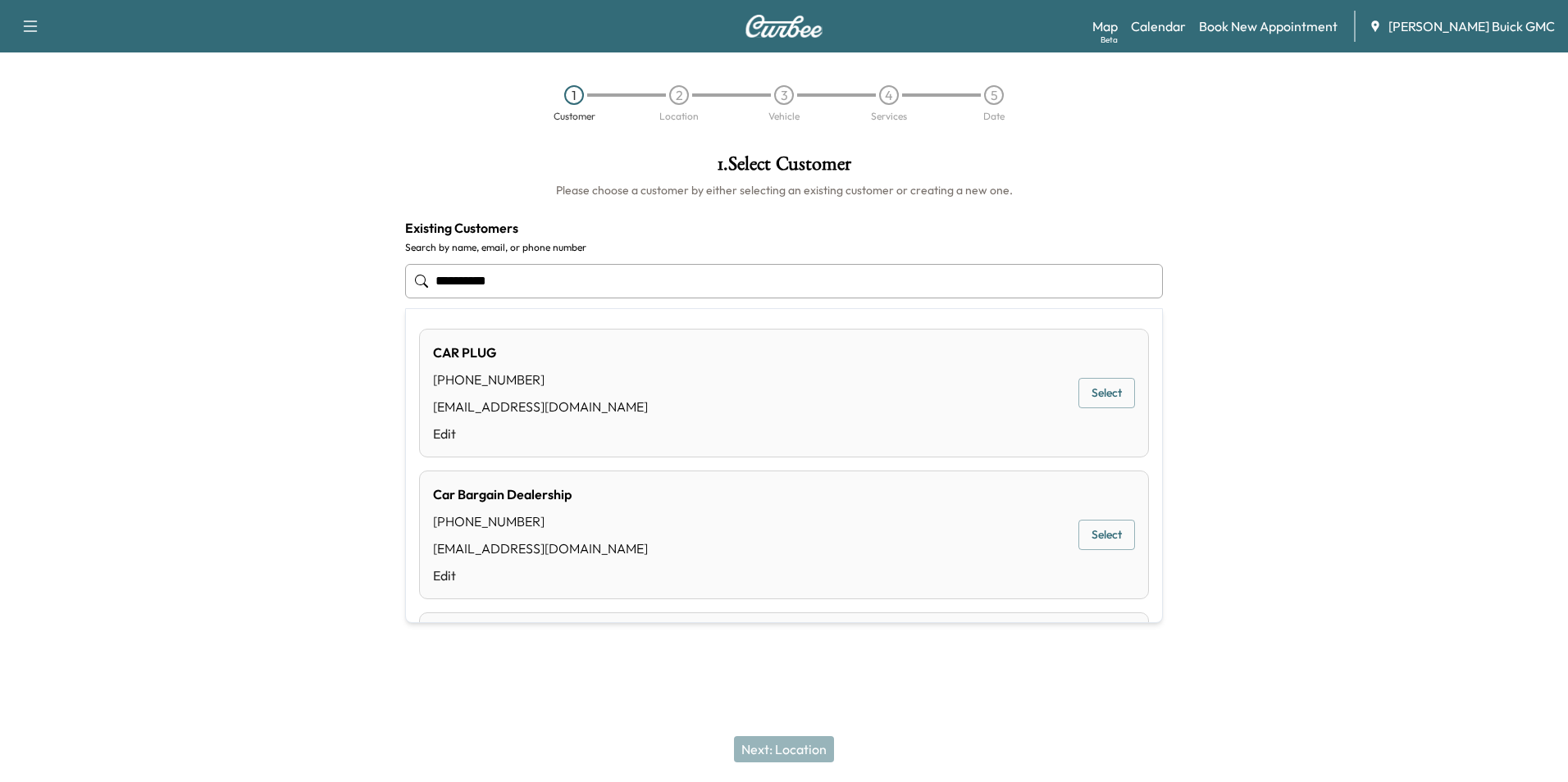
click at [446, 277] on input "**********" at bounding box center [784, 281] width 758 height 34
type input "**********"
click at [521, 276] on input "**********" at bounding box center [784, 281] width 758 height 34
drag, startPoint x: 521, startPoint y: 276, endPoint x: 441, endPoint y: 284, distance: 80.4
click at [441, 284] on input "**********" at bounding box center [784, 281] width 758 height 34
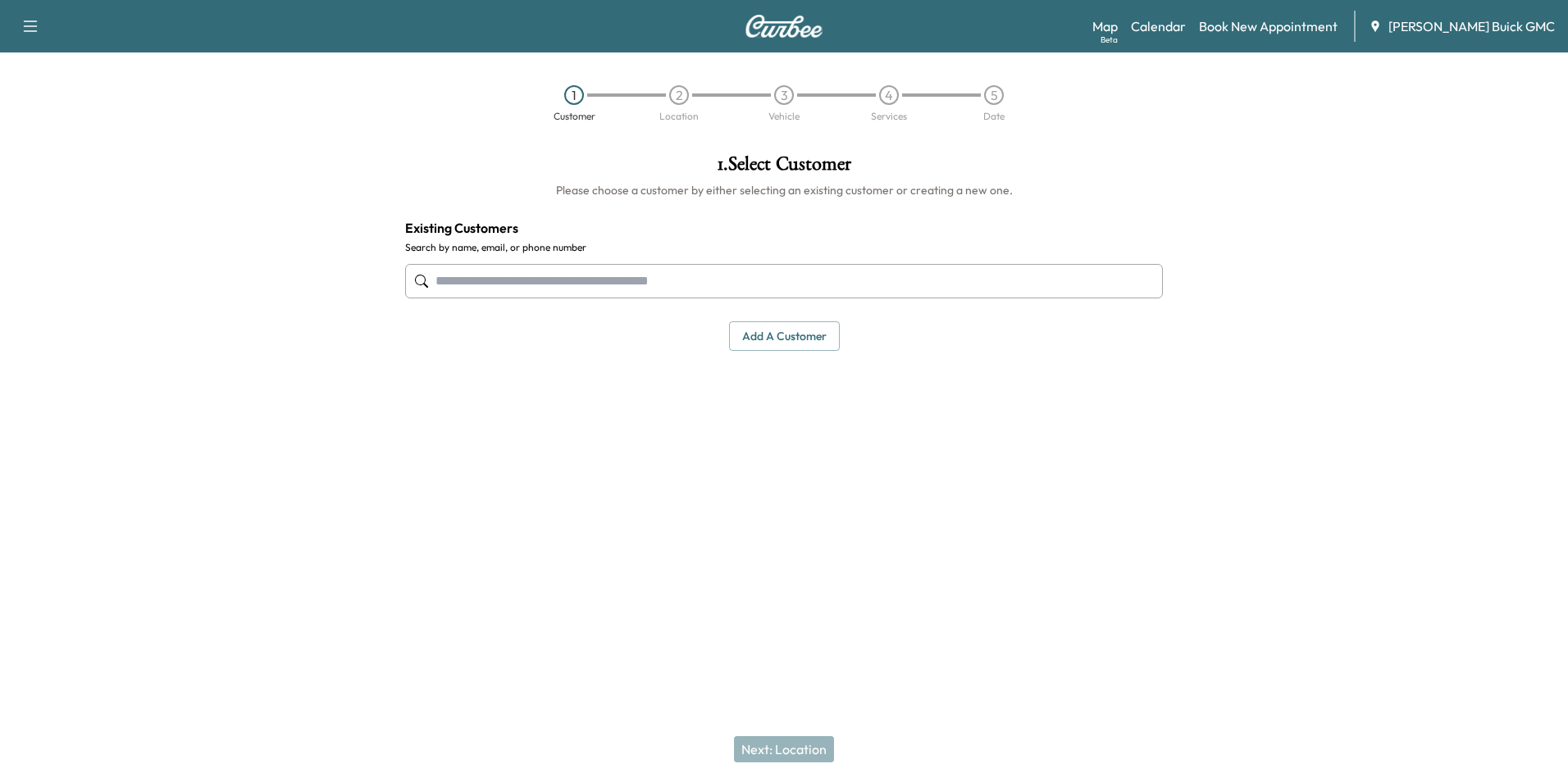
click at [789, 335] on button "Add a customer" at bounding box center [784, 337] width 111 height 30
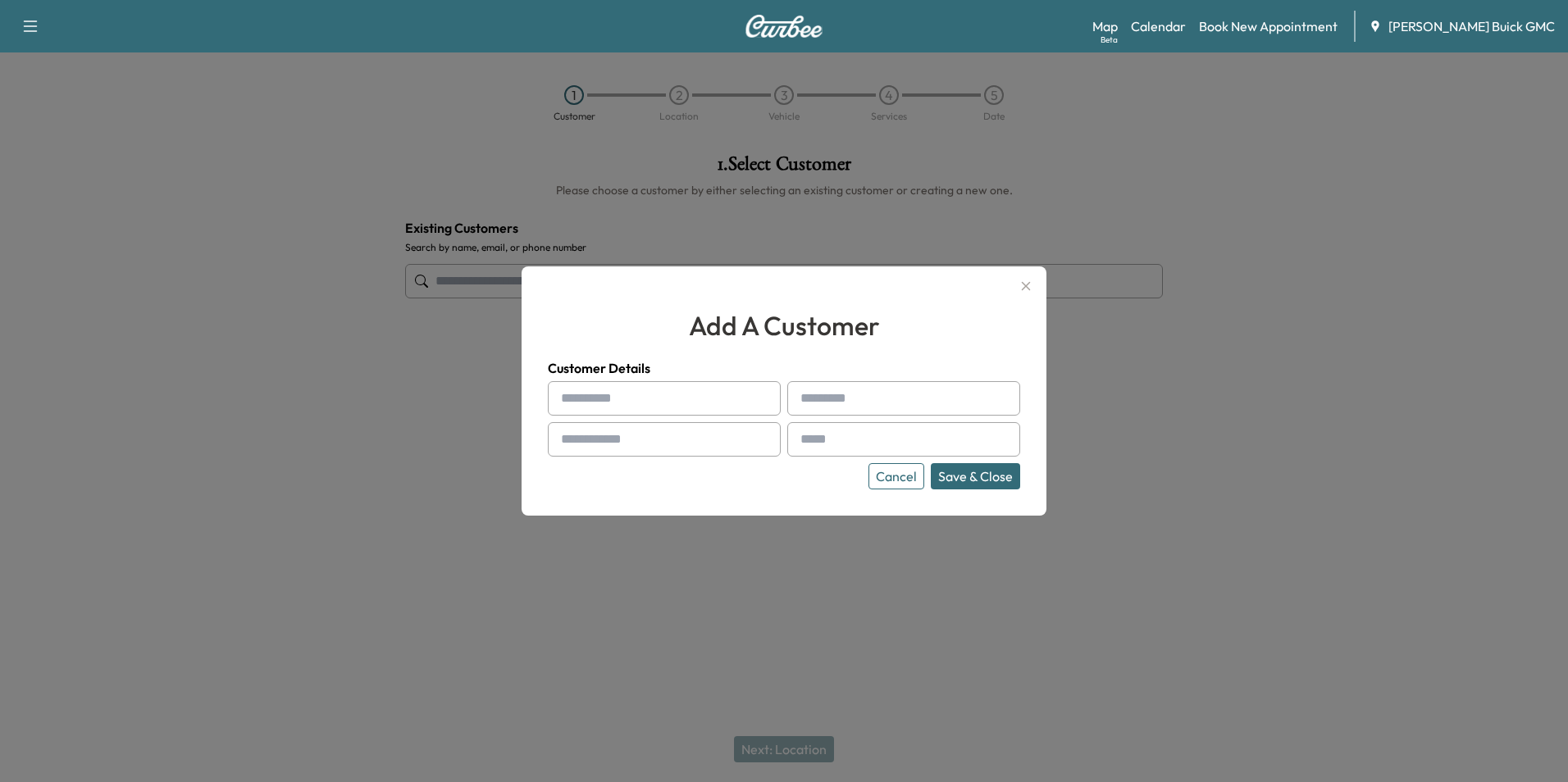
click at [715, 396] on input "text" at bounding box center [663, 398] width 233 height 34
type input "**********"
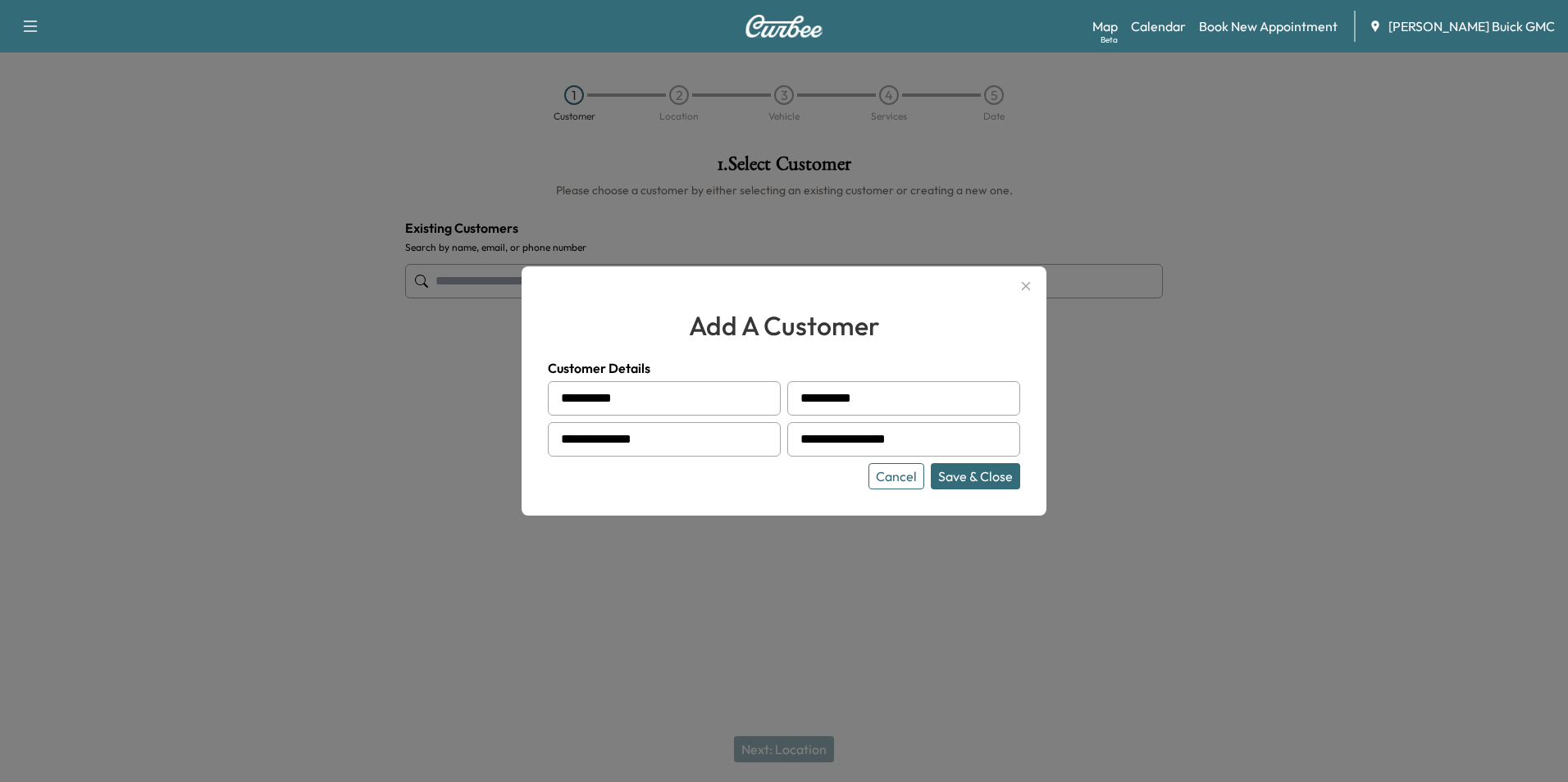
click at [962, 474] on button "Save & Close" at bounding box center [974, 476] width 89 height 26
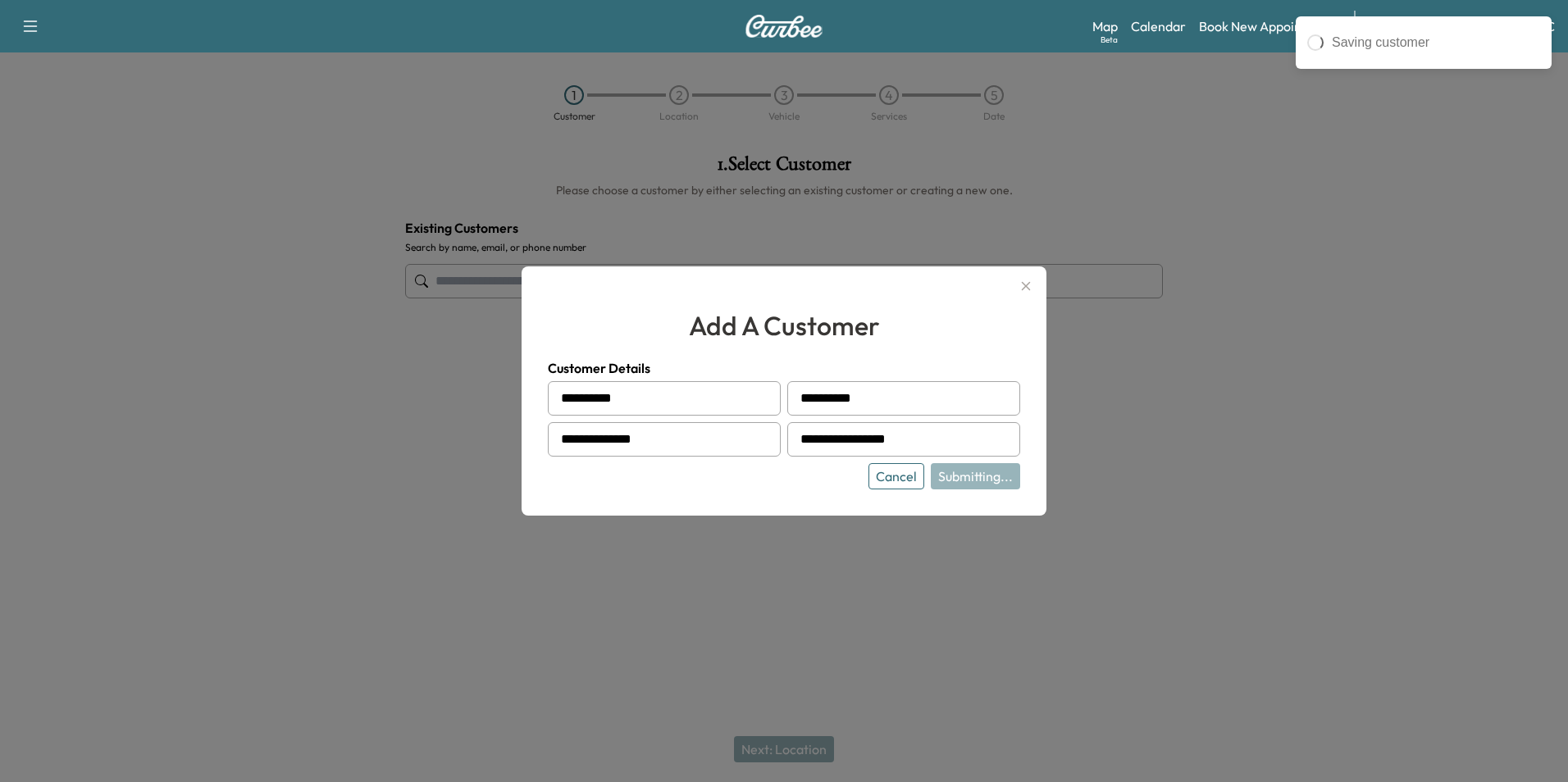
type input "**********"
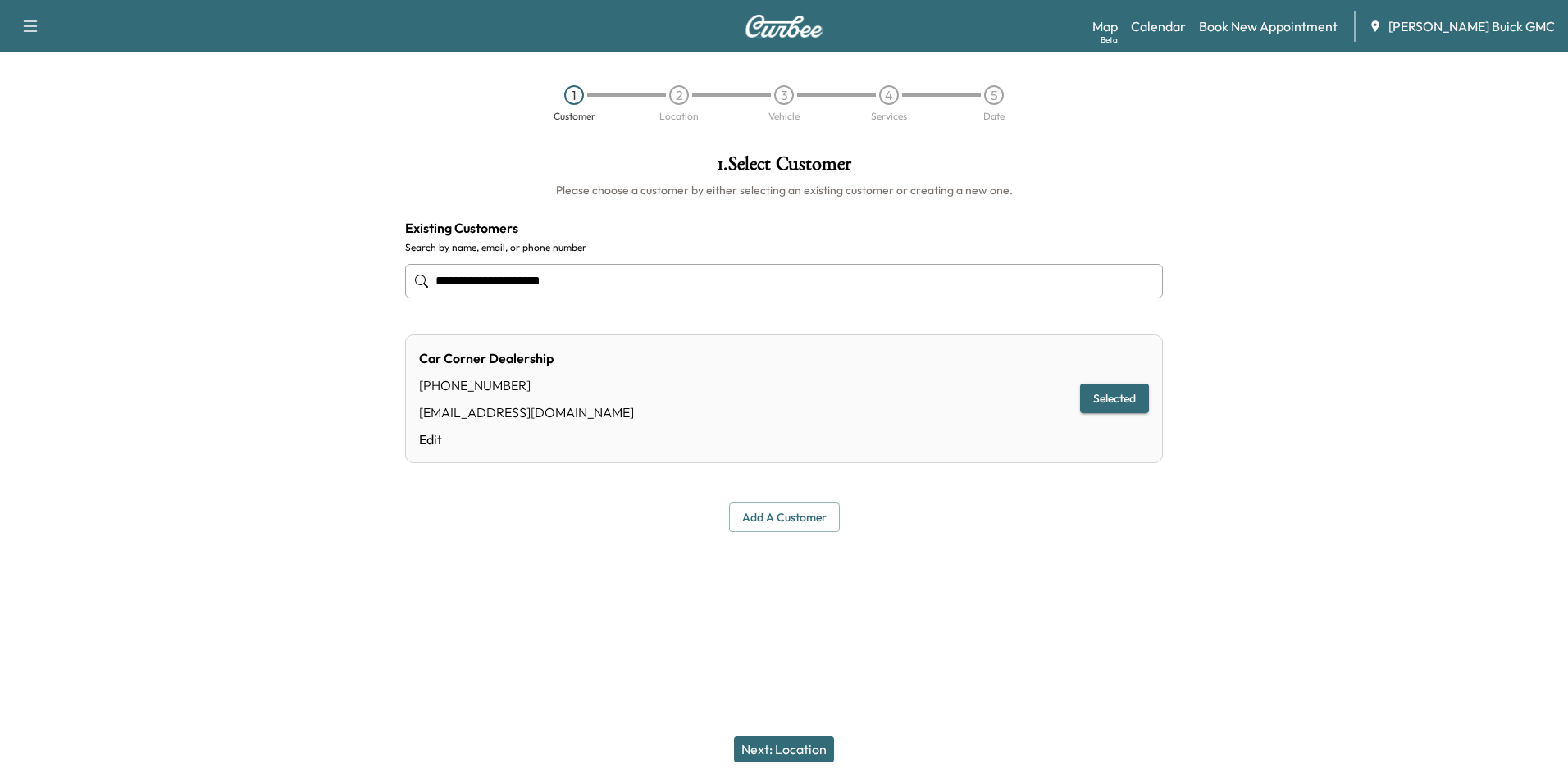
click at [784, 747] on button "Next: Location" at bounding box center [784, 749] width 100 height 26
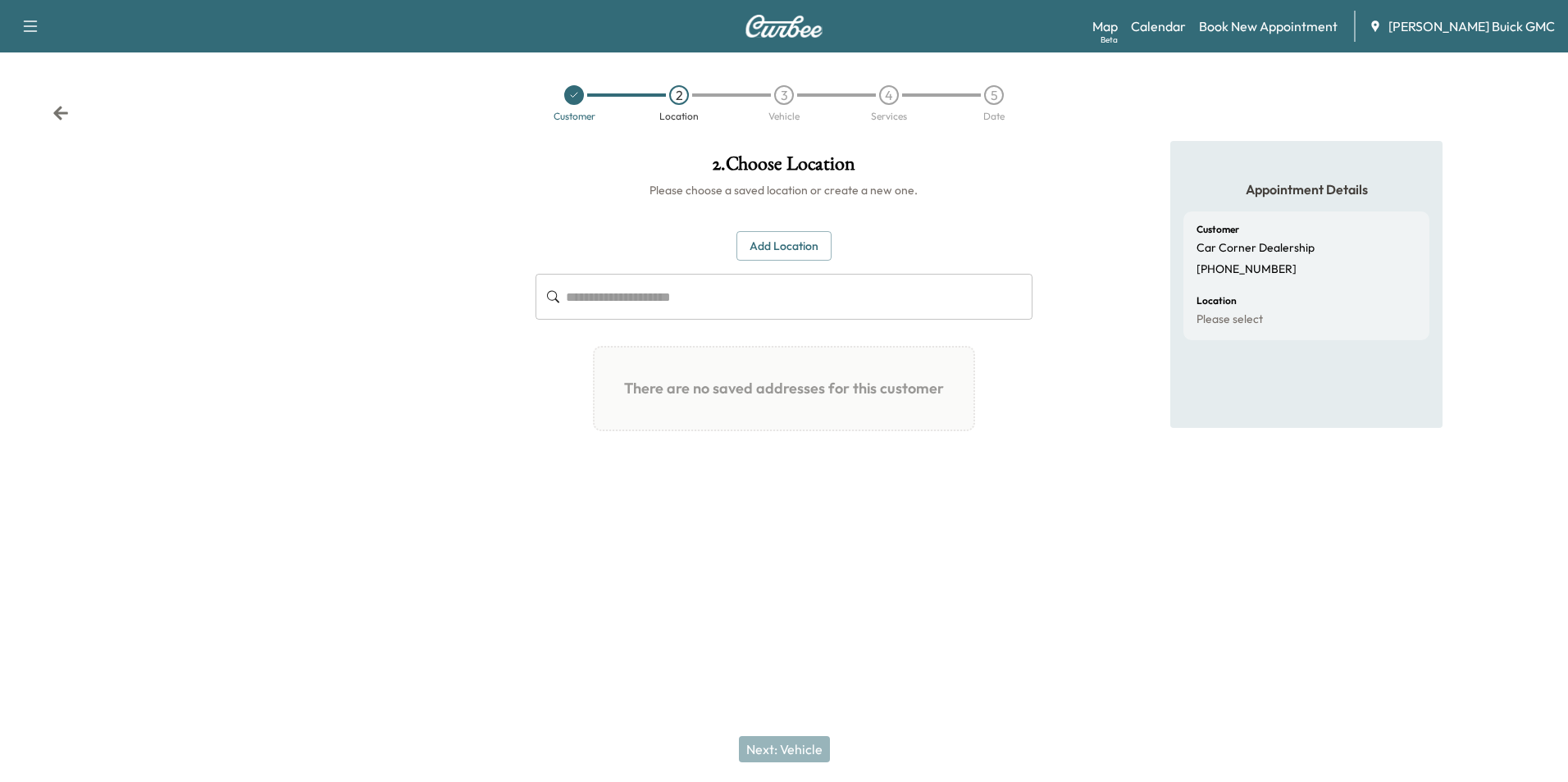
click at [791, 244] on button "Add Location" at bounding box center [783, 246] width 95 height 30
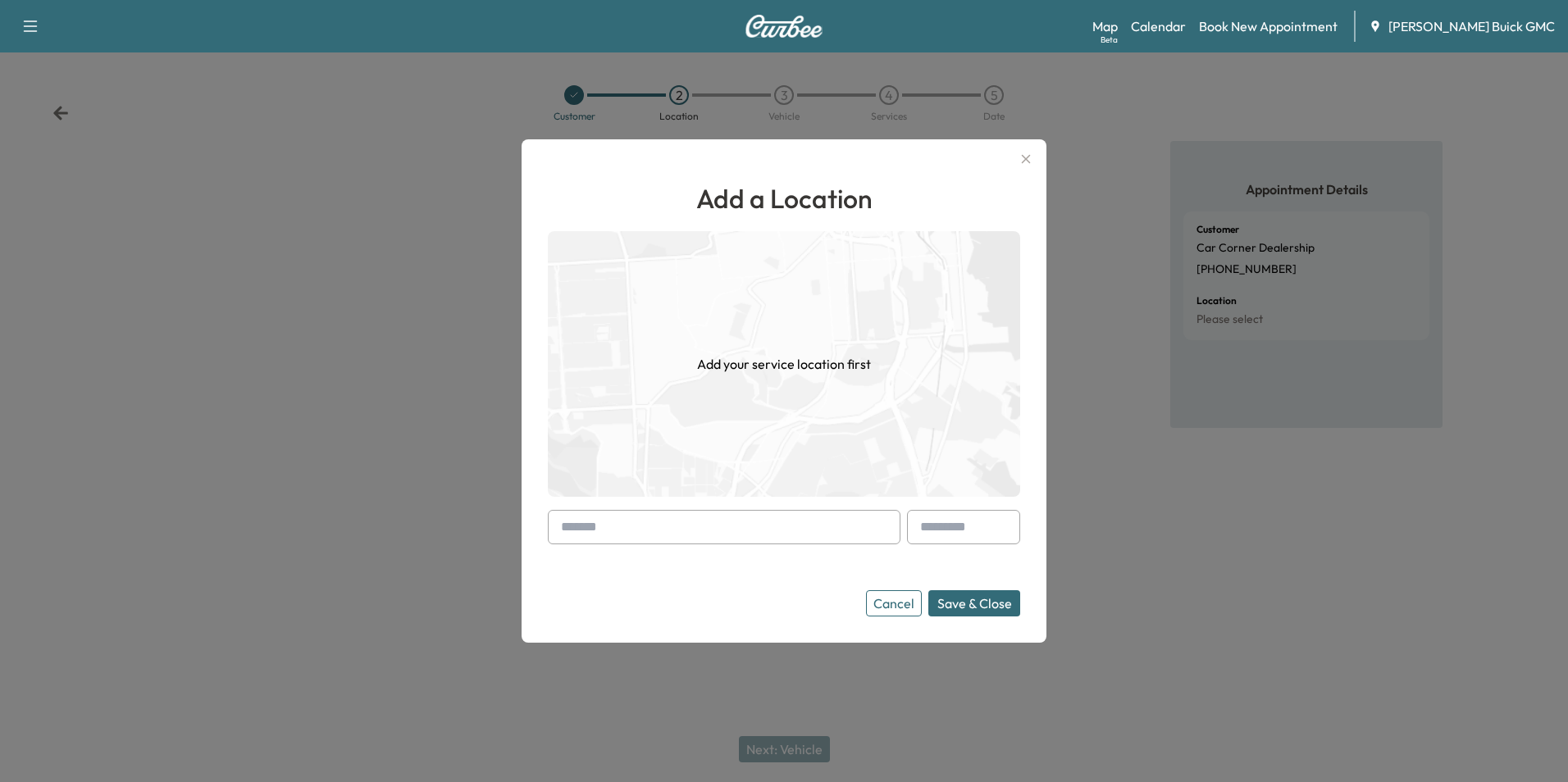
click at [726, 526] on input "text" at bounding box center [723, 527] width 352 height 34
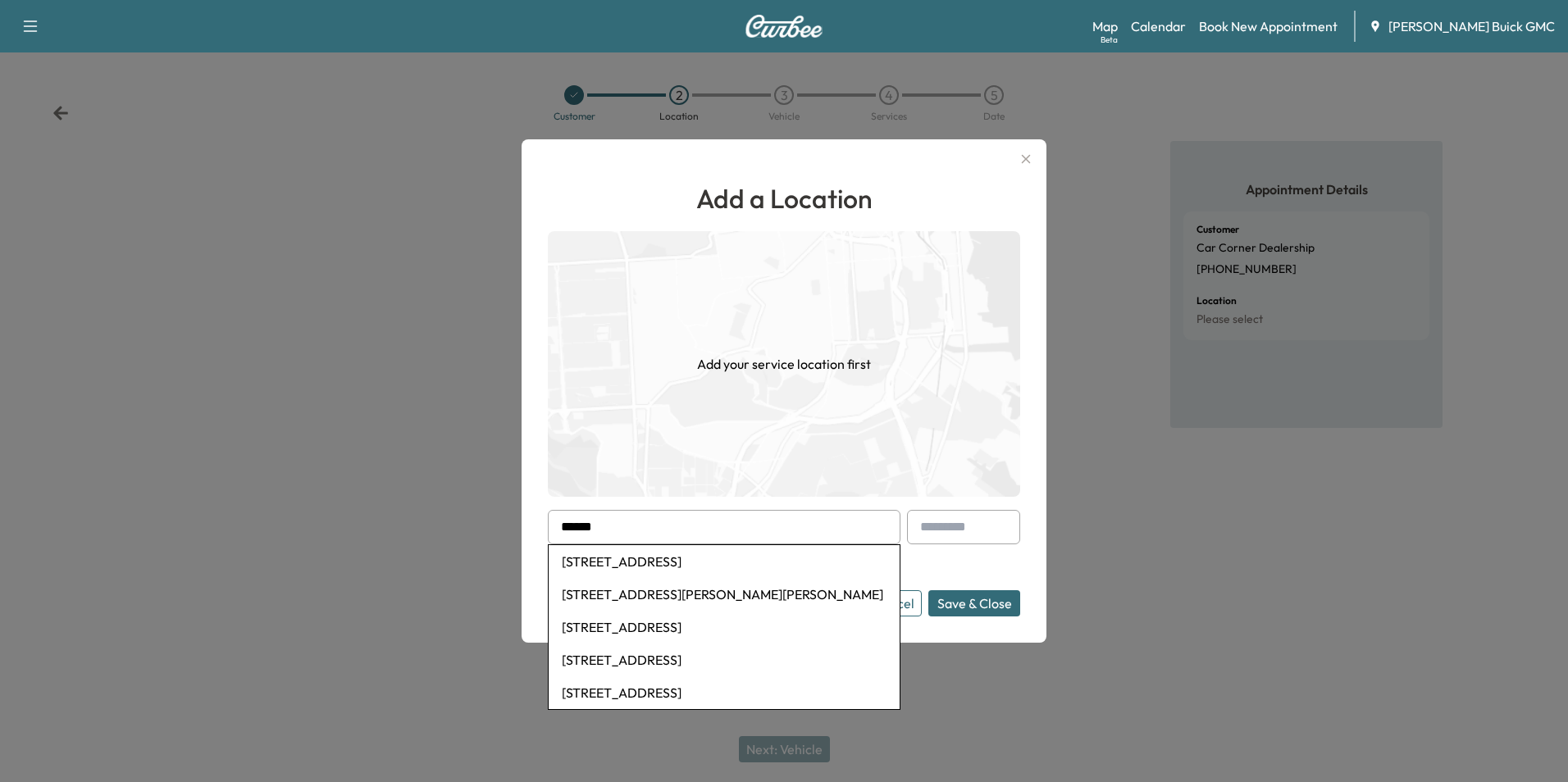
click at [676, 622] on li "[STREET_ADDRESS]" at bounding box center [724, 627] width 351 height 32
type input "**********"
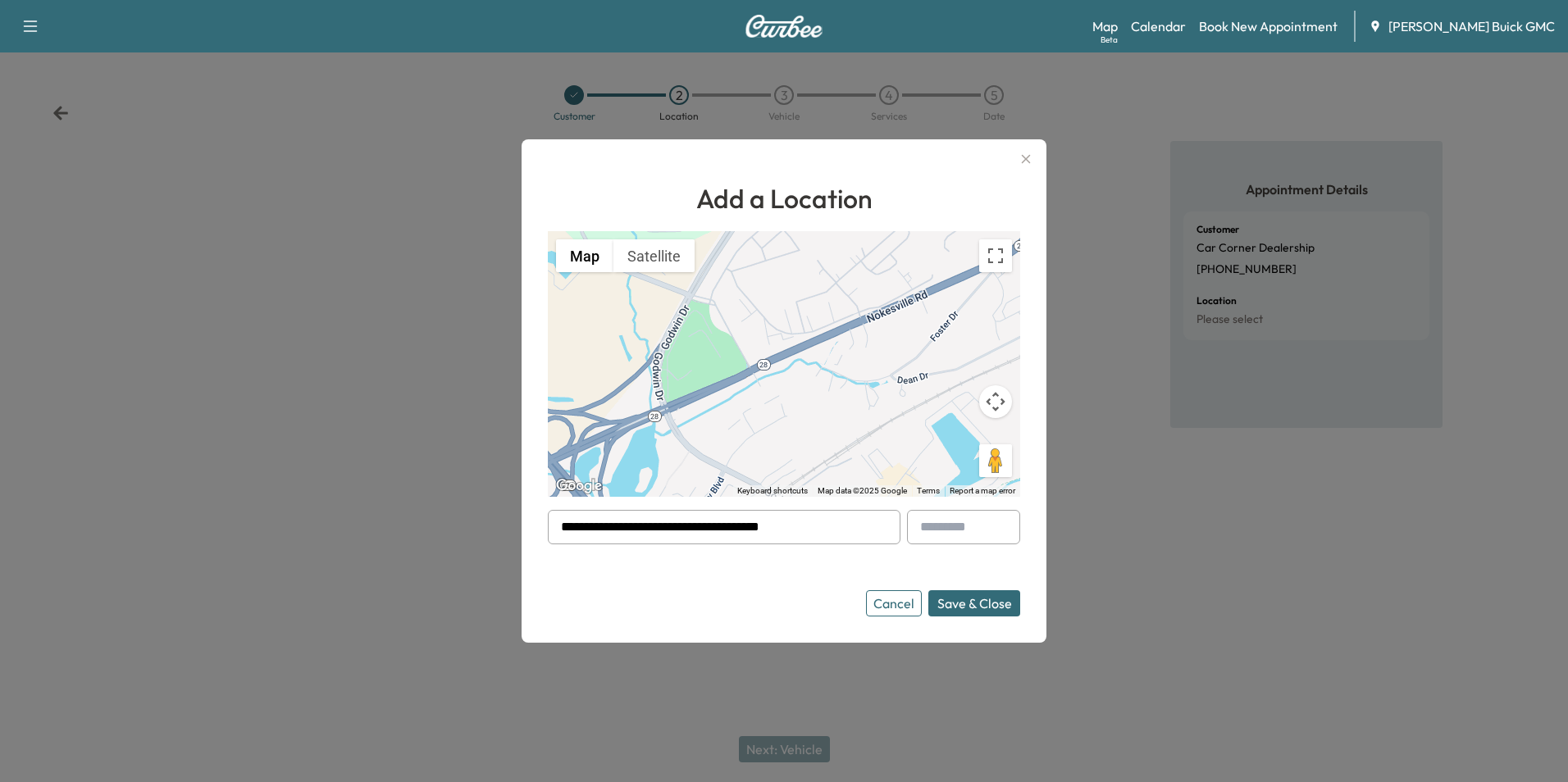
click at [947, 597] on button "Save & Close" at bounding box center [974, 603] width 92 height 26
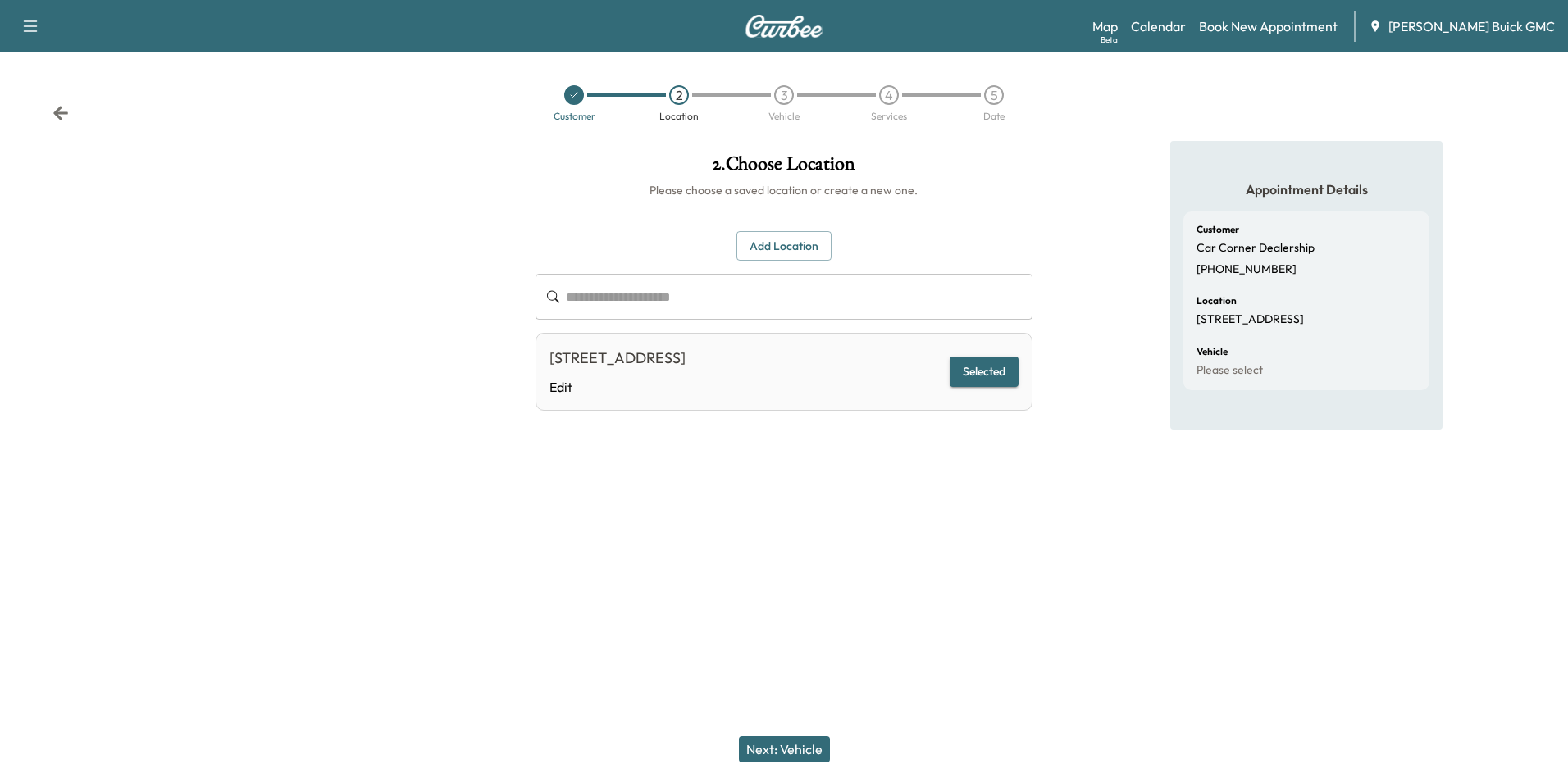
click at [783, 745] on button "Next: Vehicle" at bounding box center [784, 749] width 91 height 26
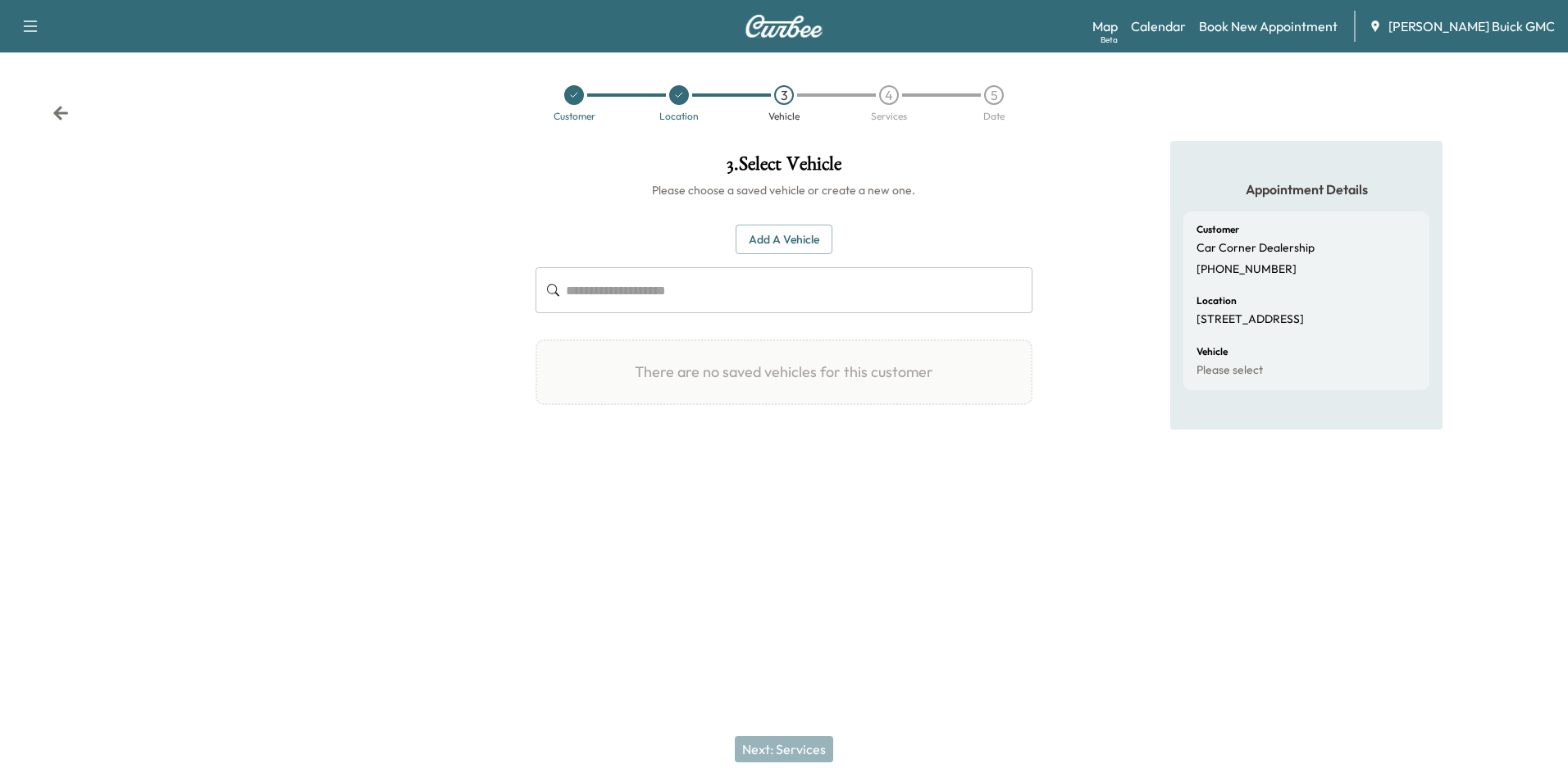
click at [795, 236] on button "Add a Vehicle" at bounding box center [784, 239] width 97 height 30
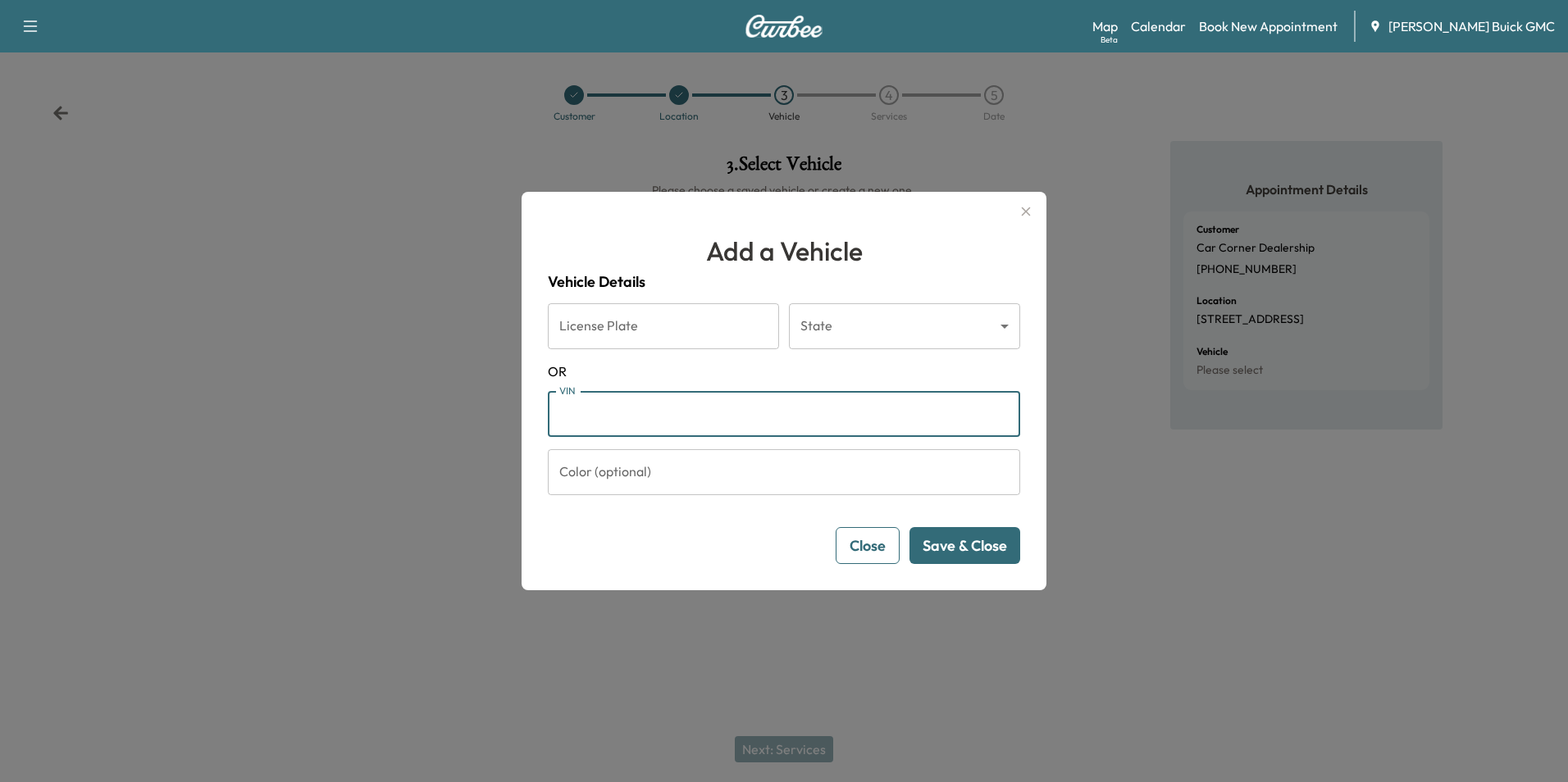
click at [676, 415] on input "VIN" at bounding box center [783, 414] width 472 height 46
type input "**********"
click at [945, 538] on button "Save & Close" at bounding box center [965, 546] width 111 height 37
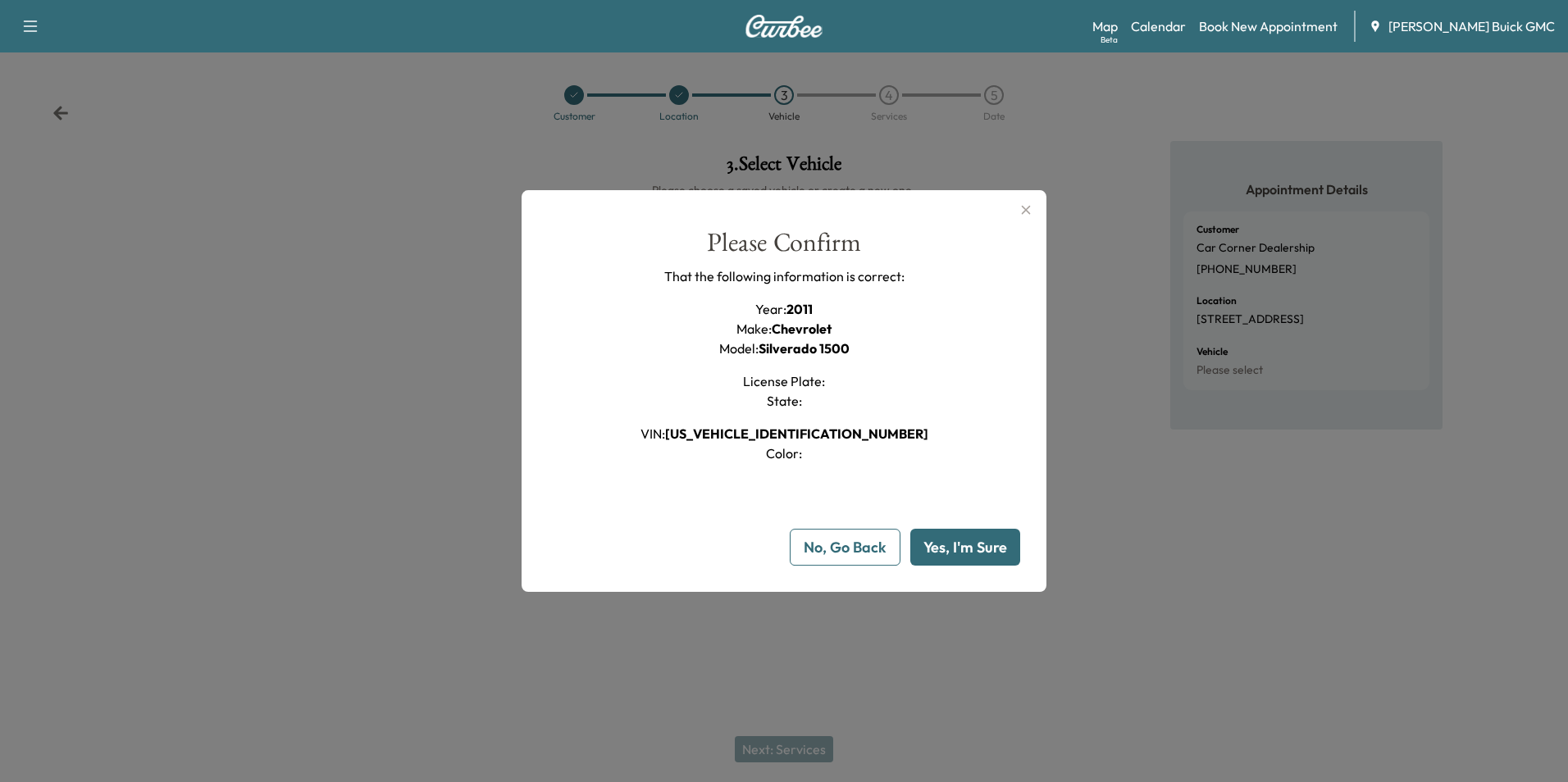
click at [956, 541] on button "Yes, I'm Sure" at bounding box center [965, 547] width 110 height 37
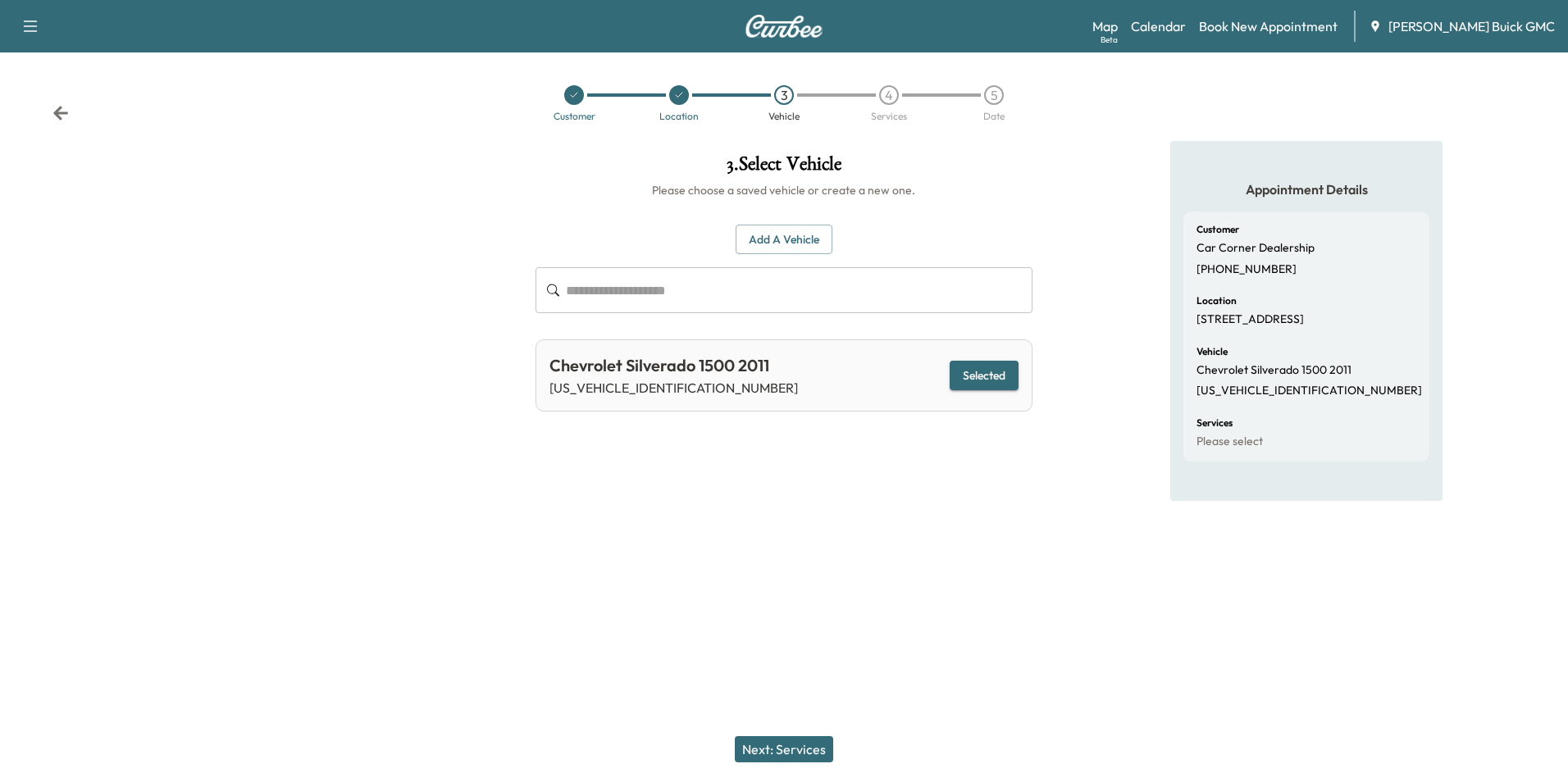
click at [783, 748] on button "Next: Services" at bounding box center [784, 749] width 98 height 26
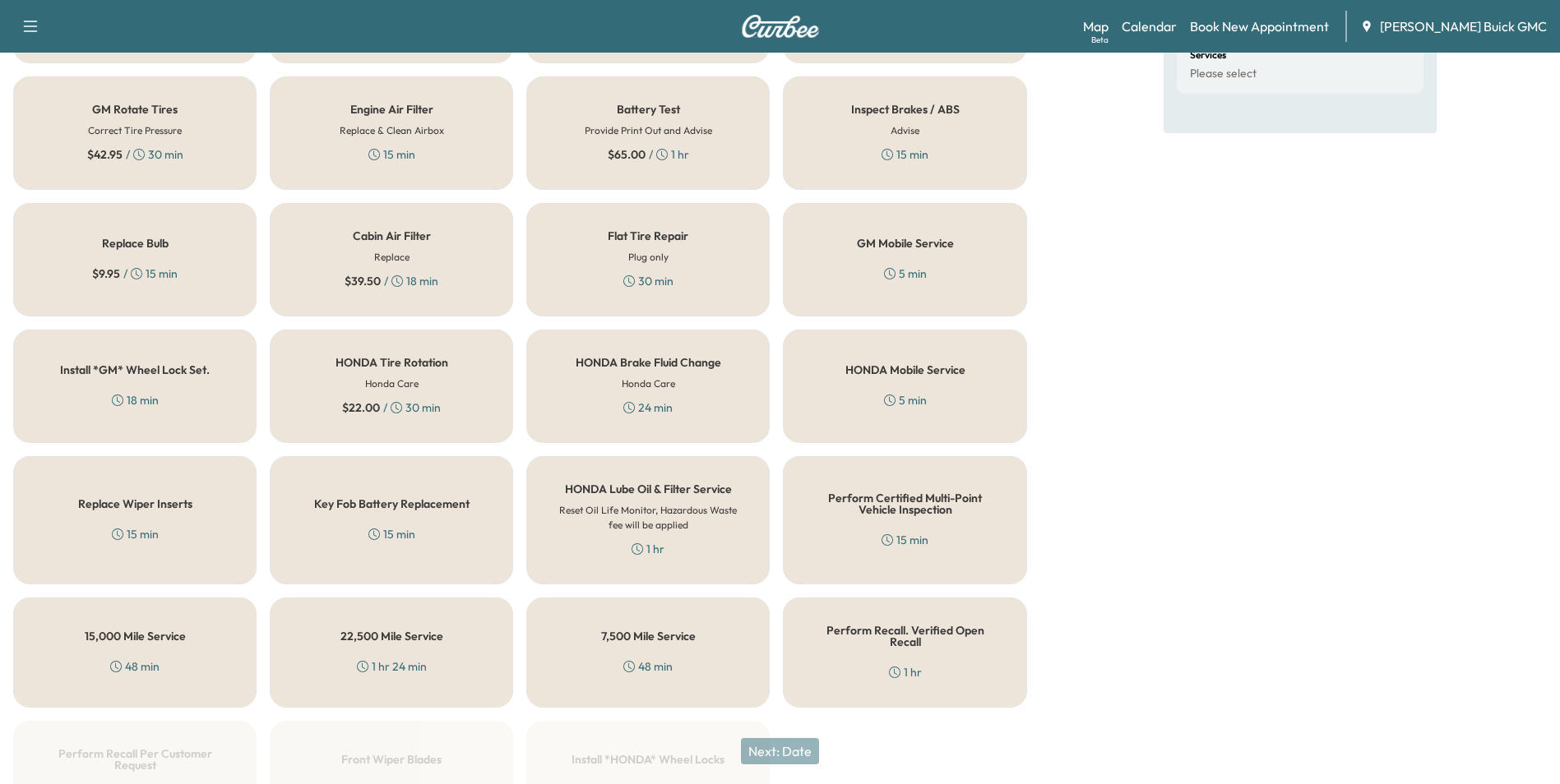
scroll to position [470, 0]
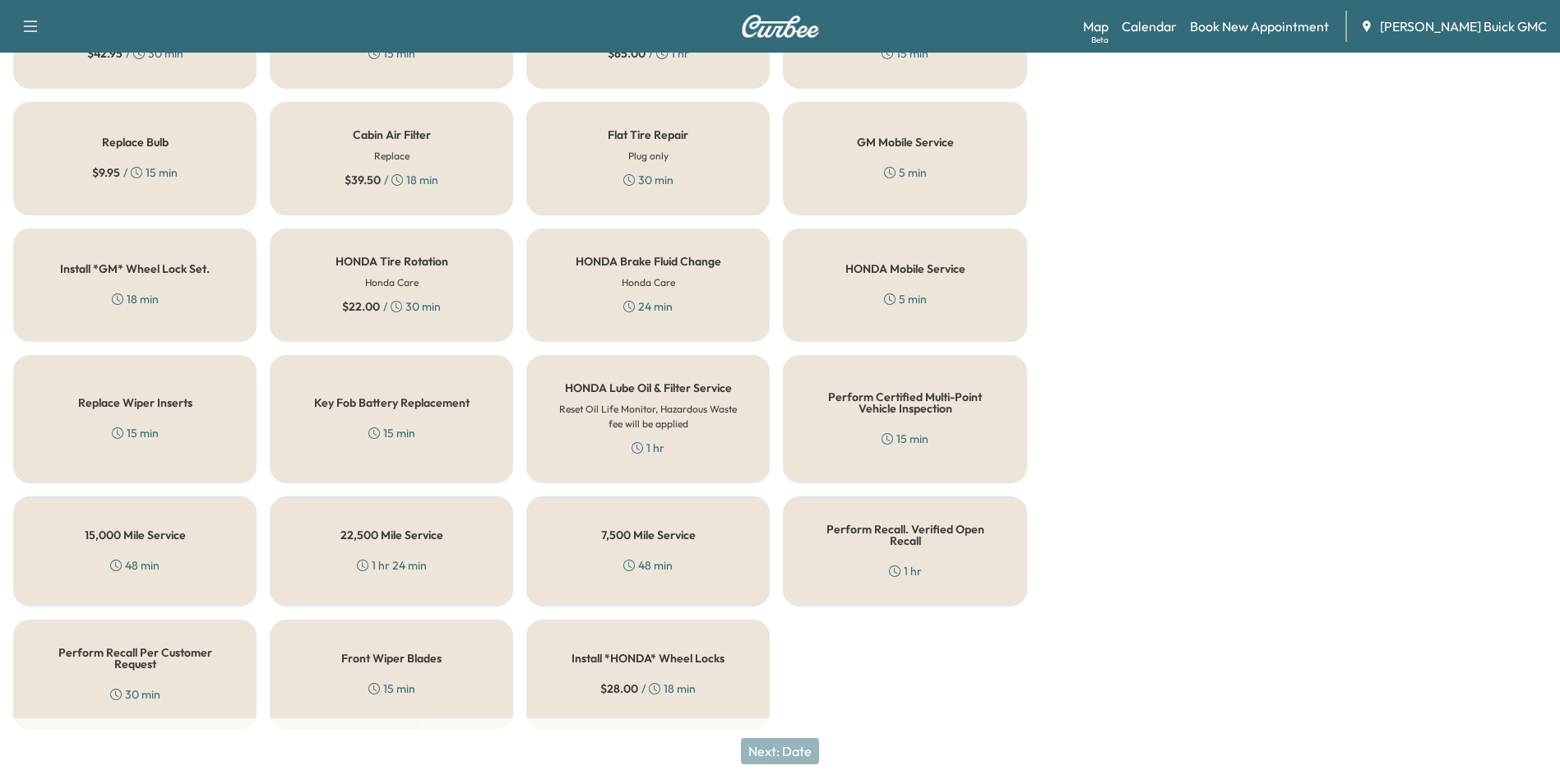
click at [122, 650] on h5 "Perform Recall Per Customer Request" at bounding box center [135, 658] width 189 height 23
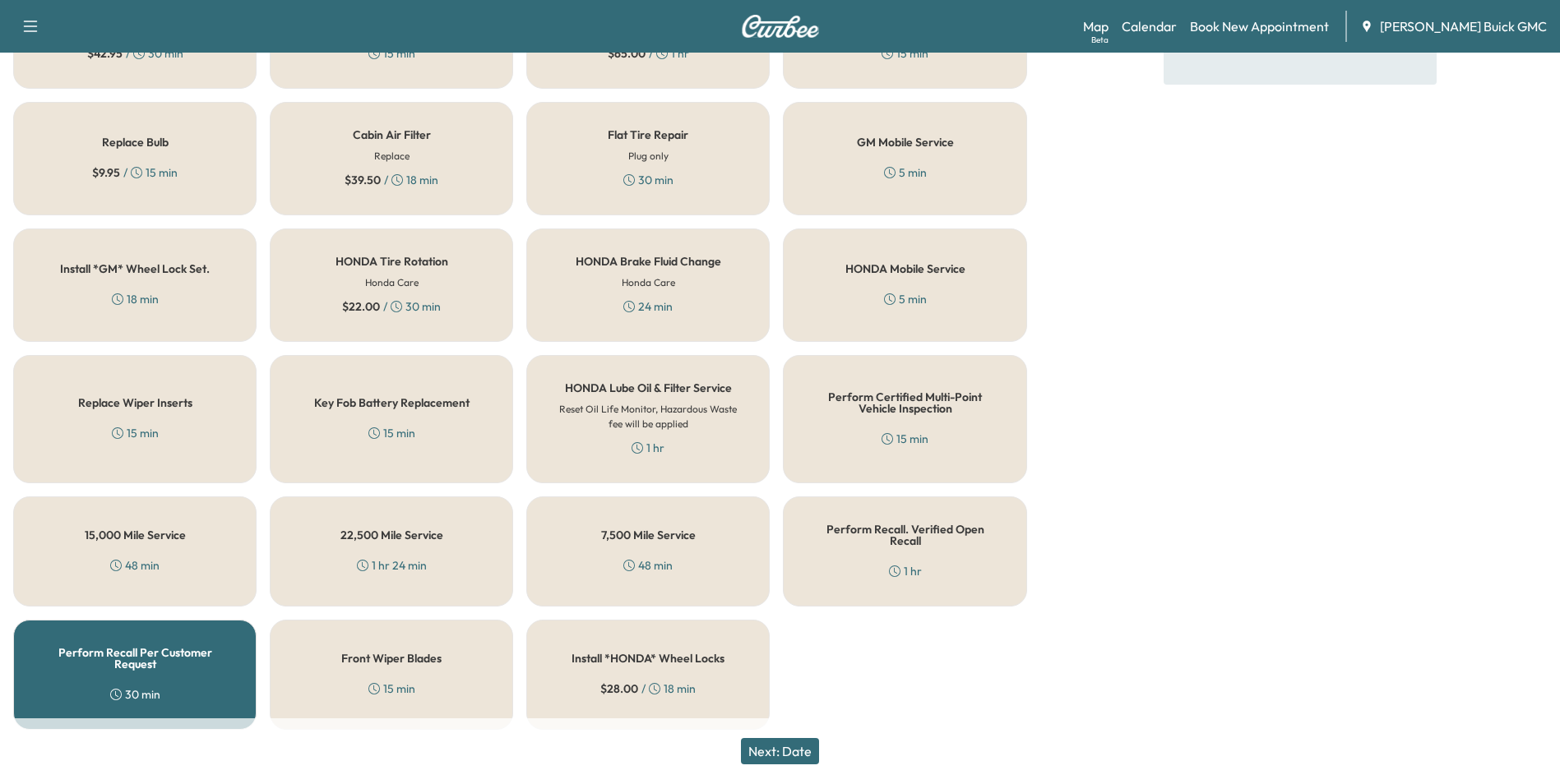
click at [790, 746] on button "Next: Date" at bounding box center [780, 751] width 78 height 27
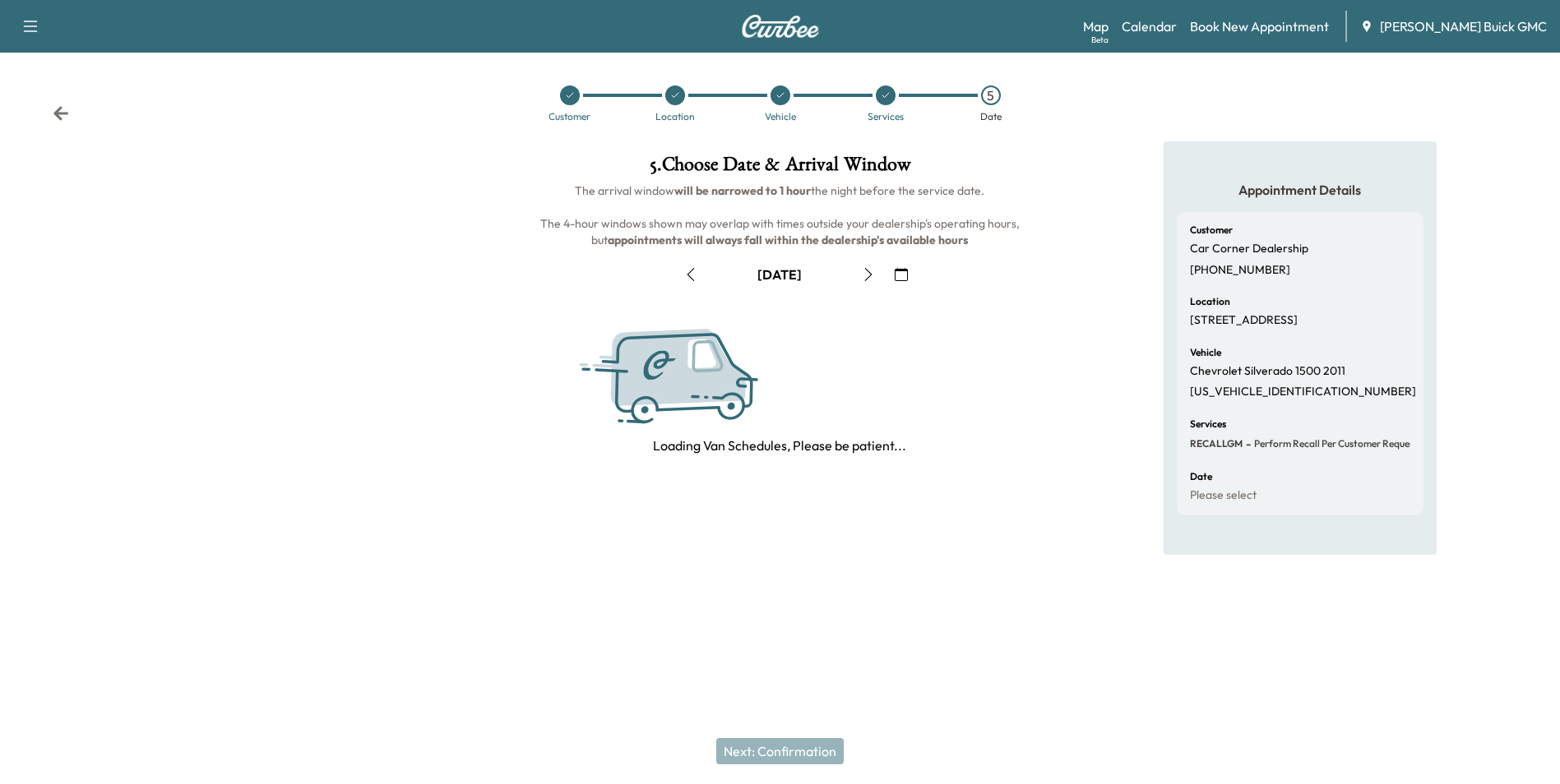
scroll to position [0, 0]
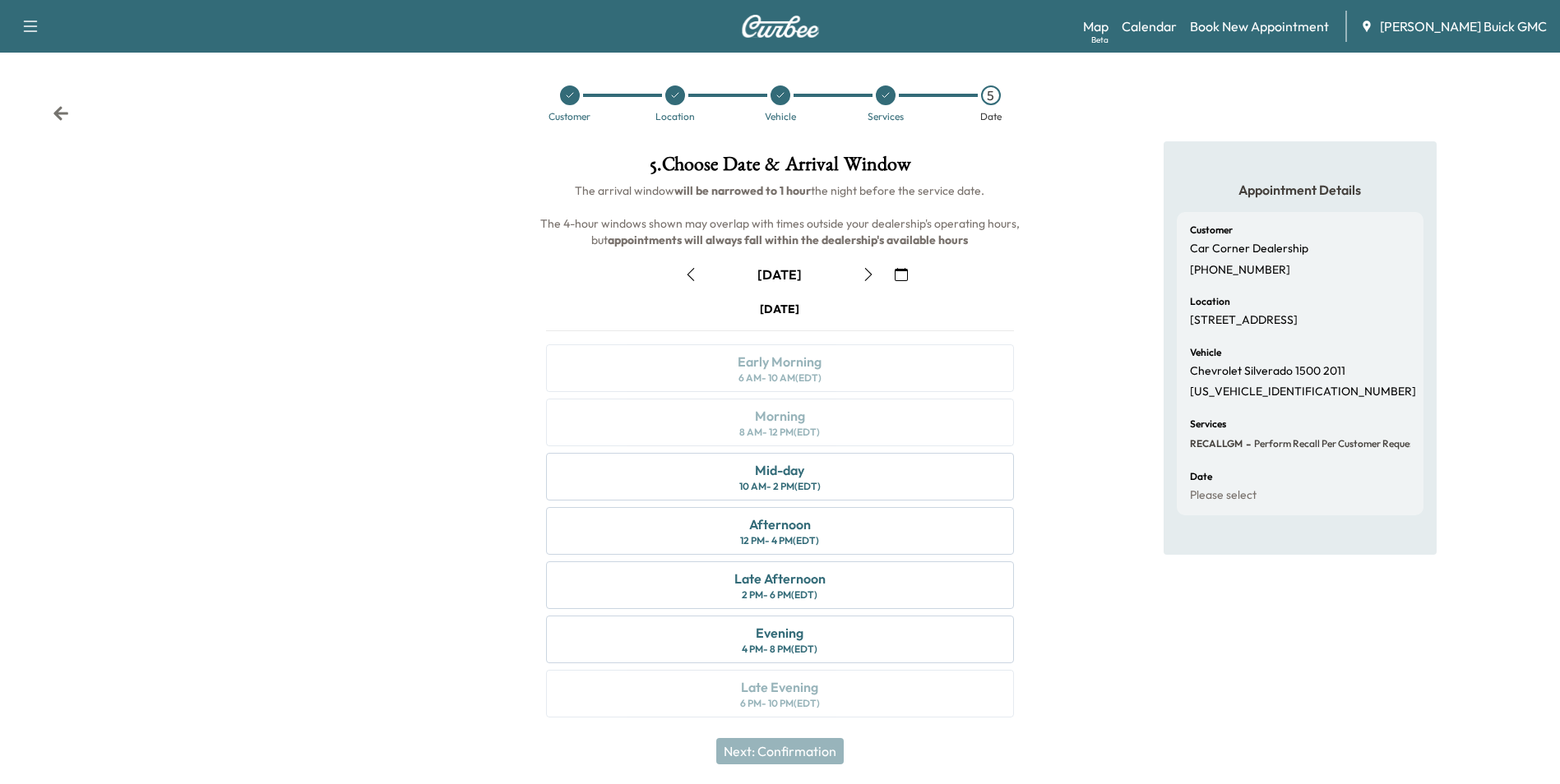
click at [900, 271] on icon "button" at bounding box center [901, 273] width 13 height 13
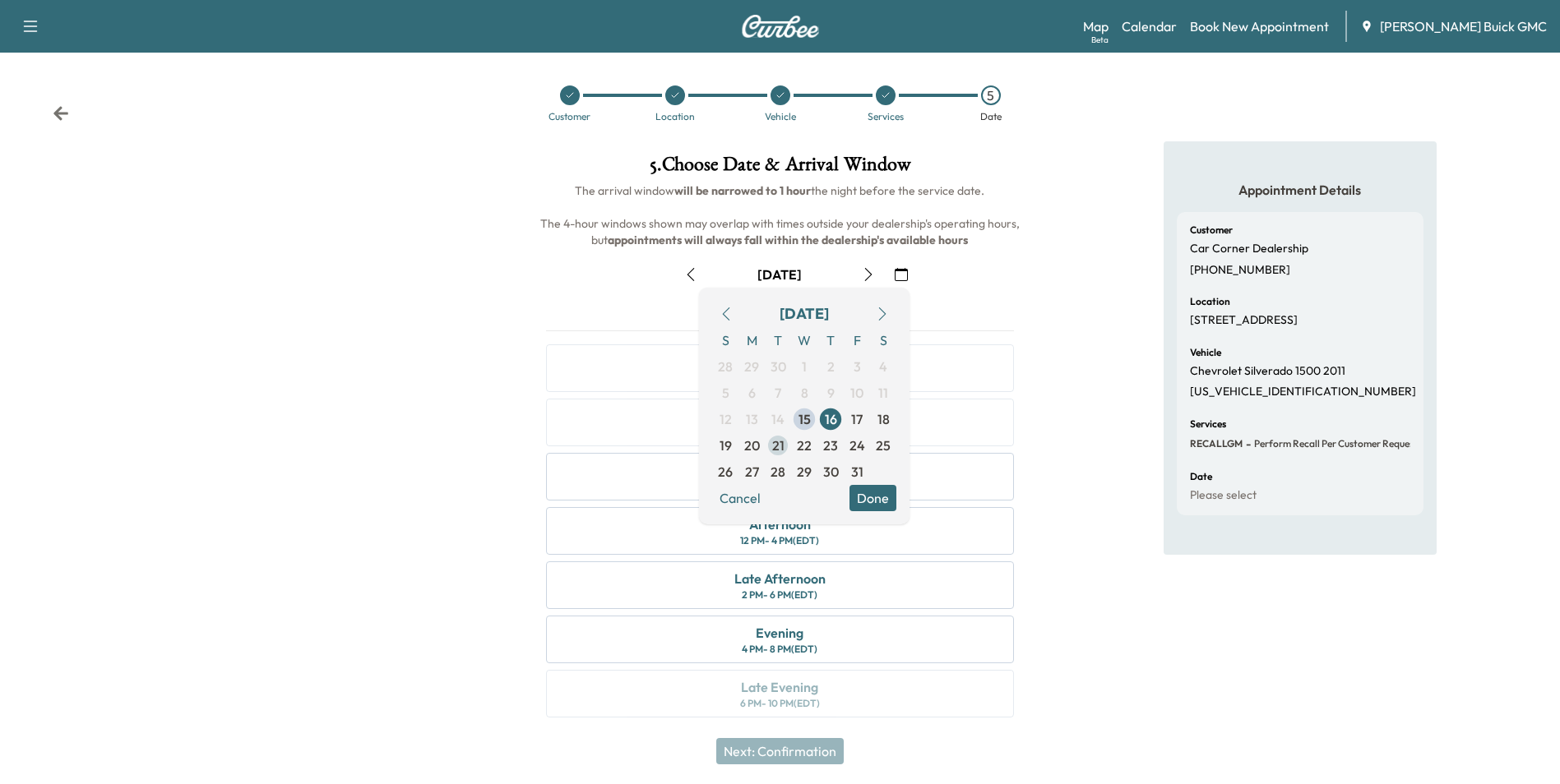
click at [778, 446] on span "21" at bounding box center [779, 446] width 13 height 20
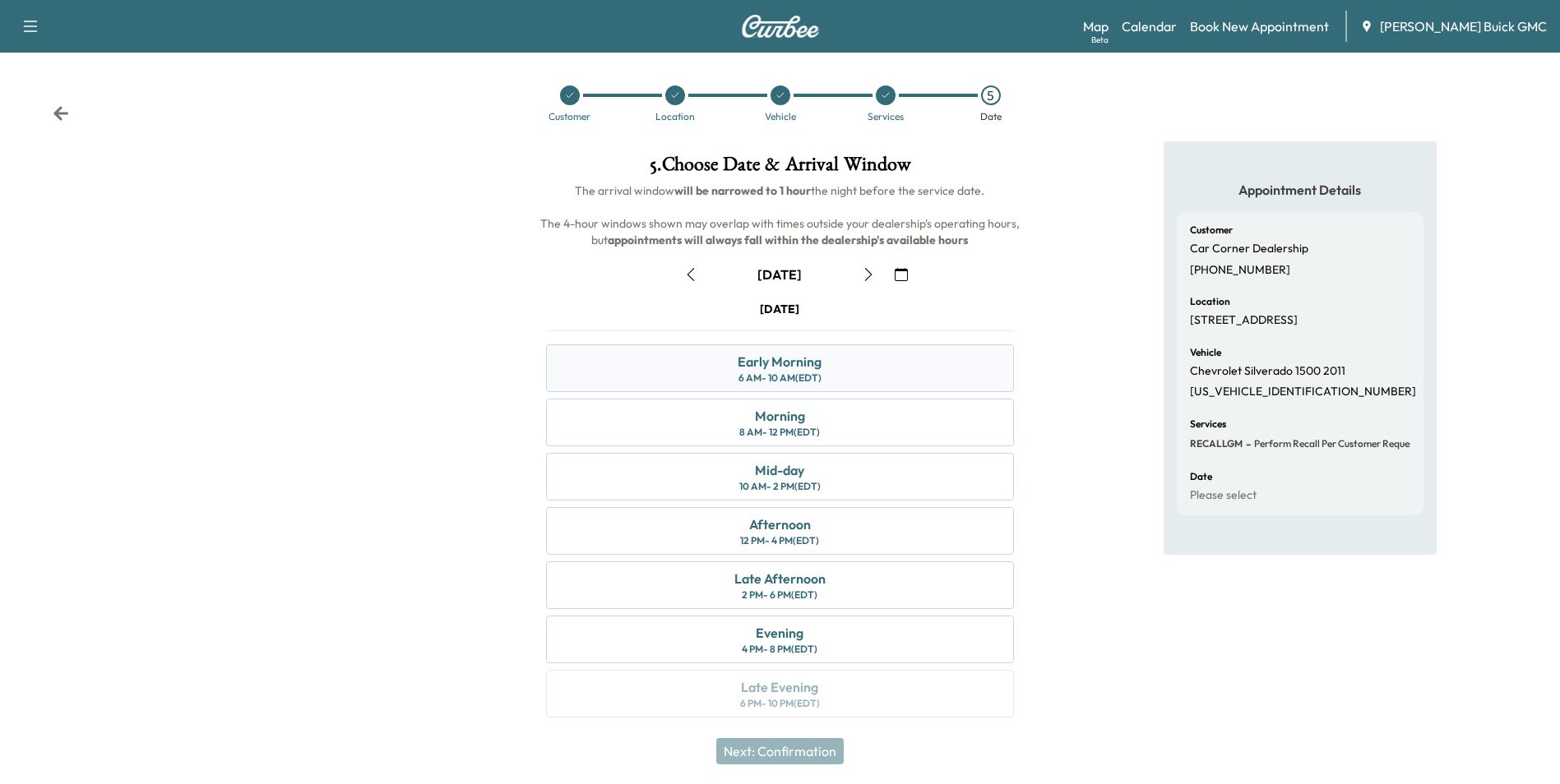
click at [838, 360] on div "Early Morning 6 AM - 10 AM (EDT)" at bounding box center [780, 368] width 468 height 47
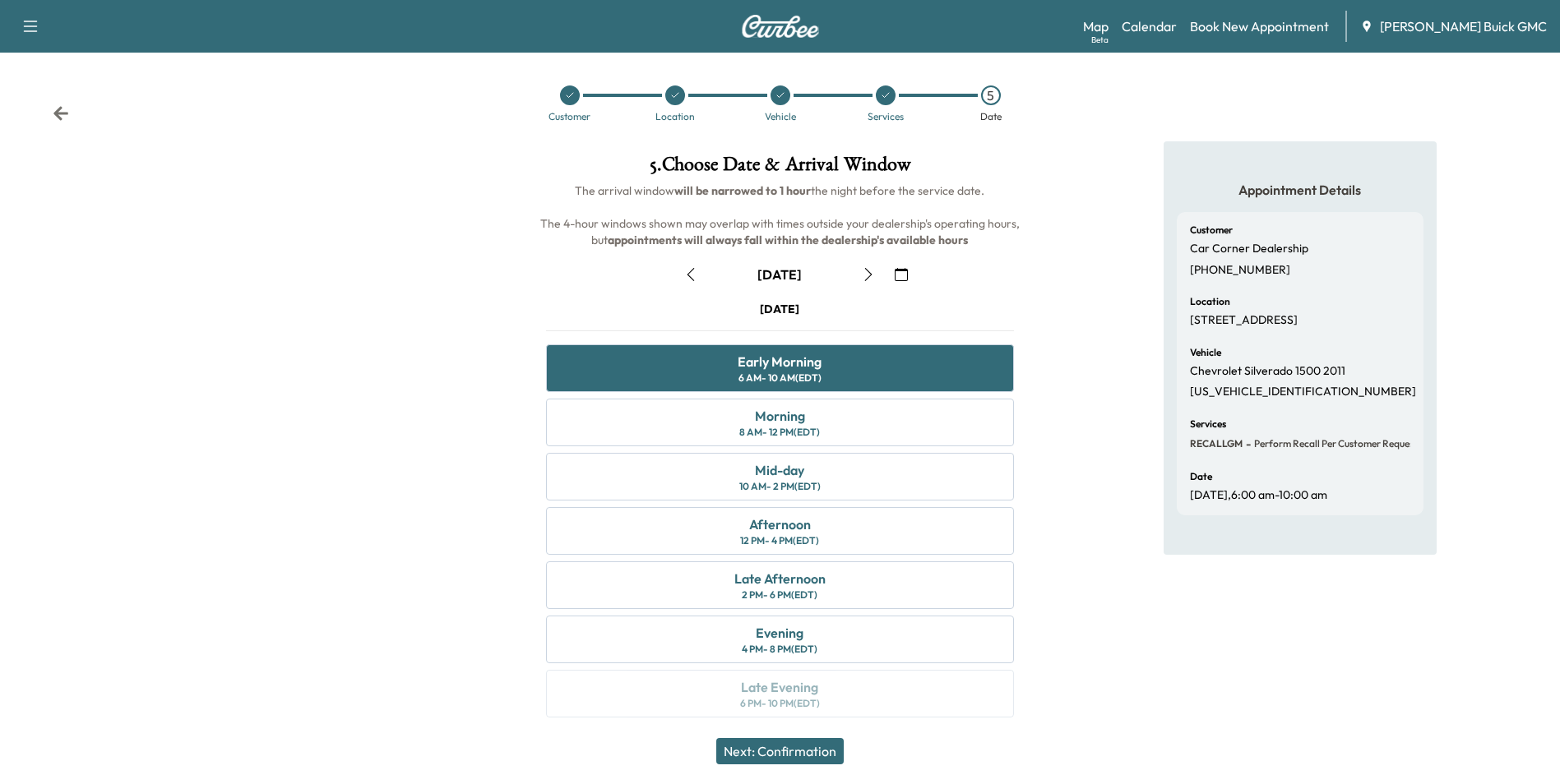
click at [810, 748] on button "Next: Confirmation" at bounding box center [780, 751] width 128 height 27
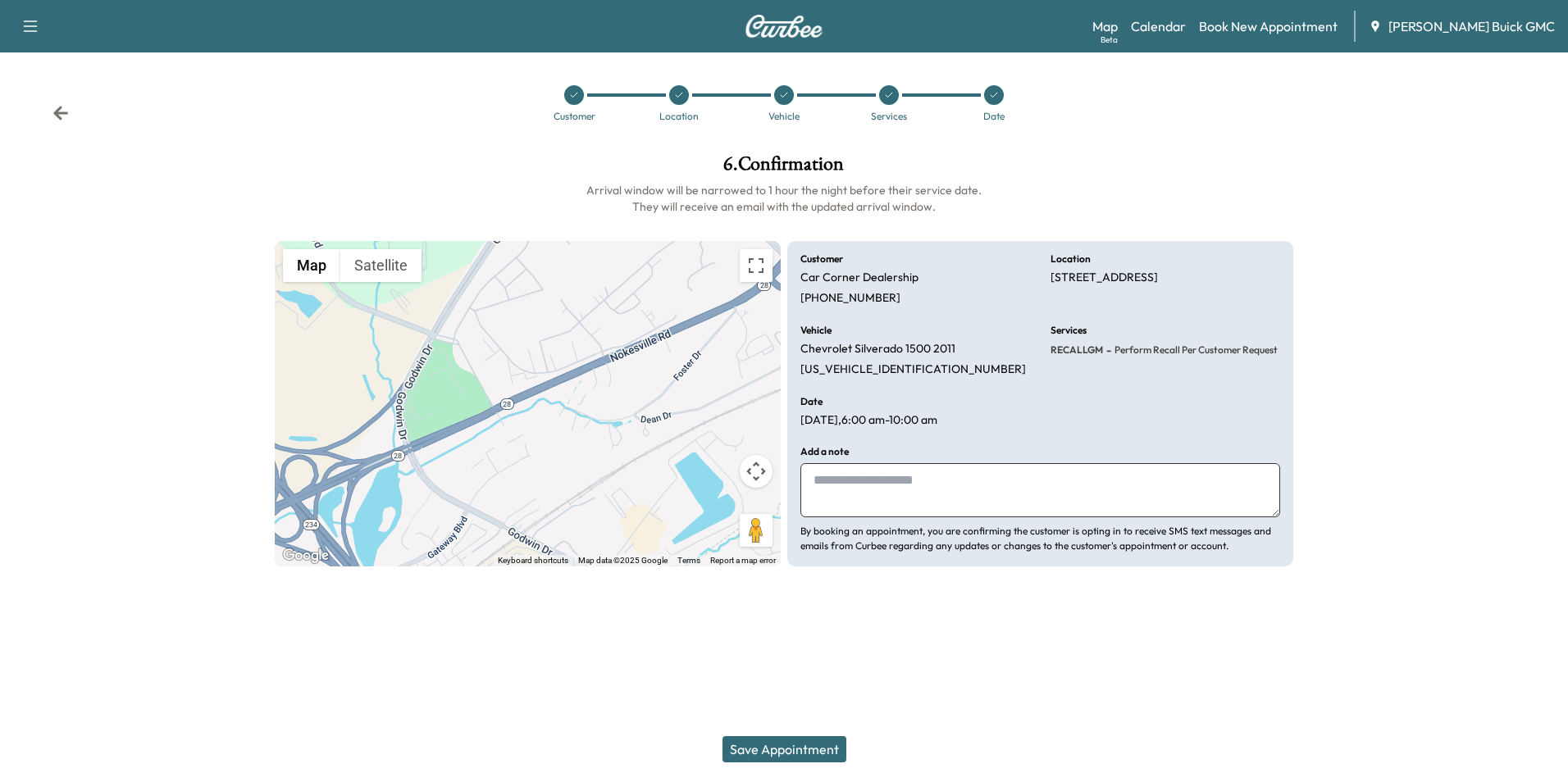
click at [895, 495] on textarea at bounding box center [1040, 490] width 480 height 54
type textarea "**********"
click at [817, 743] on button "Save Appointment" at bounding box center [784, 749] width 124 height 26
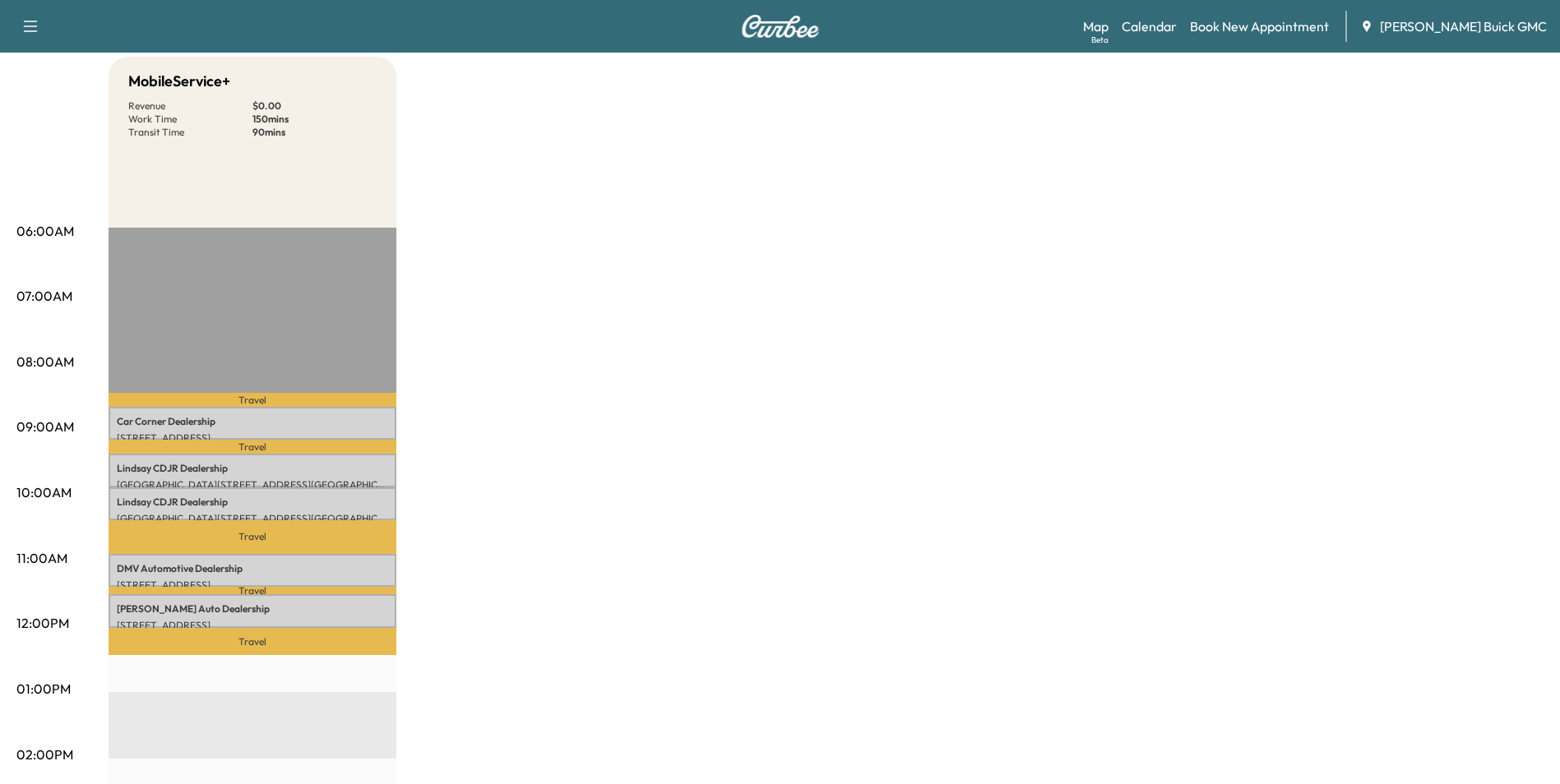
scroll to position [164, 0]
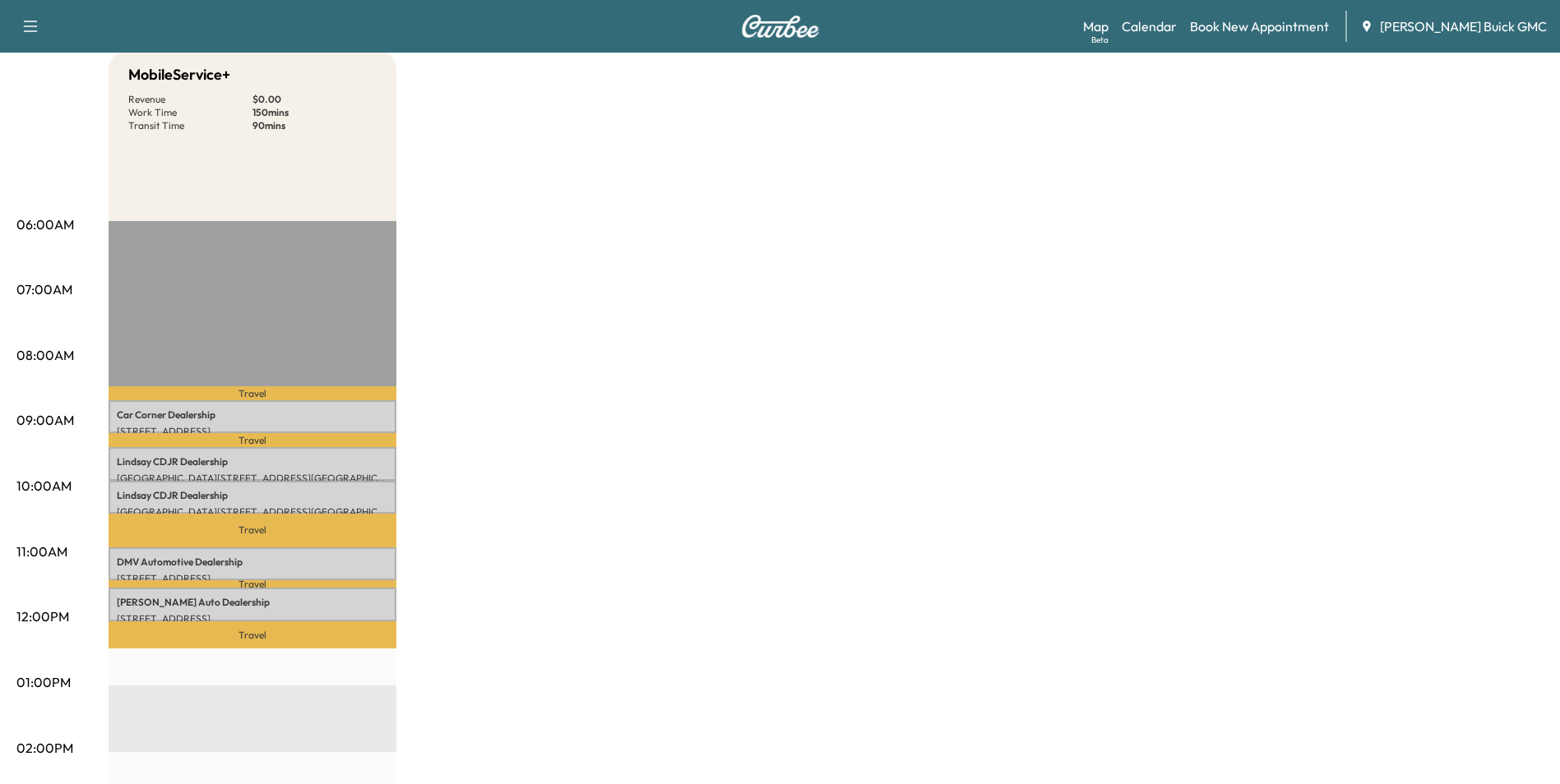
click at [825, 286] on div "MobileService+ Revenue $ 0.00 Work Time 150 mins Transit Time 90 mins Travel Ca…" at bounding box center [826, 666] width 1435 height 1233
click at [847, 248] on div "MobileService+ Revenue $ 0.00 Work Time 150 mins Transit Time 90 mins Travel Ca…" at bounding box center [826, 666] width 1435 height 1233
click at [788, 307] on div "MobileService+ Revenue $ 0.00 Work Time 150 mins Transit Time 90 mins Travel Ca…" at bounding box center [826, 666] width 1435 height 1233
click at [648, 419] on div "MobileService+ Revenue $ 0.00 Work Time 150 mins Transit Time 90 mins Travel Ca…" at bounding box center [826, 666] width 1435 height 1233
click at [818, 377] on div "MobileService+ Revenue $ 0.00 Work Time 150 mins Transit Time 90 mins Travel Ca…" at bounding box center [826, 666] width 1435 height 1233
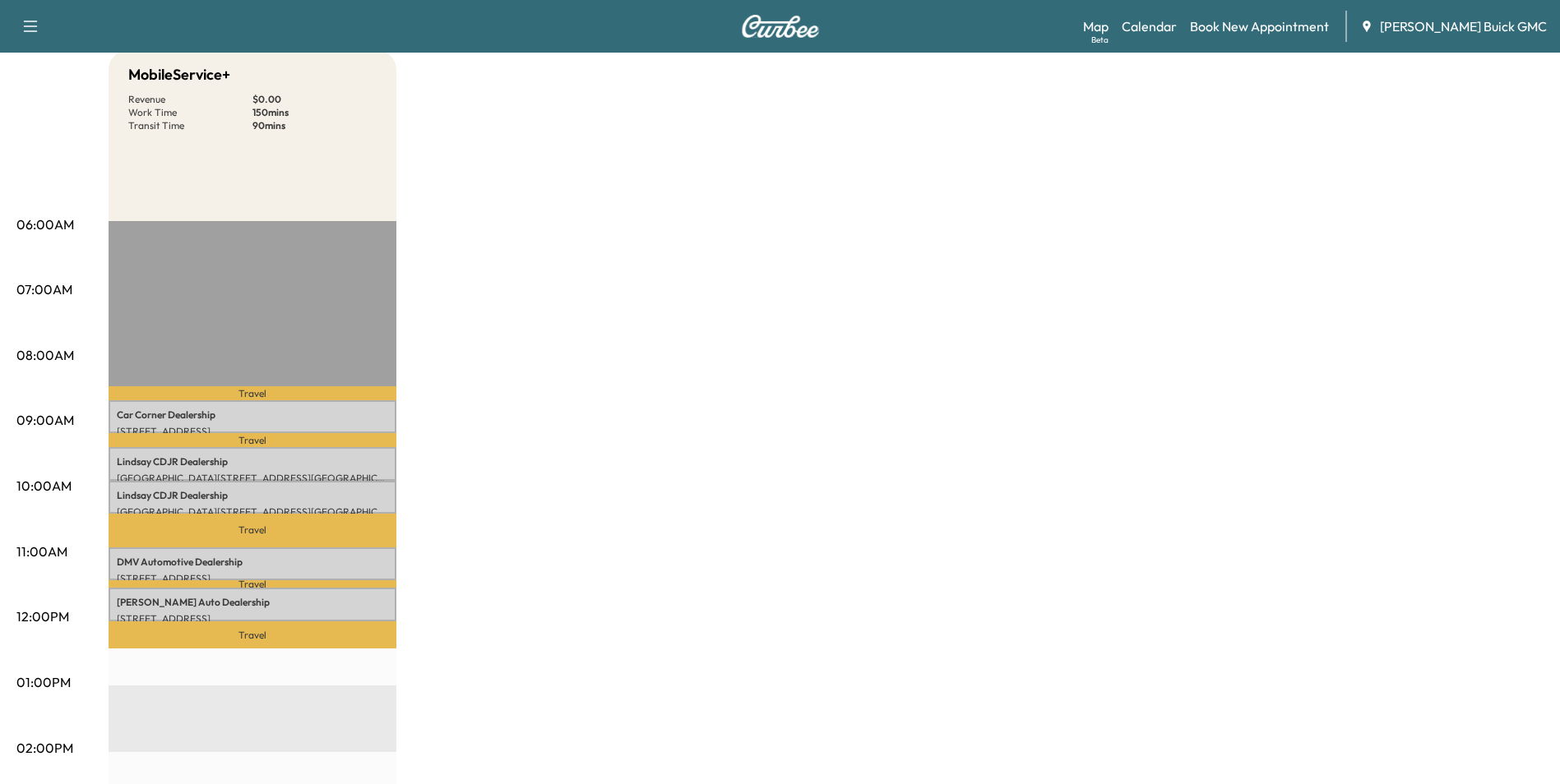
click at [937, 374] on div "MobileService+ Revenue $ 0.00 Work Time 150 mins Transit Time 90 mins Travel Ca…" at bounding box center [826, 666] width 1435 height 1233
click at [880, 311] on div "MobileService+ Revenue $ 0.00 Work Time 150 mins Transit Time 90 mins Travel Ca…" at bounding box center [826, 666] width 1435 height 1233
click at [884, 325] on div "MobileService+ Revenue $ 0.00 Work Time 150 mins Transit Time 90 mins Travel Ca…" at bounding box center [826, 666] width 1435 height 1233
click at [911, 330] on div "MobileService+ Revenue $ 0.00 Work Time 150 mins Transit Time 90 mins Travel Ca…" at bounding box center [826, 666] width 1435 height 1233
click at [909, 329] on div "MobileService+ Revenue $ 0.00 Work Time 150 mins Transit Time 90 mins Travel Ca…" at bounding box center [826, 666] width 1435 height 1233
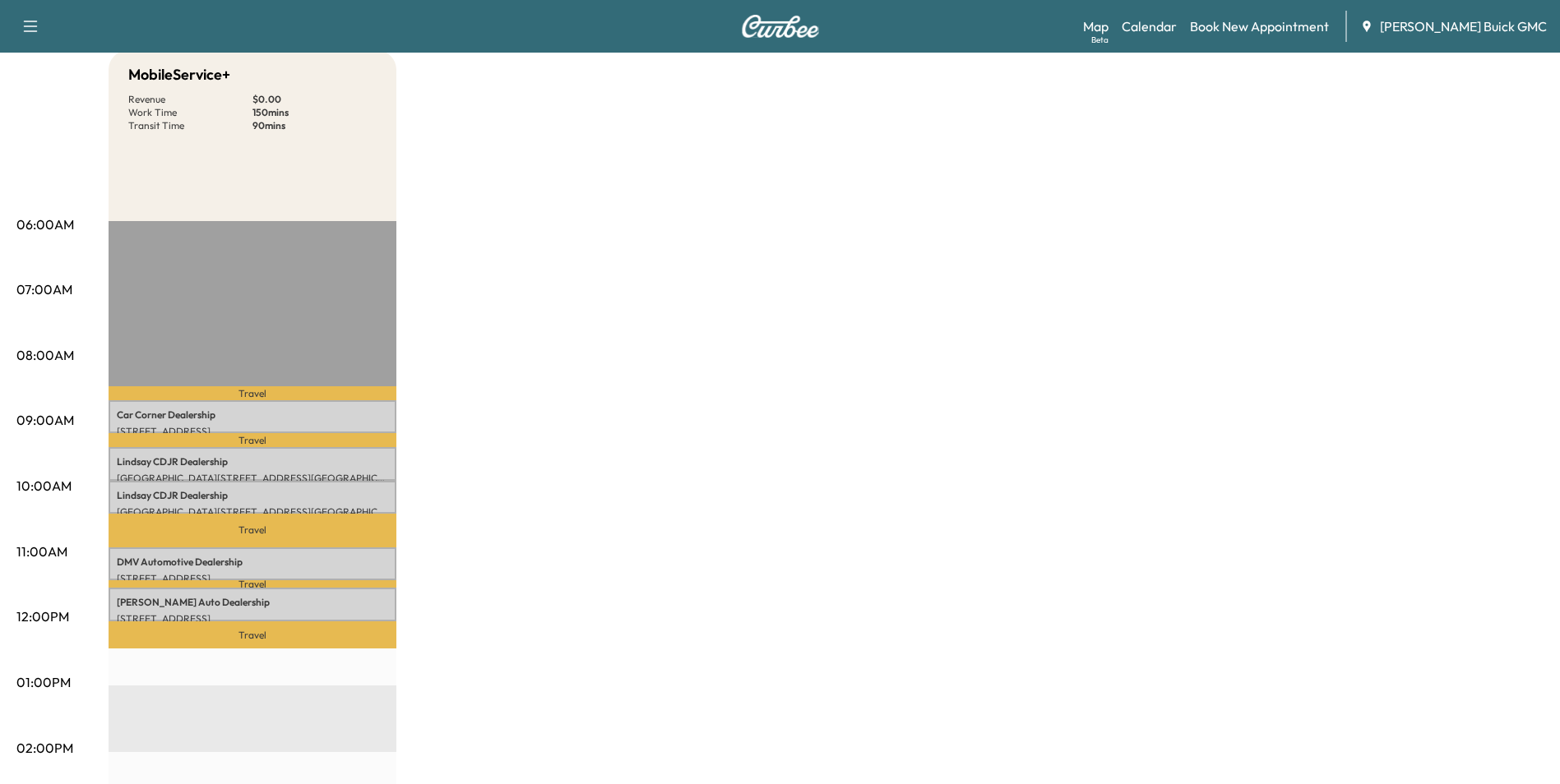
click at [903, 283] on div "MobileService+ Revenue $ 0.00 Work Time 150 mins Transit Time 90 mins Travel Ca…" at bounding box center [826, 666] width 1435 height 1233
click at [883, 290] on div "MobileService+ Revenue $ 0.00 Work Time 150 mins Transit Time 90 mins Travel Ca…" at bounding box center [826, 666] width 1435 height 1233
click at [889, 309] on div "MobileService+ Revenue $ 0.00 Work Time 150 mins Transit Time 90 mins Travel Ca…" at bounding box center [826, 666] width 1435 height 1233
click at [939, 384] on div "MobileService+ Revenue $ 0.00 Work Time 150 mins Transit Time 90 mins Travel Ca…" at bounding box center [826, 666] width 1435 height 1233
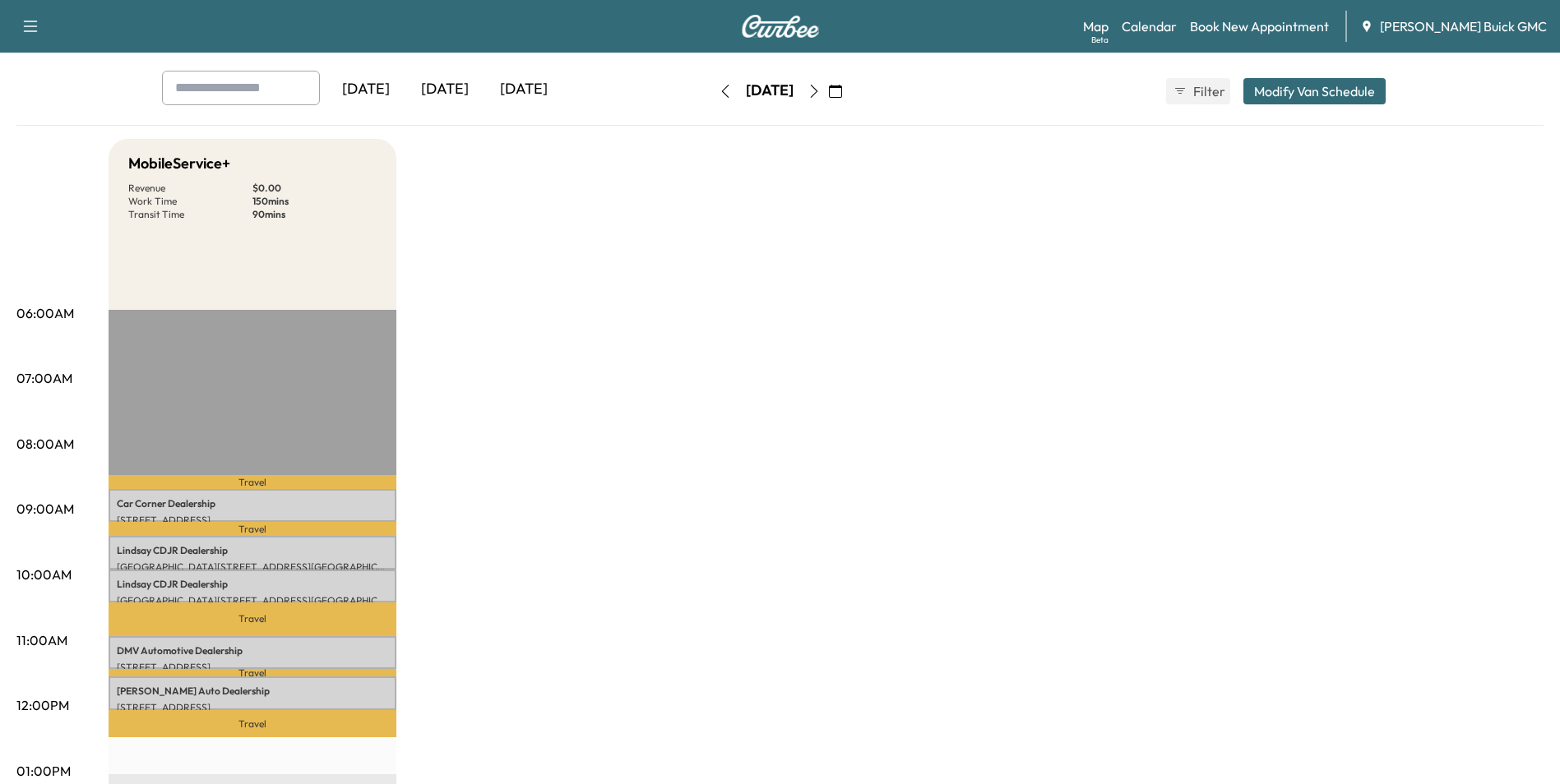
scroll to position [0, 0]
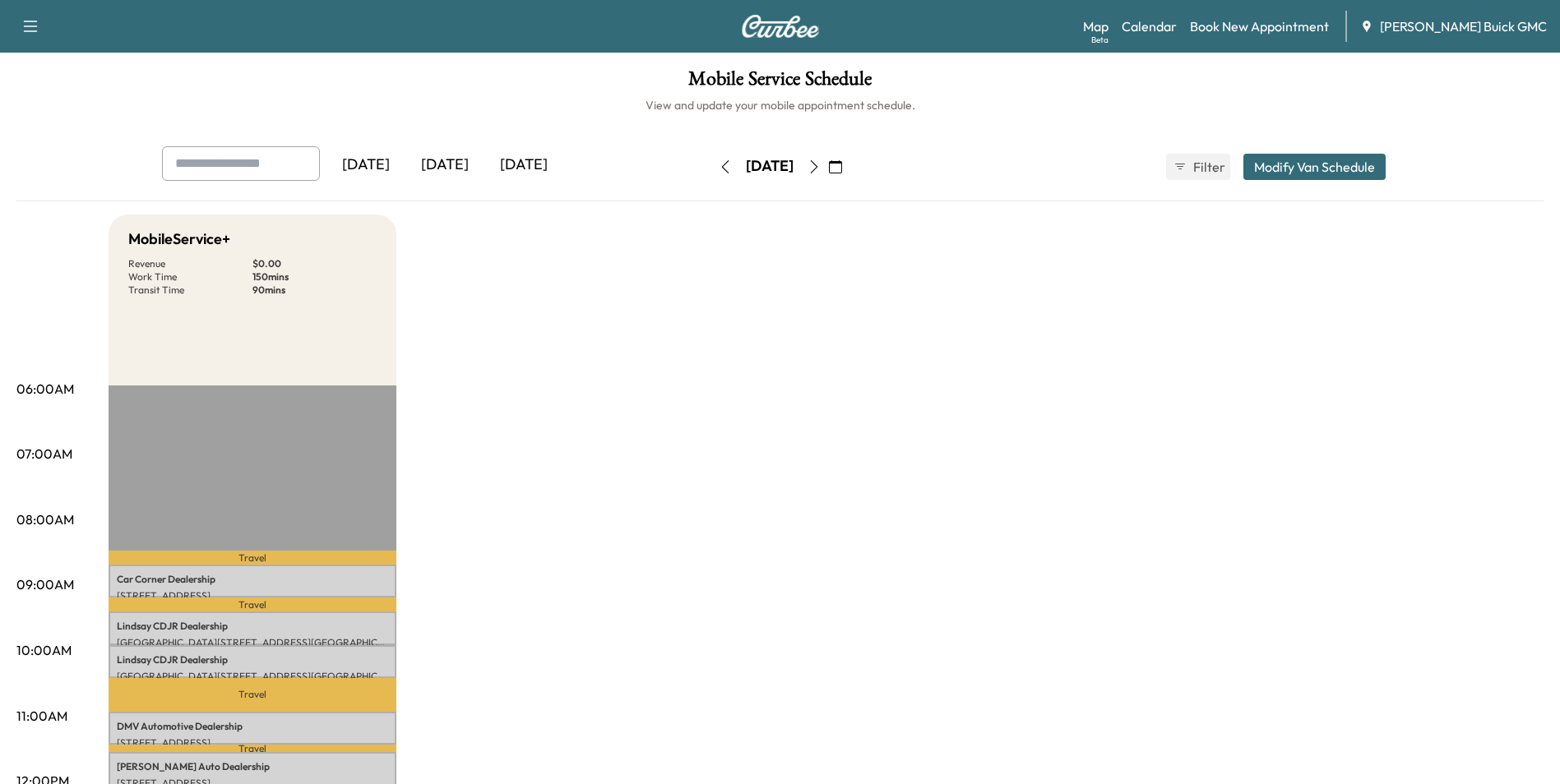
drag, startPoint x: 844, startPoint y: 353, endPoint x: 852, endPoint y: 342, distance: 13.6
